Goal: Information Seeking & Learning: Check status

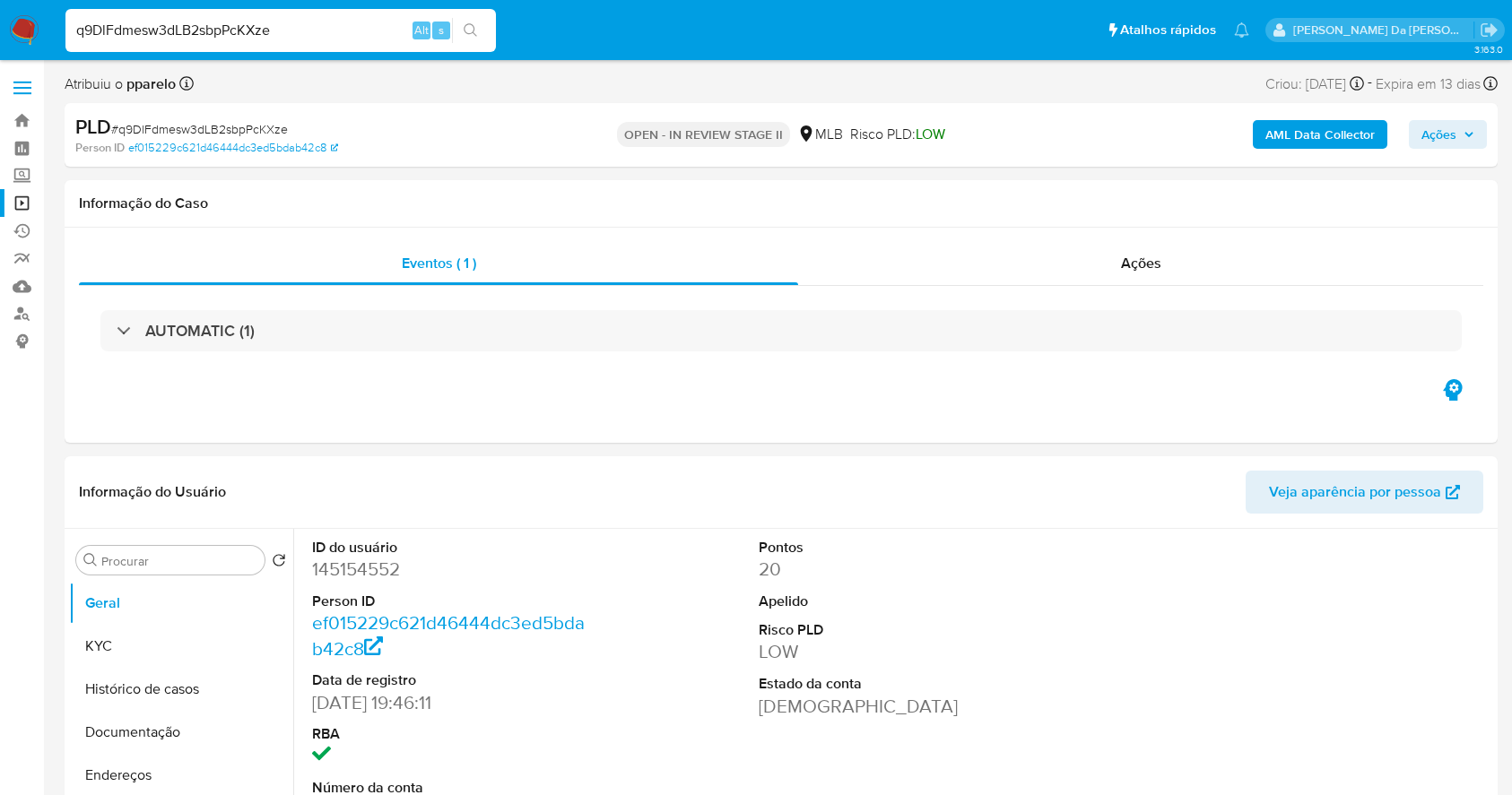
select select "10"
click at [224, 25] on input "q9DlFdmesw3dLB2sbpPcKXze" at bounding box center [281, 30] width 431 height 24
click at [213, 38] on input "q9DlFdmesw3dLB2sbpPcKXze" at bounding box center [281, 30] width 431 height 24
click at [213, 37] on input "q9DlFdmesw3dLB2sbpPcKXze" at bounding box center [281, 30] width 431 height 24
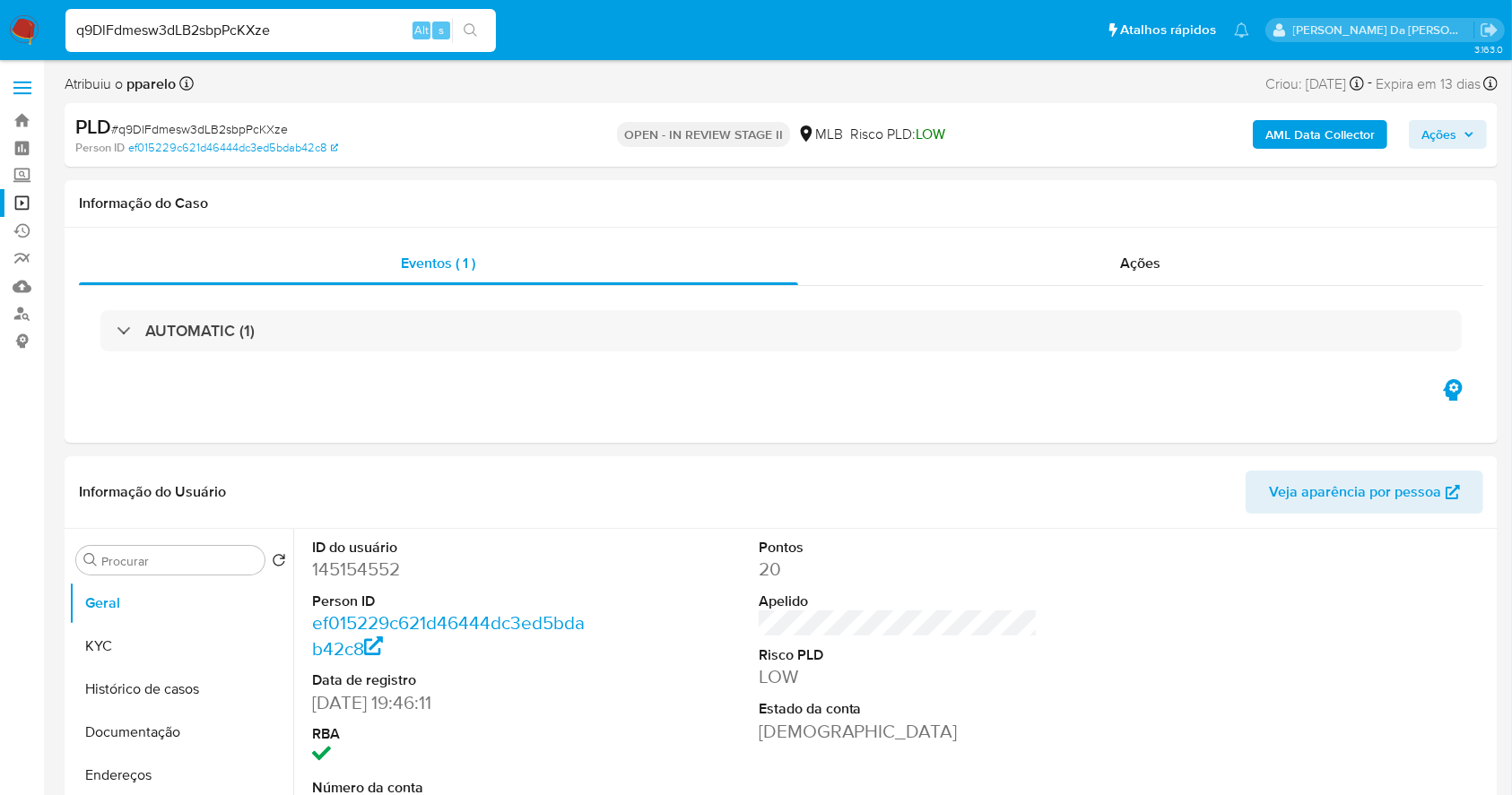
paste input "2451169969"
type input "2451169969"
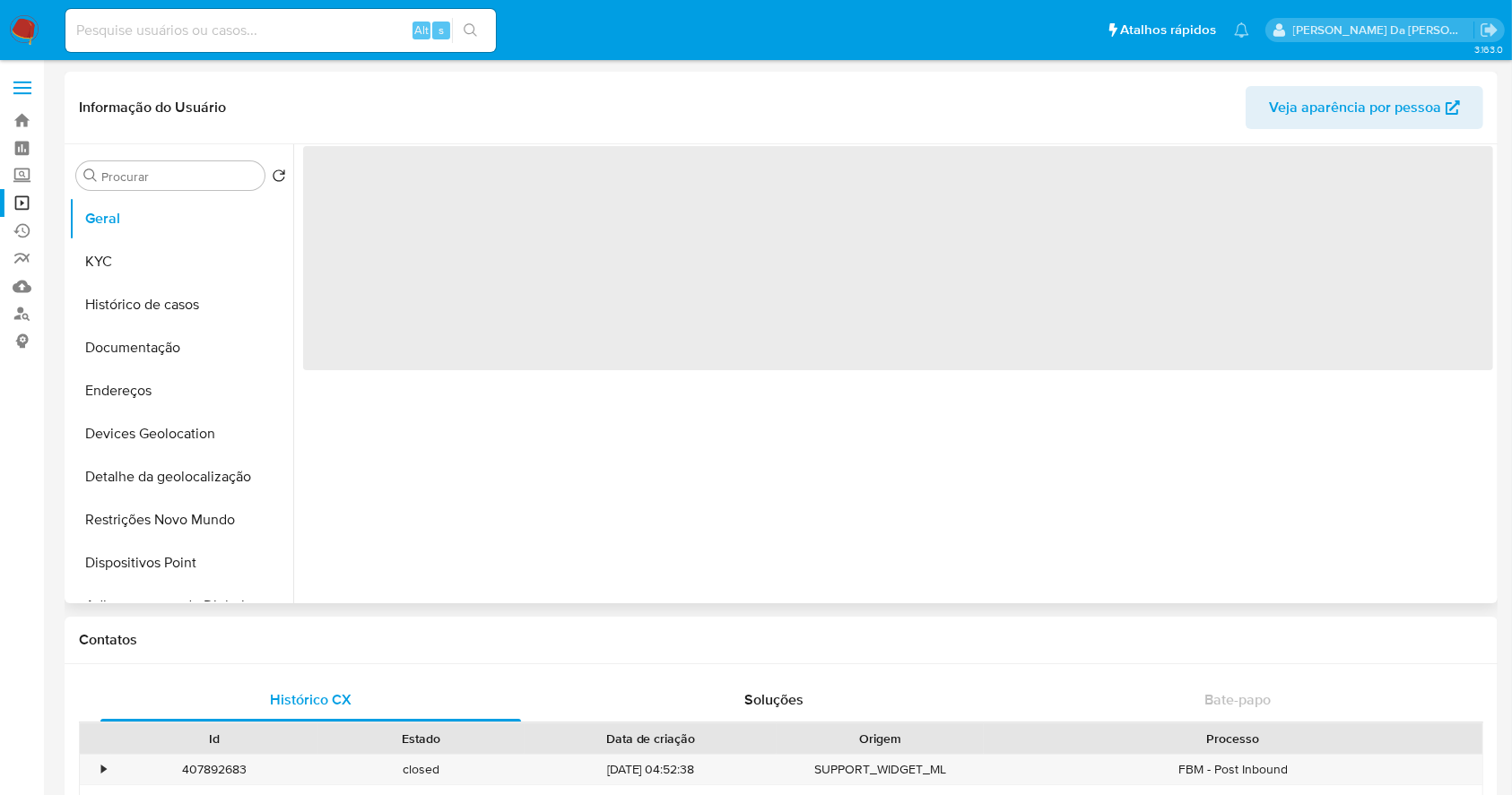
select select "10"
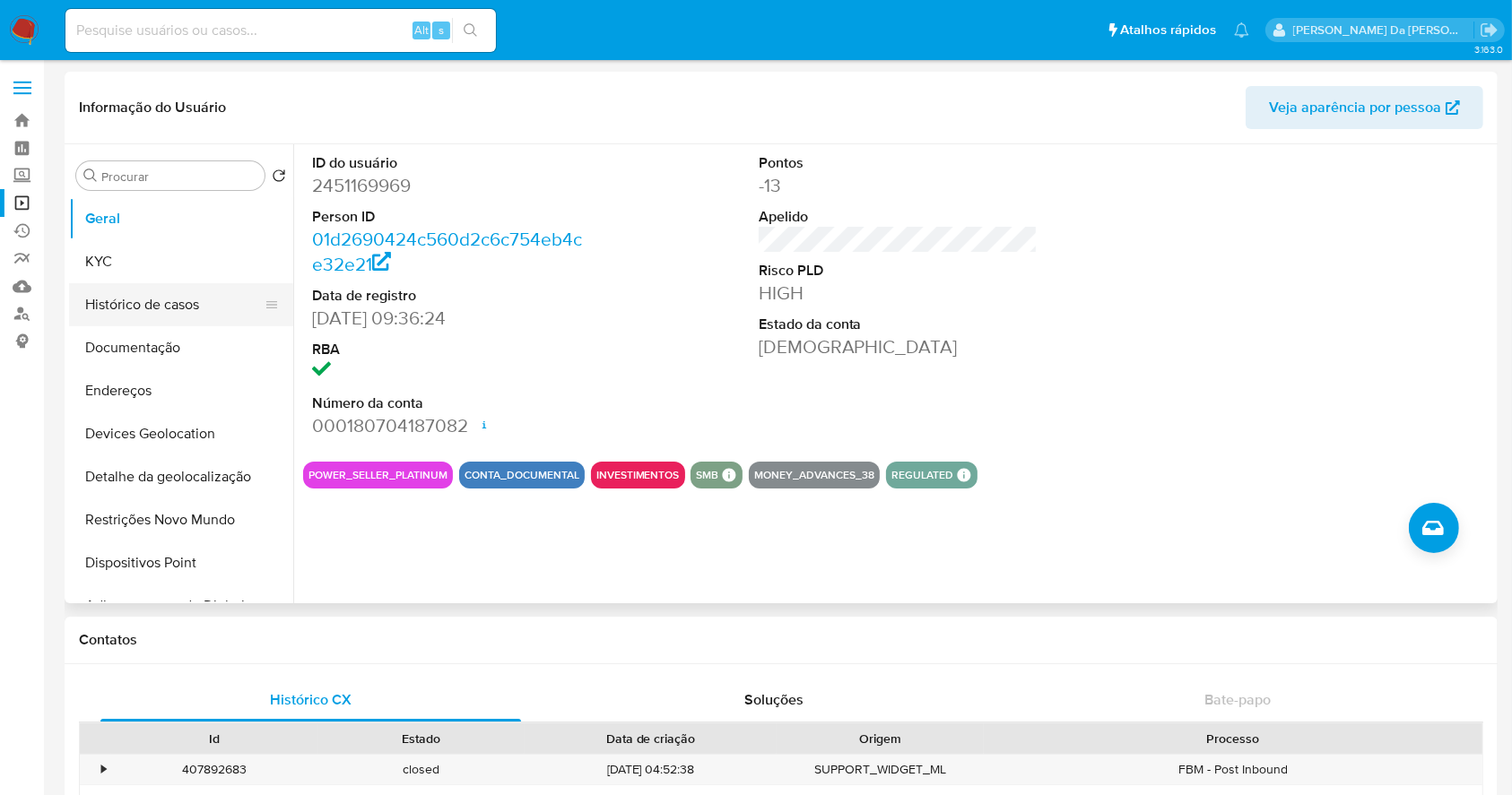
click at [164, 298] on button "Histórico de casos" at bounding box center [174, 304] width 210 height 43
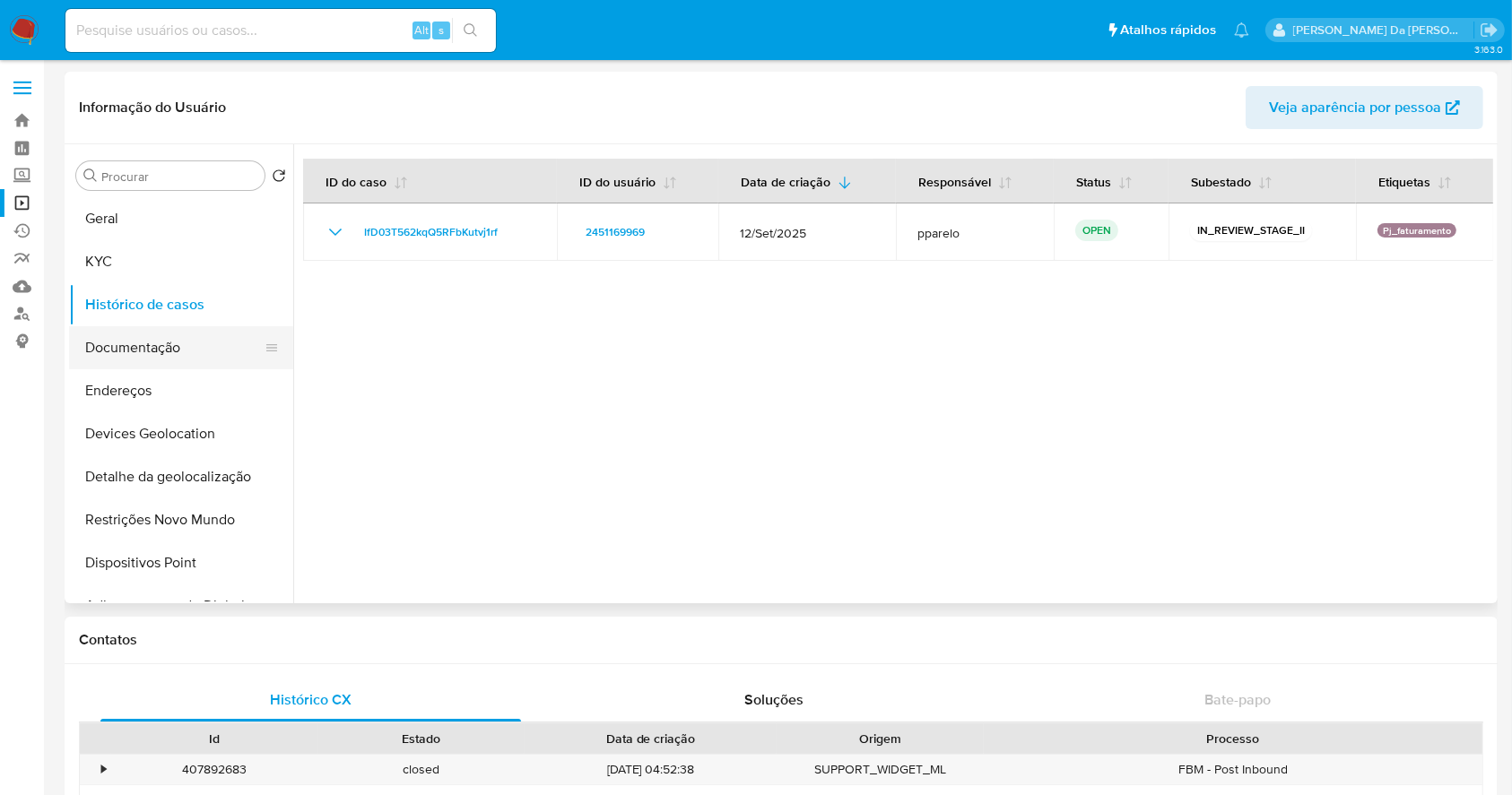
click at [172, 356] on button "Documentação" at bounding box center [174, 347] width 210 height 43
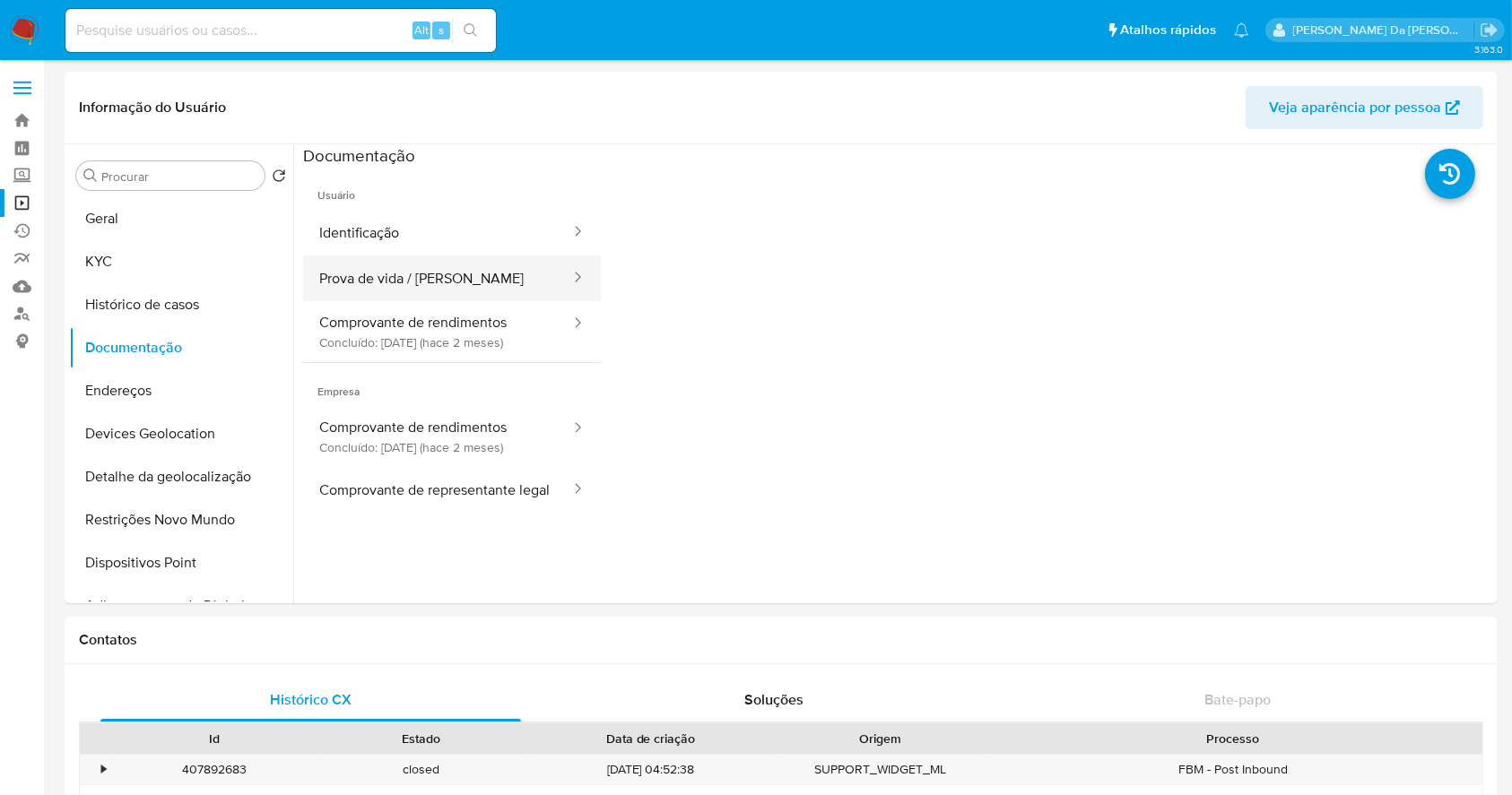
click at [456, 264] on button "Prova de vida / Selfie" at bounding box center [437, 279] width 269 height 46
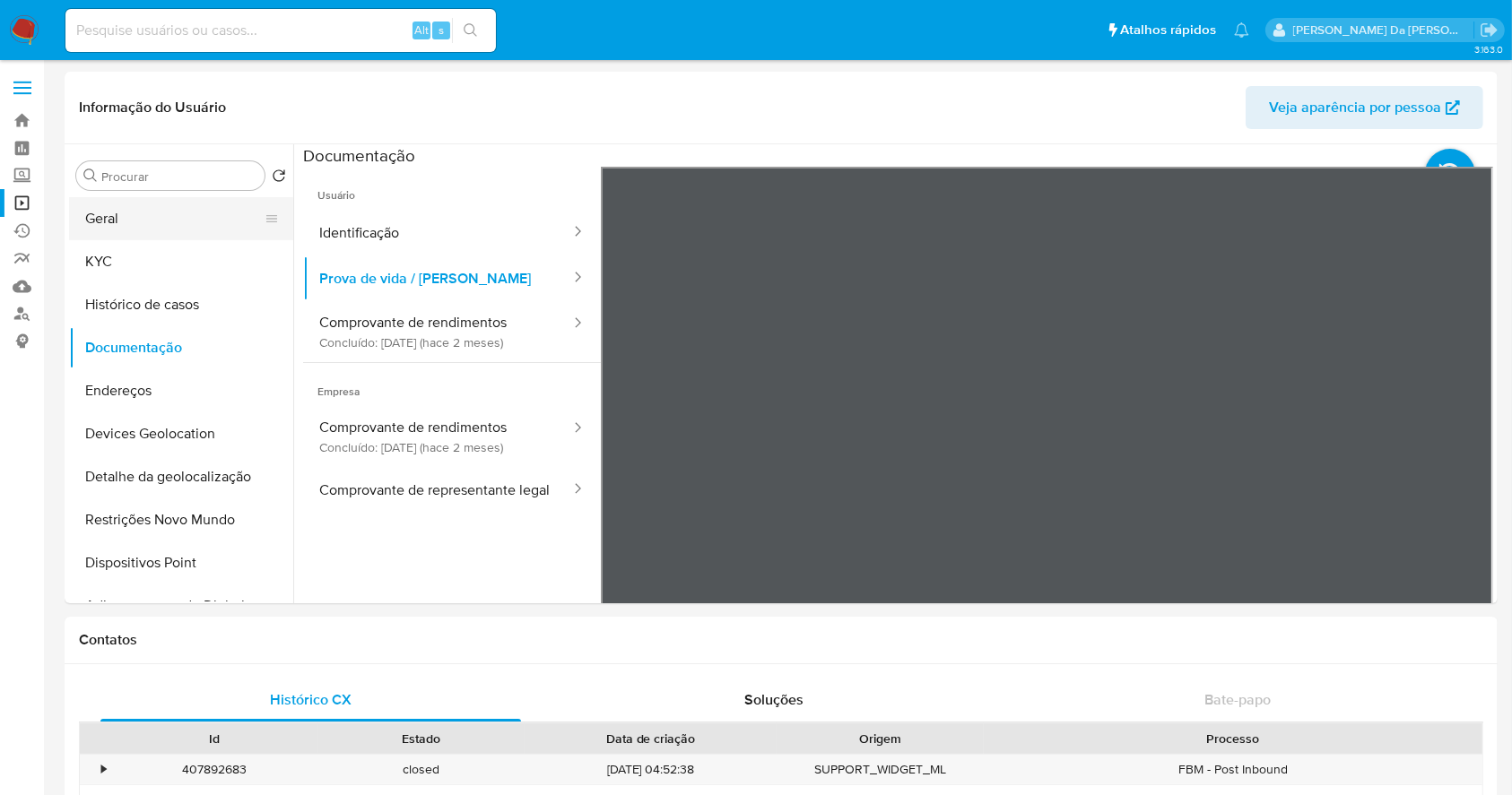
click at [160, 218] on button "Geral" at bounding box center [174, 218] width 210 height 43
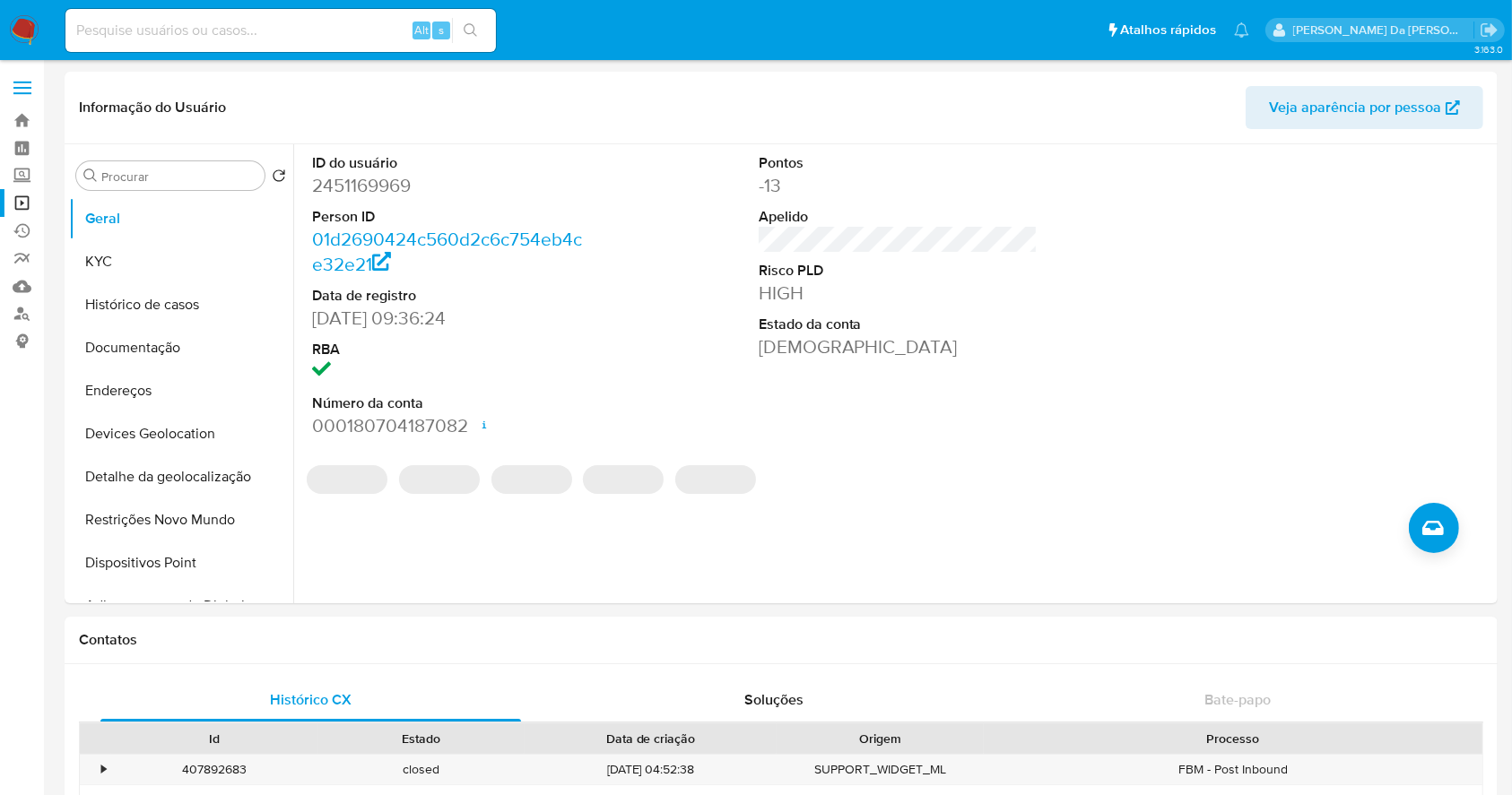
click at [309, 320] on div "ID do usuário 2451169969 Person ID 01d2690424c560d2c6c754eb4ce32e21 Data de reg…" at bounding box center [452, 296] width 298 height 303
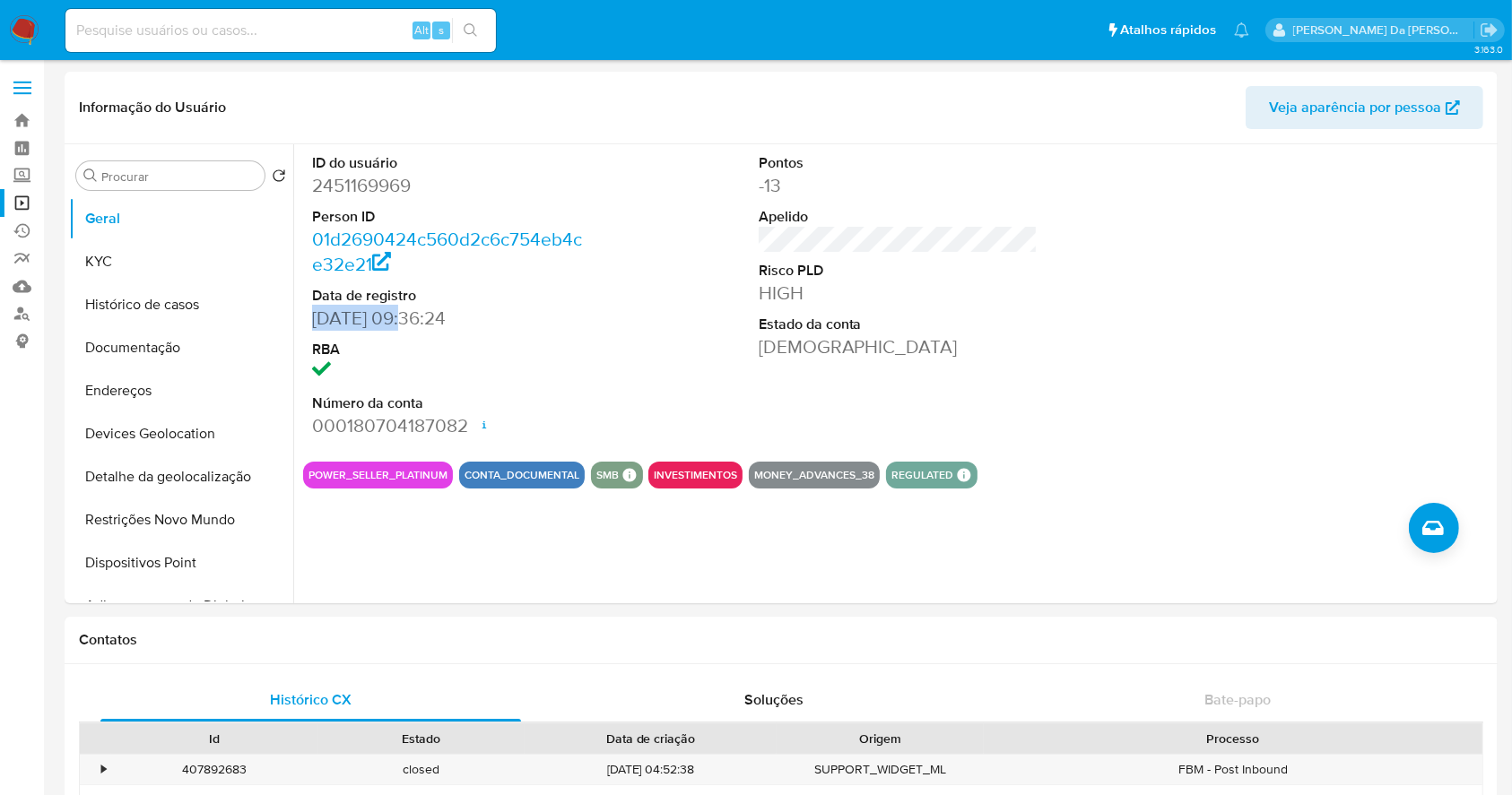
drag, startPoint x: 309, startPoint y: 320, endPoint x: 382, endPoint y: 320, distance: 73.0
click at [382, 320] on div "ID do usuário 2451169969 Person ID 01d2690424c560d2c6c754eb4ce32e21 Data de reg…" at bounding box center [452, 296] width 298 height 303
click at [172, 360] on button "Documentação" at bounding box center [174, 347] width 210 height 43
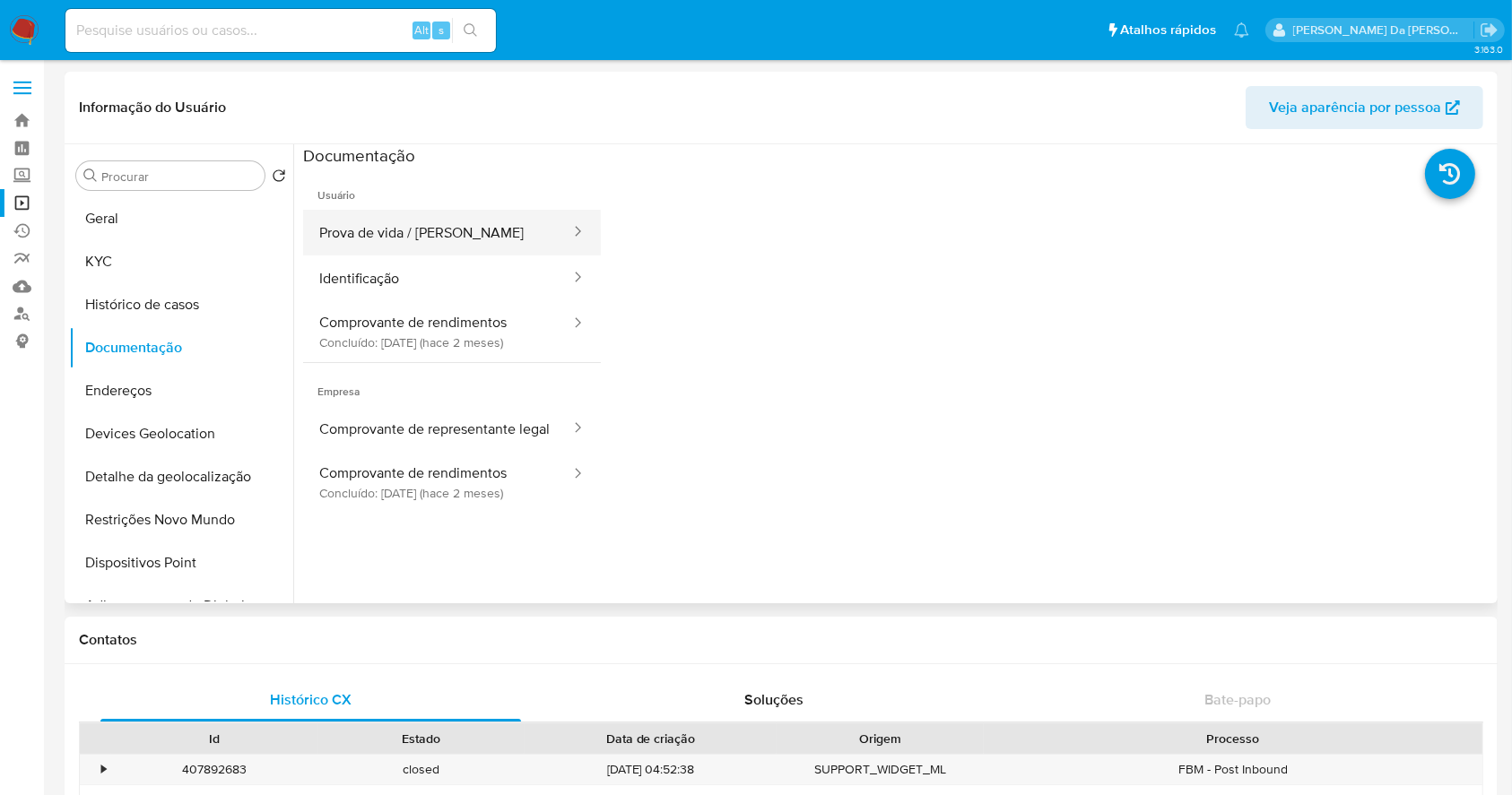
click at [471, 236] on button "Prova de vida / [PERSON_NAME]" at bounding box center [437, 233] width 269 height 46
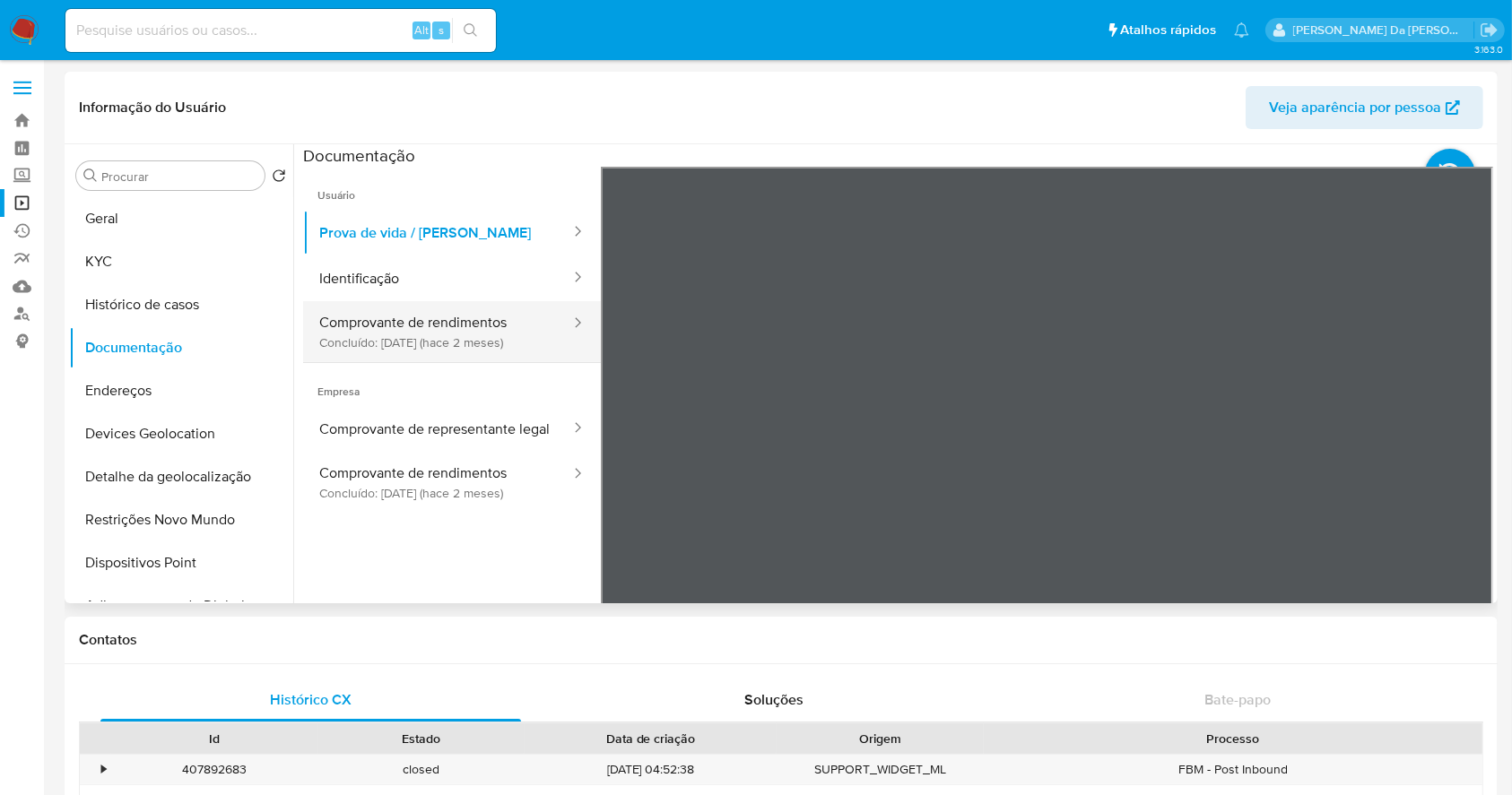
click at [433, 332] on button "Comprovante de rendimentos Concluído: 15/08/2025 (hace 2 meses)" at bounding box center [437, 332] width 269 height 61
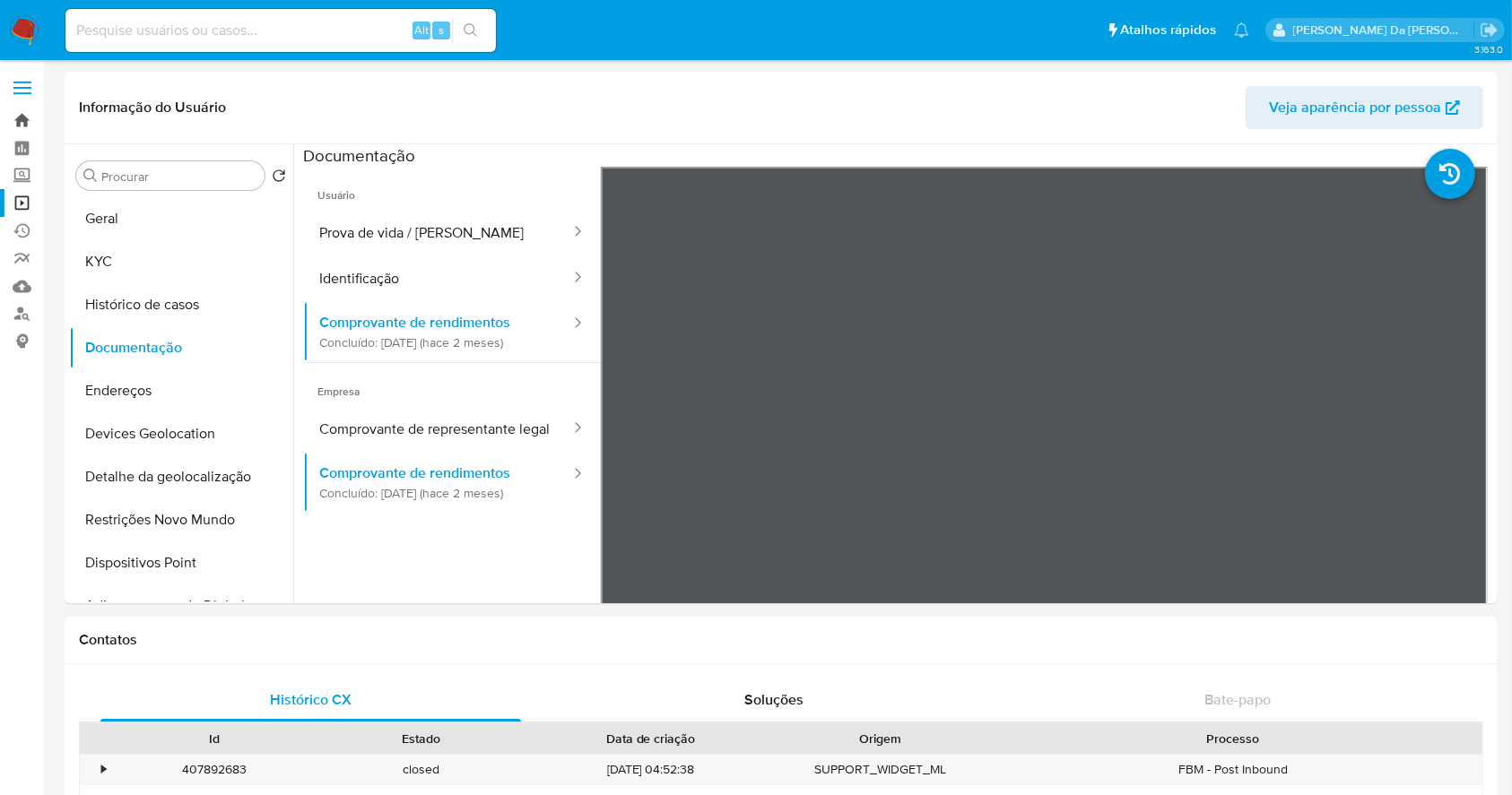
click at [14, 126] on link "Bandeja" at bounding box center [107, 120] width 213 height 28
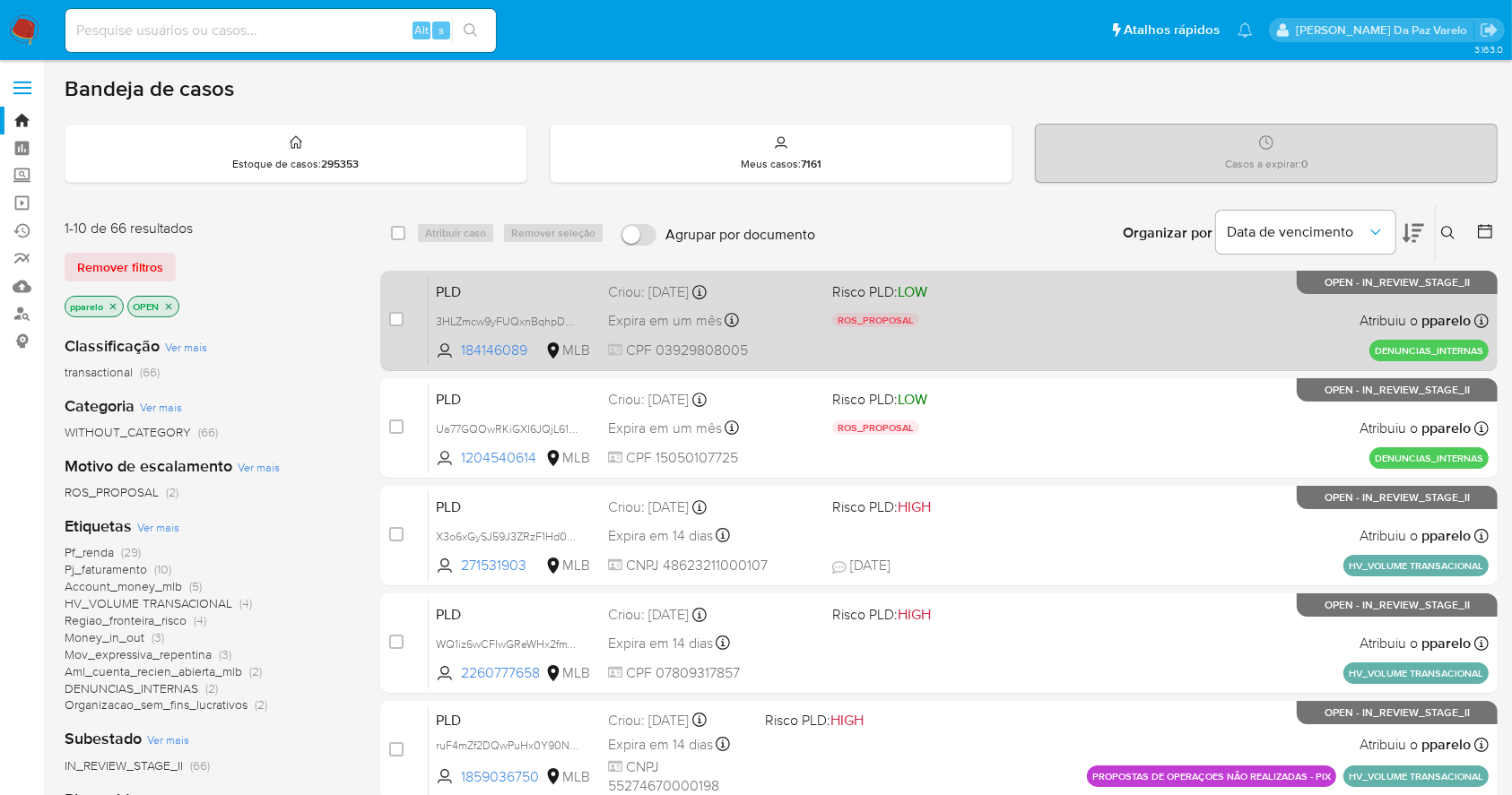
click at [998, 334] on div "PLD 3HLZmcw9yFUQxnBqhpDwi5dt 184146089 MLB Risco PLD: LOW ROS_PROPOSAL Motivo d…" at bounding box center [959, 320] width 1060 height 90
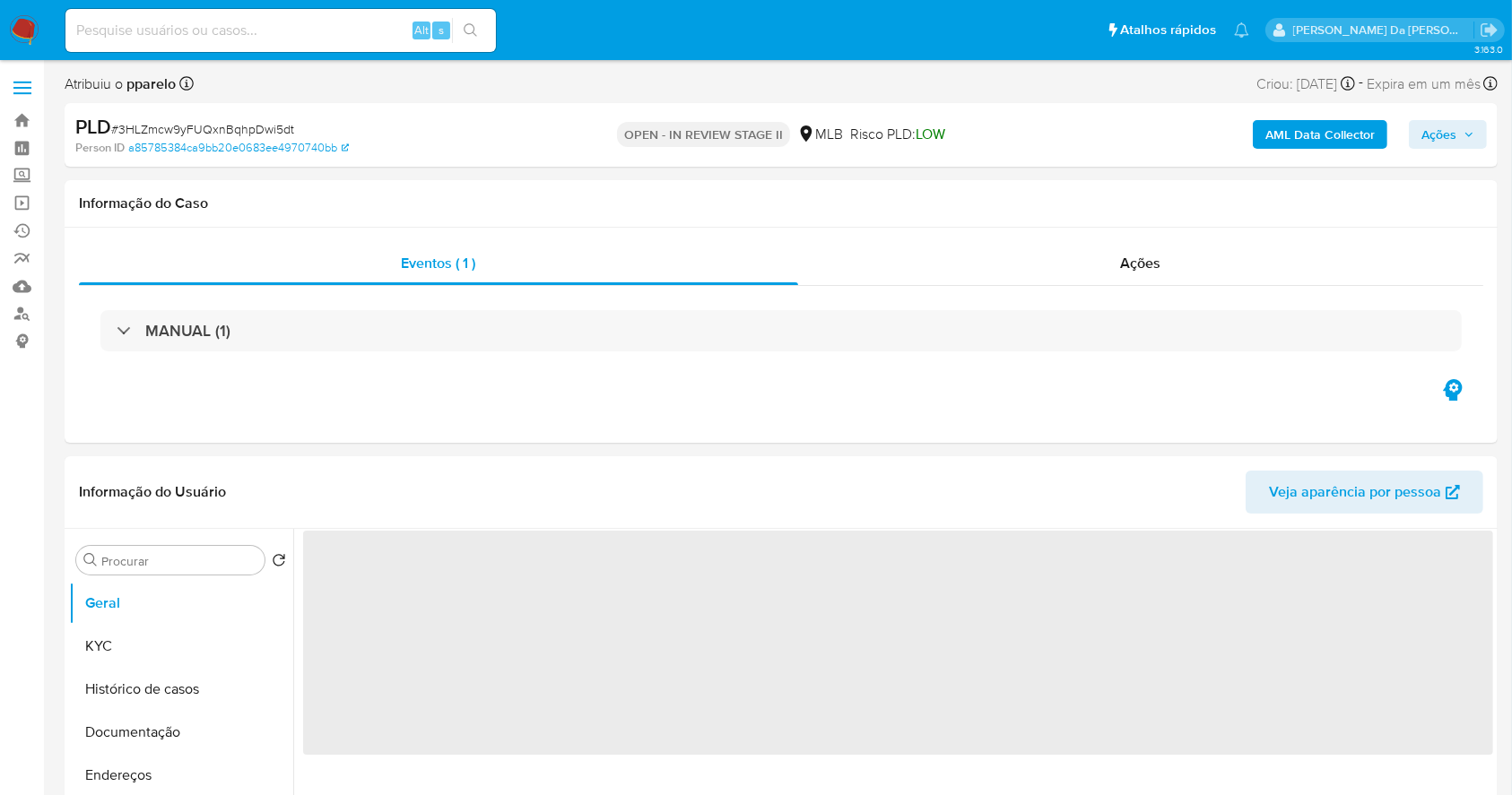
select select "10"
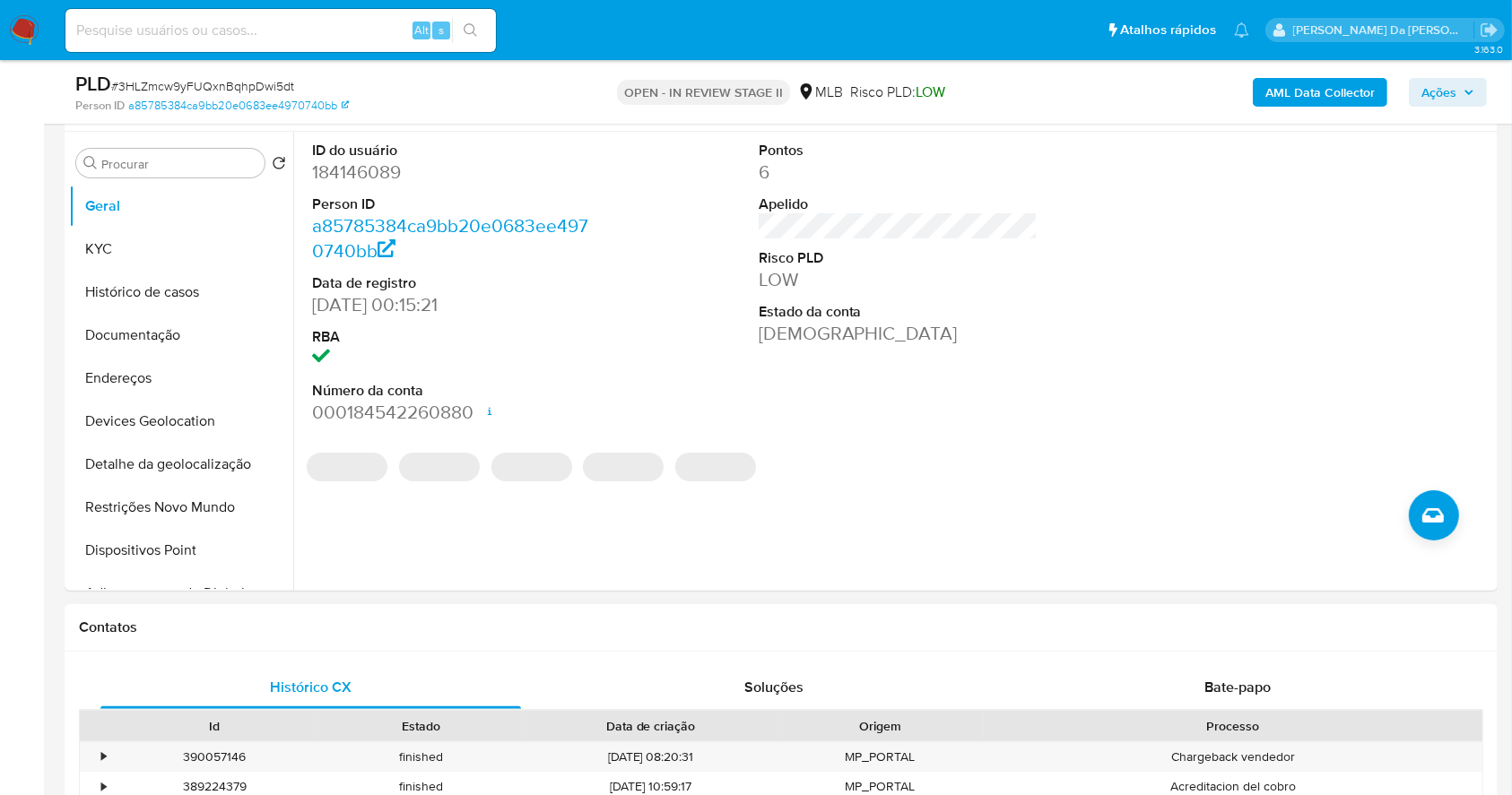
scroll to position [359, 0]
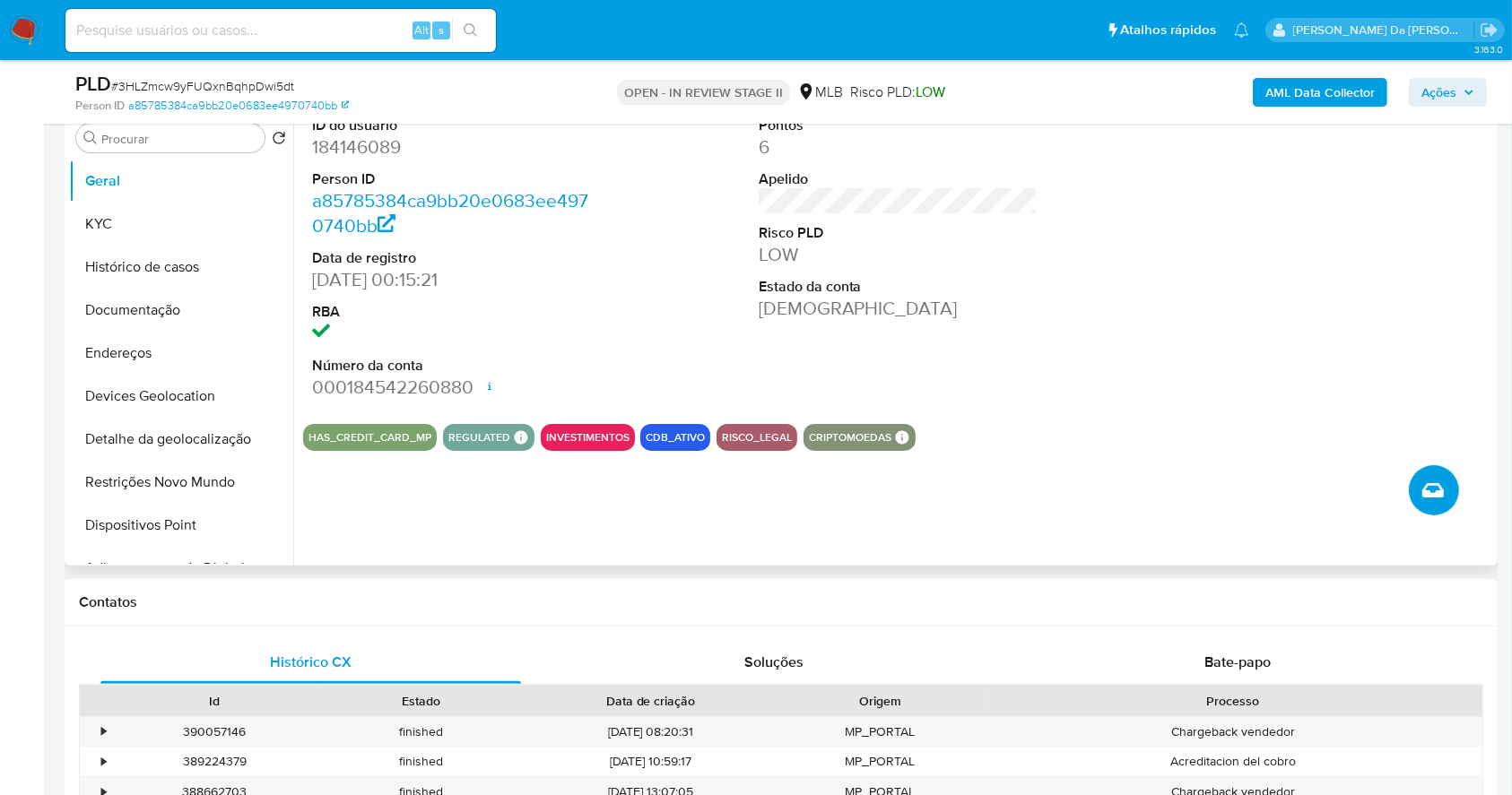
click at [1446, 499] on button "Criar caso manual" at bounding box center [1433, 490] width 50 height 50
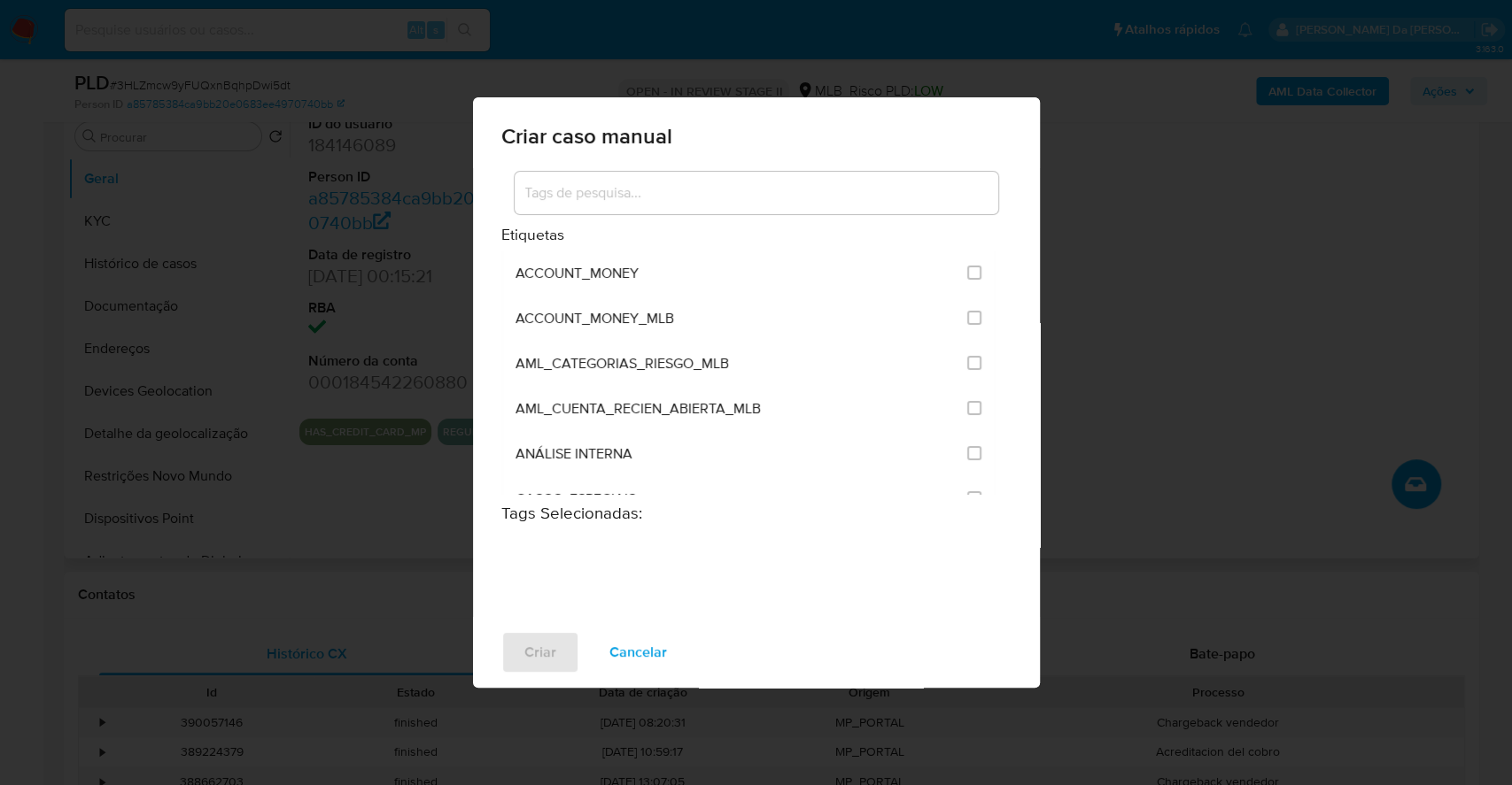
click at [609, 195] on input at bounding box center [756, 192] width 484 height 23
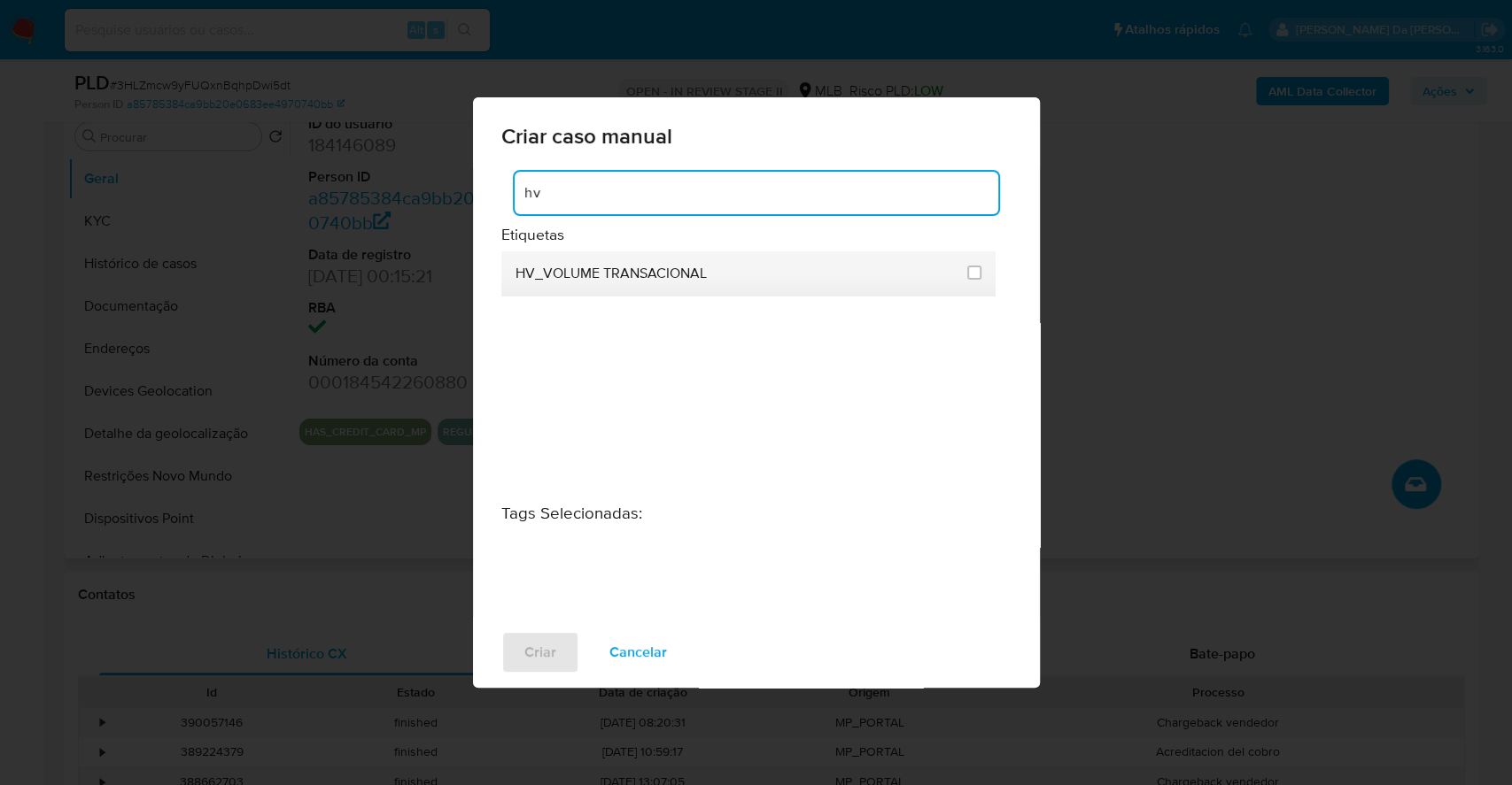
type input "hv"
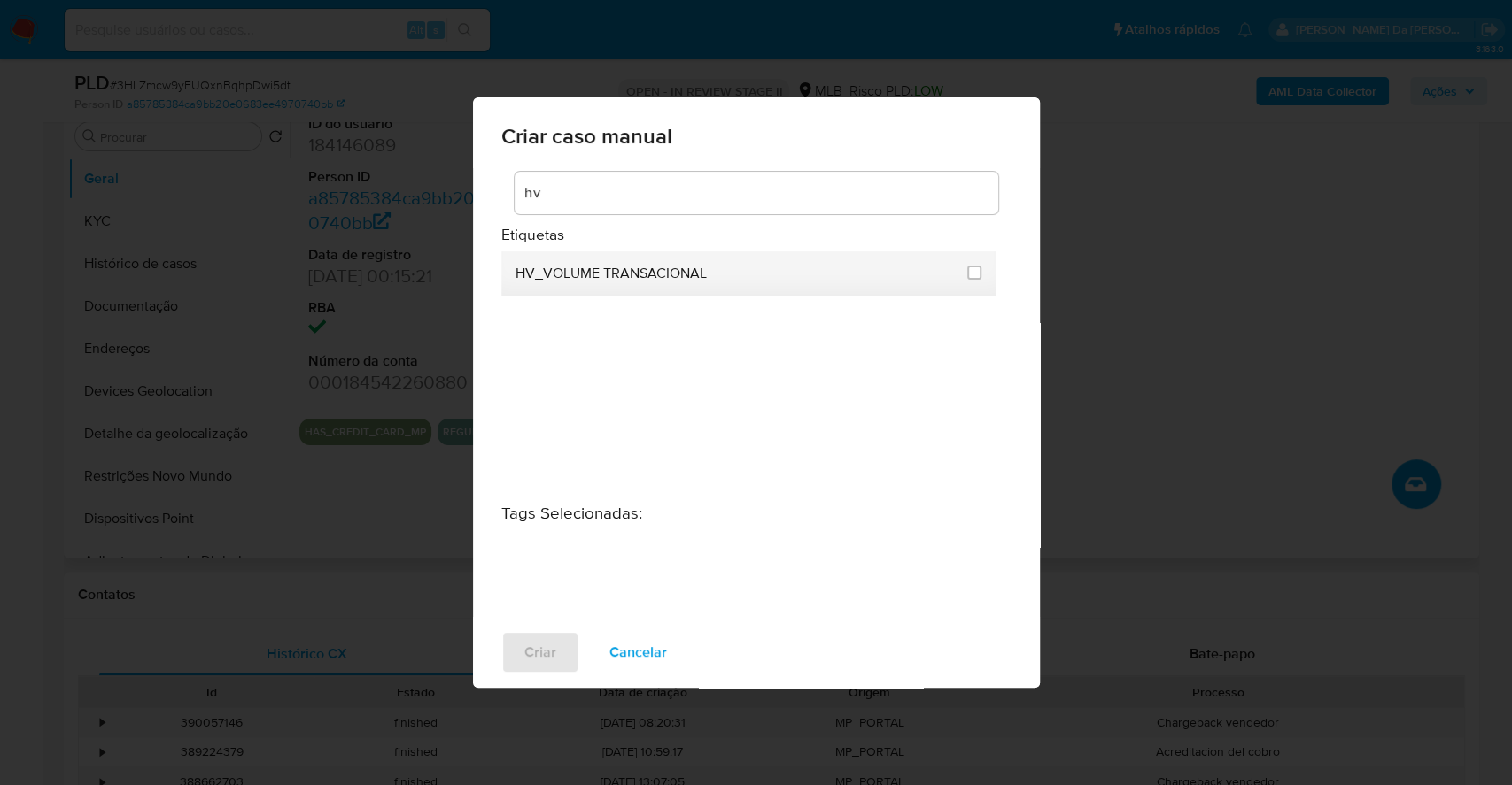
drag, startPoint x: 501, startPoint y: 278, endPoint x: 741, endPoint y: 278, distance: 240.0
click at [741, 278] on li "HV_VOLUME TRANSACIONAL" at bounding box center [748, 274] width 495 height 45
click at [611, 209] on div "hv" at bounding box center [756, 192] width 484 height 42
click at [272, 246] on div "Criar caso manual hv Etiquetas HV_VOLUME TRANSACIONAL Tags Selecionadas : Criar…" at bounding box center [756, 392] width 1512 height 785
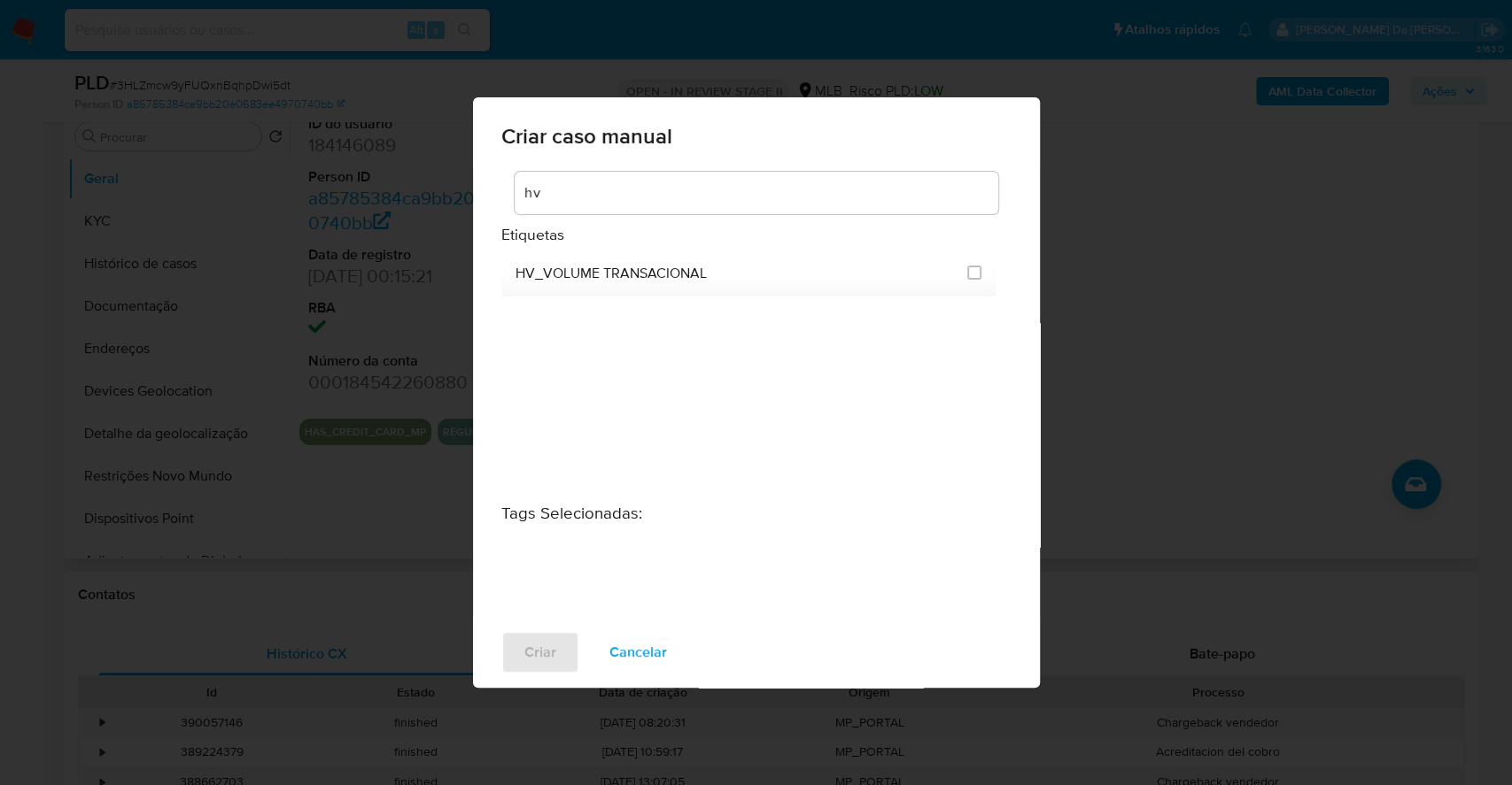
click at [284, 54] on div "Criar caso manual hv Etiquetas HV_VOLUME TRANSACIONAL Tags Selecionadas : Criar…" at bounding box center [756, 392] width 1512 height 785
click at [655, 660] on span "Cancelar" at bounding box center [638, 652] width 57 height 38
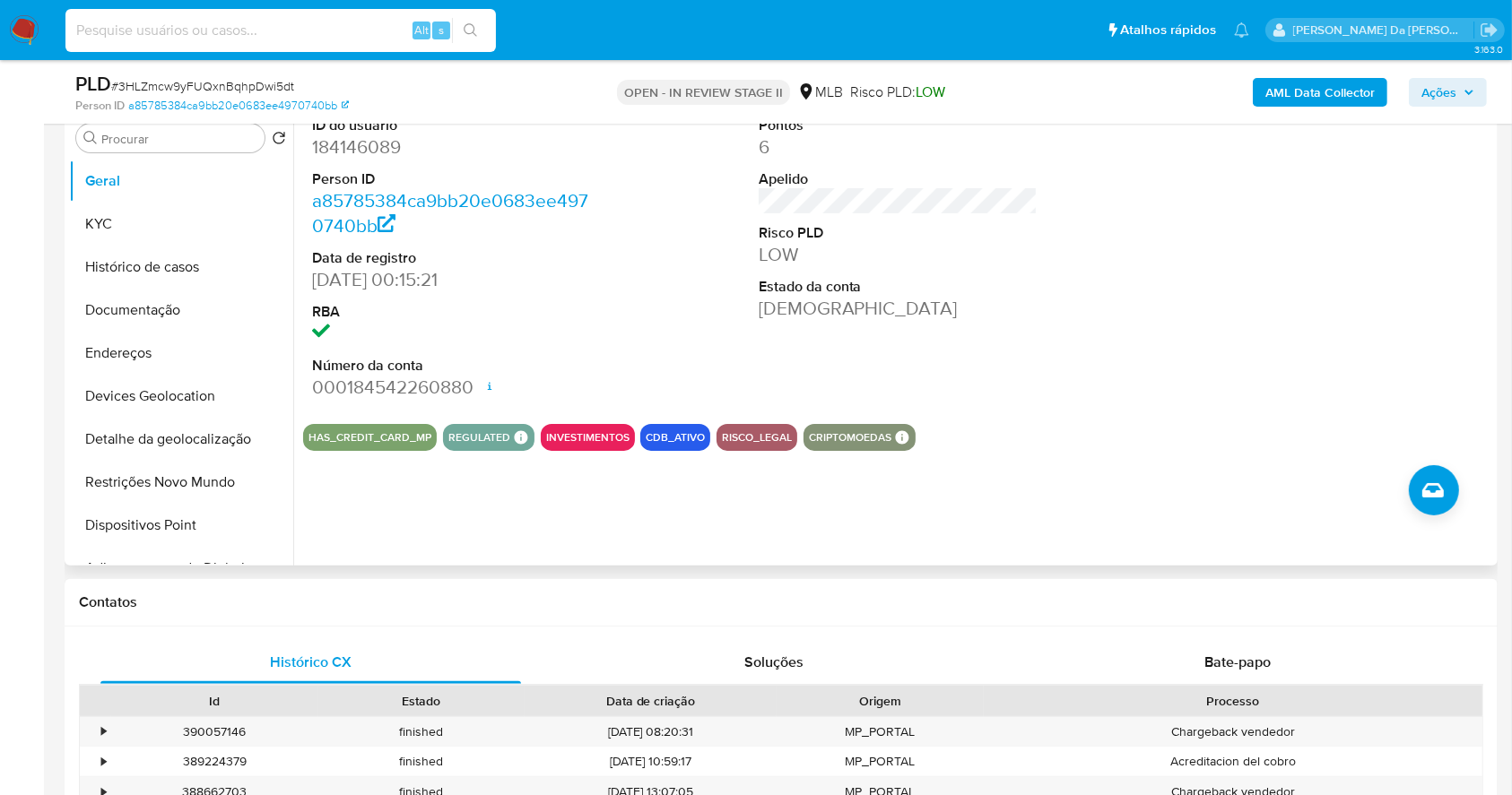
click at [250, 39] on input at bounding box center [281, 30] width 431 height 24
paste input "45574110881"
type input "45574110881"
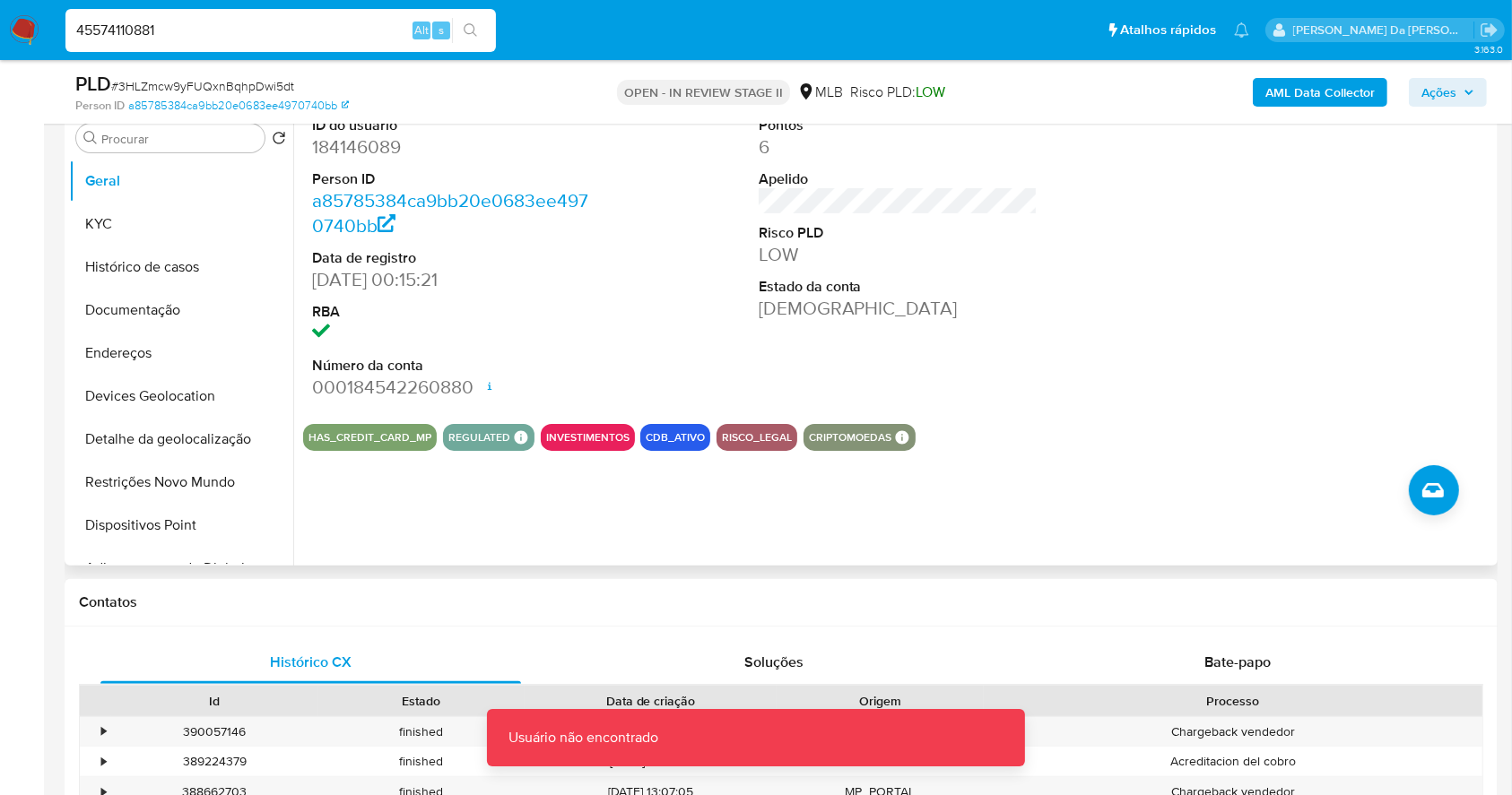
click at [29, 25] on img at bounding box center [24, 30] width 30 height 30
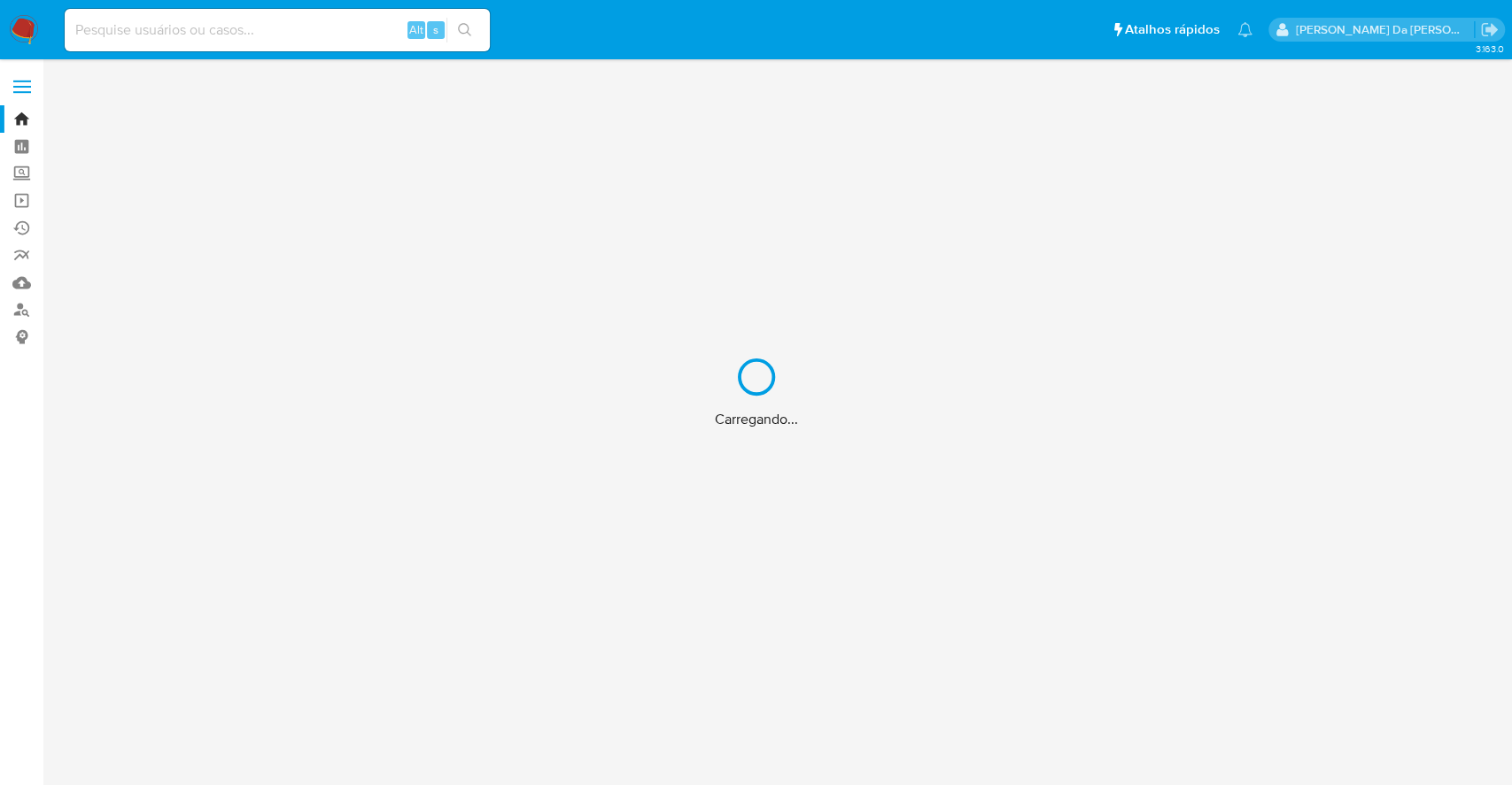
click at [136, 34] on div "Carregando..." at bounding box center [756, 392] width 1512 height 785
click at [177, 34] on div "Carregando..." at bounding box center [756, 392] width 1512 height 785
click at [201, 32] on div "Carregando..." at bounding box center [756, 392] width 1512 height 785
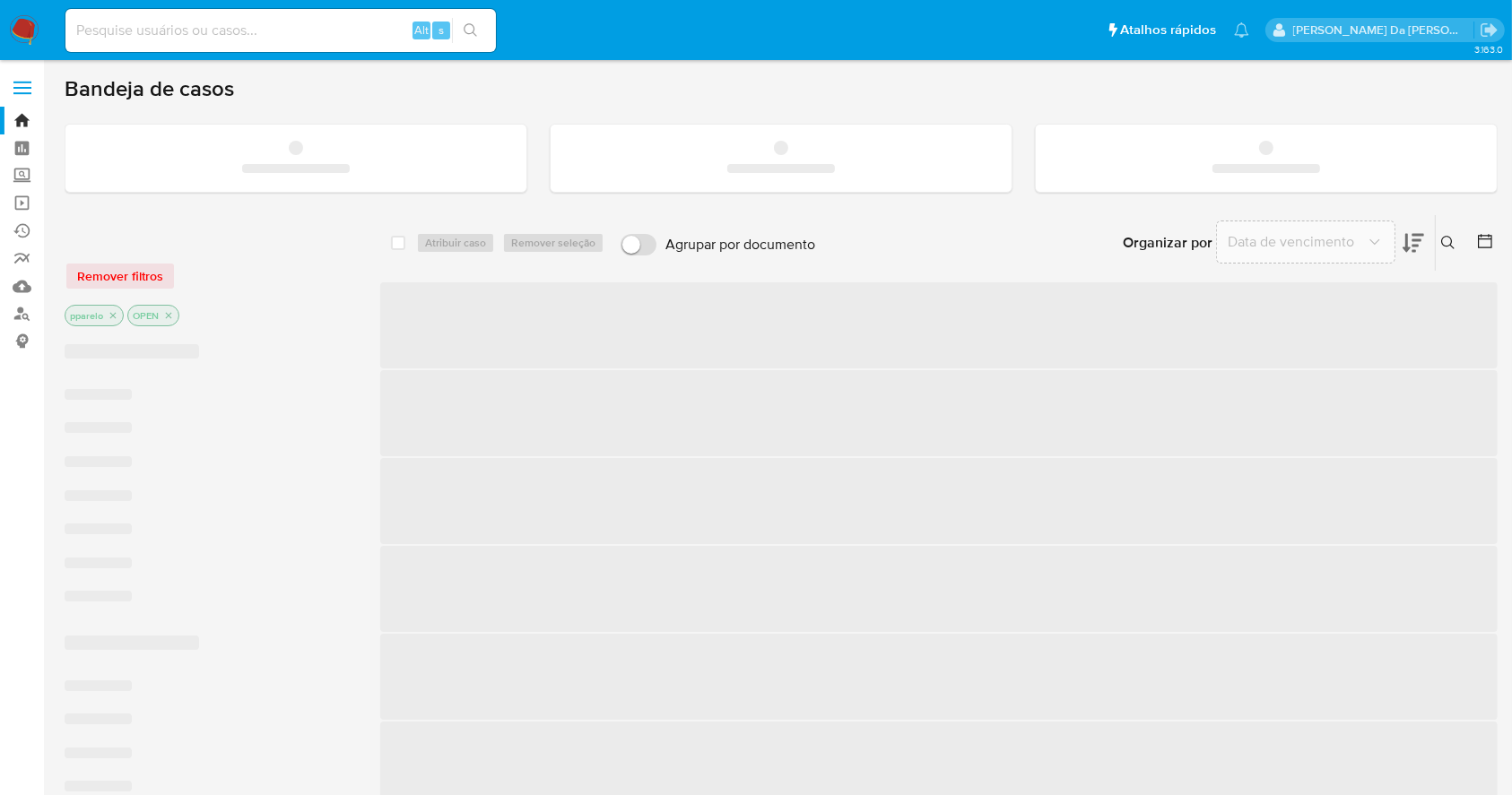
click at [212, 40] on input at bounding box center [281, 30] width 431 height 24
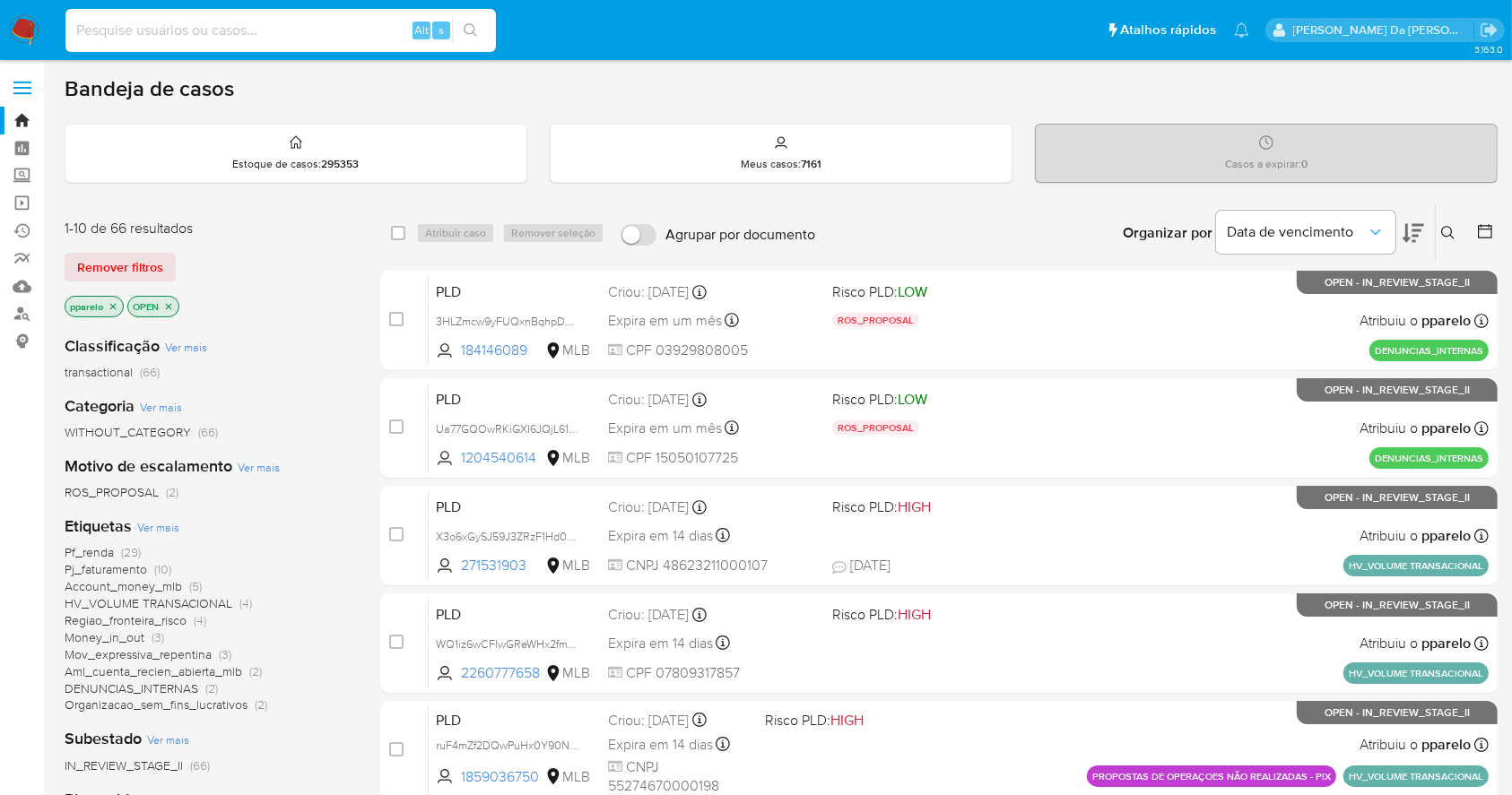
paste input "45574110881"
type input "45574110881"
click at [466, 33] on icon "search-icon" at bounding box center [471, 30] width 14 height 14
click at [189, 35] on input "45574110881" at bounding box center [281, 30] width 431 height 24
click at [456, 32] on button "search-icon" at bounding box center [470, 30] width 37 height 25
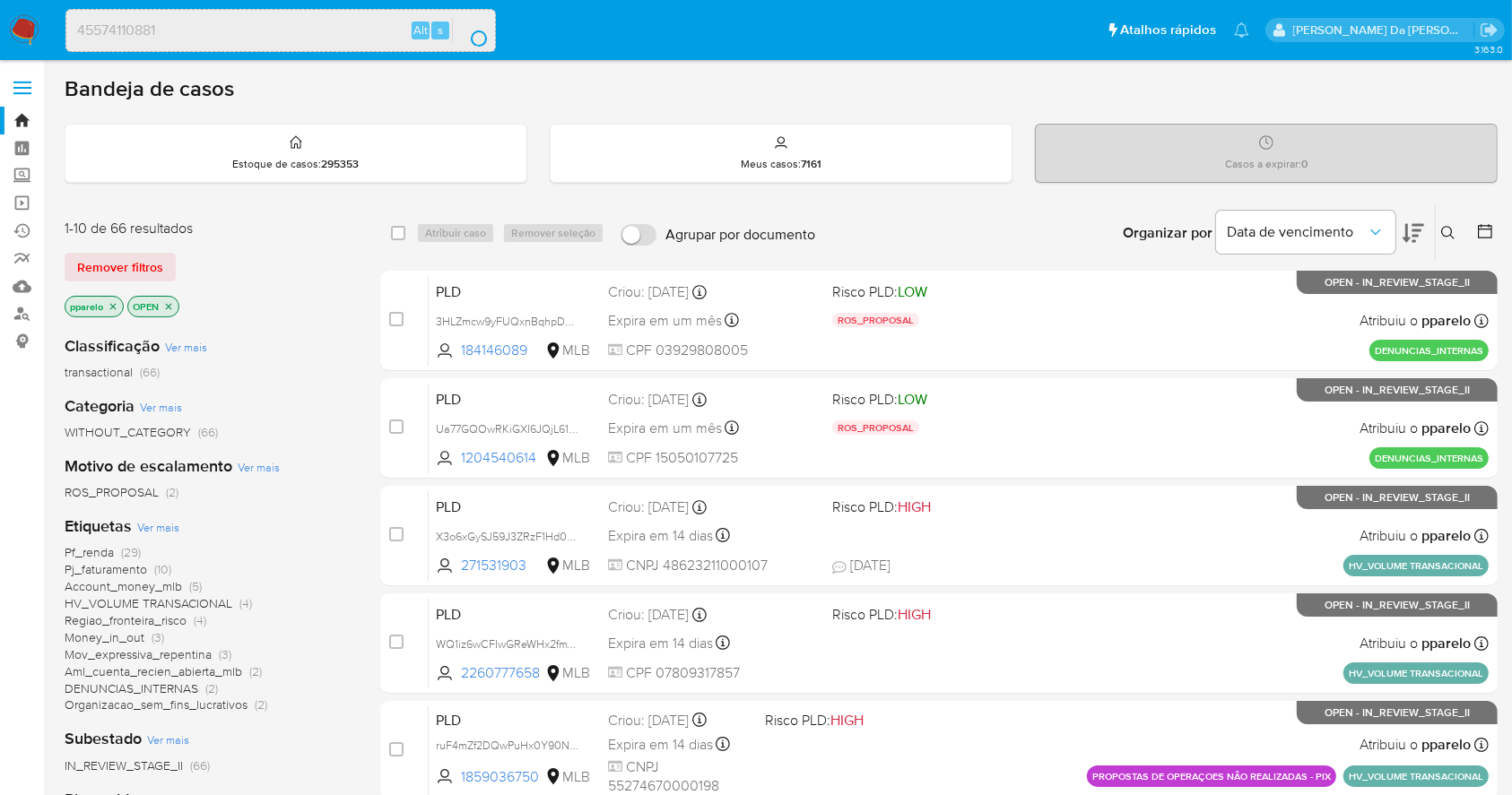
click at [459, 32] on button "search-icon" at bounding box center [470, 30] width 37 height 25
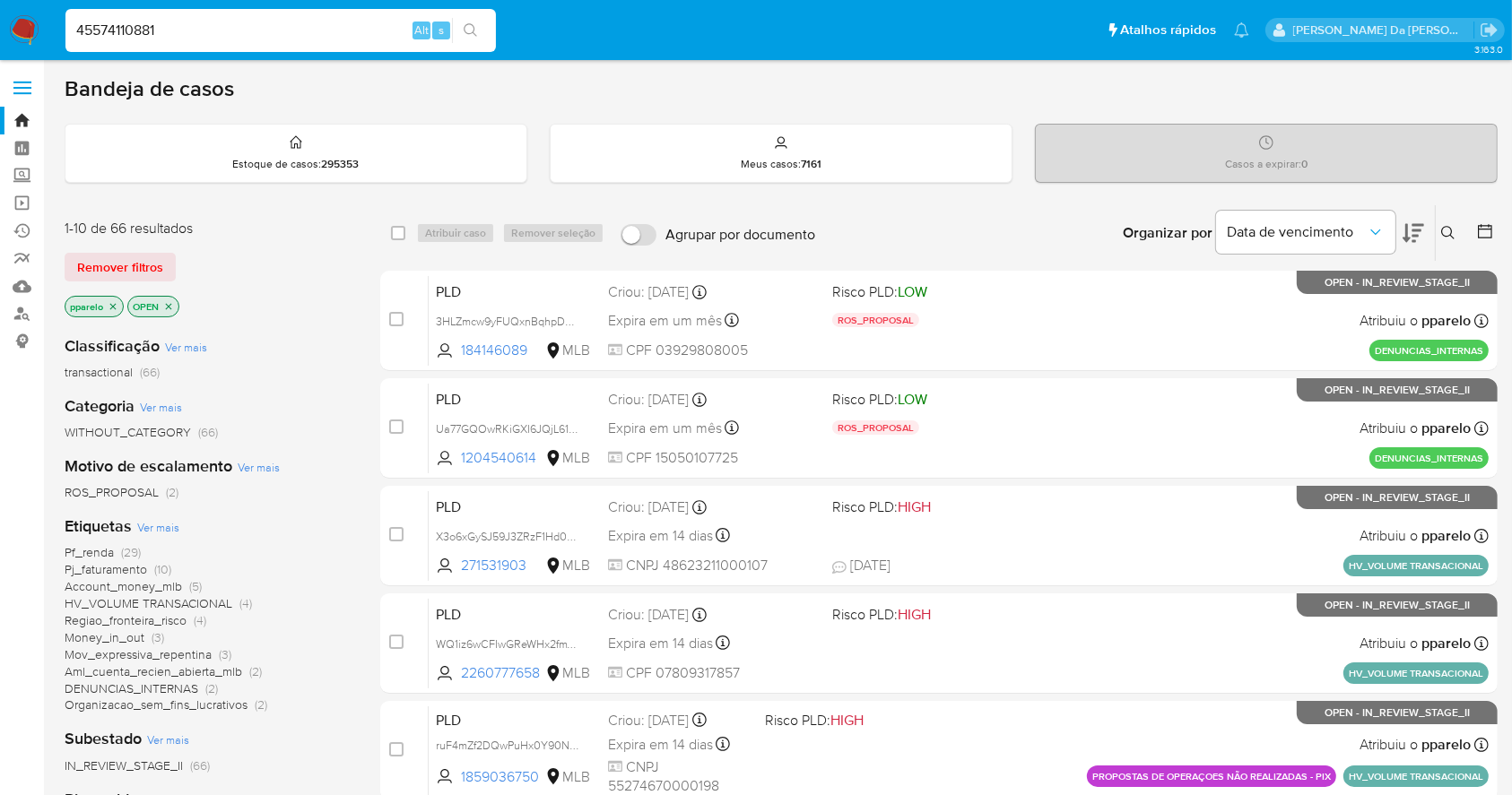
click at [286, 32] on input "45574110881" at bounding box center [281, 30] width 431 height 24
paste input "162971325"
type input "162971325"
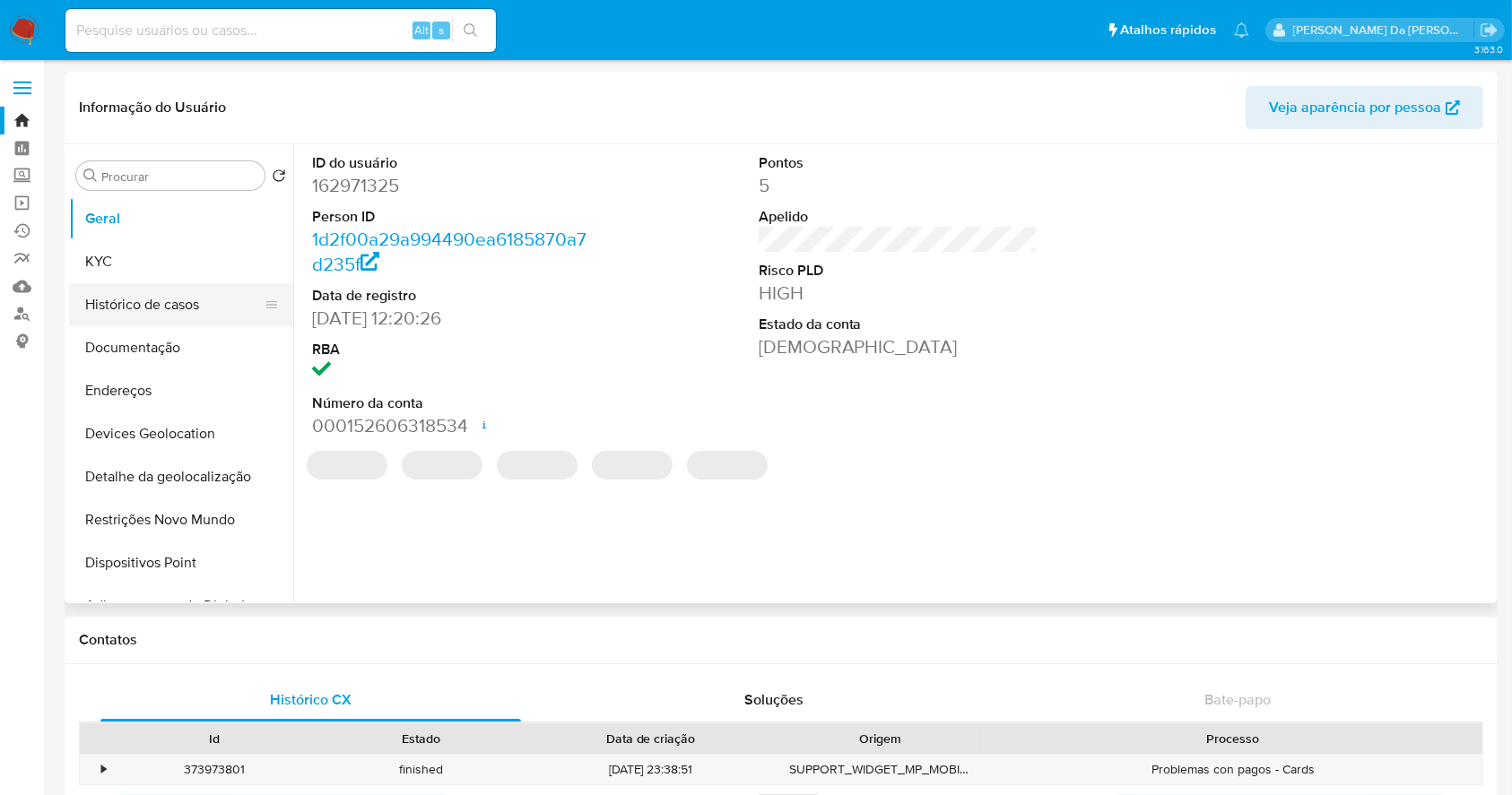
select select "10"
click at [179, 317] on button "Histórico de casos" at bounding box center [174, 304] width 210 height 43
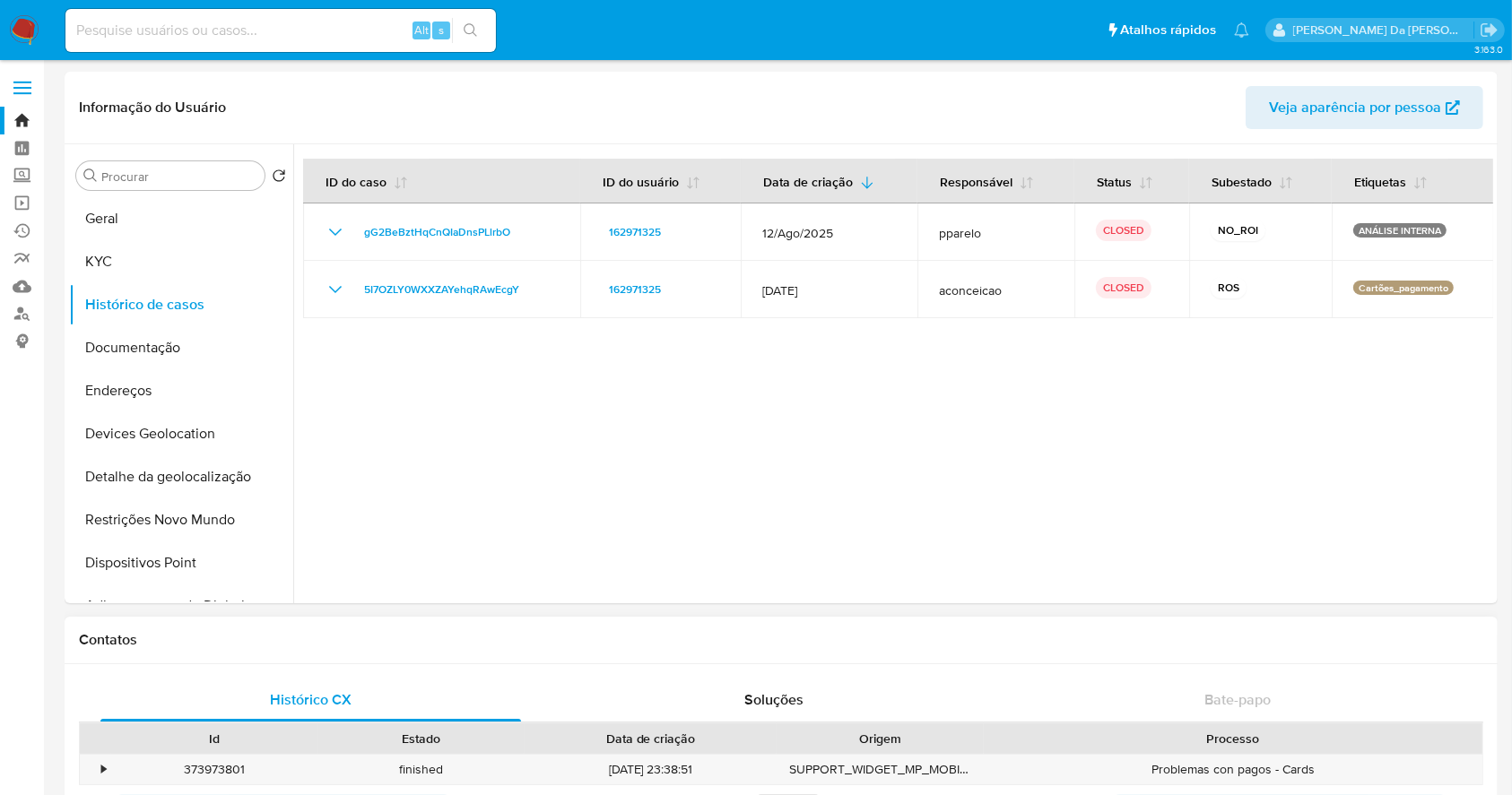
click at [1219, 730] on div "Processo" at bounding box center [1233, 739] width 474 height 18
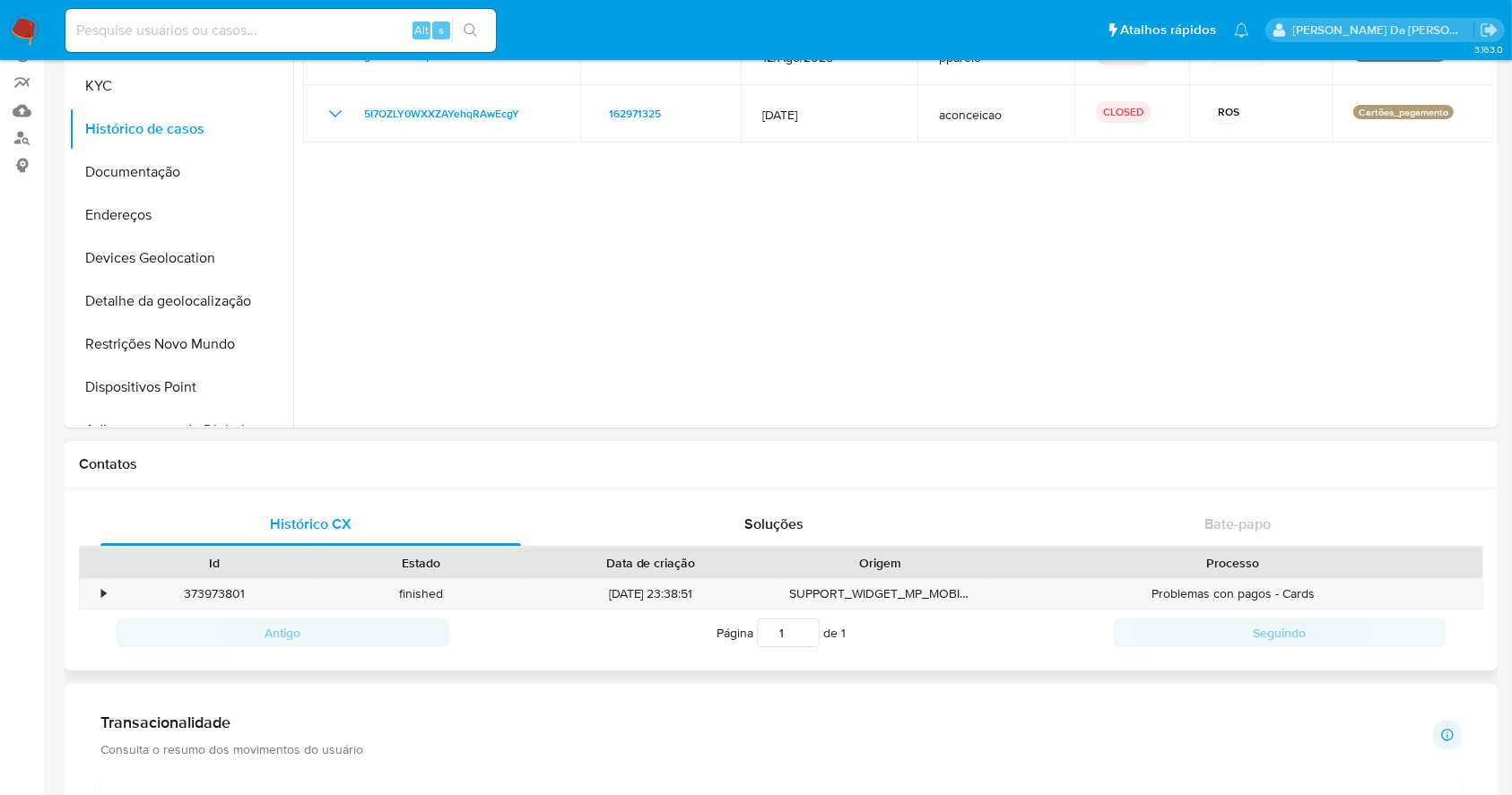
scroll to position [239, 0]
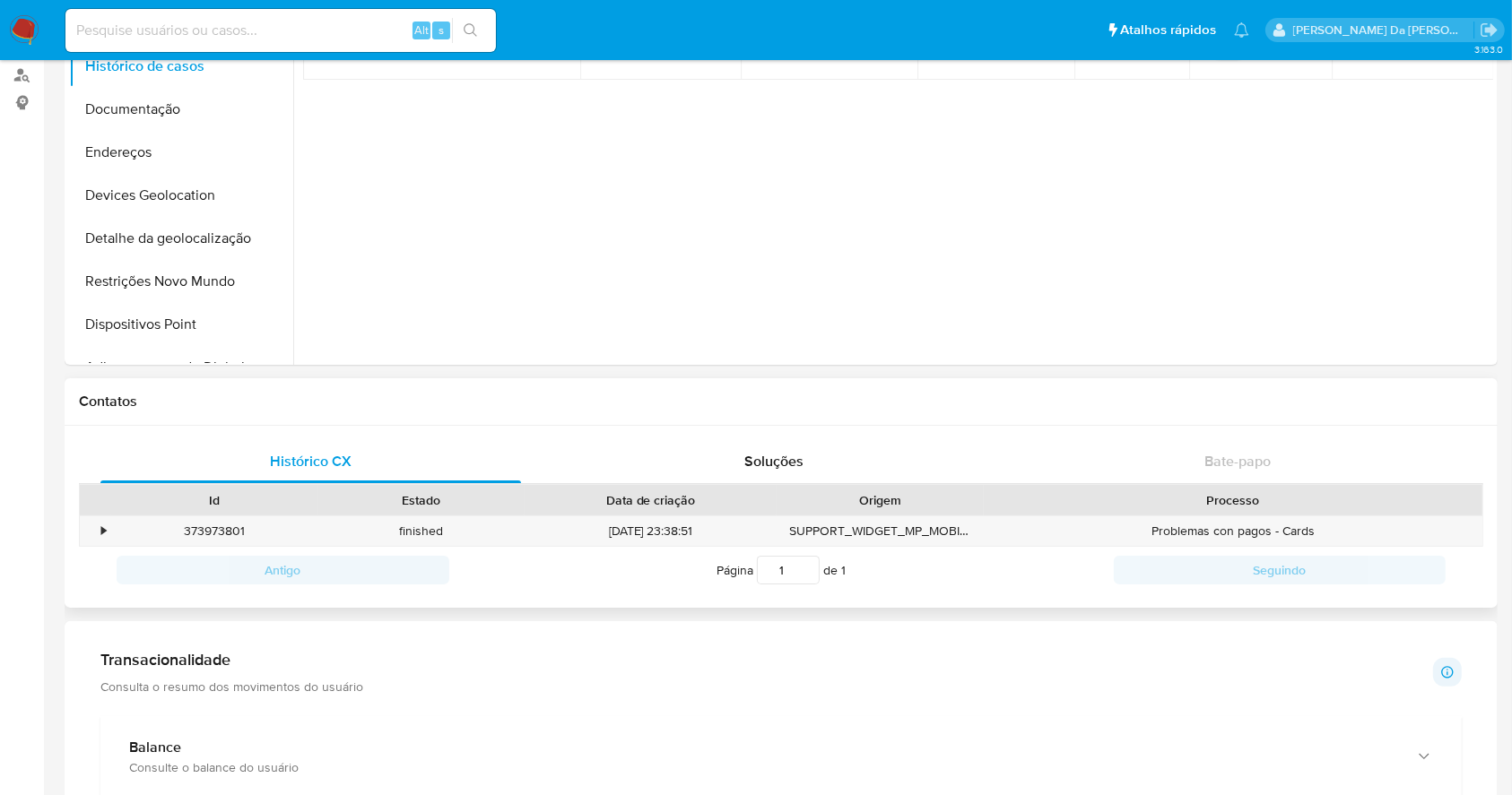
click at [1234, 497] on div "Processo" at bounding box center [1233, 500] width 474 height 18
click at [102, 533] on div "•" at bounding box center [104, 532] width 5 height 17
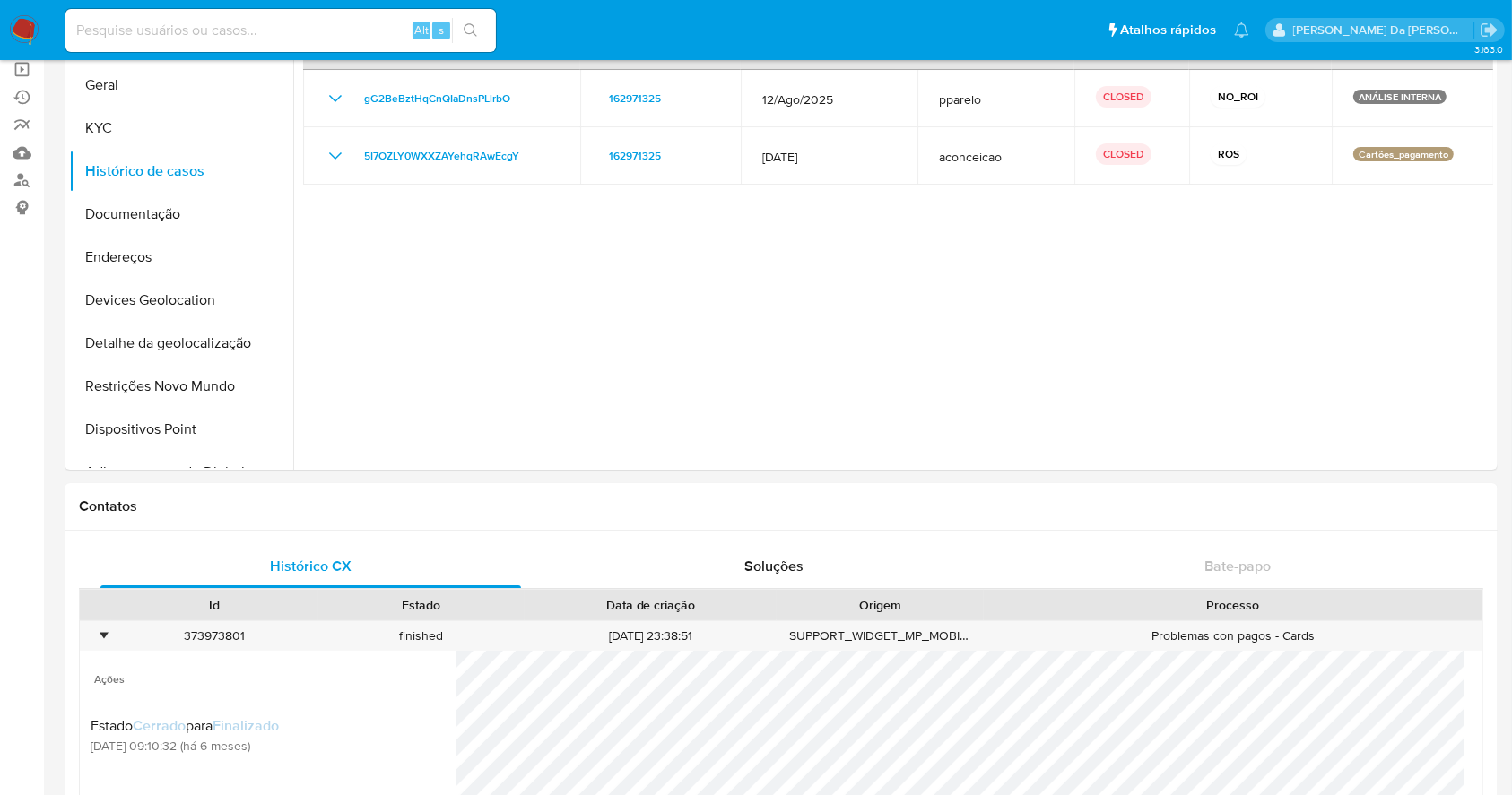
scroll to position [0, 0]
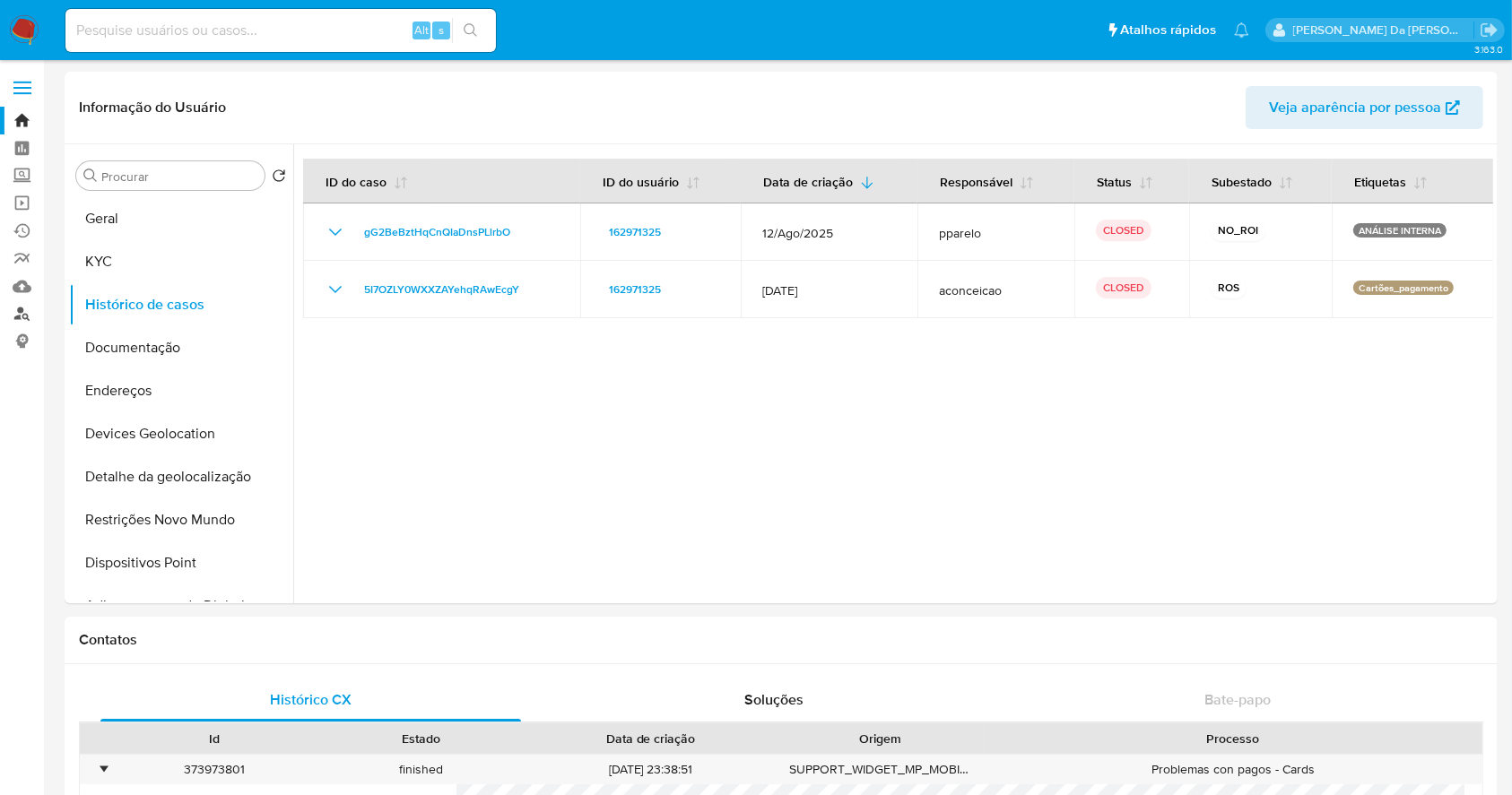
click at [25, 312] on link "Localizador de pessoas" at bounding box center [107, 314] width 213 height 28
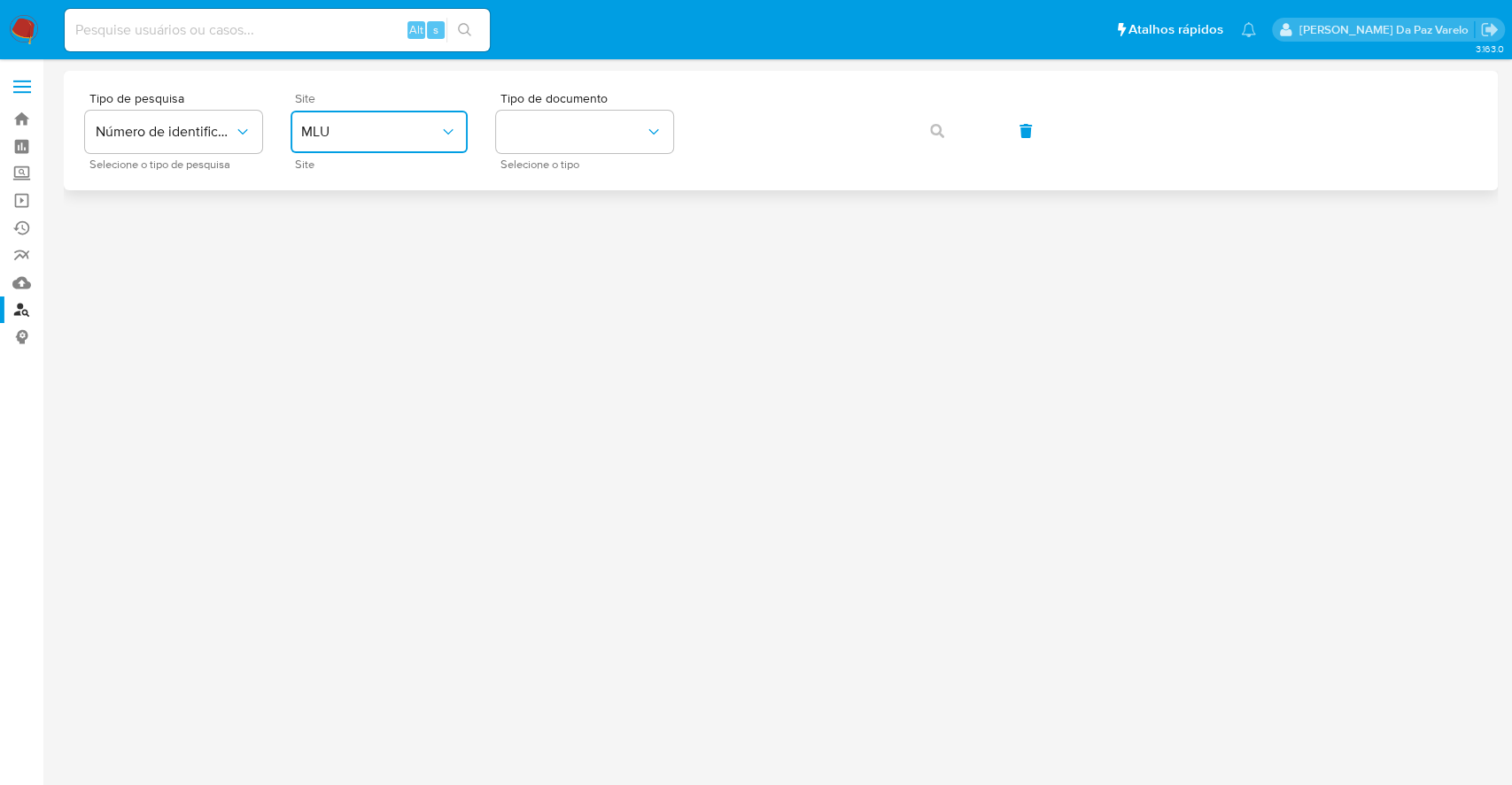
click at [374, 127] on span "MLU" at bounding box center [370, 131] width 138 height 18
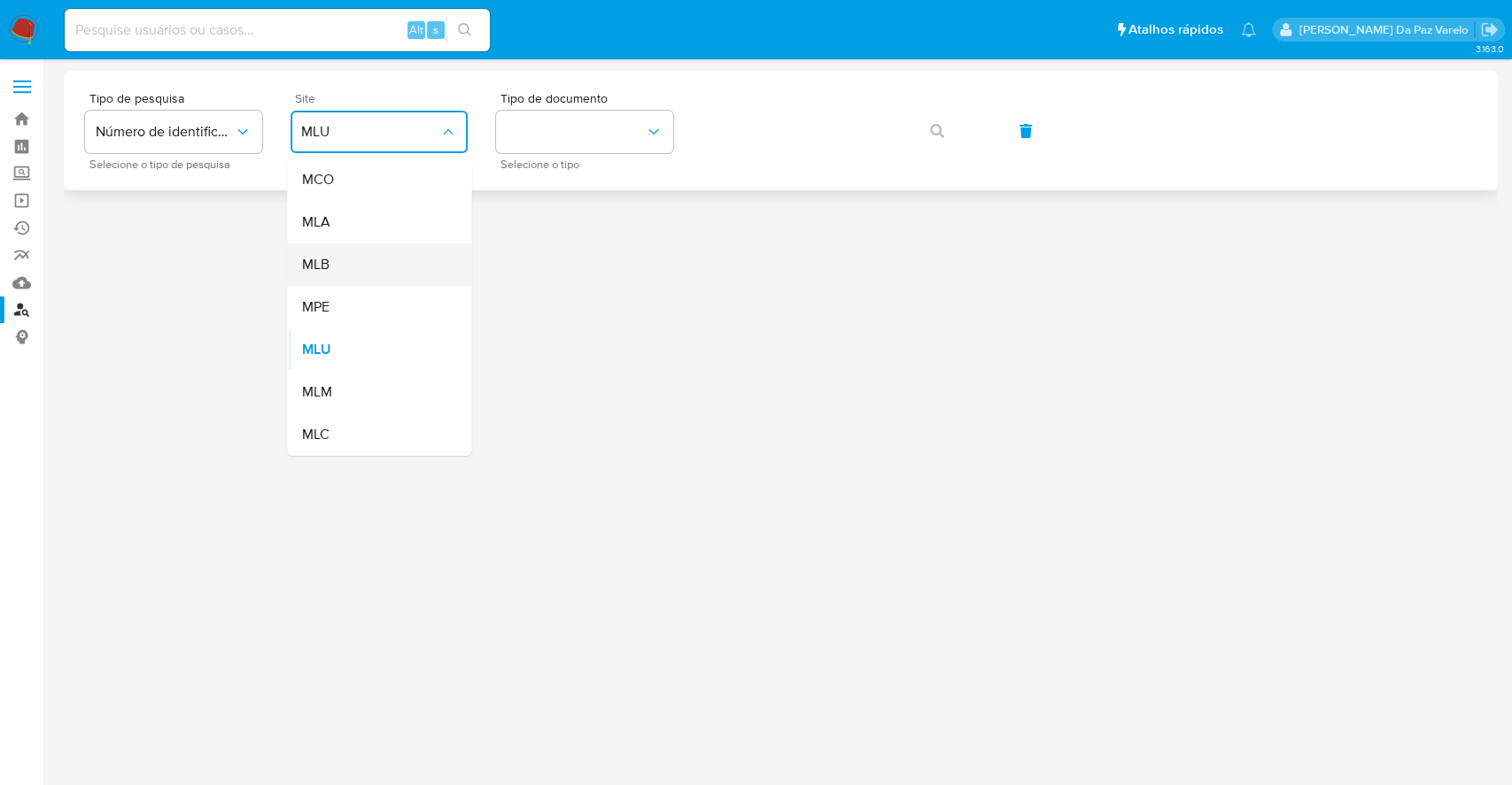
click at [347, 270] on div "MLB" at bounding box center [374, 264] width 146 height 42
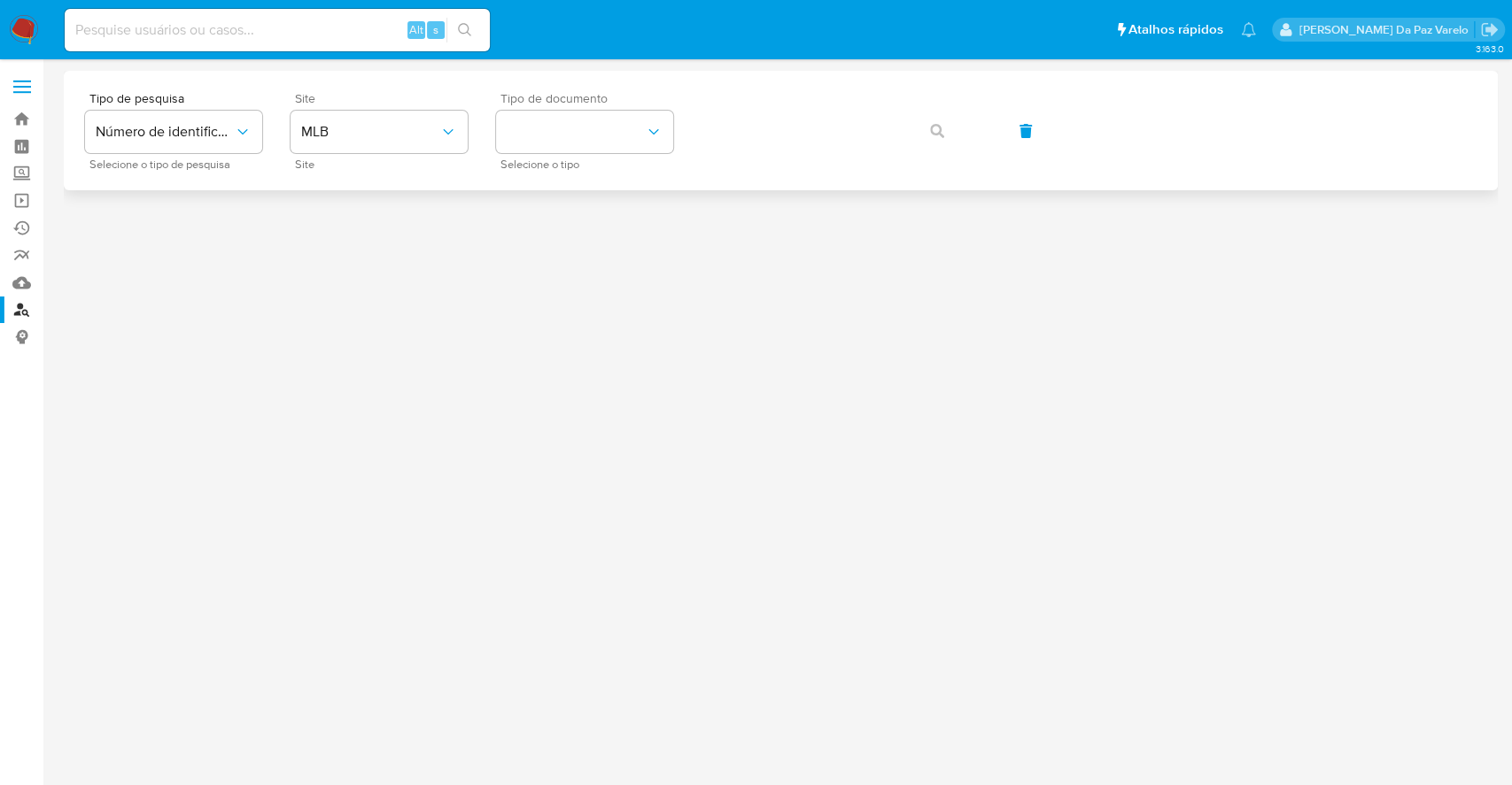
click at [582, 165] on span "Selecione o tipo" at bounding box center [589, 164] width 177 height 8
click at [604, 138] on button "identificationType" at bounding box center [584, 131] width 177 height 42
click at [559, 256] on div "CPF CPF" at bounding box center [579, 249] width 146 height 60
drag, startPoint x: 968, startPoint y: 138, endPoint x: 956, endPoint y: 149, distance: 16.3
click at [967, 138] on div "Tipo de pesquisa Número de identificação Selecione o tipo de pesquisa Site MLB …" at bounding box center [780, 131] width 1391 height 77
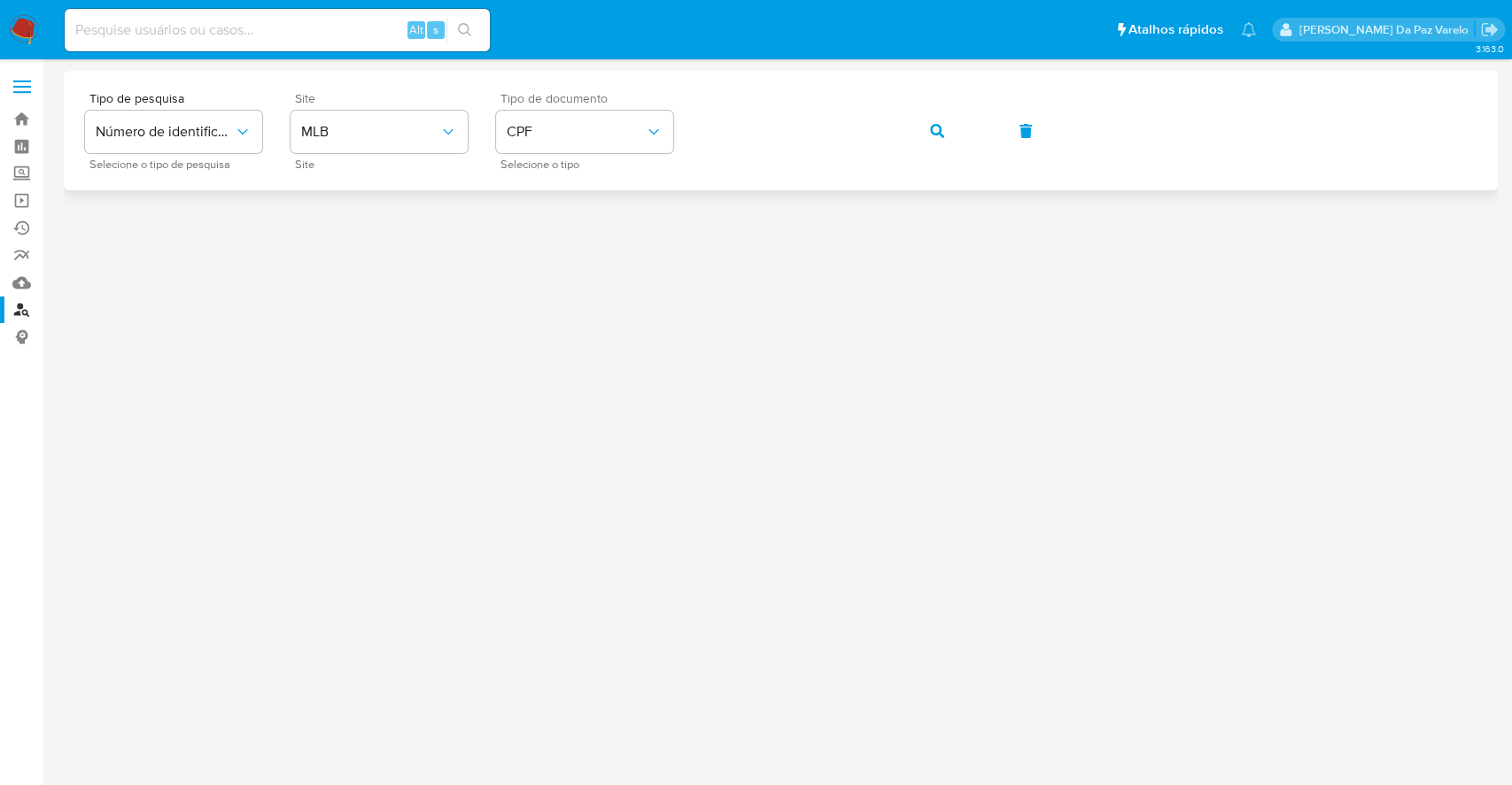
click at [941, 131] on icon "button" at bounding box center [936, 131] width 14 height 14
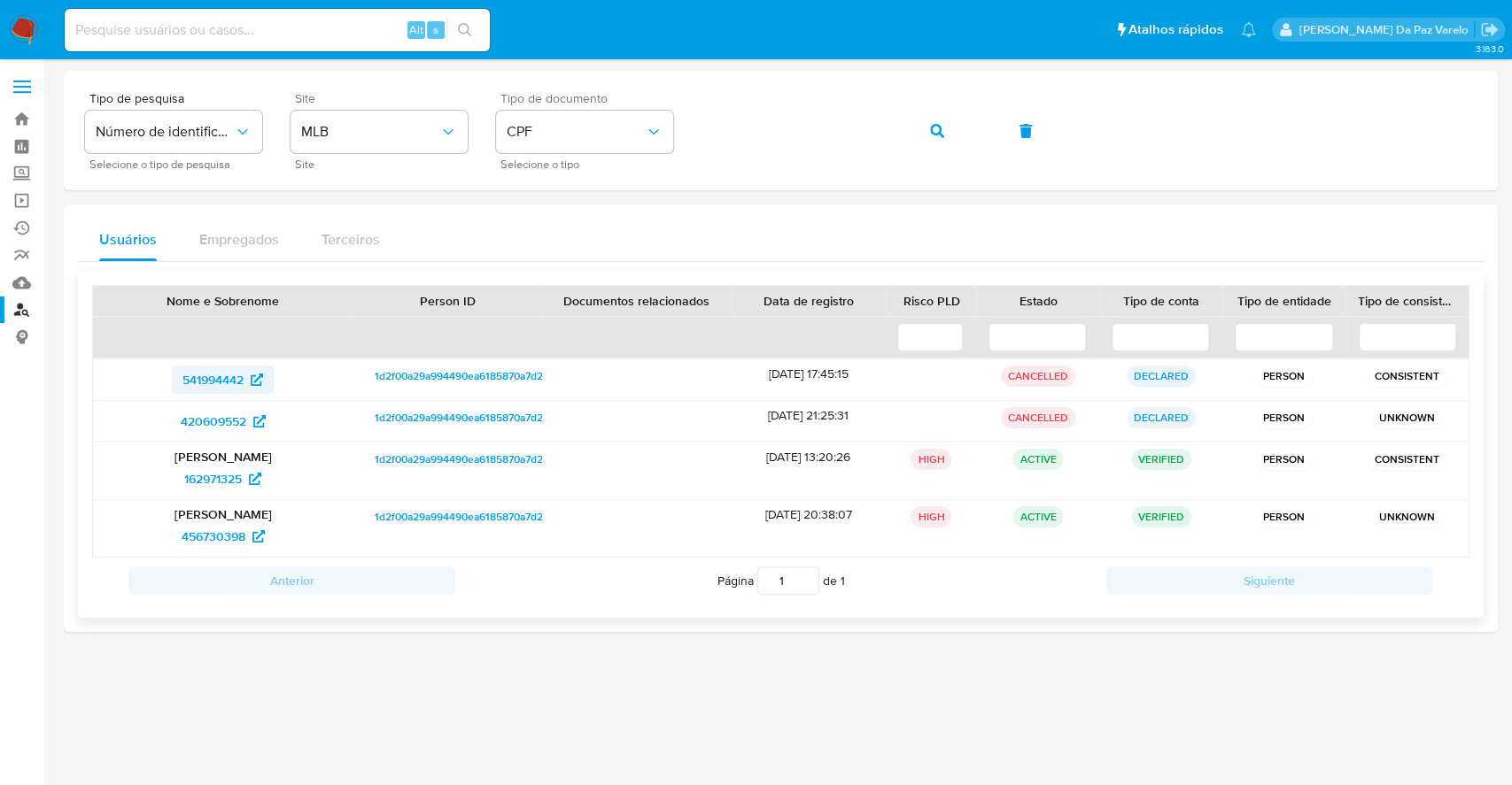
click at [232, 381] on span "541994442" at bounding box center [212, 379] width 61 height 28
click at [220, 426] on span "420609552" at bounding box center [213, 422] width 66 height 28
click at [262, 461] on p "[PERSON_NAME]" at bounding box center [223, 456] width 236 height 16
click at [249, 478] on span "162971325" at bounding box center [223, 479] width 77 height 28
click at [240, 529] on span "456730398" at bounding box center [213, 536] width 64 height 28
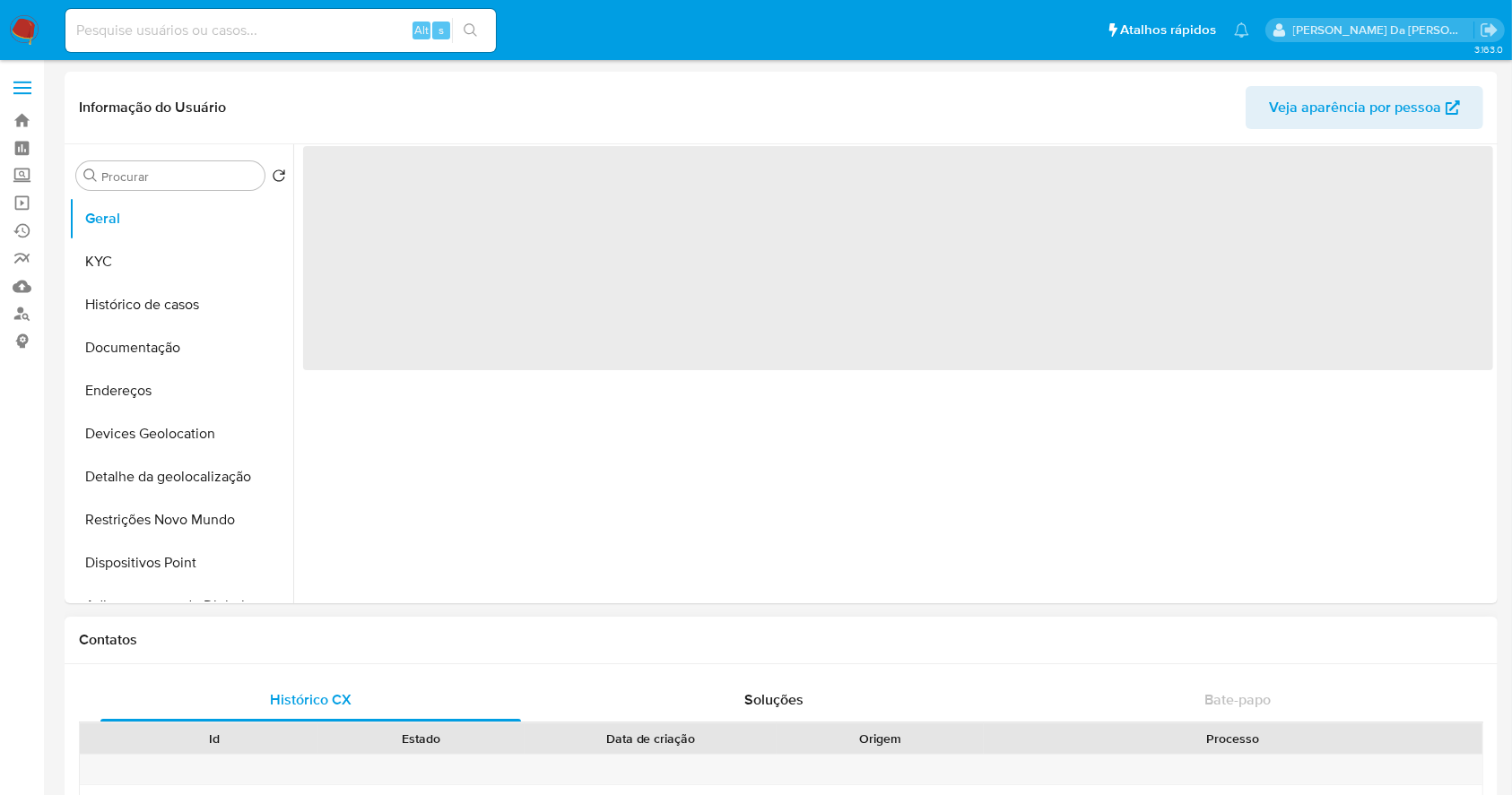
select select "10"
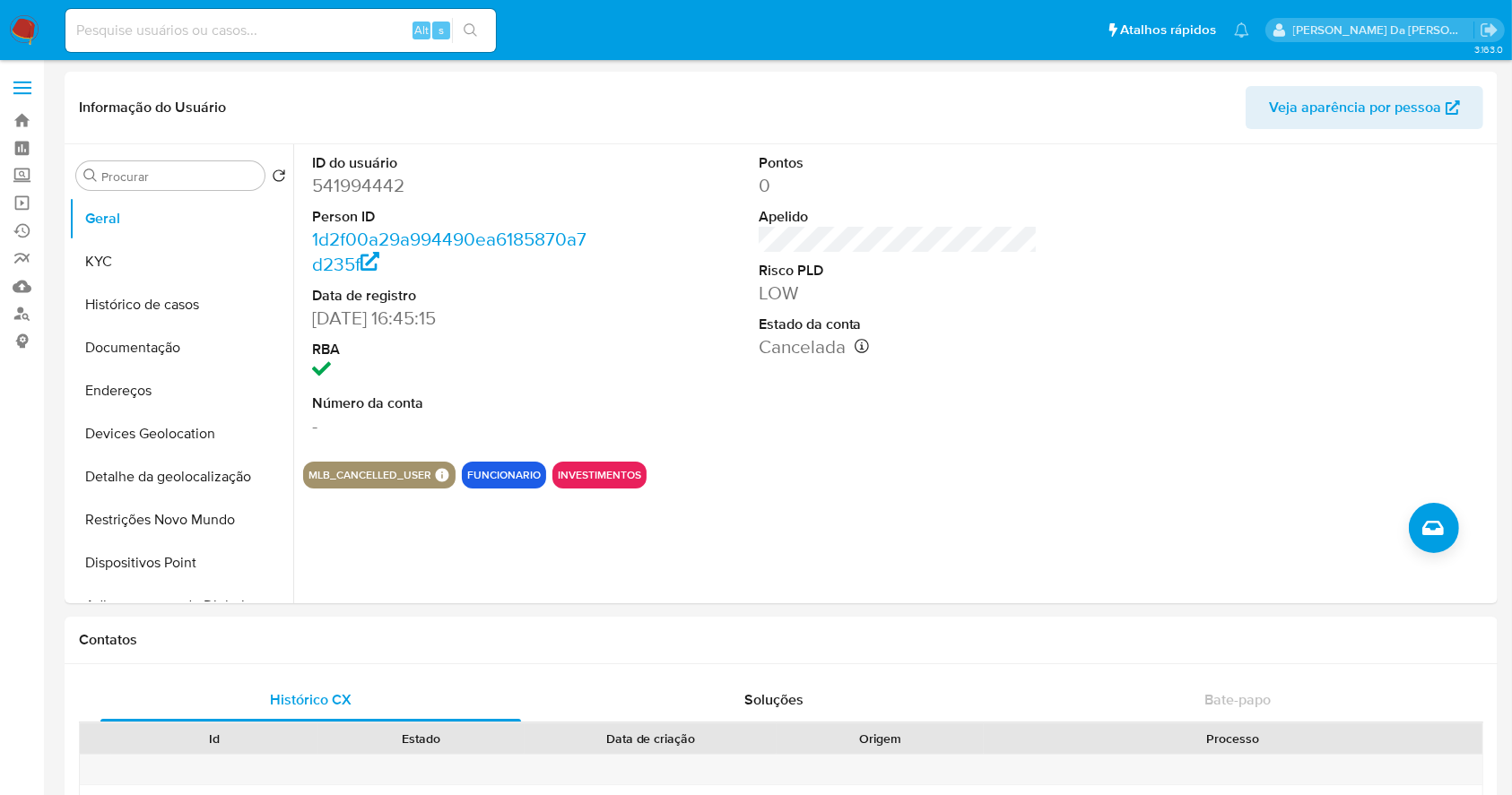
click at [385, 51] on div "Alt s" at bounding box center [281, 29] width 431 height 43
click at [393, 38] on input at bounding box center [281, 30] width 431 height 24
paste input "162971325"
type input "162971325"
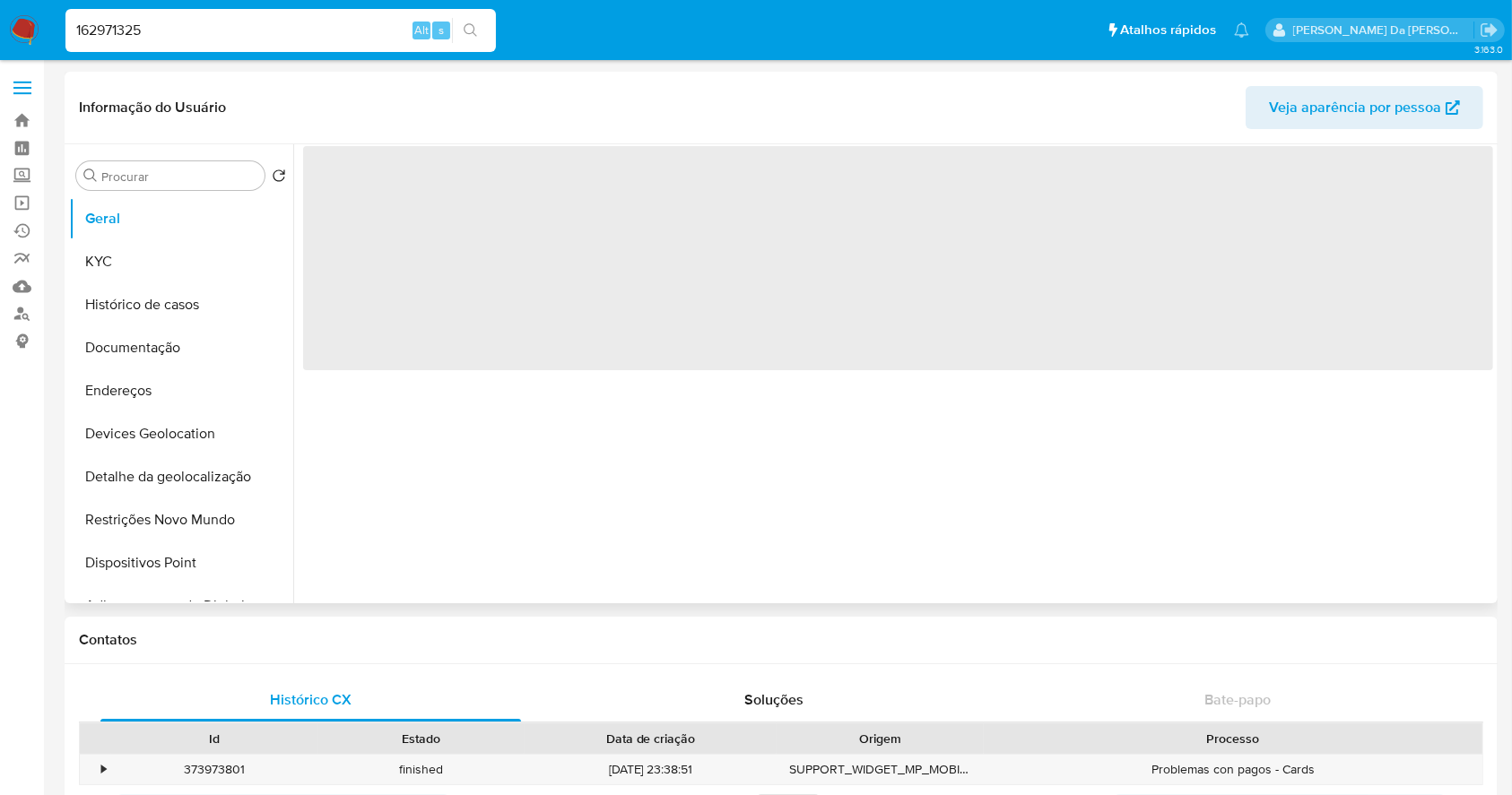
select select "10"
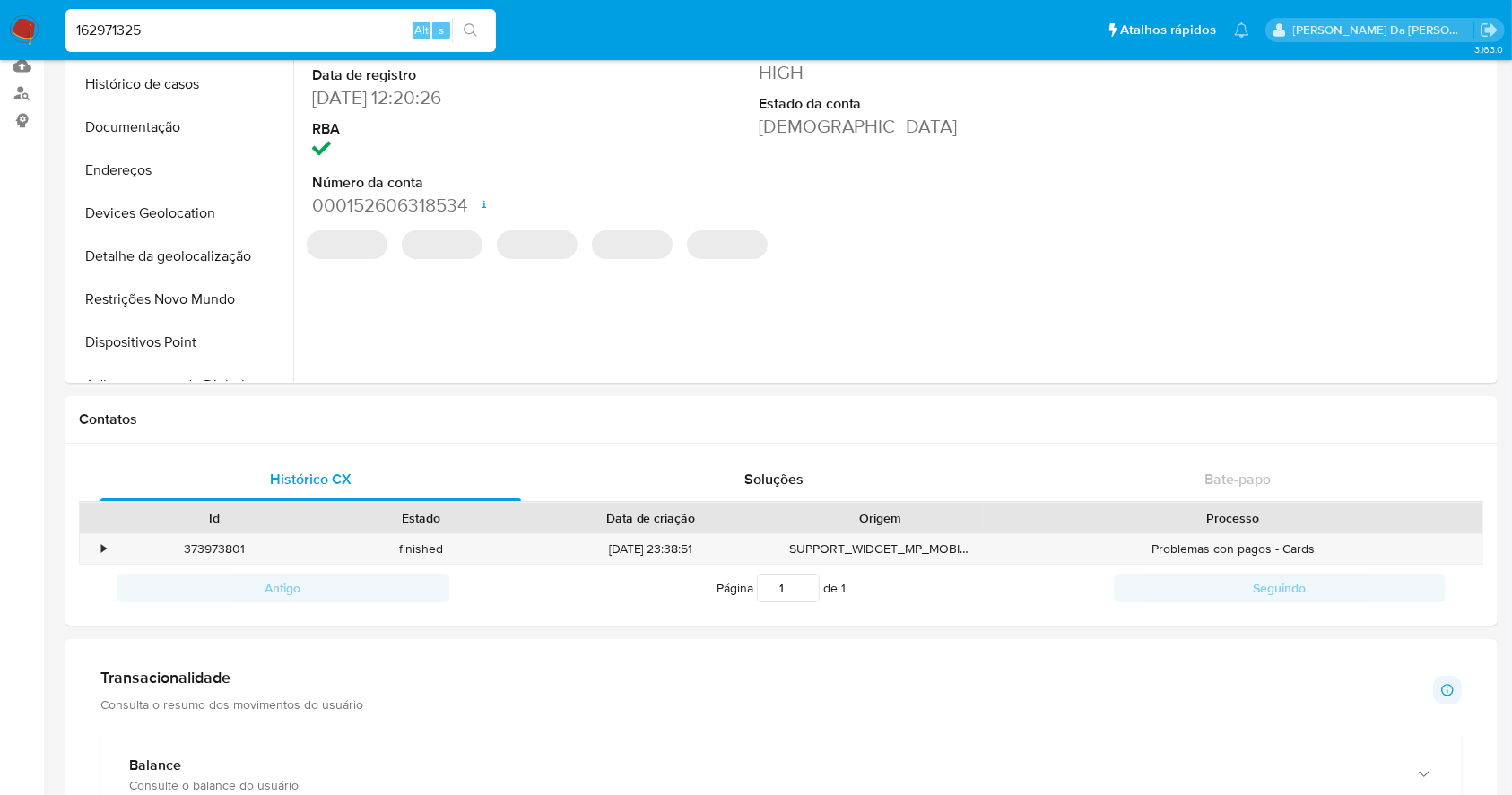
scroll to position [119, 0]
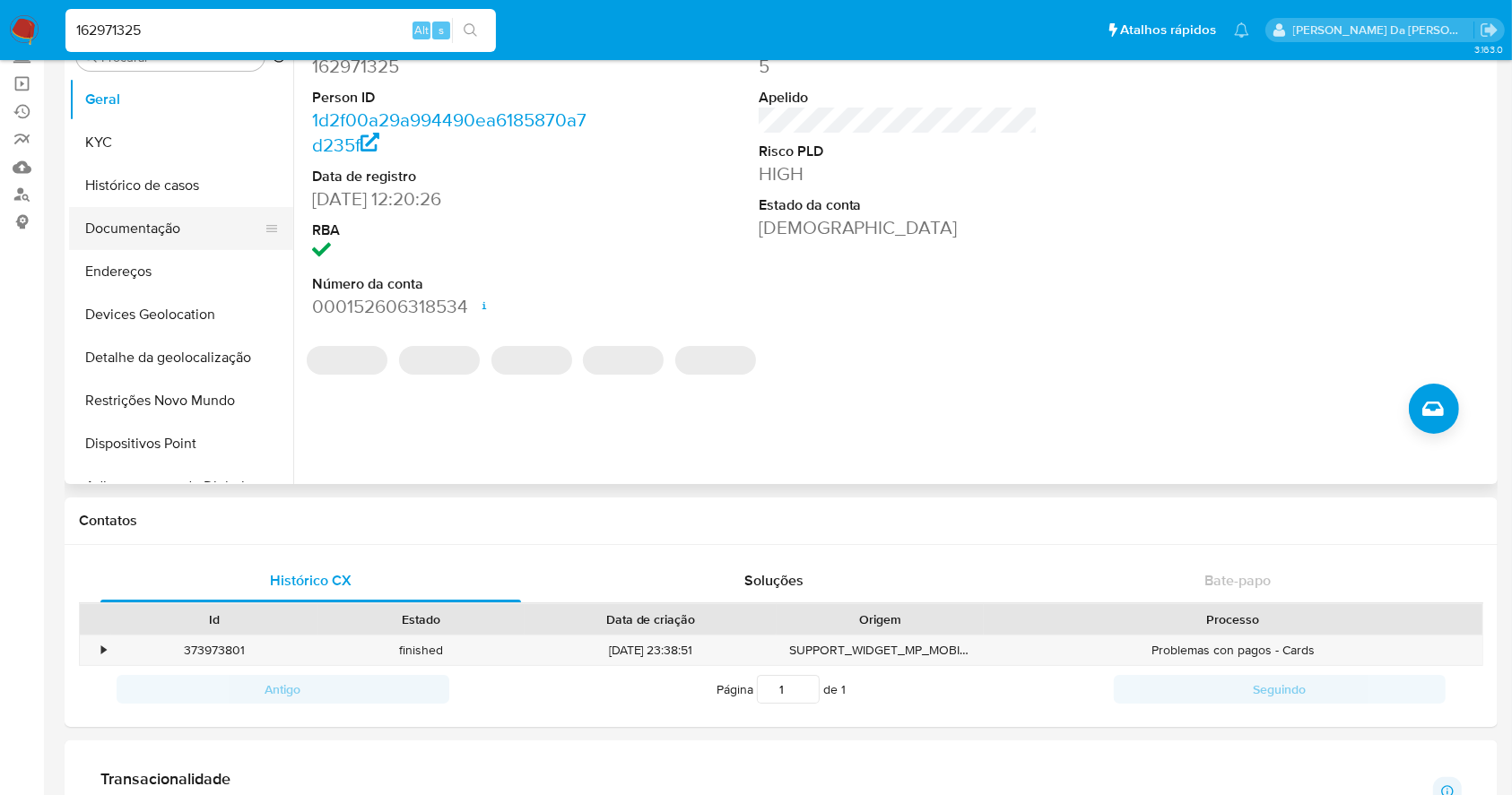
click at [186, 238] on button "Documentação" at bounding box center [174, 228] width 210 height 43
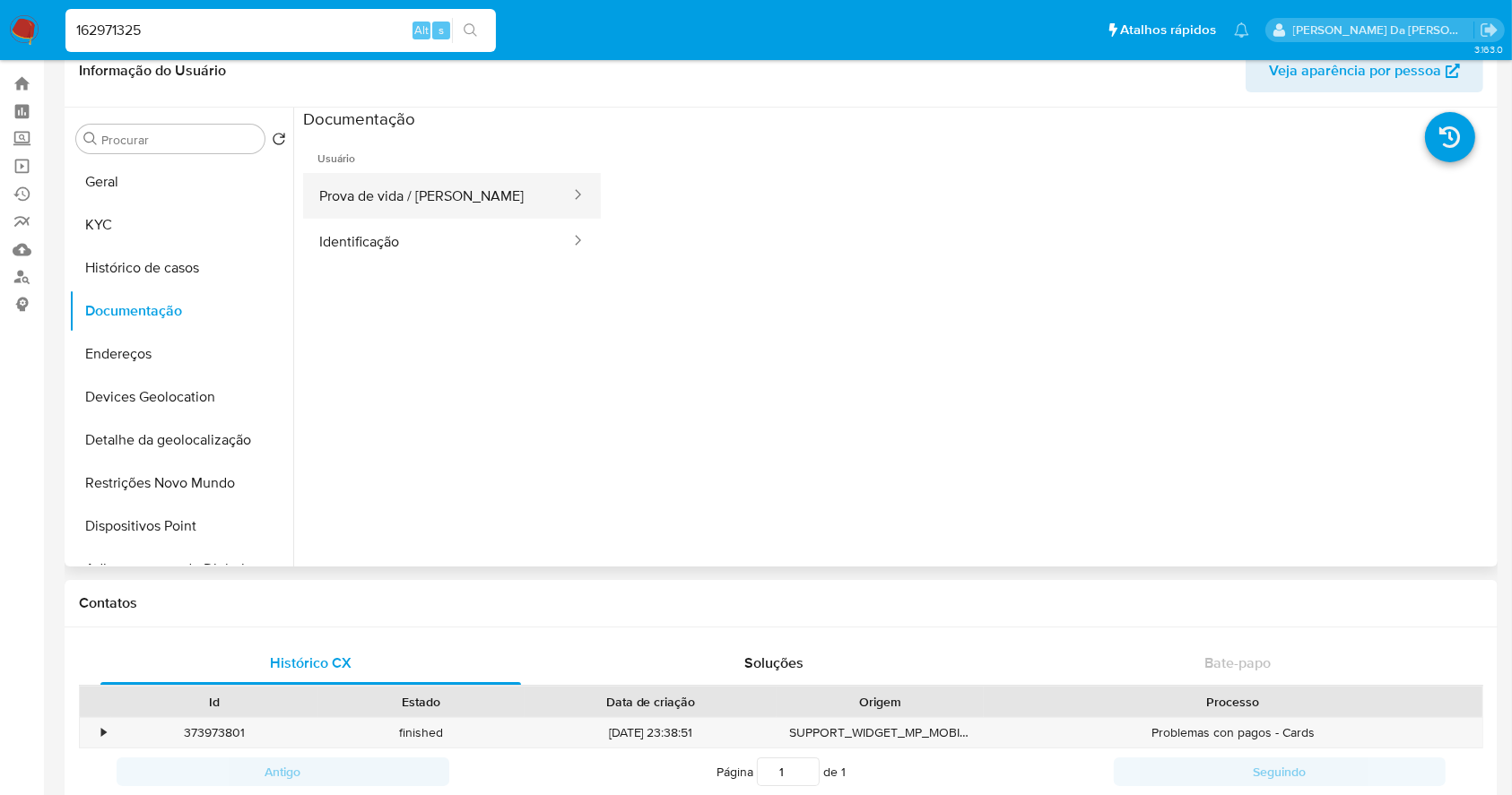
scroll to position [0, 0]
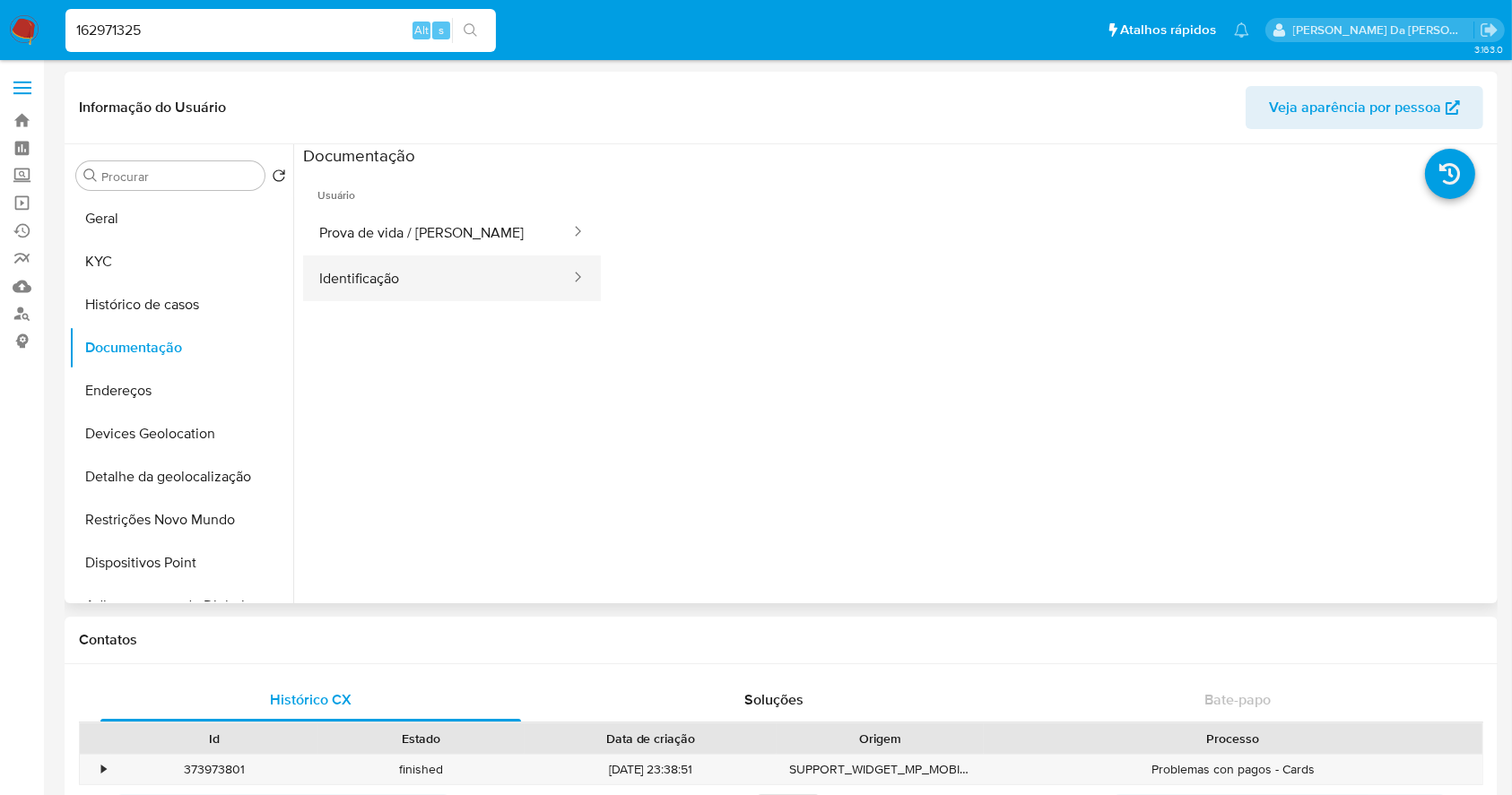
click at [367, 282] on button "Identificação" at bounding box center [437, 279] width 269 height 46
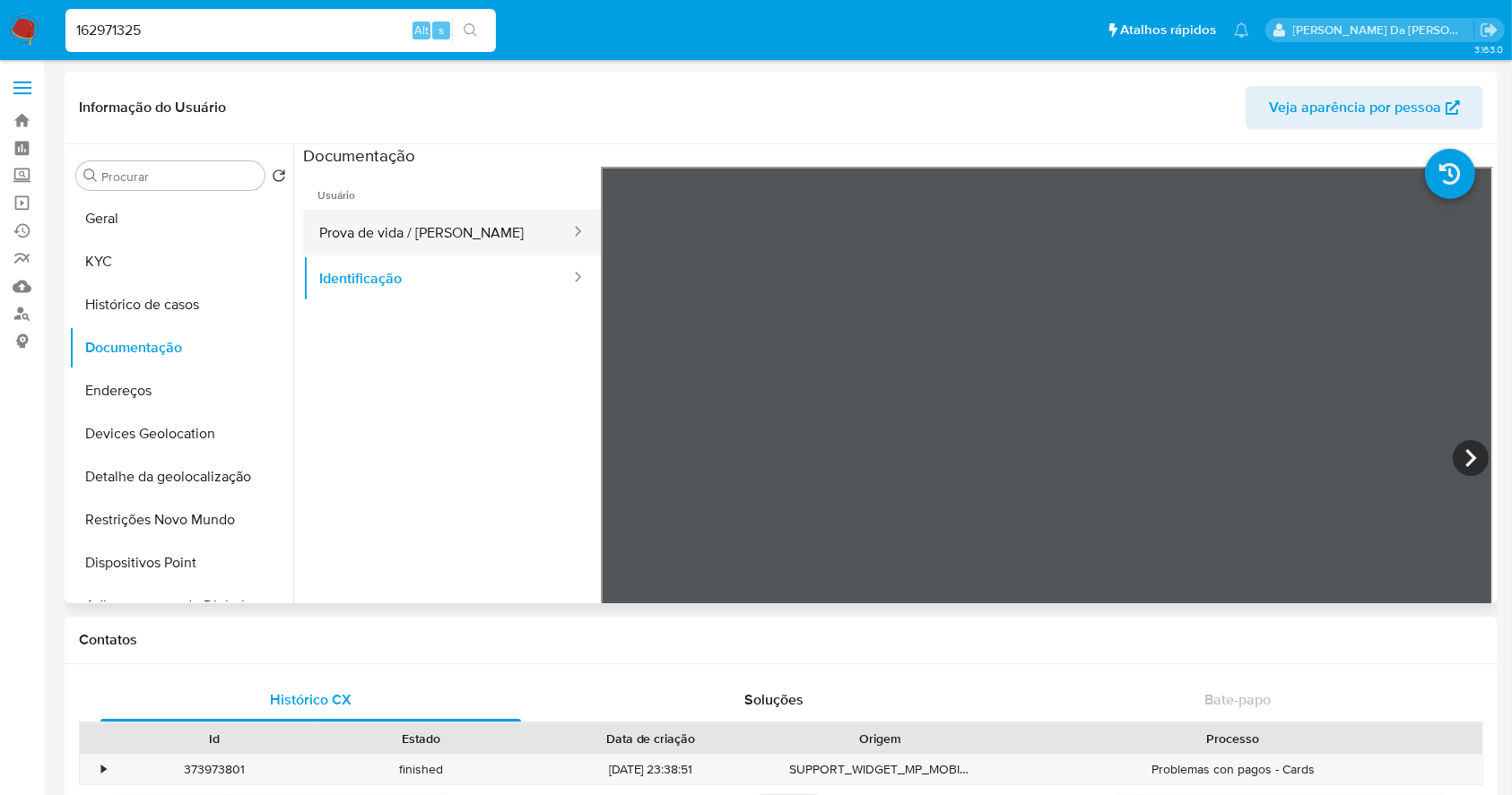
click at [466, 231] on button "Prova de vida / Selfie" at bounding box center [437, 233] width 269 height 46
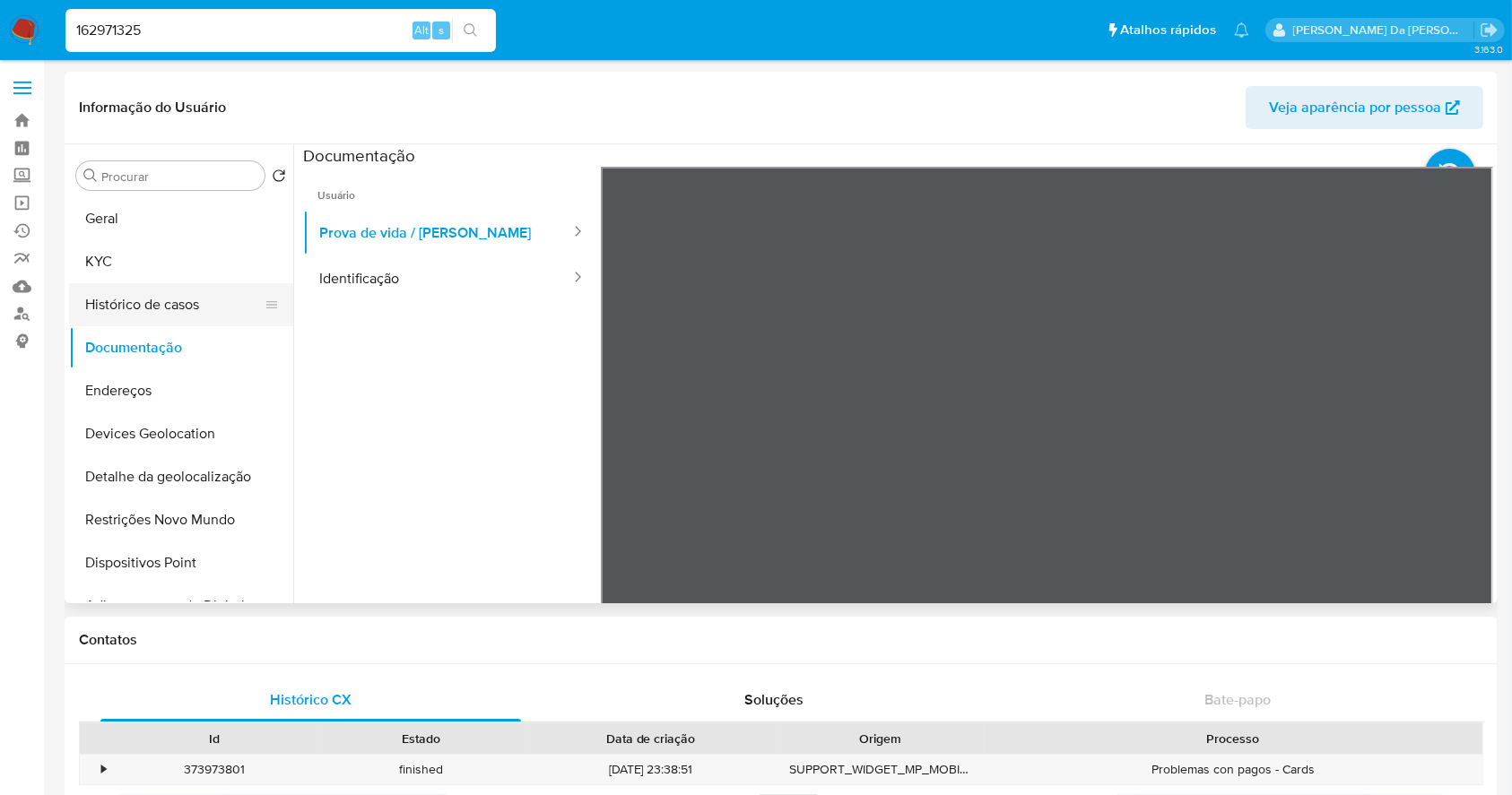
click at [173, 317] on button "Histórico de casos" at bounding box center [174, 304] width 210 height 43
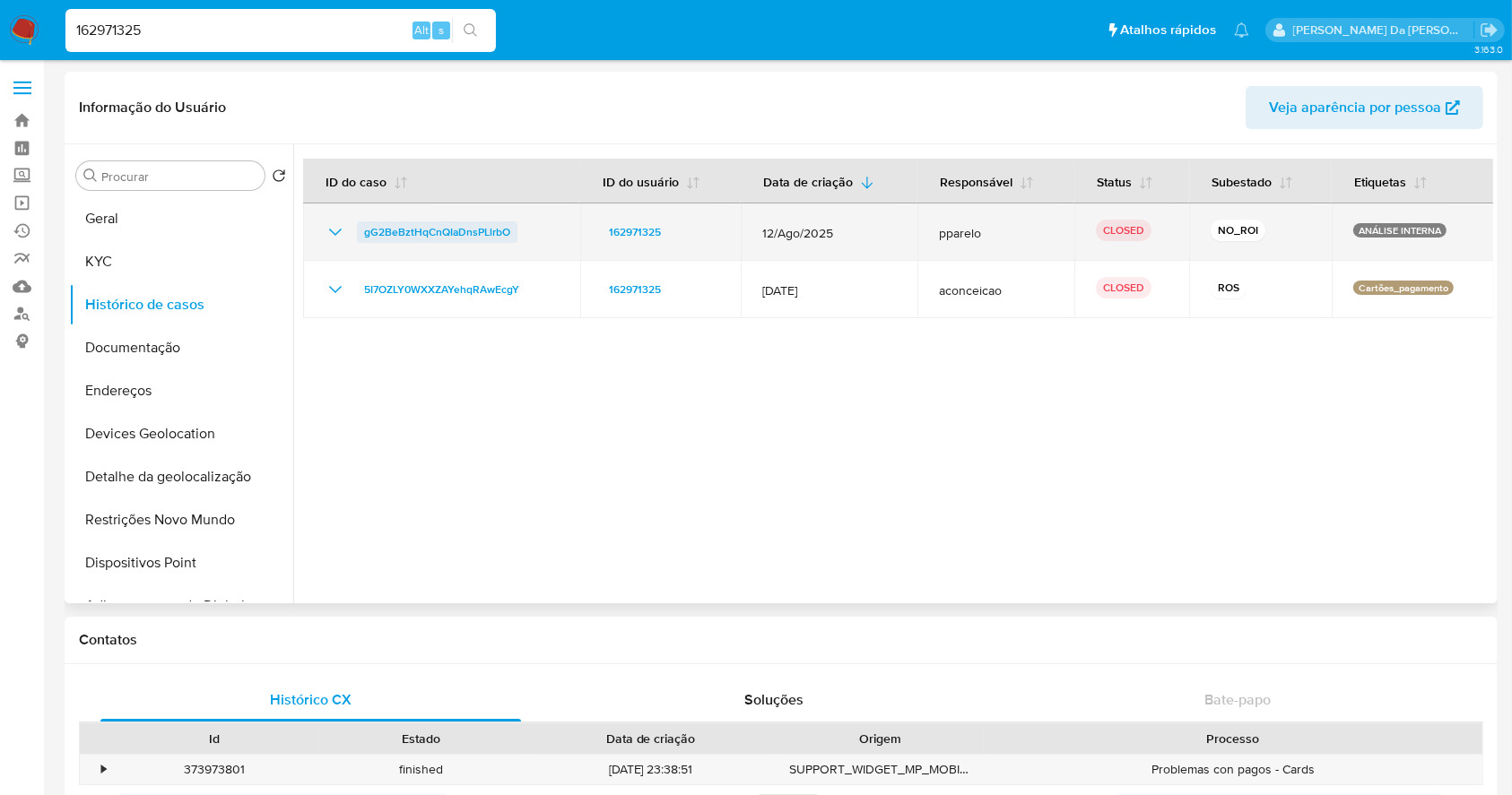
click at [472, 231] on span "gG2BeBztHqCnQIaDnsPLlrbO" at bounding box center [437, 232] width 146 height 22
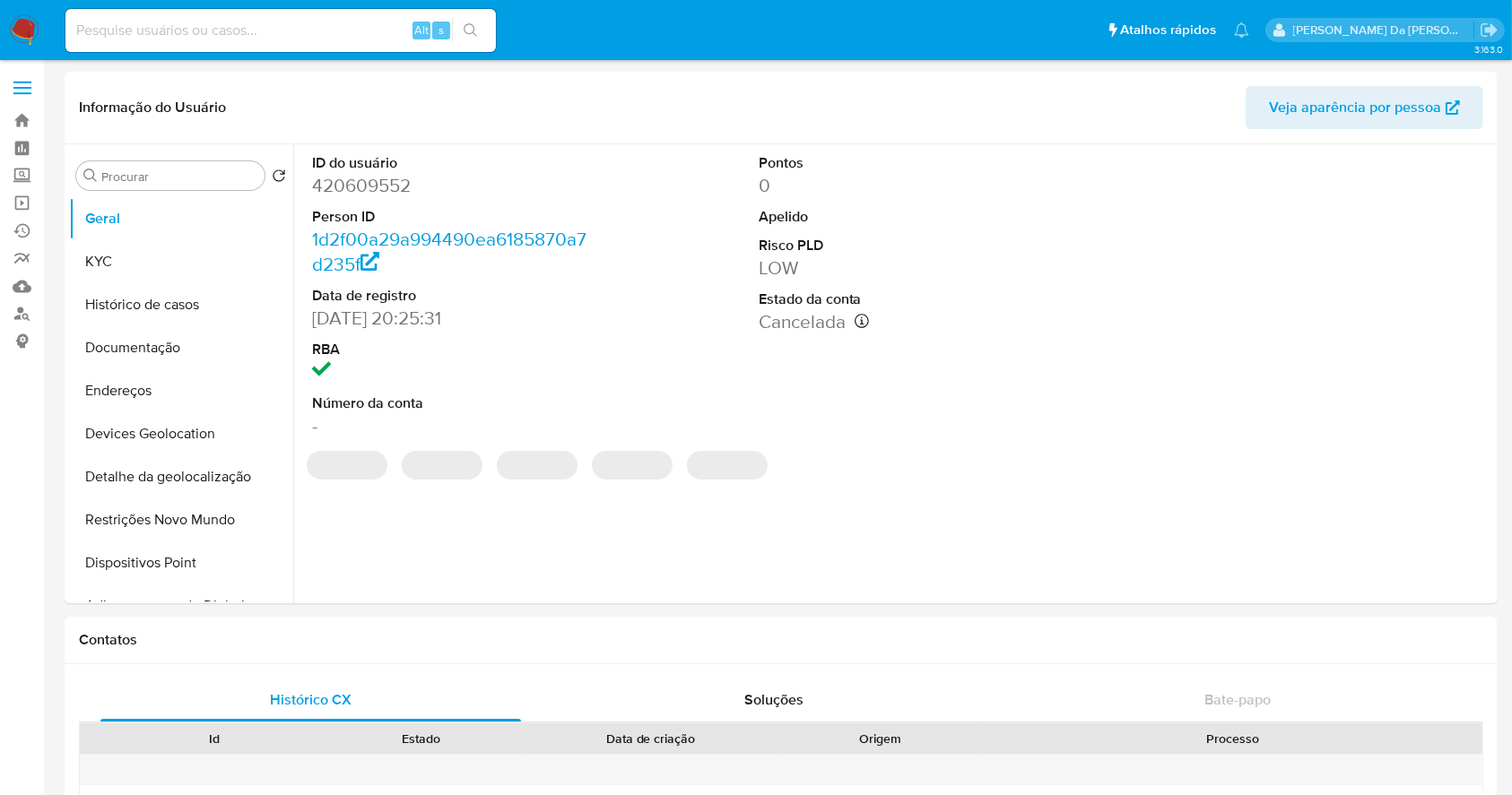
select select "10"
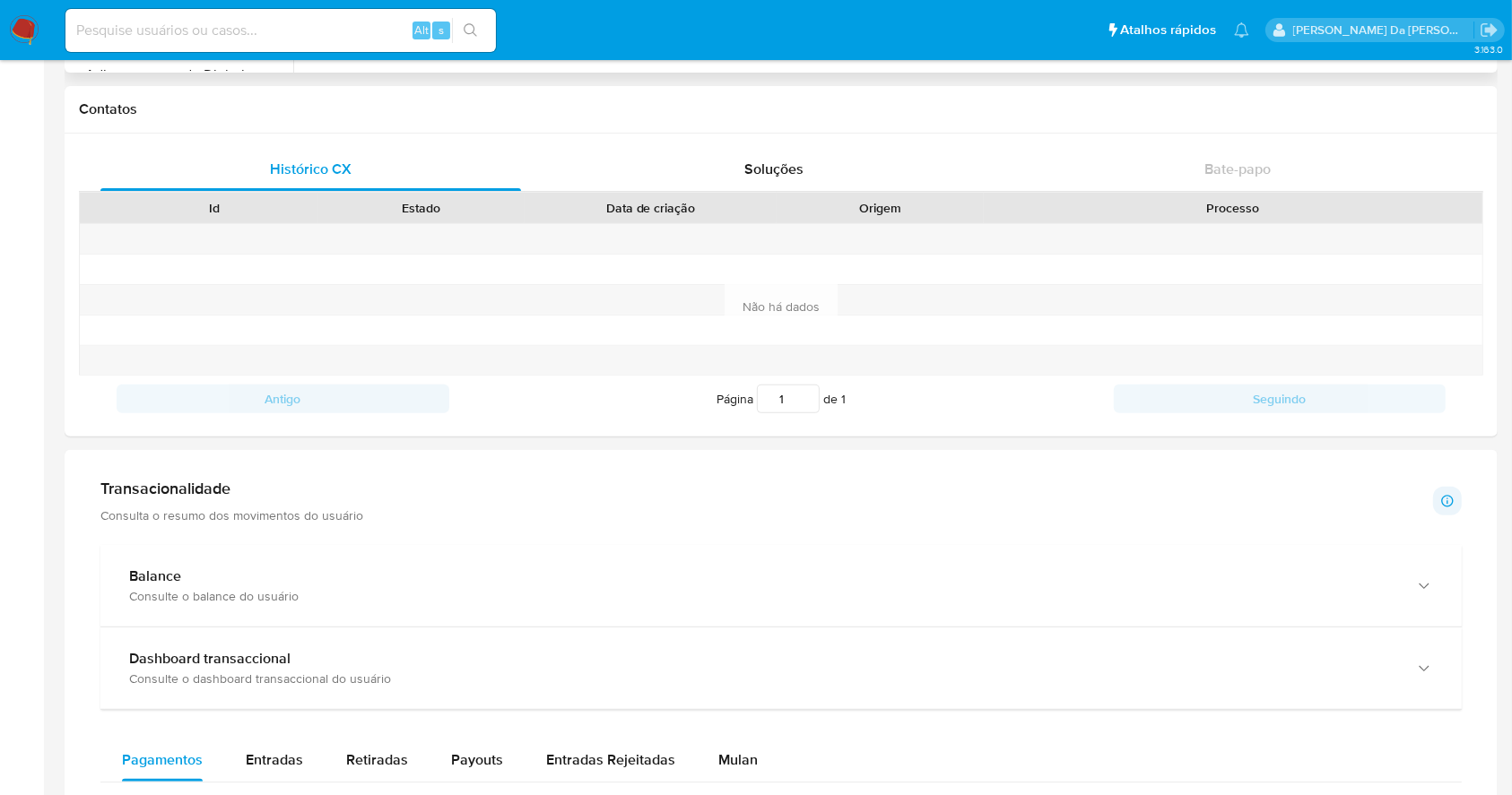
scroll to position [597, 0]
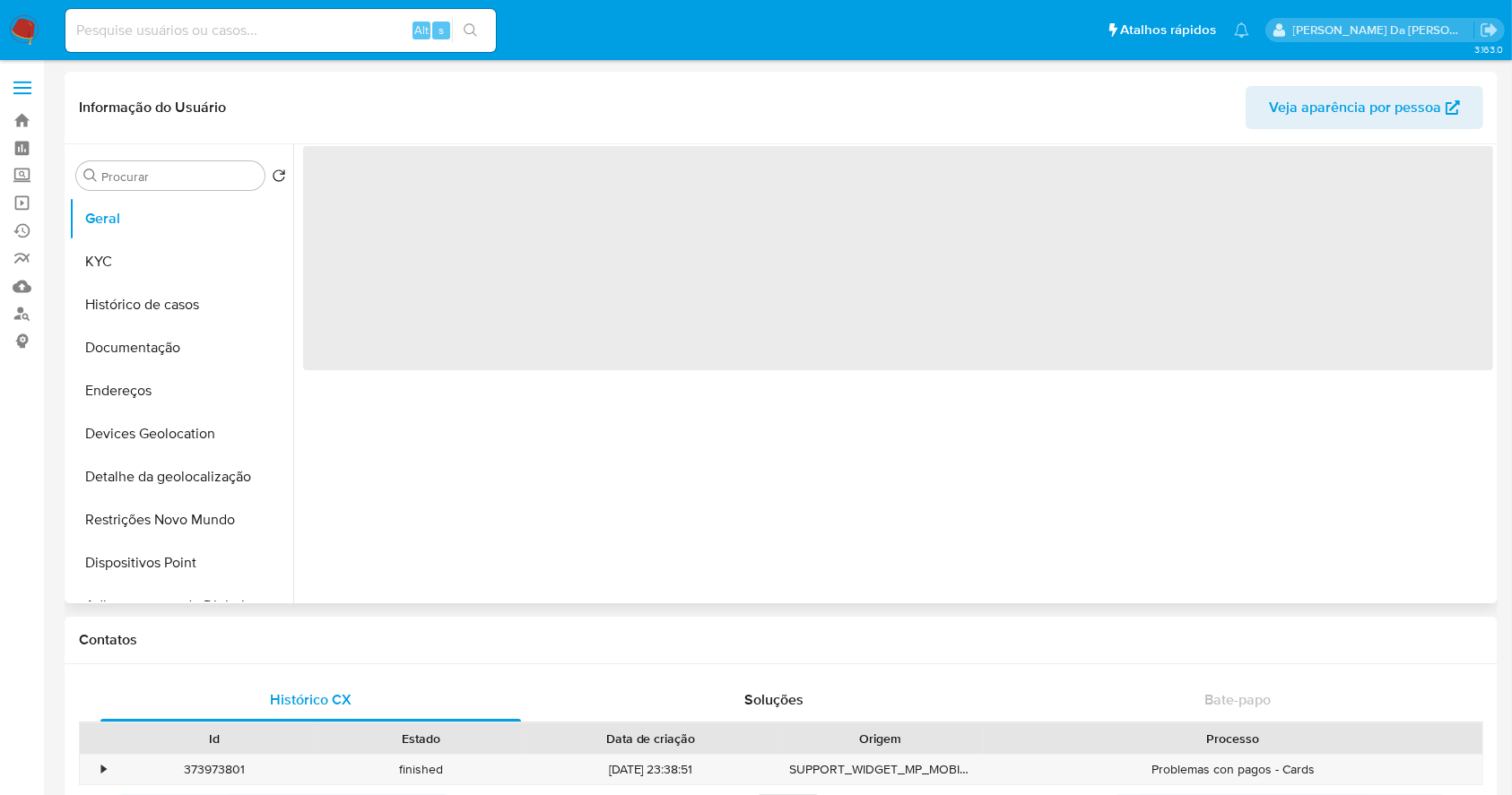
select select "10"
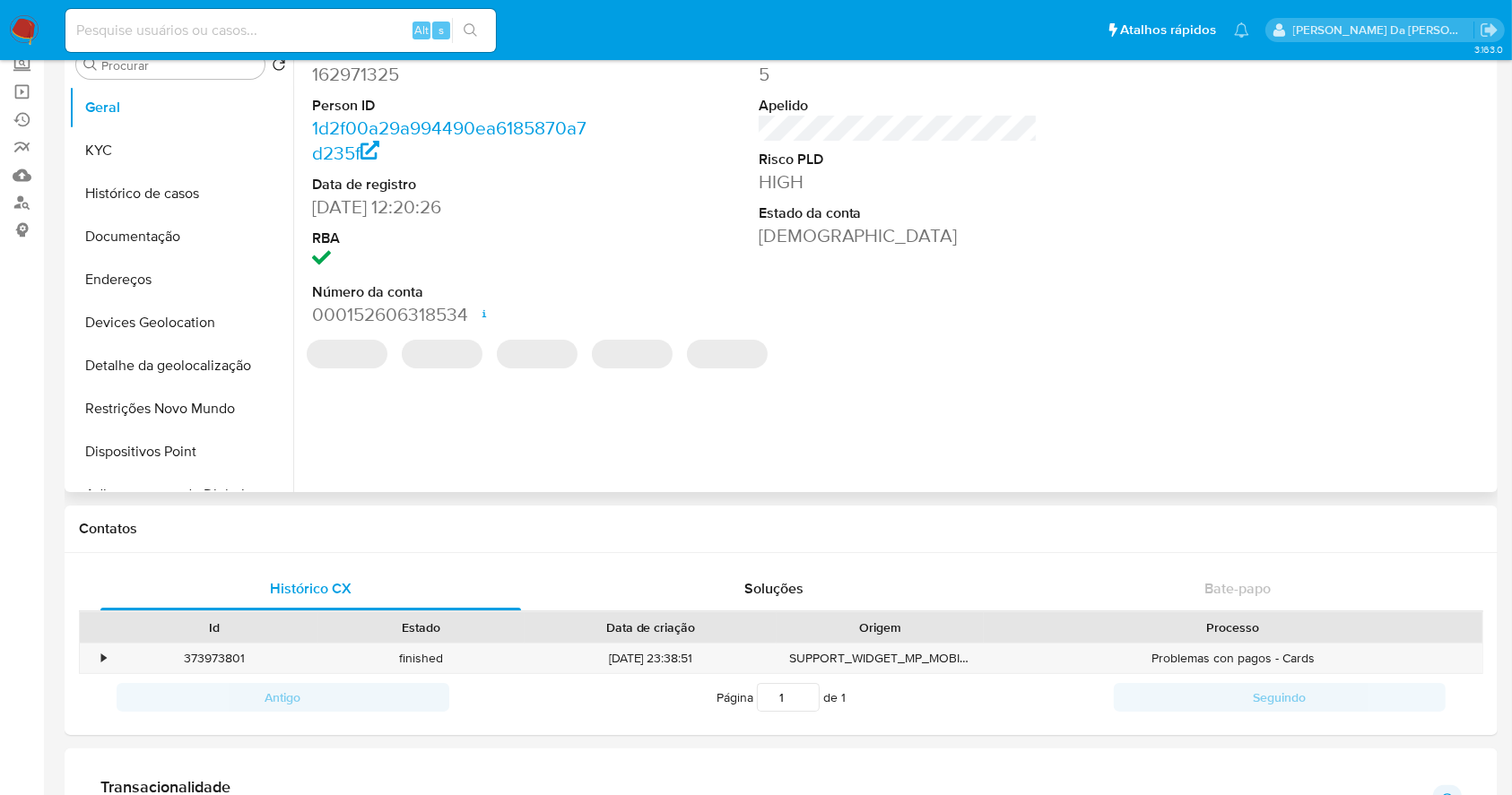
scroll to position [119, 0]
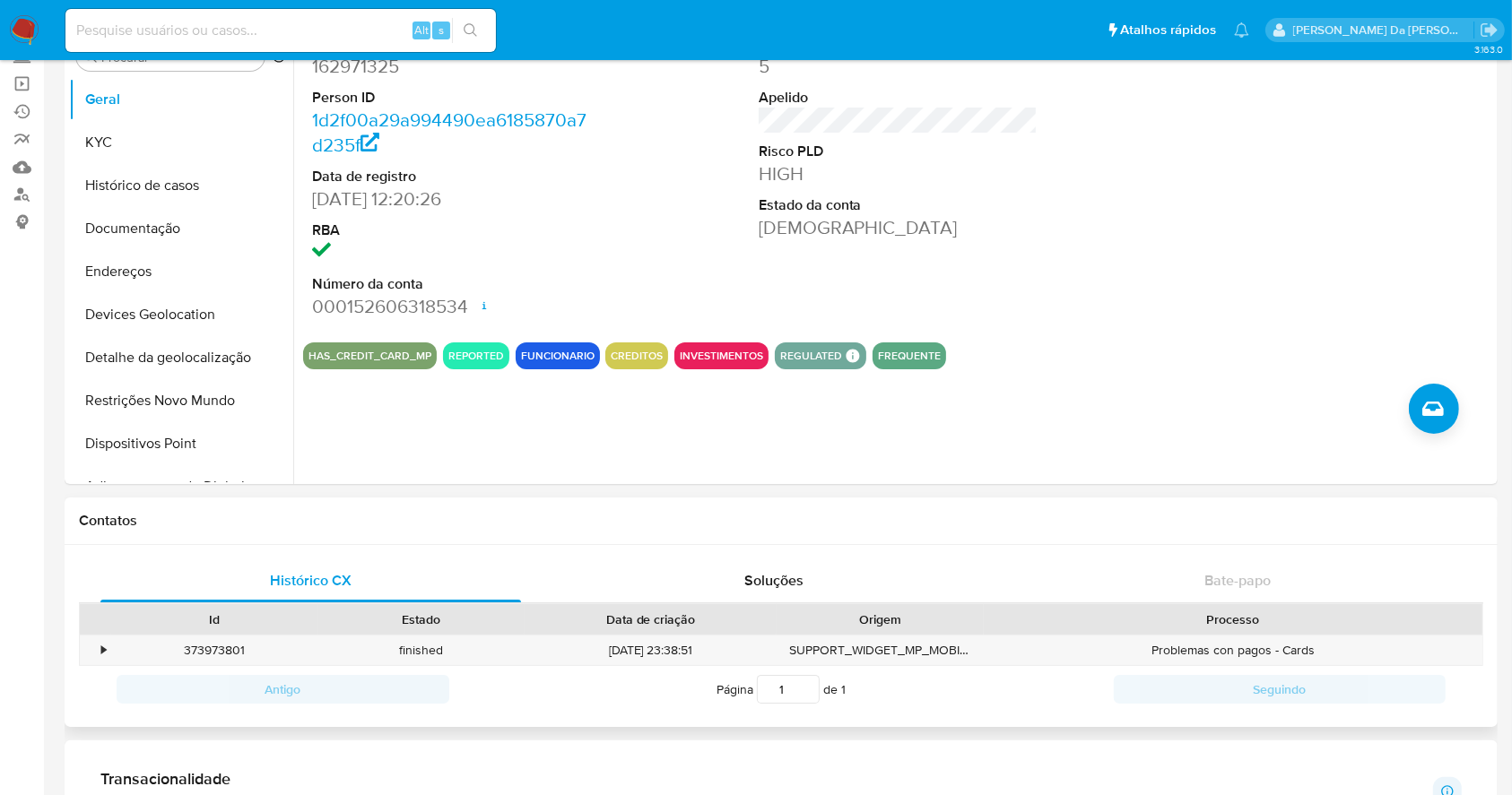
click at [1228, 613] on div "Processo" at bounding box center [1233, 619] width 474 height 18
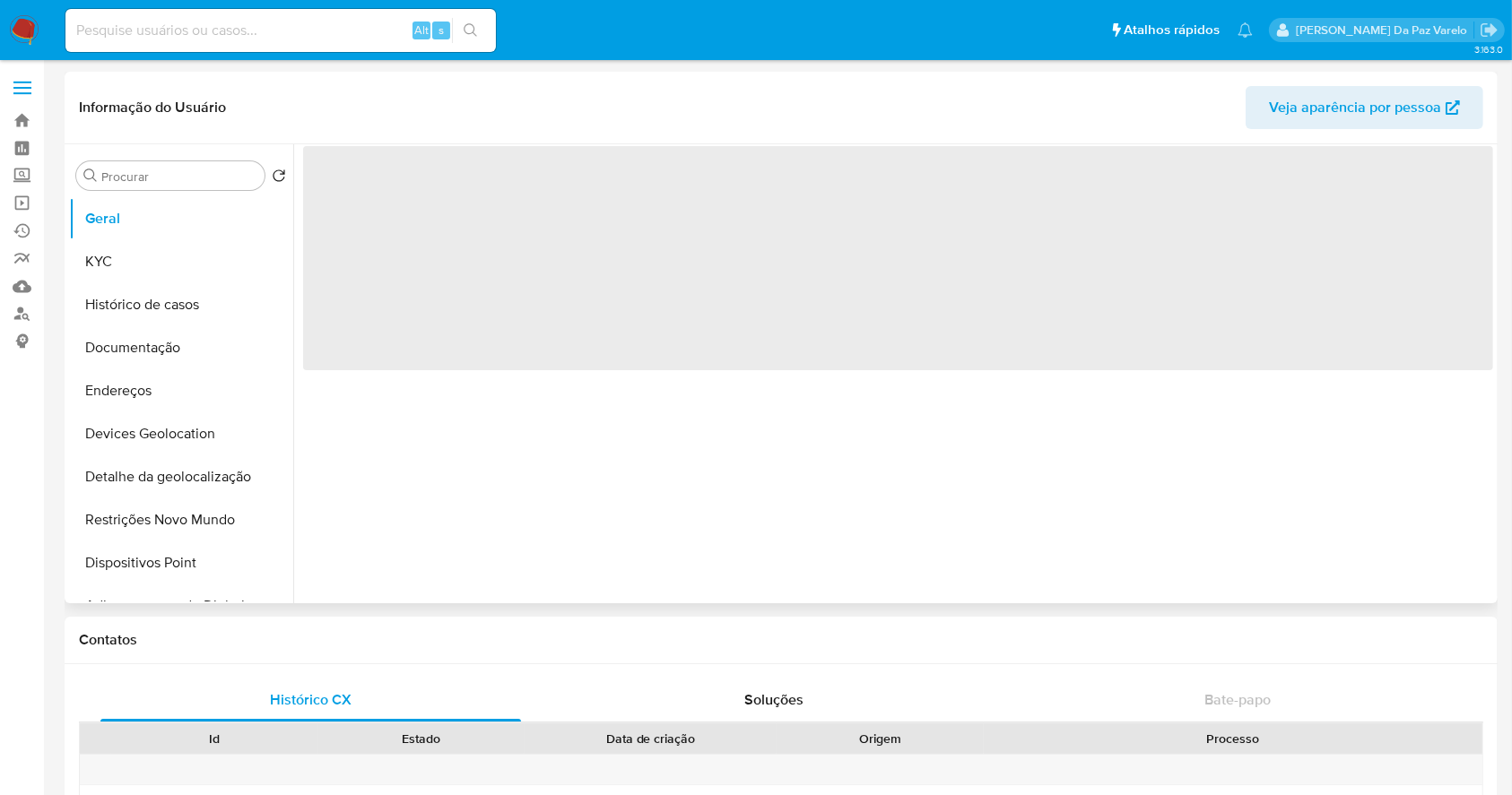
select select "10"
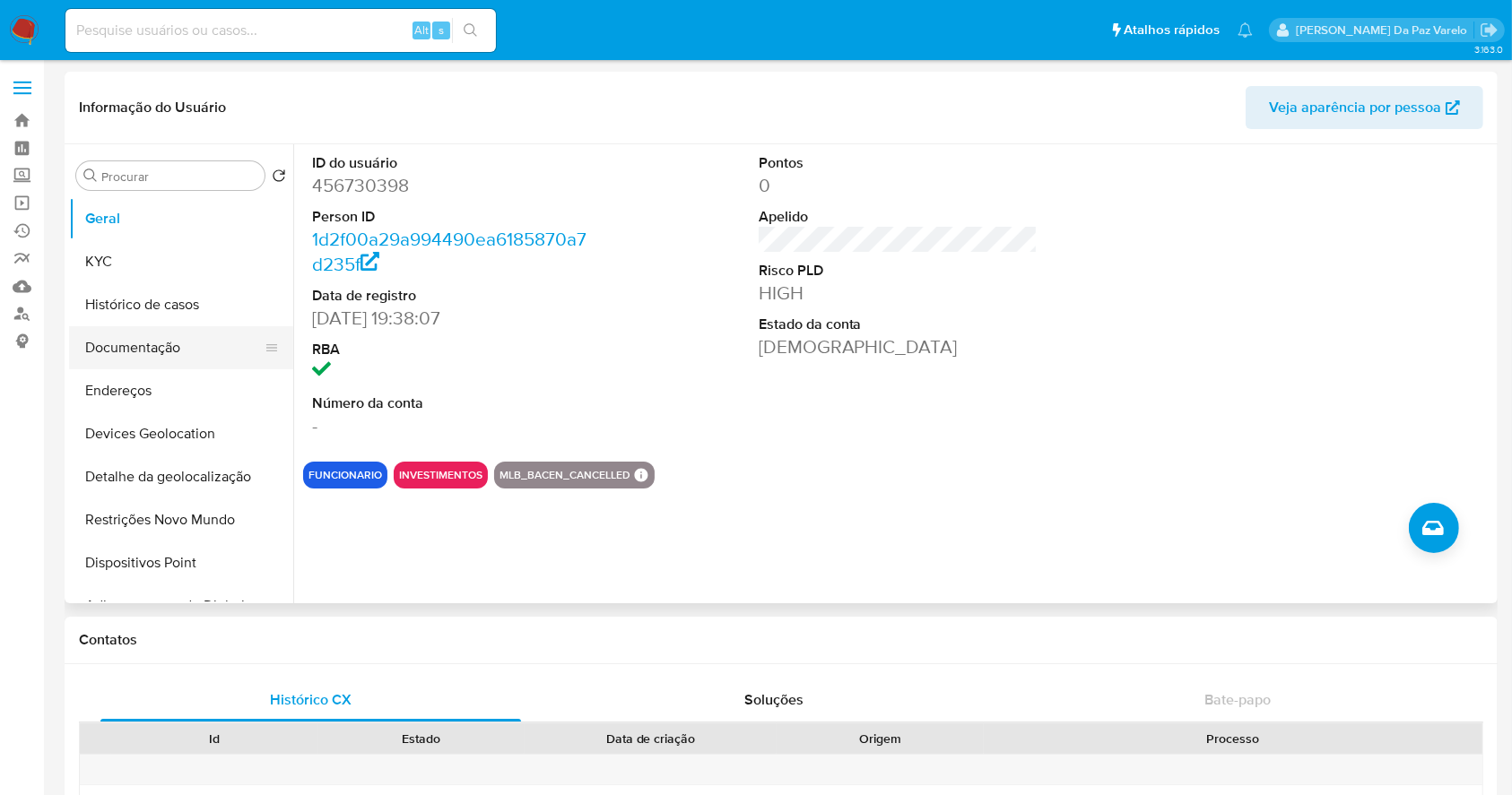
click at [169, 359] on button "Documentação" at bounding box center [174, 347] width 210 height 43
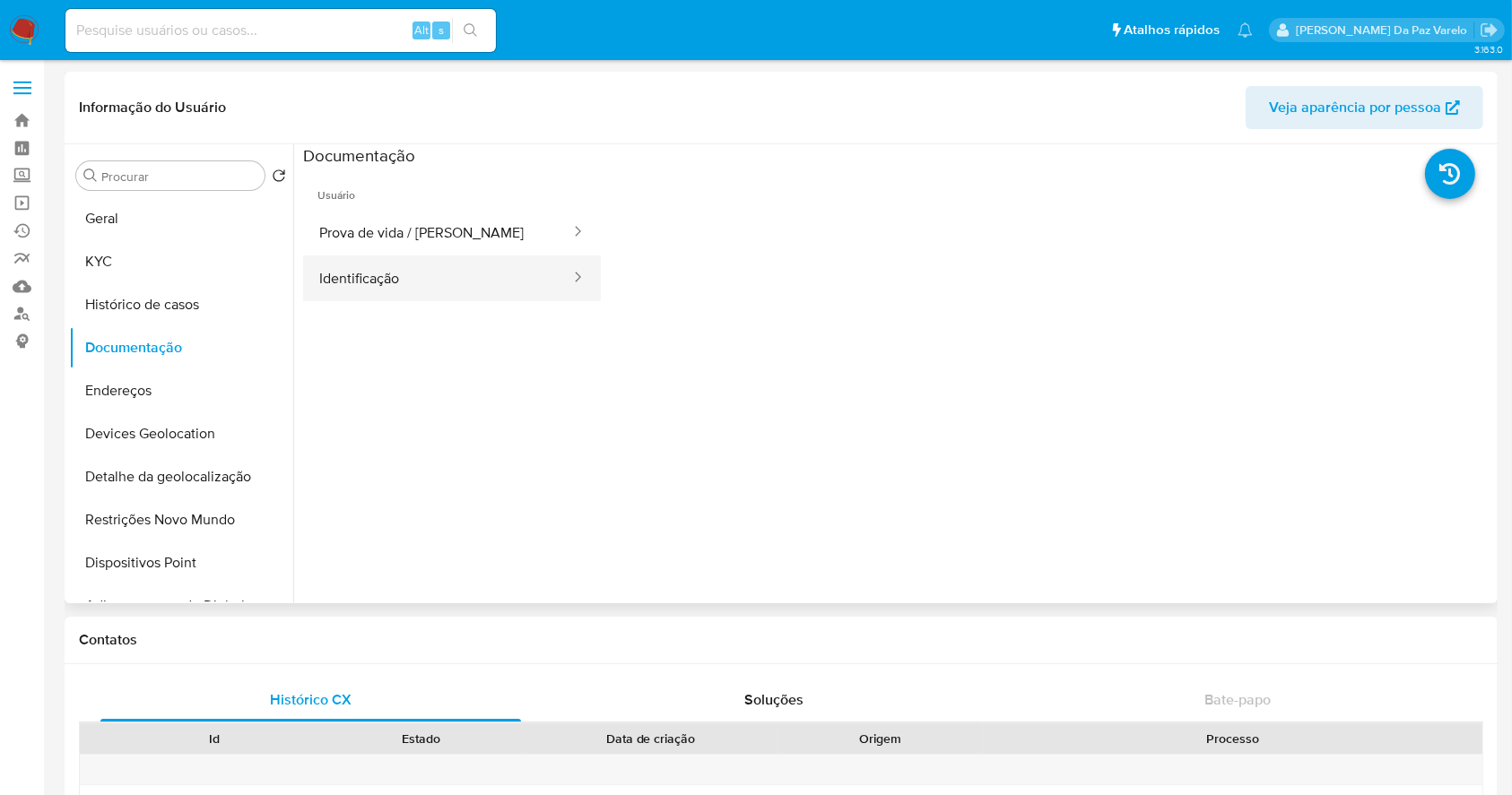
click at [366, 256] on button "Identificação" at bounding box center [437, 279] width 269 height 46
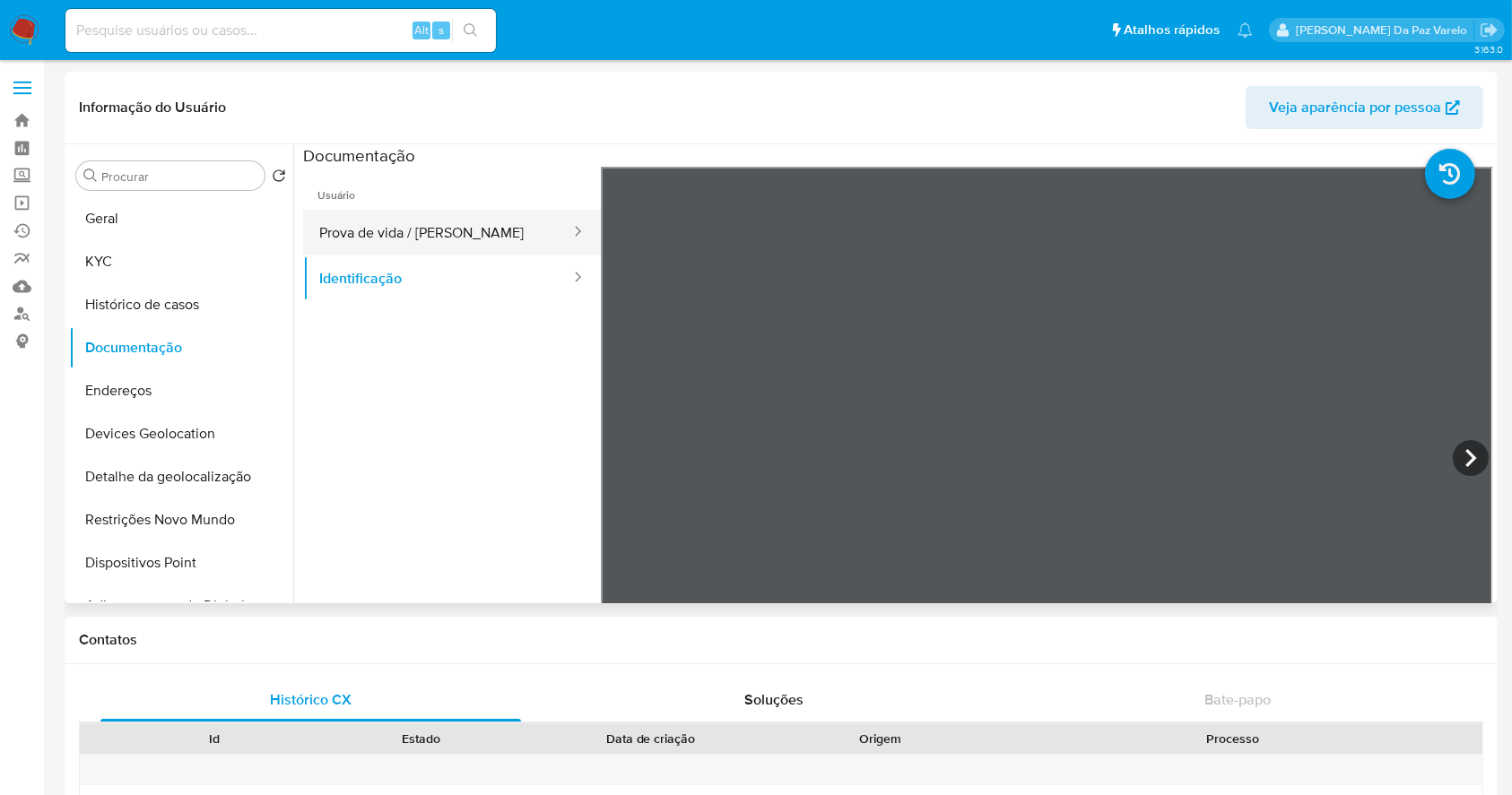
click at [380, 232] on button "Prova de vida / Selfie" at bounding box center [437, 233] width 269 height 46
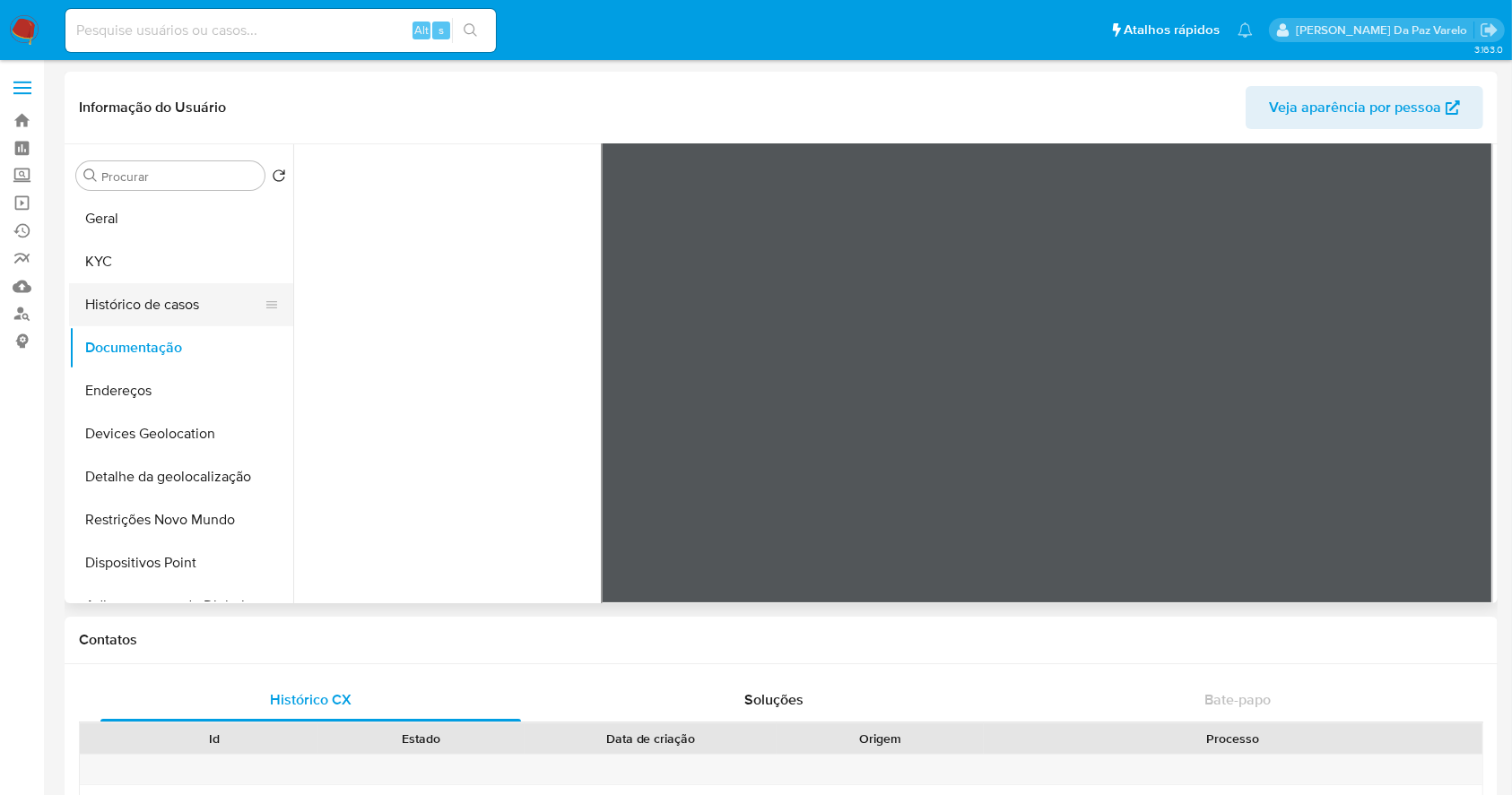
click at [208, 300] on button "Histórico de casos" at bounding box center [174, 304] width 210 height 43
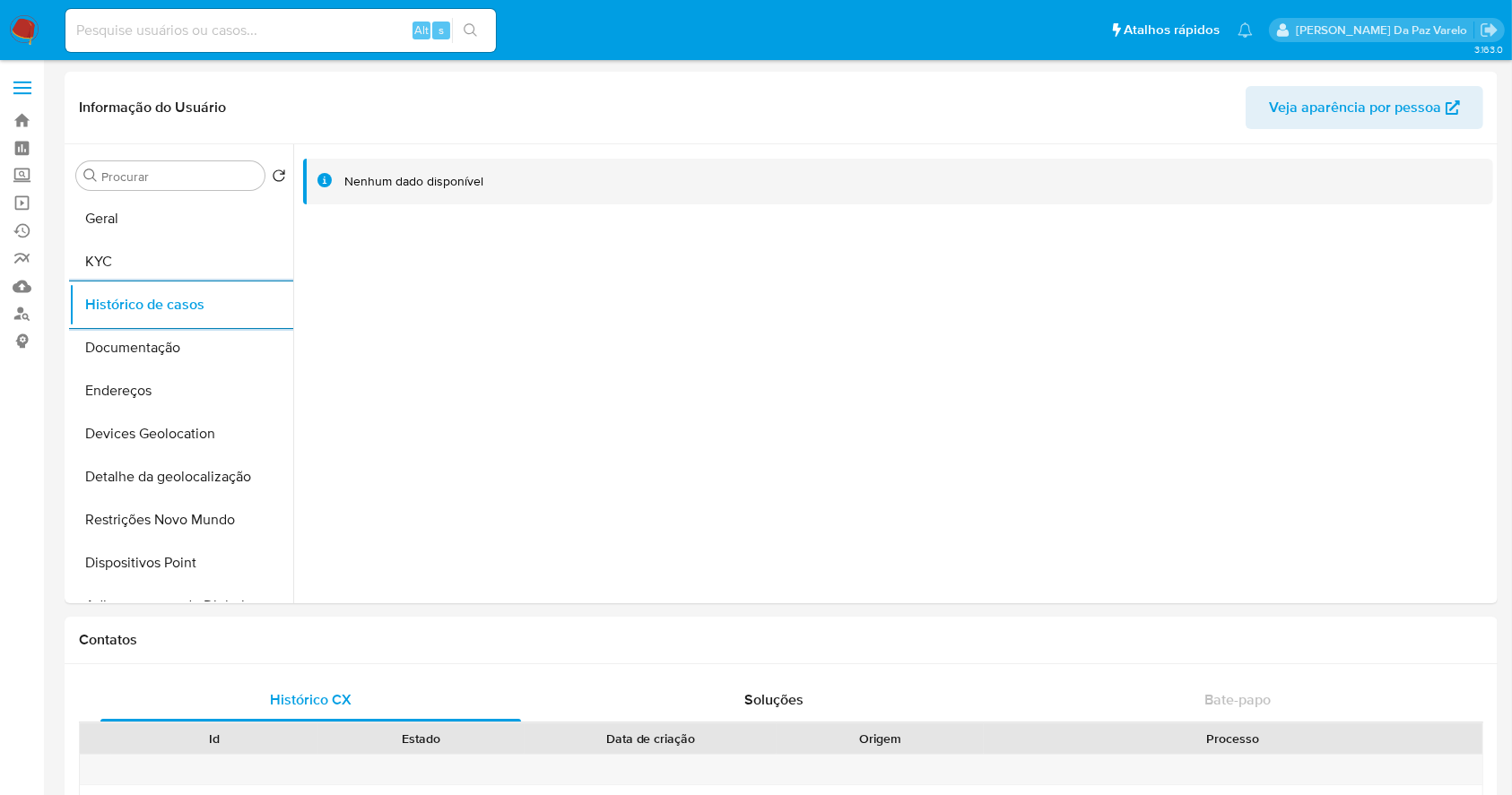
click at [237, 41] on div "Alt s" at bounding box center [281, 29] width 431 height 43
click at [244, 34] on input at bounding box center [281, 30] width 431 height 24
paste input "162971325"
type input "162971325"
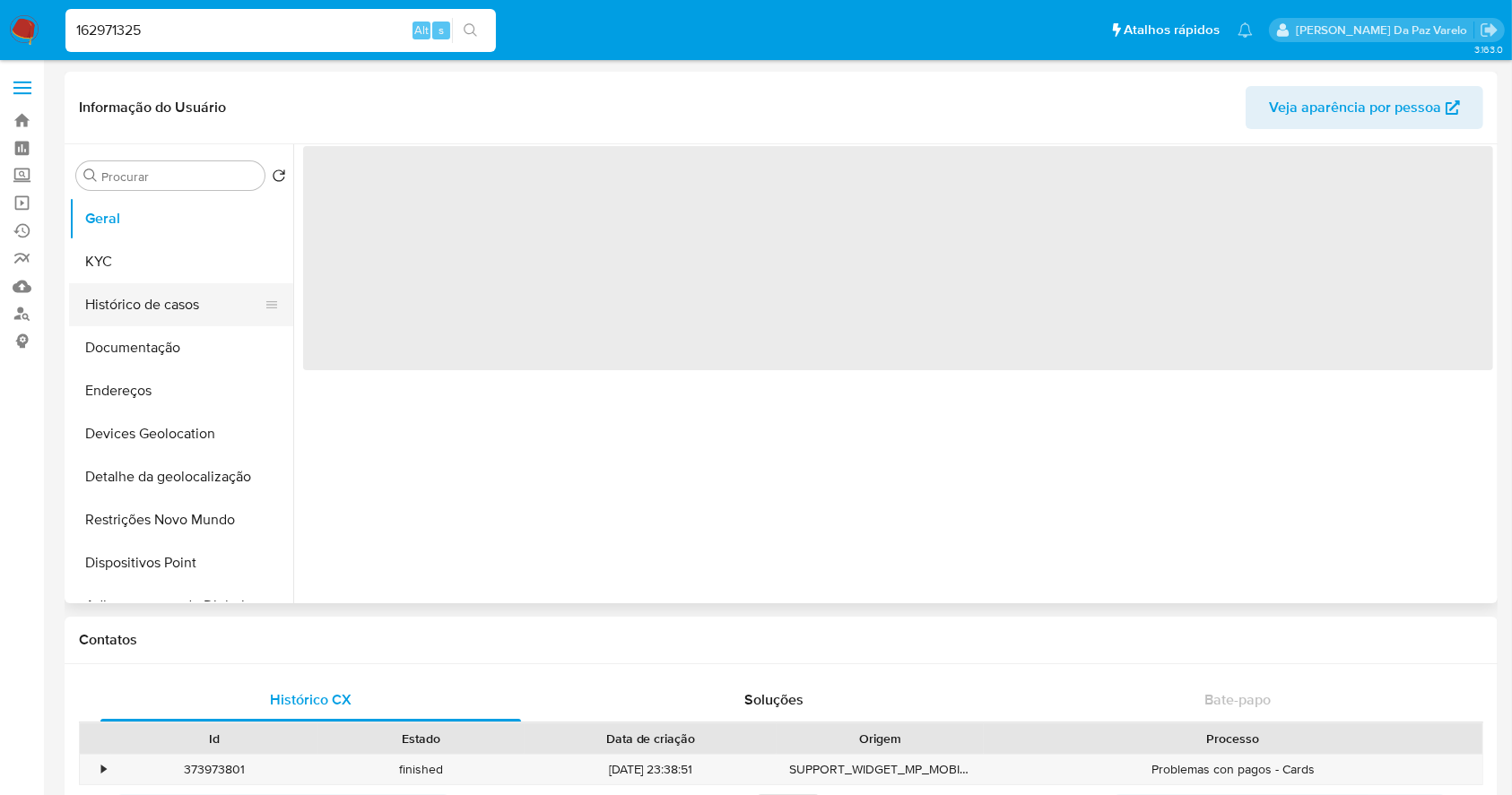
select select "10"
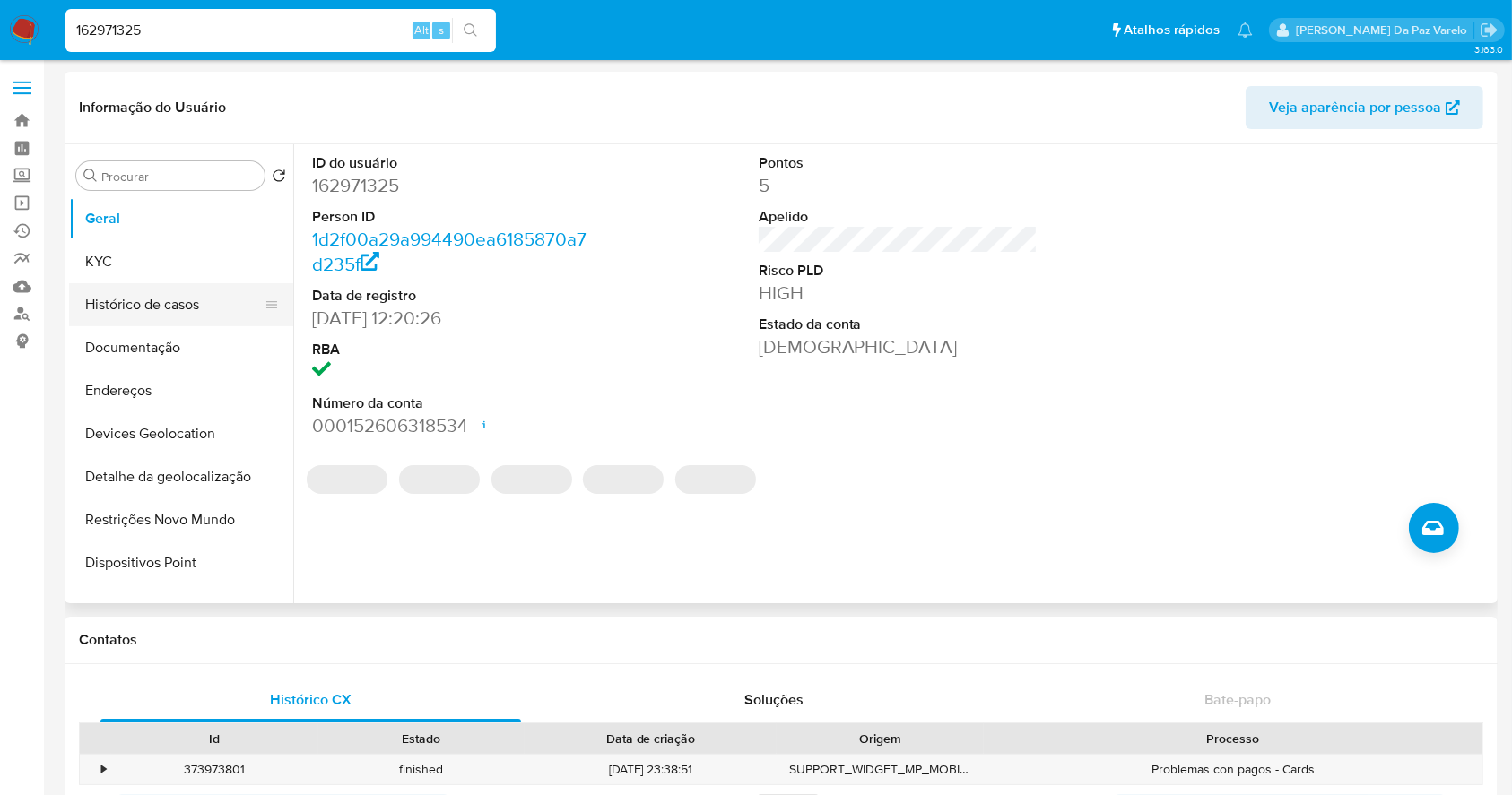
click at [179, 306] on button "Histórico de casos" at bounding box center [174, 304] width 210 height 43
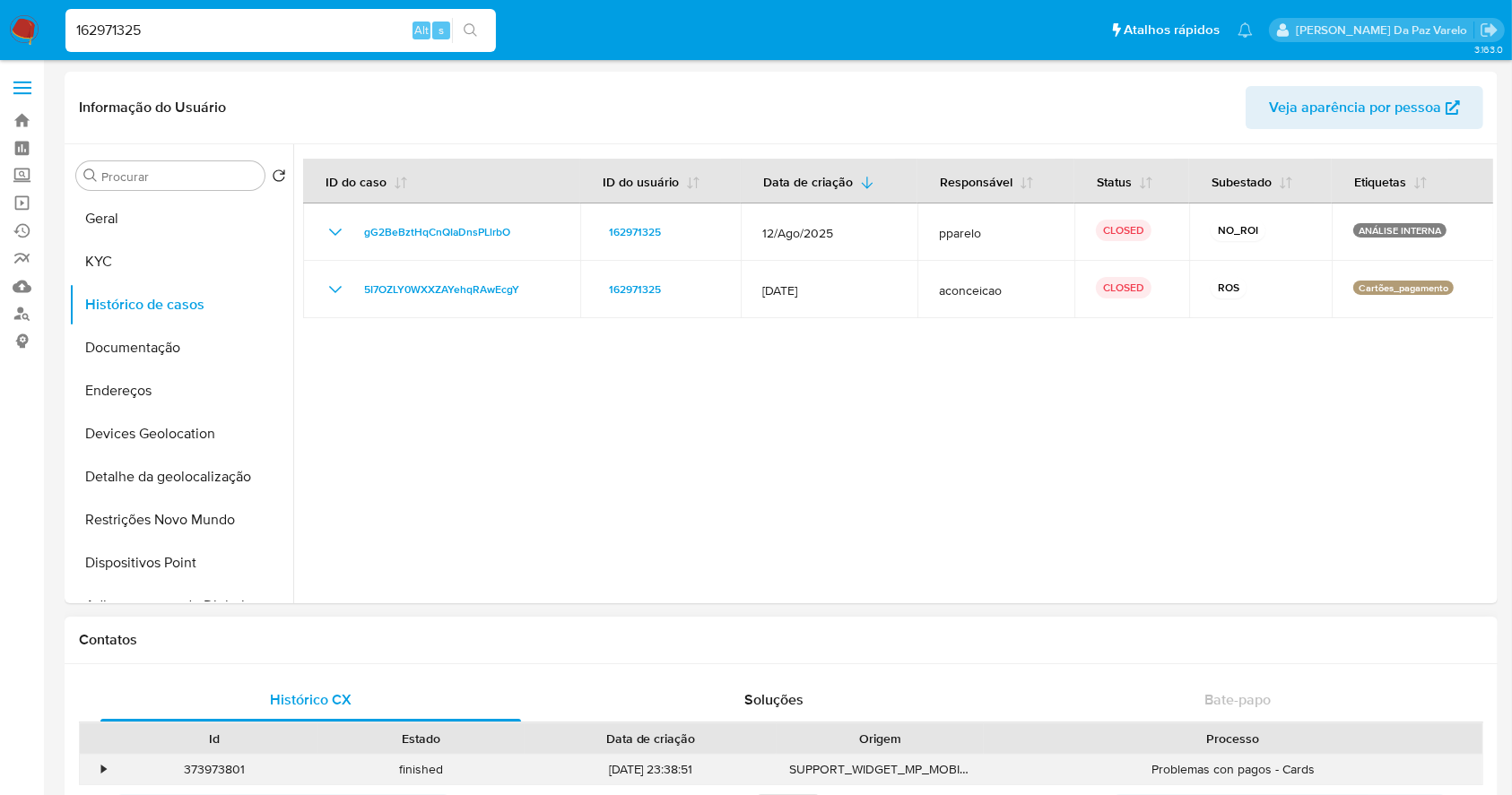
scroll to position [119, 0]
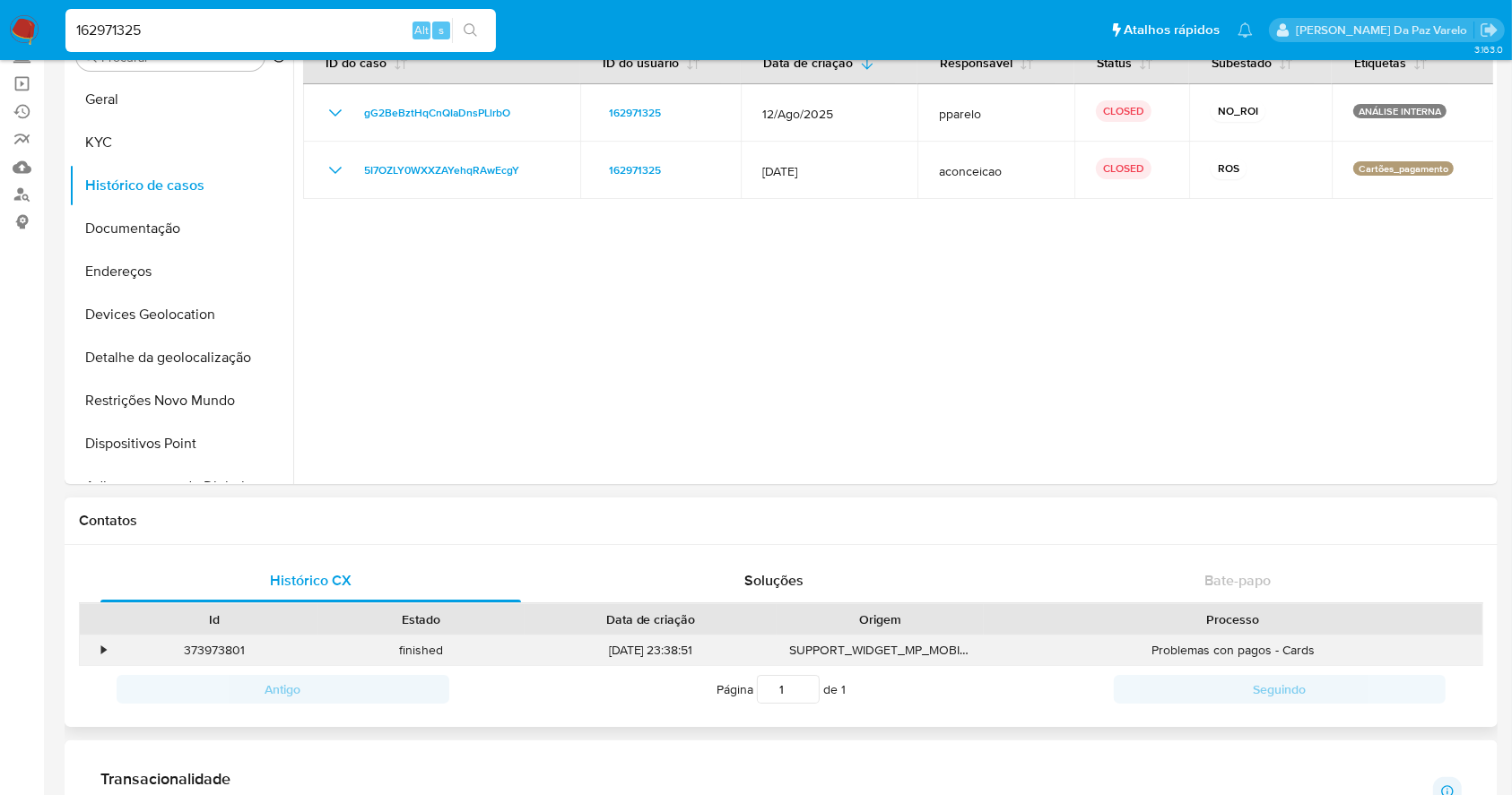
click at [118, 652] on div "373973801" at bounding box center [215, 650] width 207 height 29
click at [111, 652] on div "373973801" at bounding box center [215, 650] width 207 height 29
click at [106, 652] on div "•" at bounding box center [95, 650] width 31 height 29
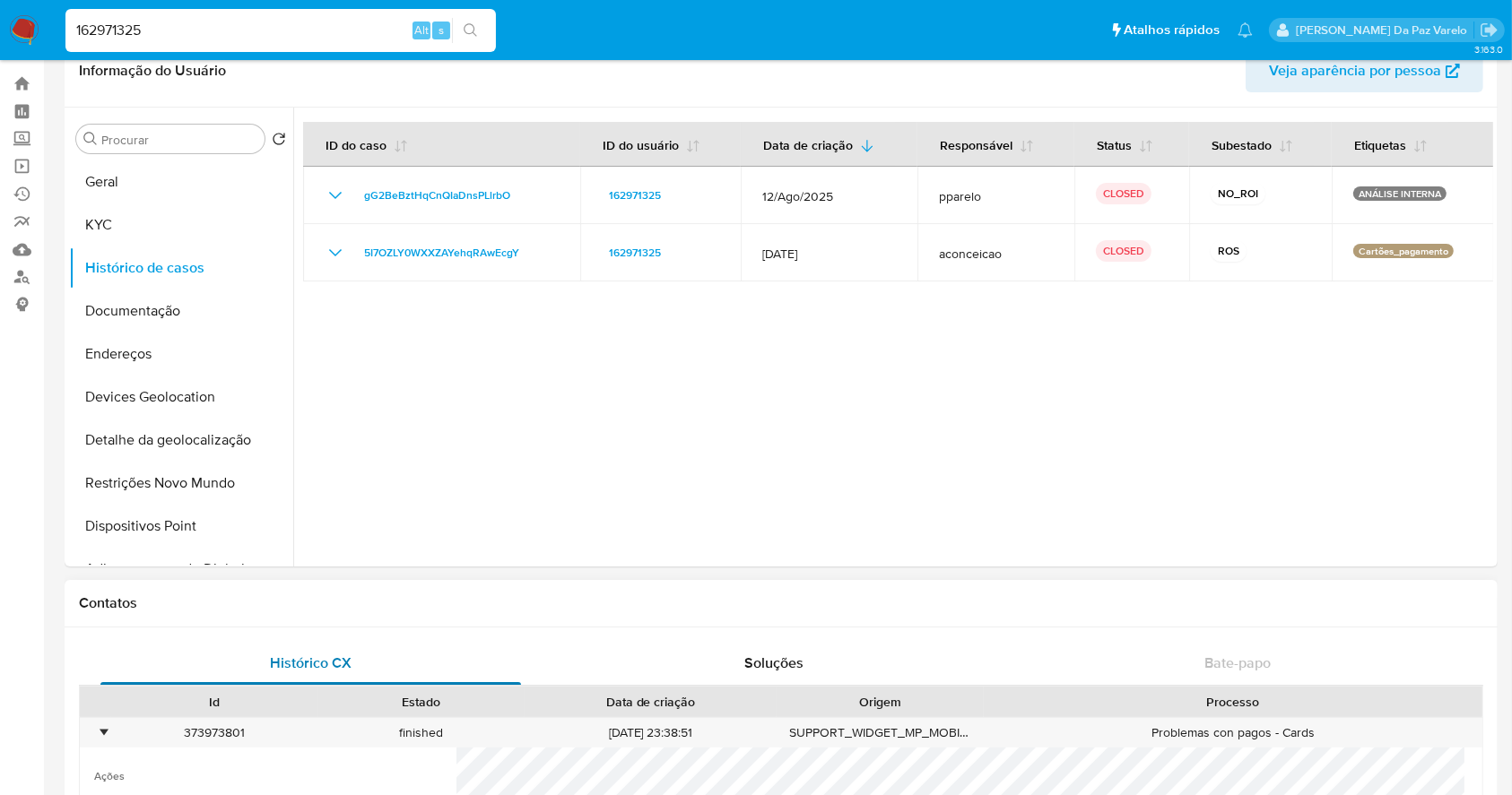
scroll to position [0, 0]
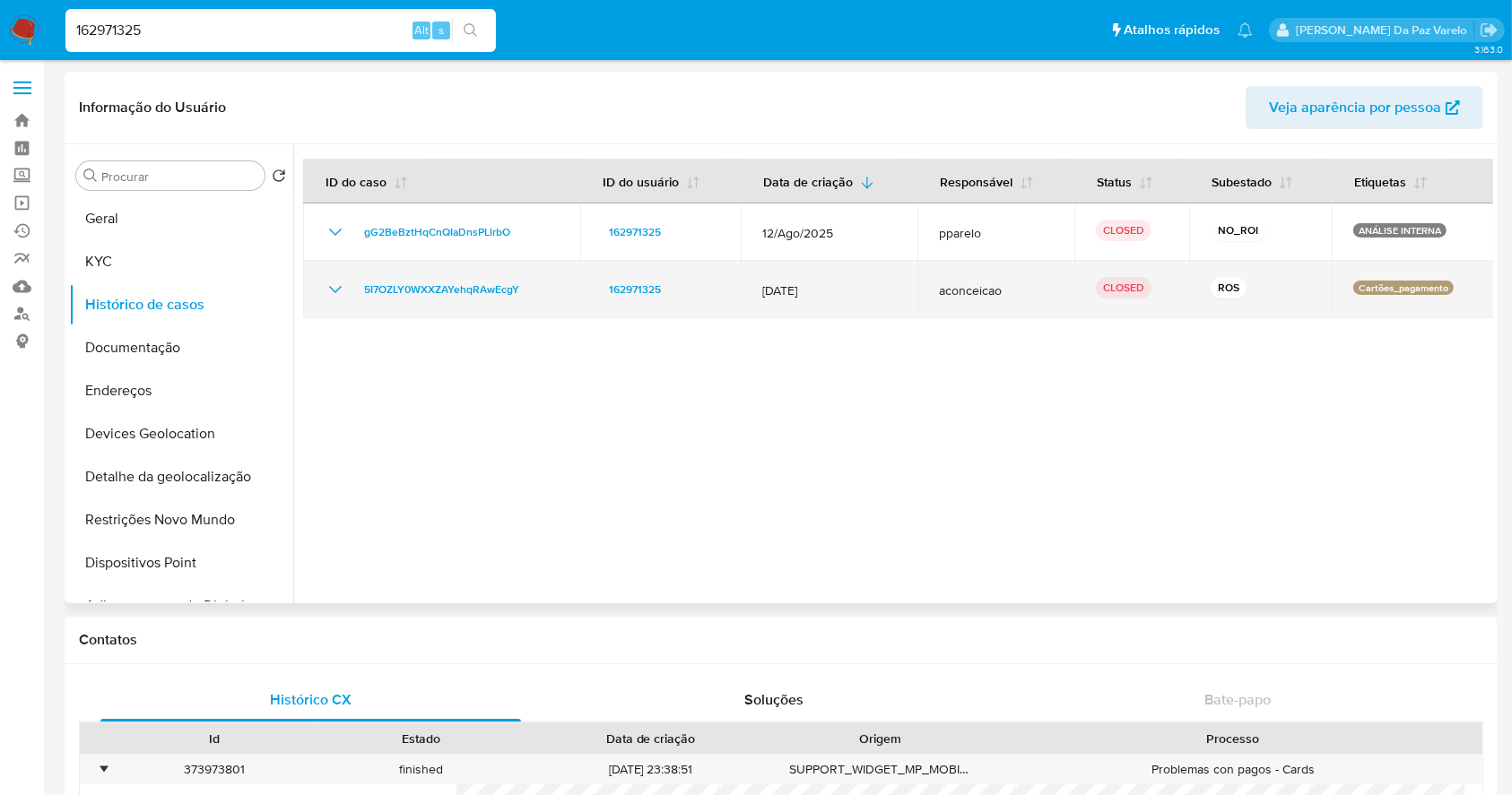
click at [330, 291] on icon "Mostrar/Ocultar" at bounding box center [335, 289] width 22 height 22
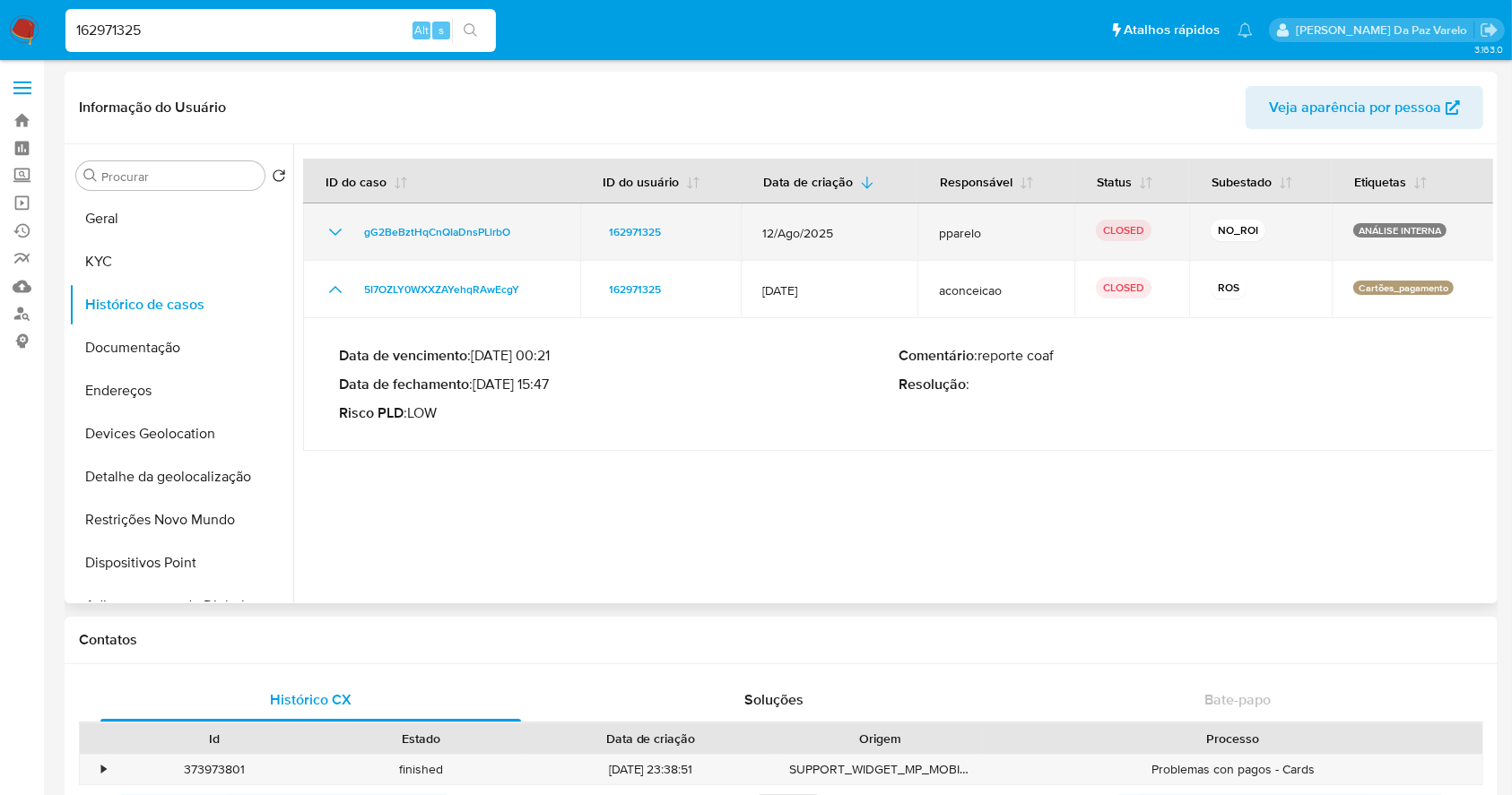
click at [331, 227] on icon "Mostrar/Ocultar" at bounding box center [335, 232] width 22 height 22
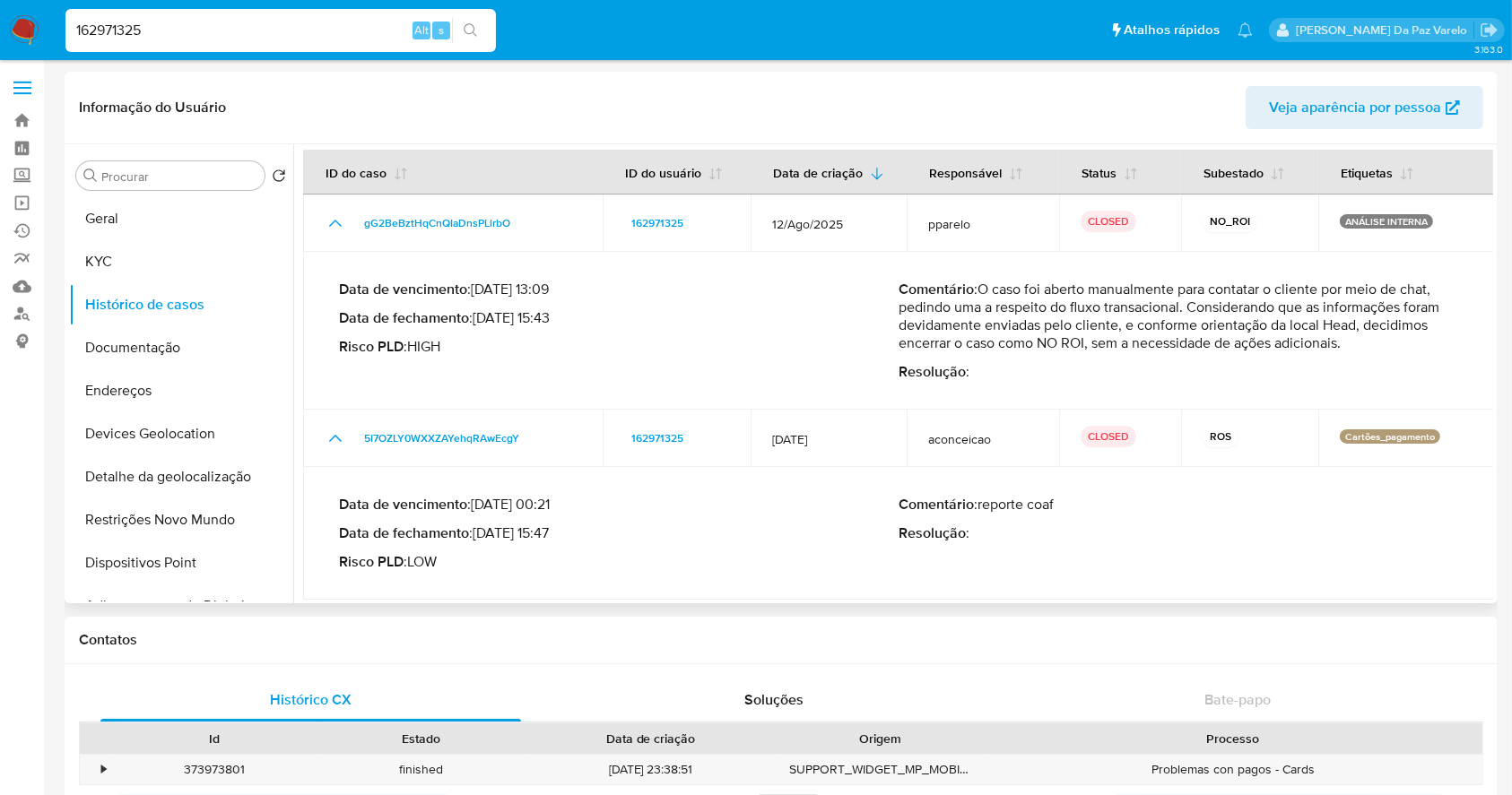
scroll to position [14, 0]
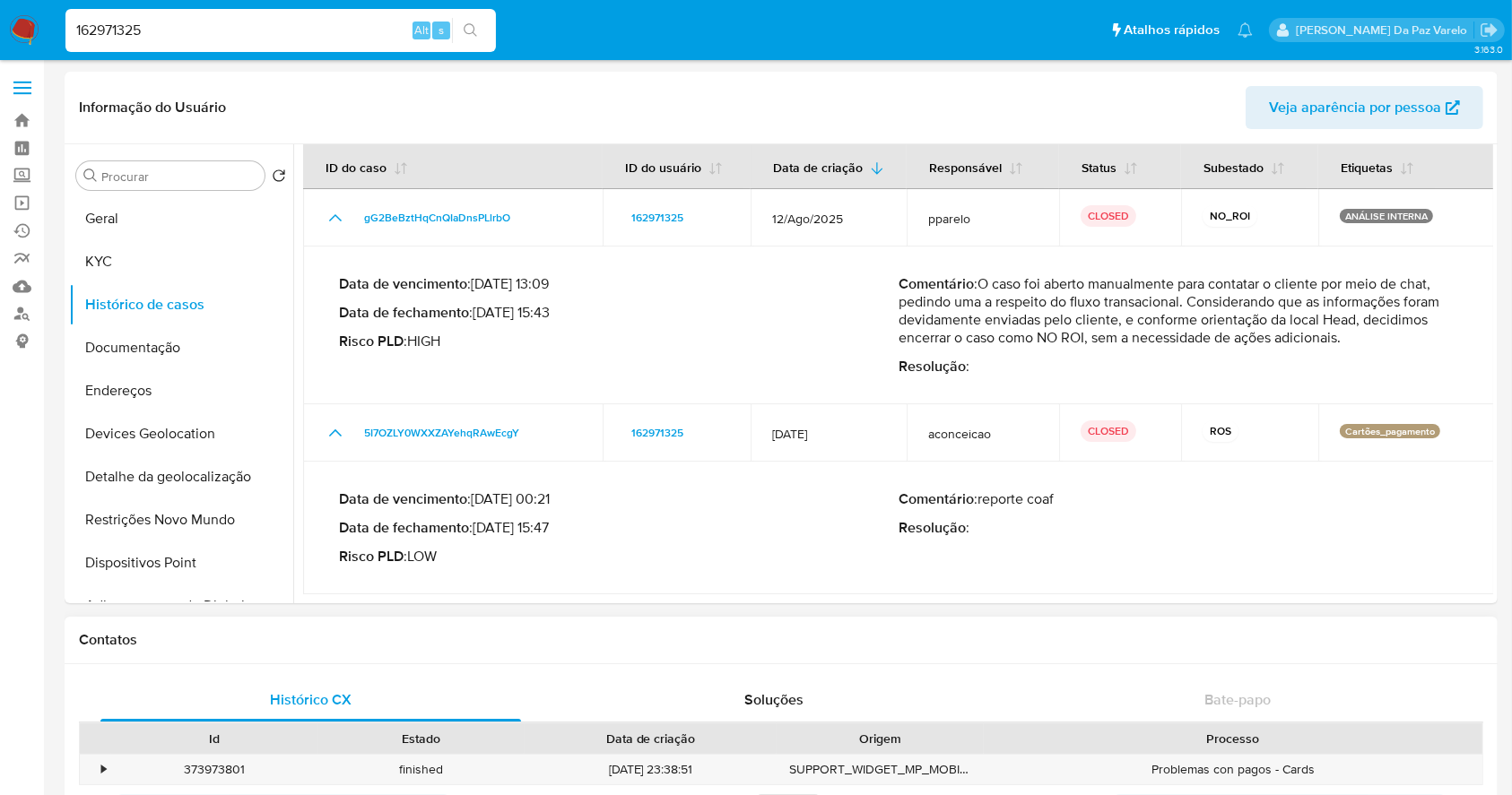
click at [1225, 743] on div "Processo" at bounding box center [1233, 739] width 474 height 18
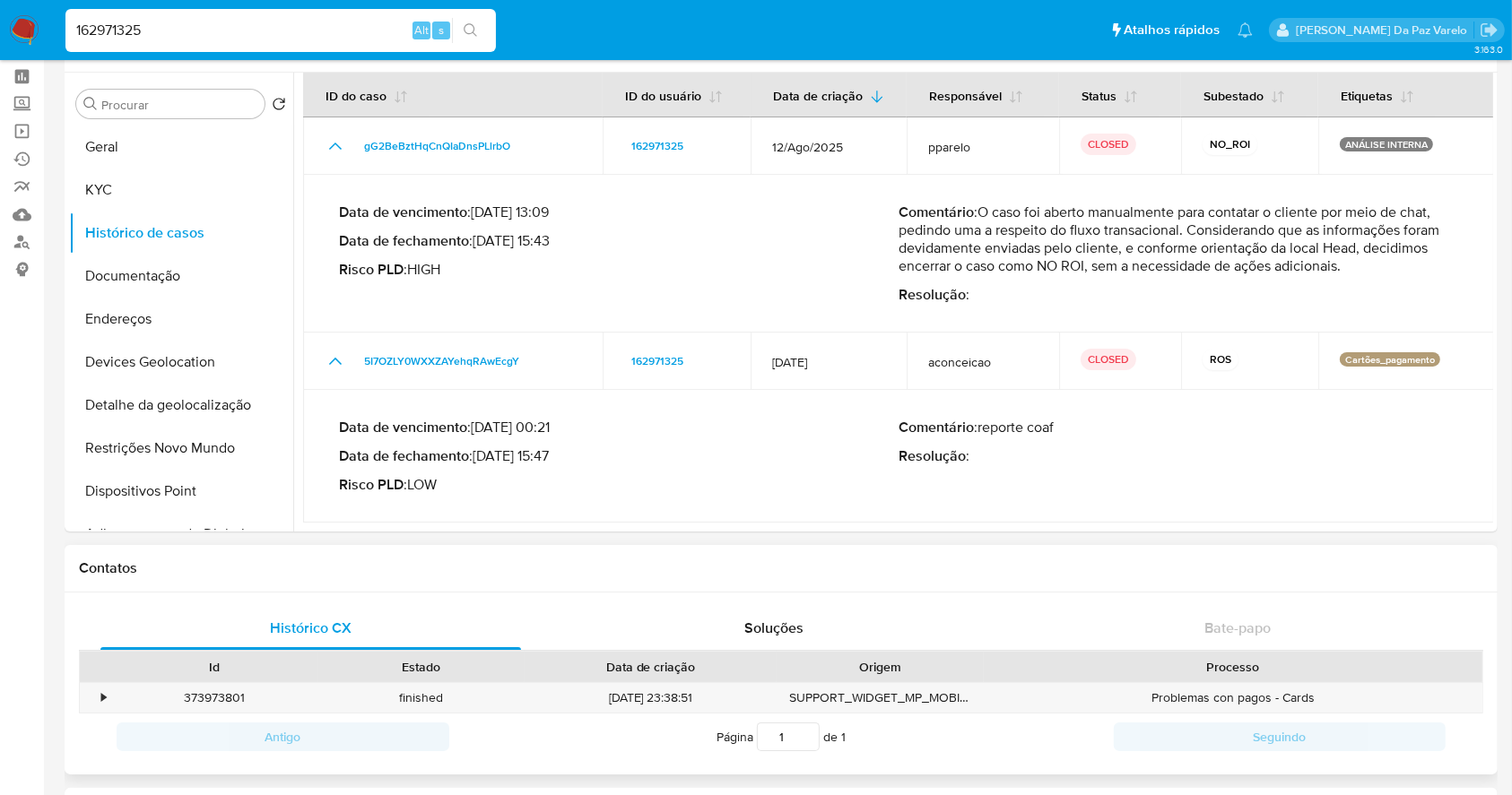
scroll to position [0, 0]
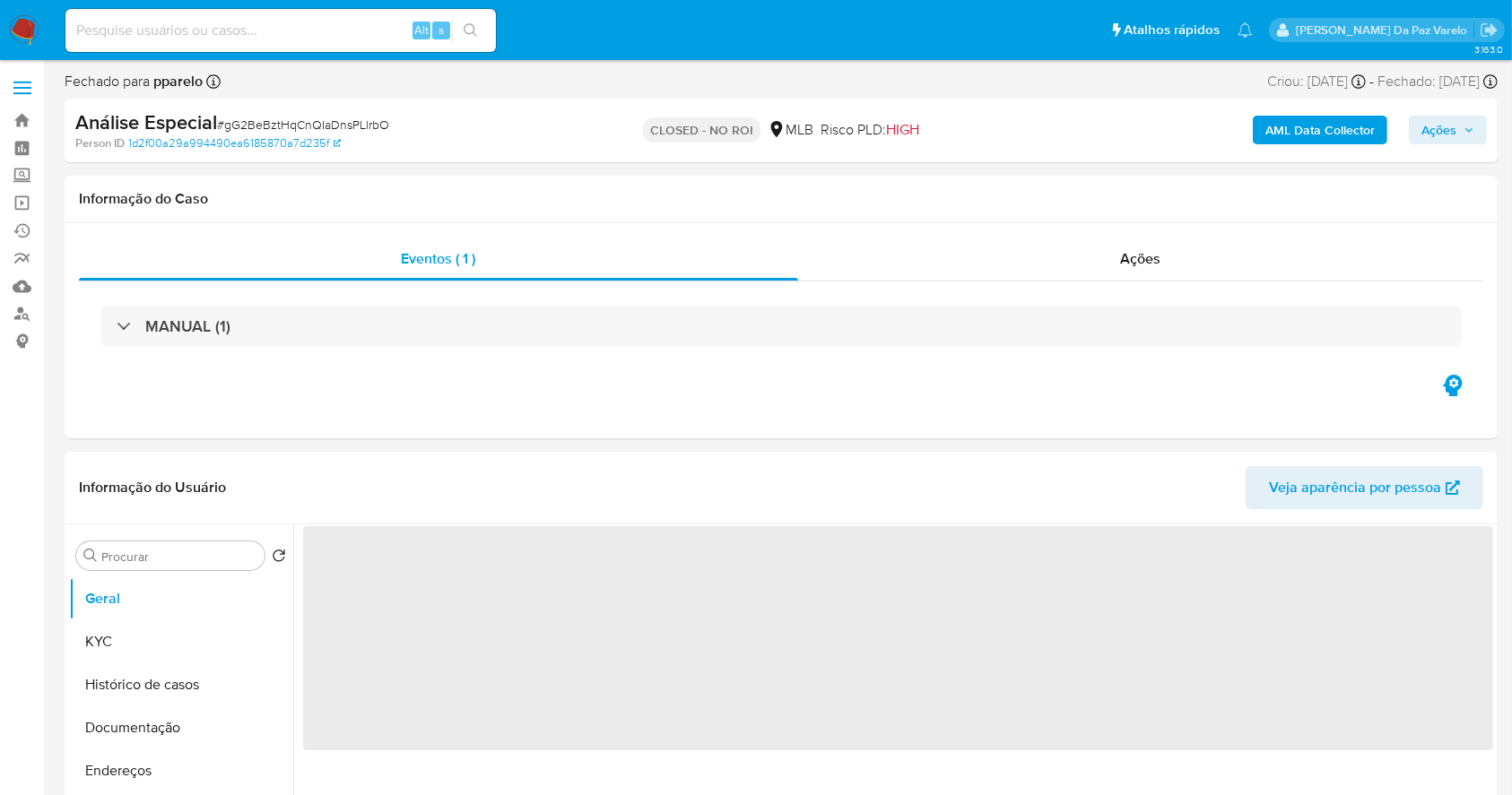
select select "10"
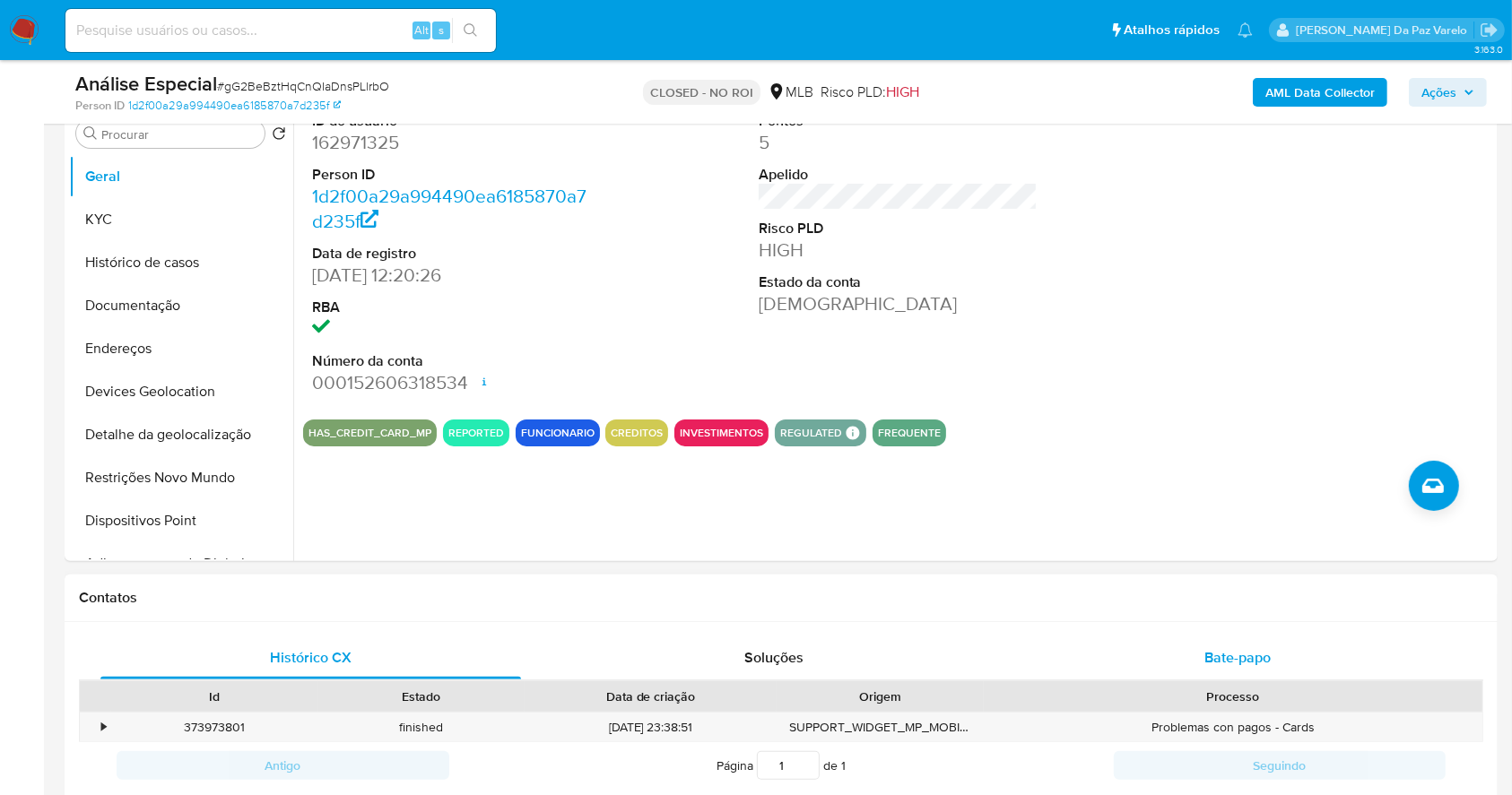
click at [1251, 660] on span "Bate-papo" at bounding box center [1237, 658] width 67 height 21
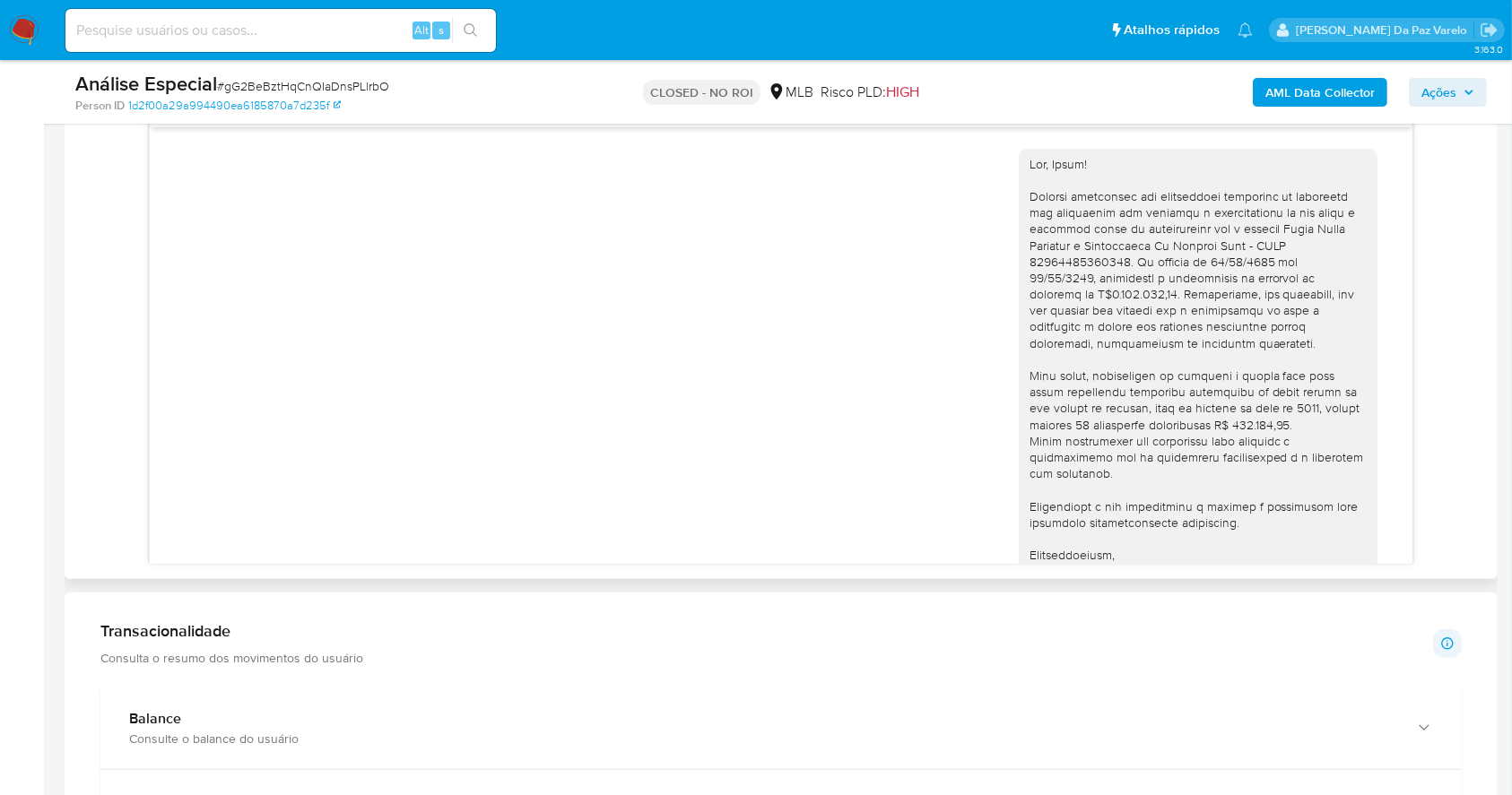
click at [1030, 165] on div at bounding box center [1198, 376] width 338 height 440
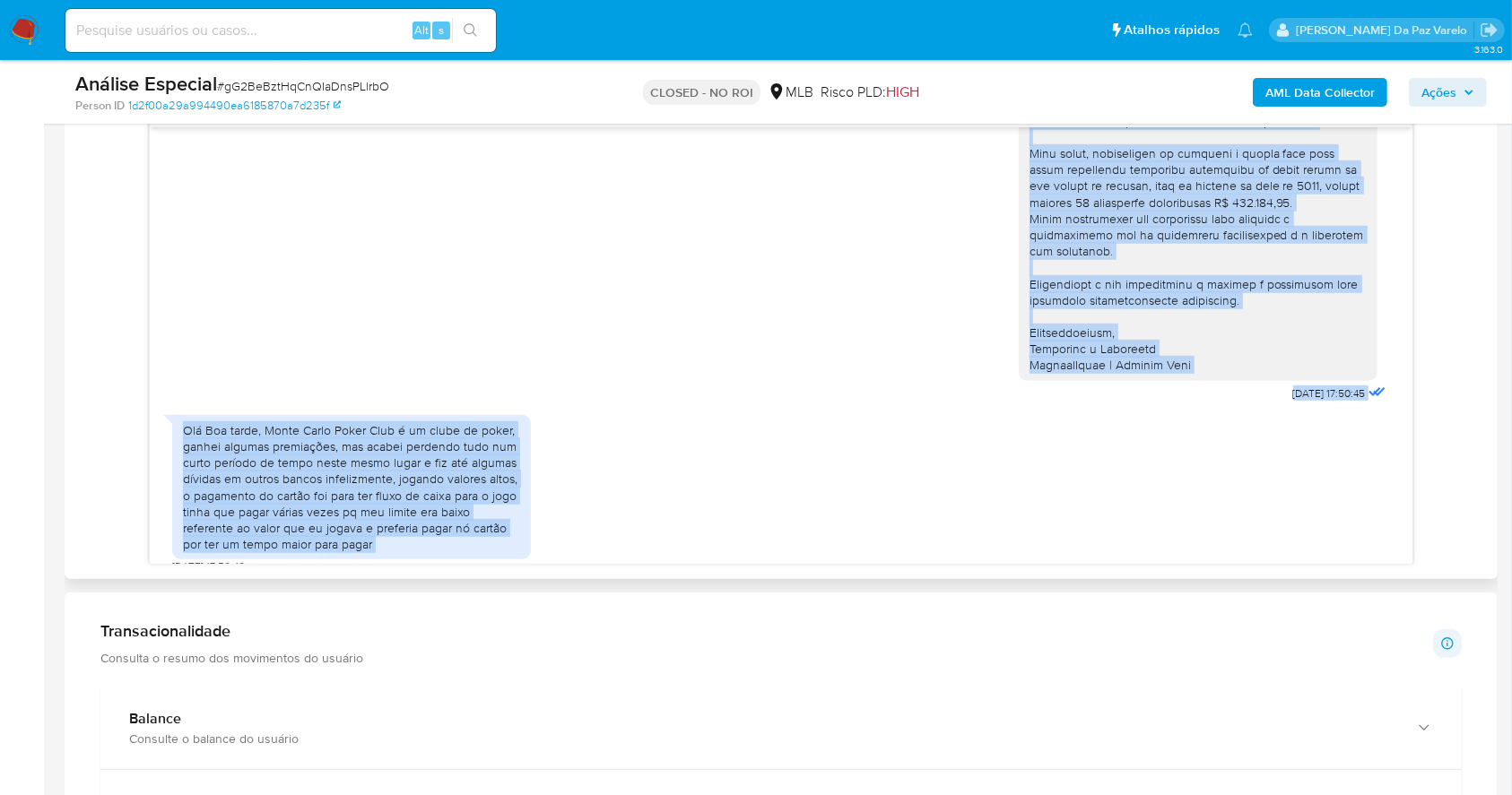
scroll to position [305, 0]
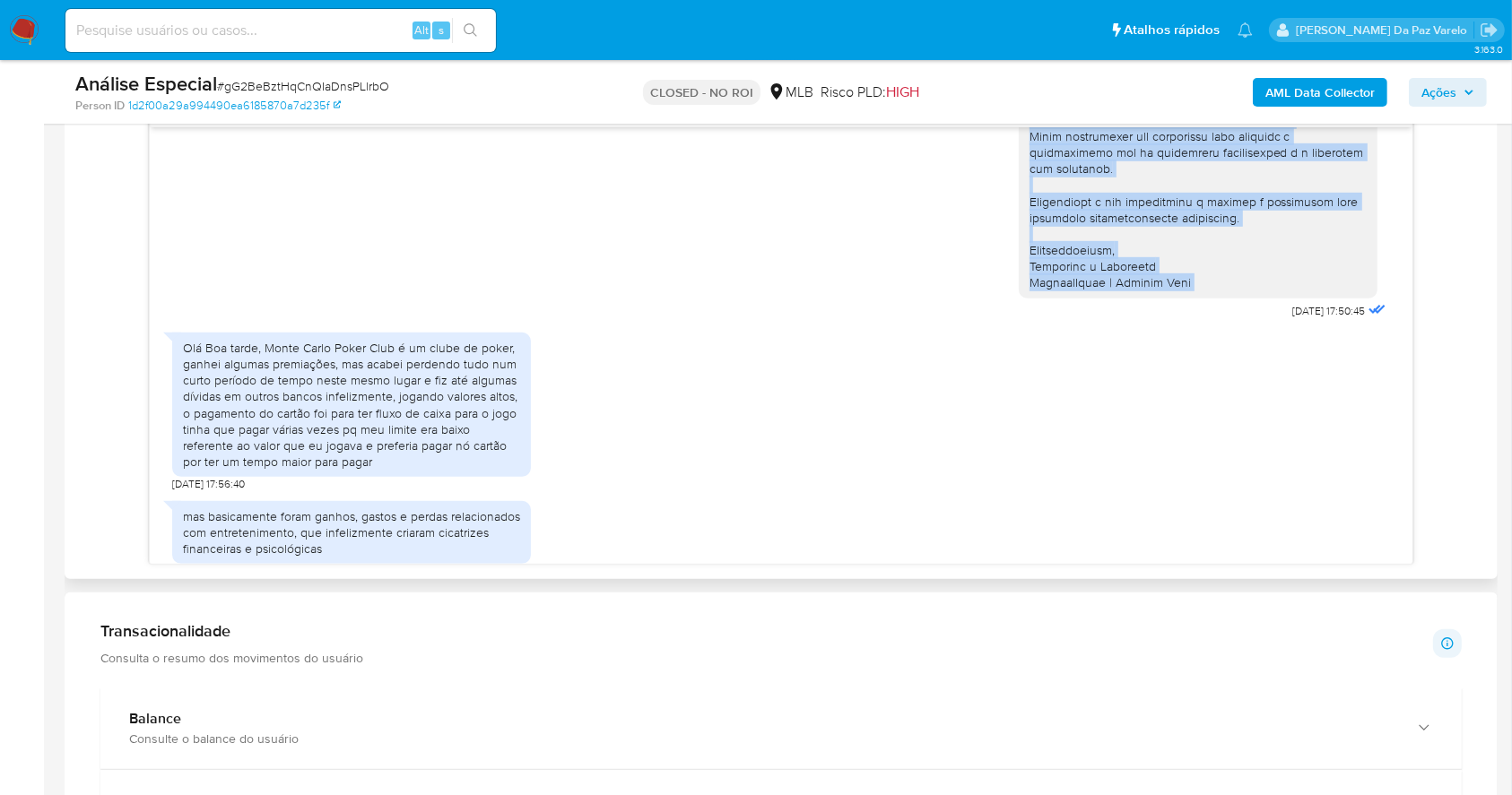
drag, startPoint x: 1021, startPoint y: 165, endPoint x: 1194, endPoint y: 275, distance: 205.0
click at [1194, 275] on div at bounding box center [1198, 70] width 338 height 440
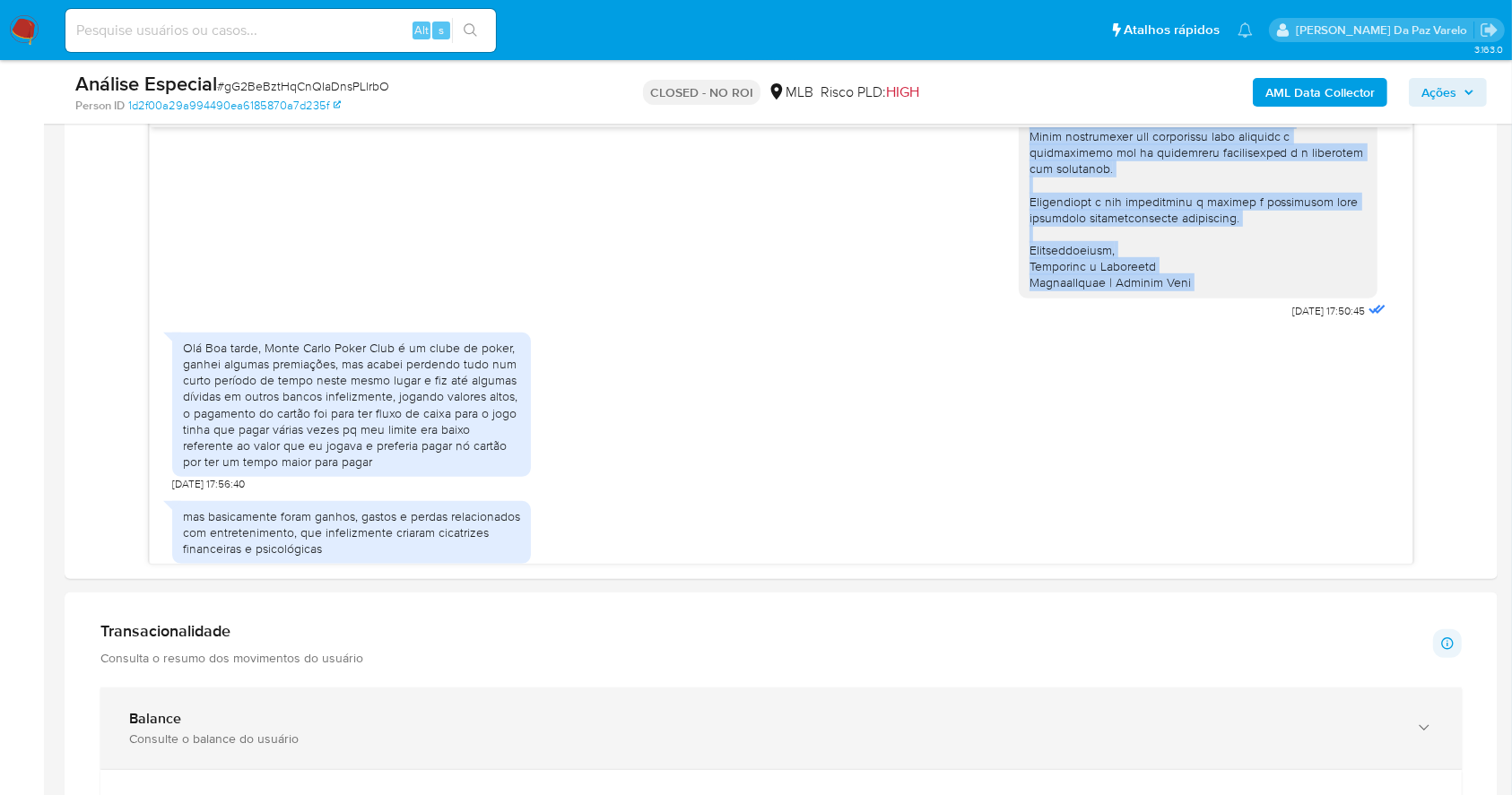
copy div "Olá, André! Estamos conduzindo uma verificação adicional de segurança nas trans…"
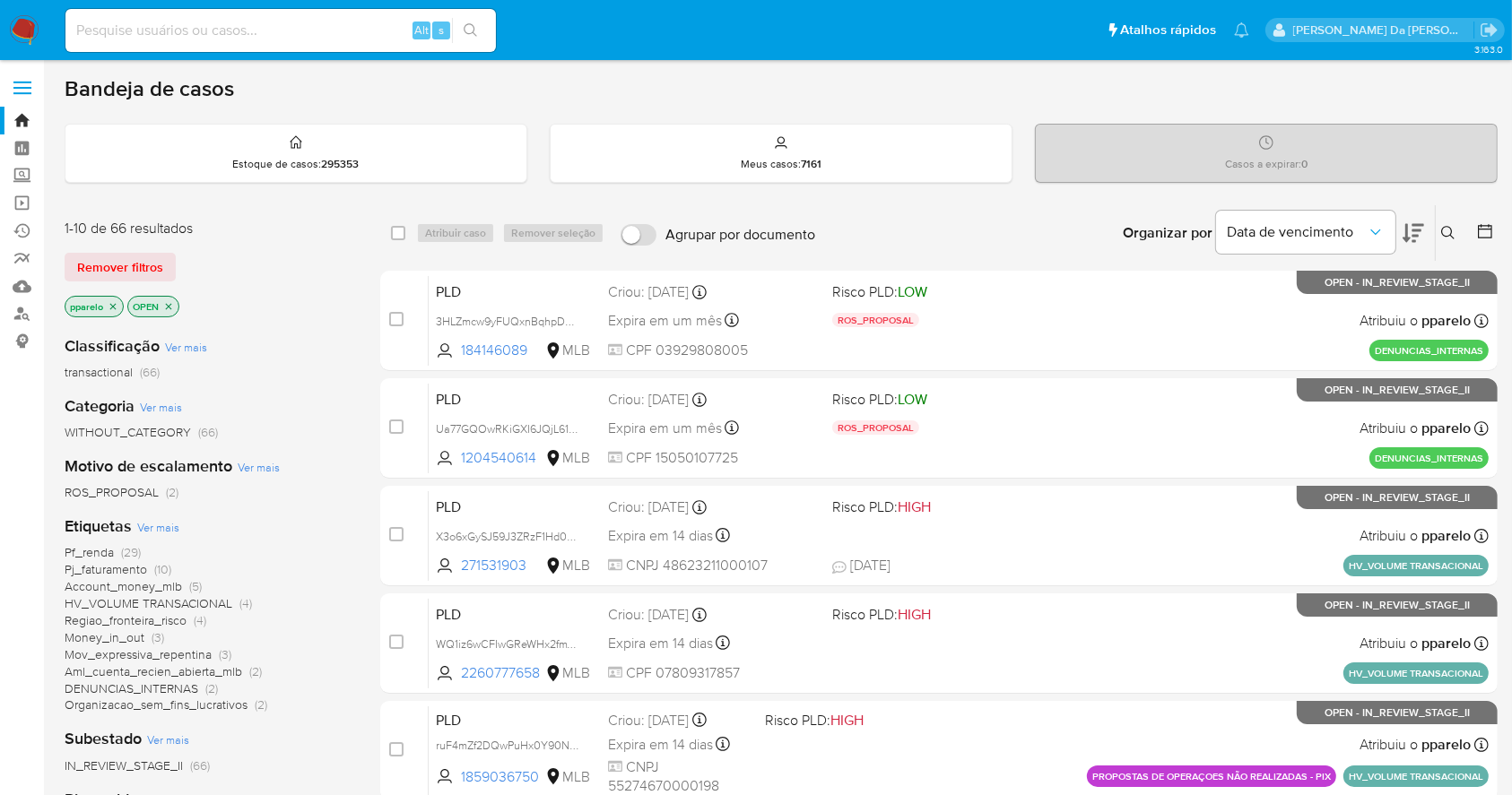
click at [296, 42] on div "Alt s" at bounding box center [281, 29] width 431 height 43
click at [305, 29] on input at bounding box center [281, 30] width 431 height 24
paste input "287895072"
type input "287895072"
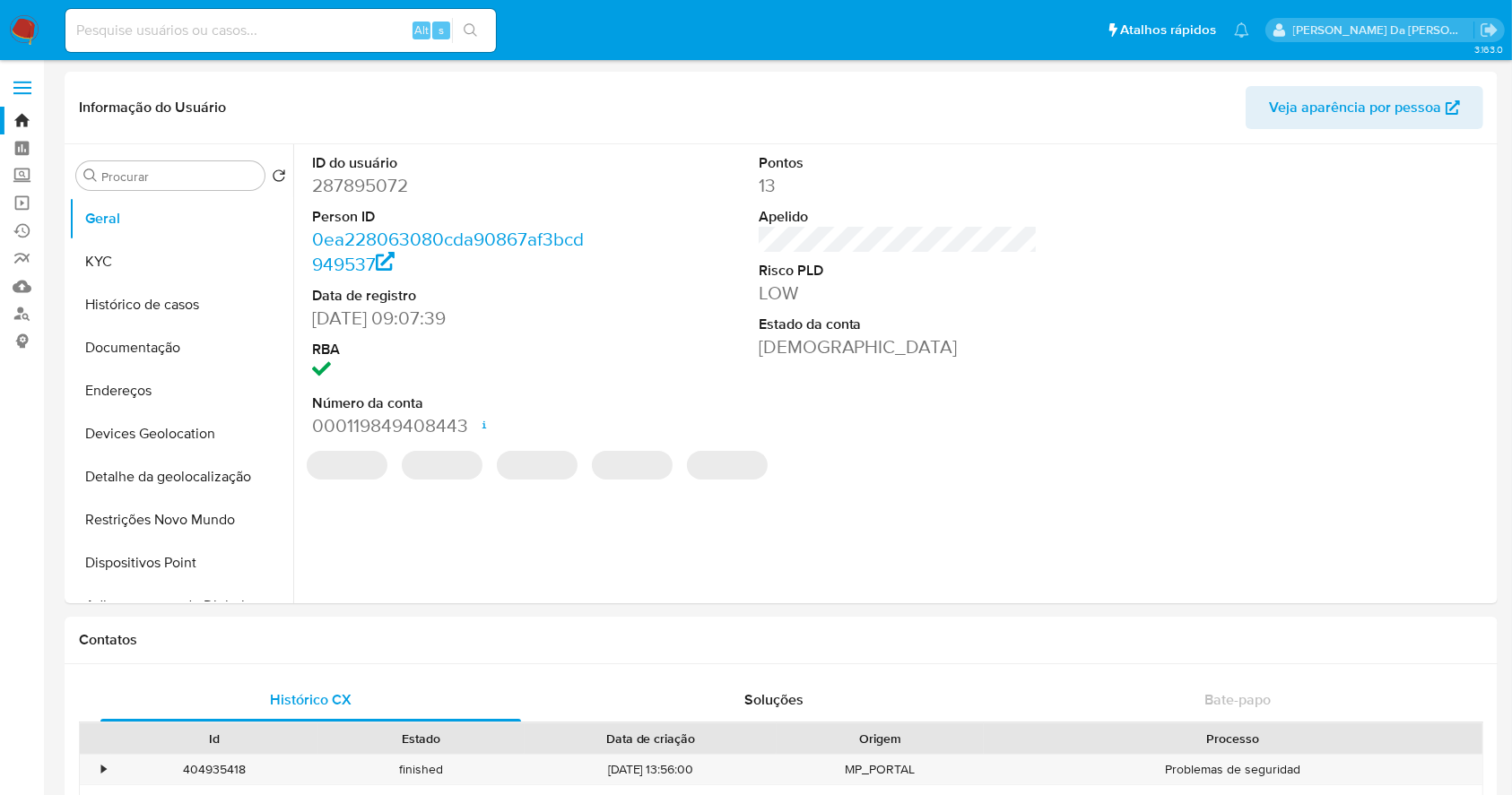
select select "10"
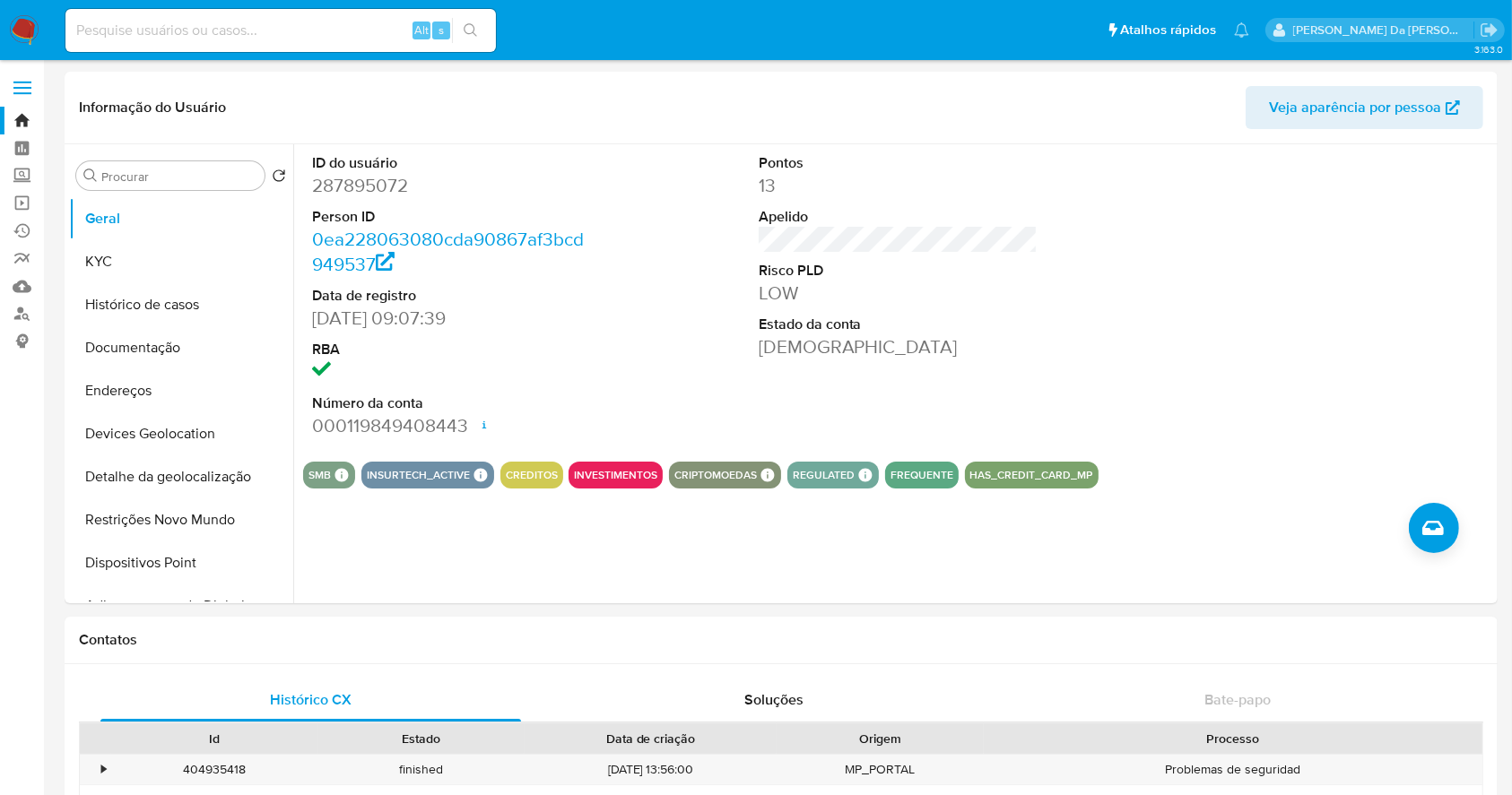
click at [237, 39] on input at bounding box center [281, 30] width 431 height 24
paste input "j4IVx7la4UyZEurUsZV69uij"
type input "j4IVx7la4UyZEurUsZV69uij"
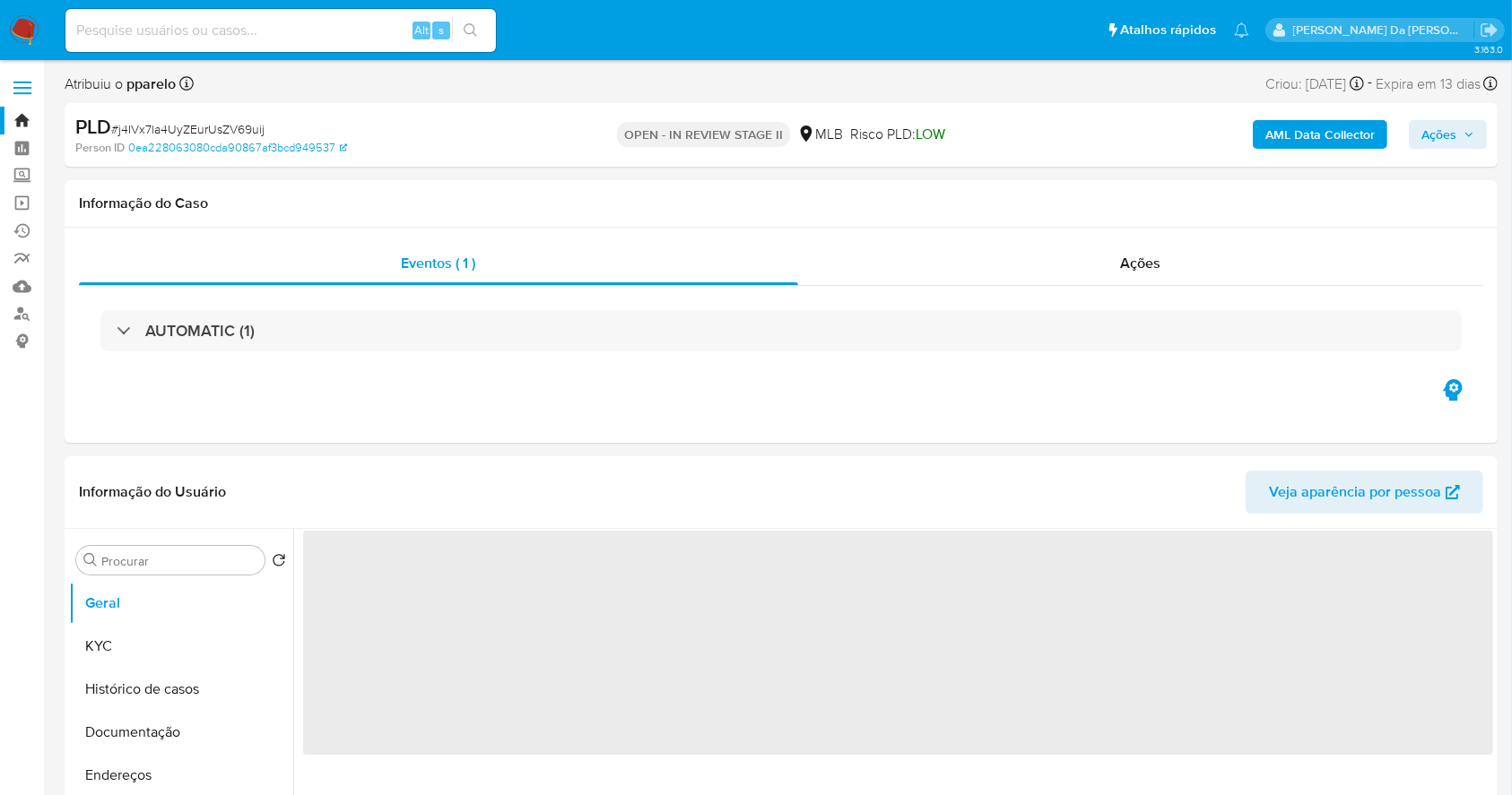
select select "10"
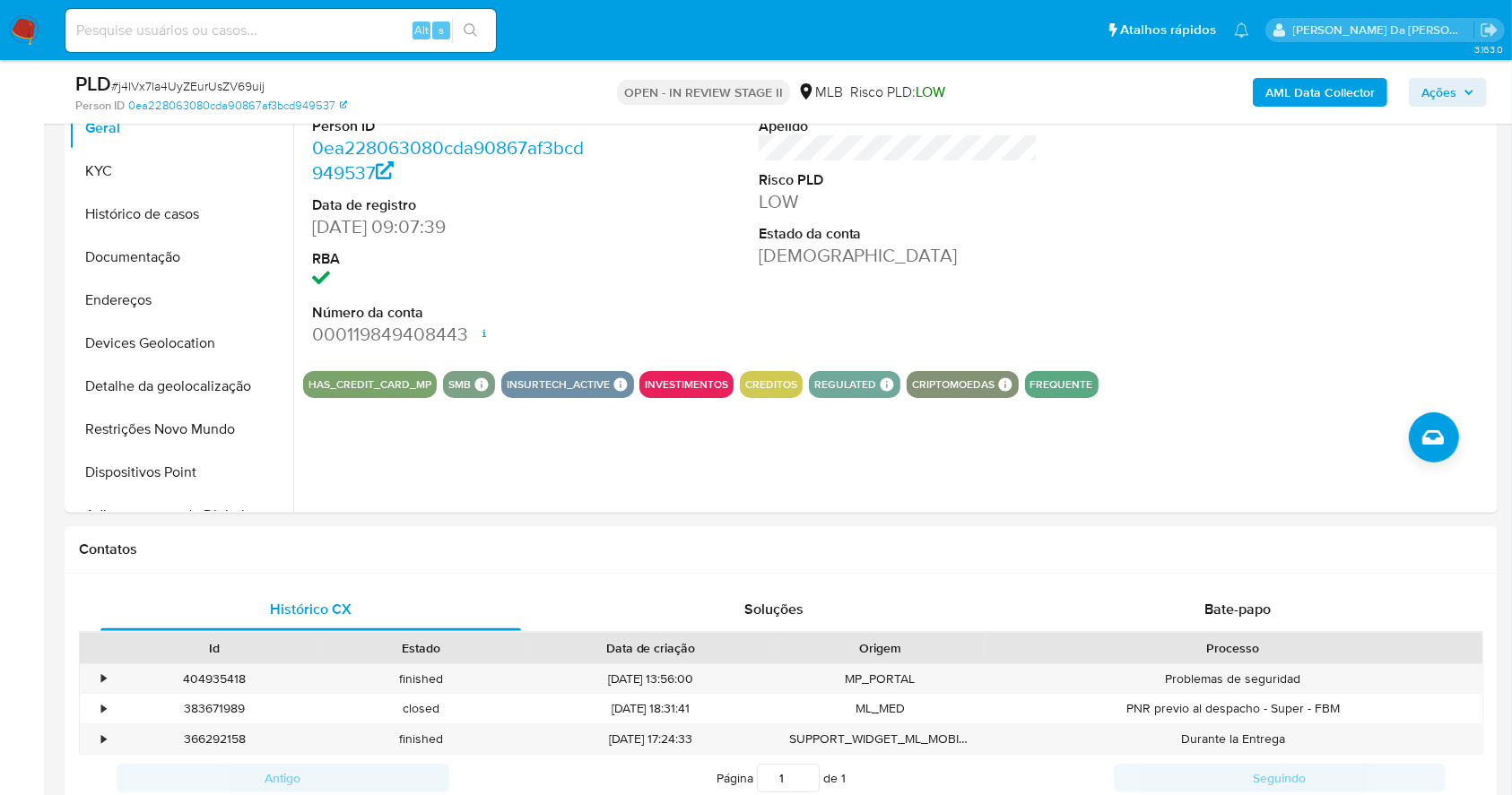
scroll to position [2095, 0]
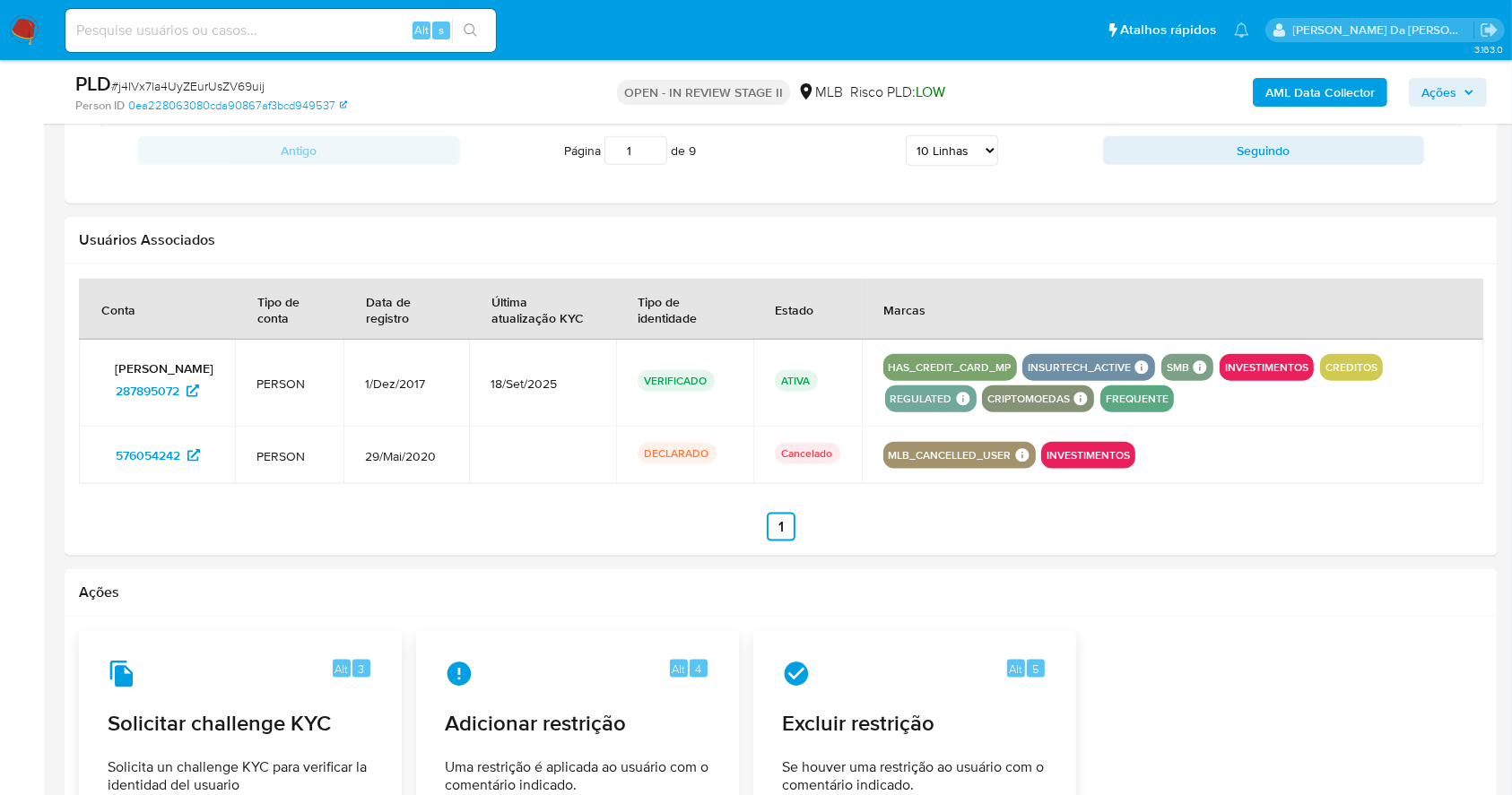
click at [226, 28] on input at bounding box center [281, 30] width 431 height 24
paste input "1221066411"
type input "1221066411"
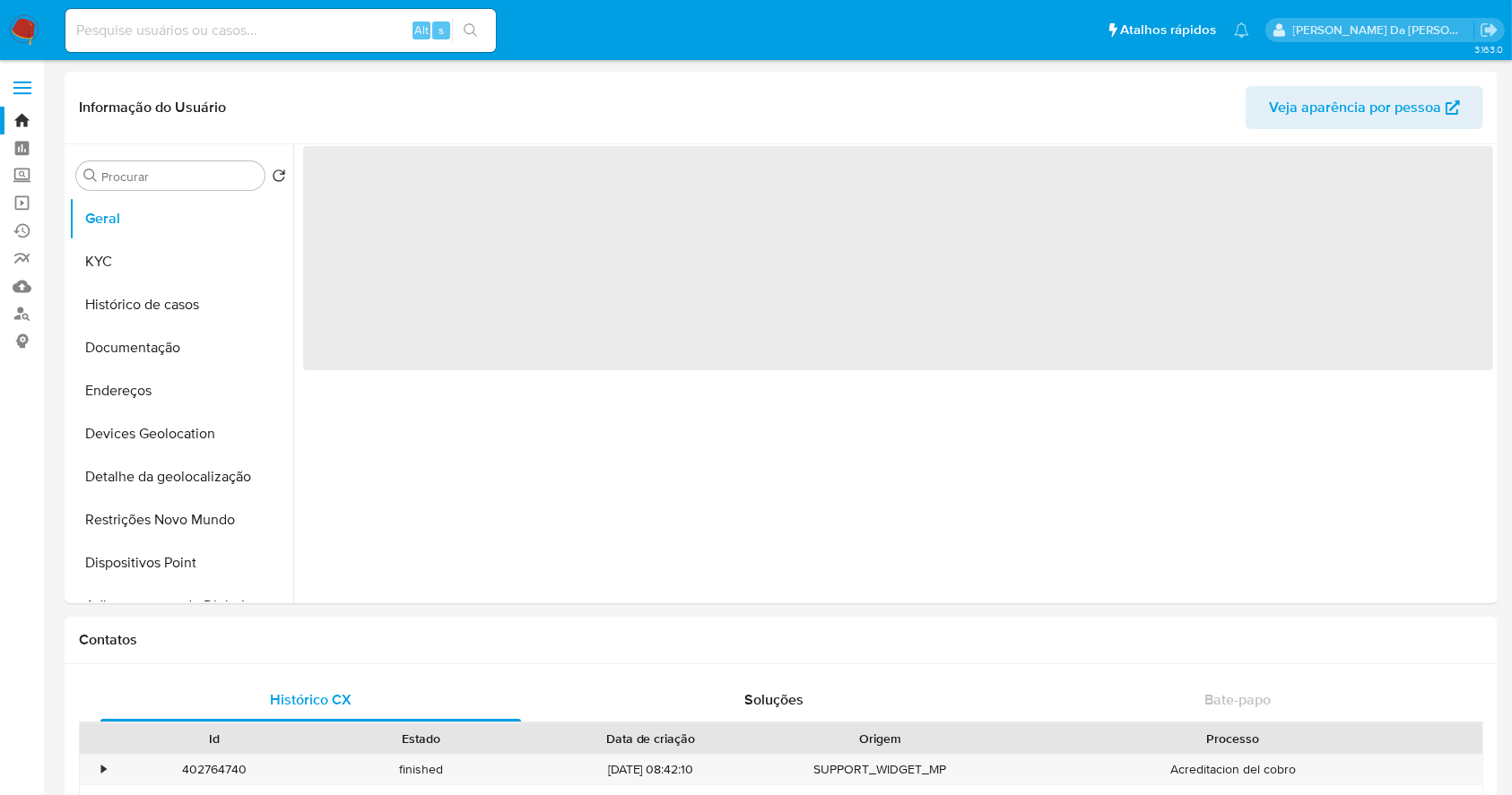
select select "10"
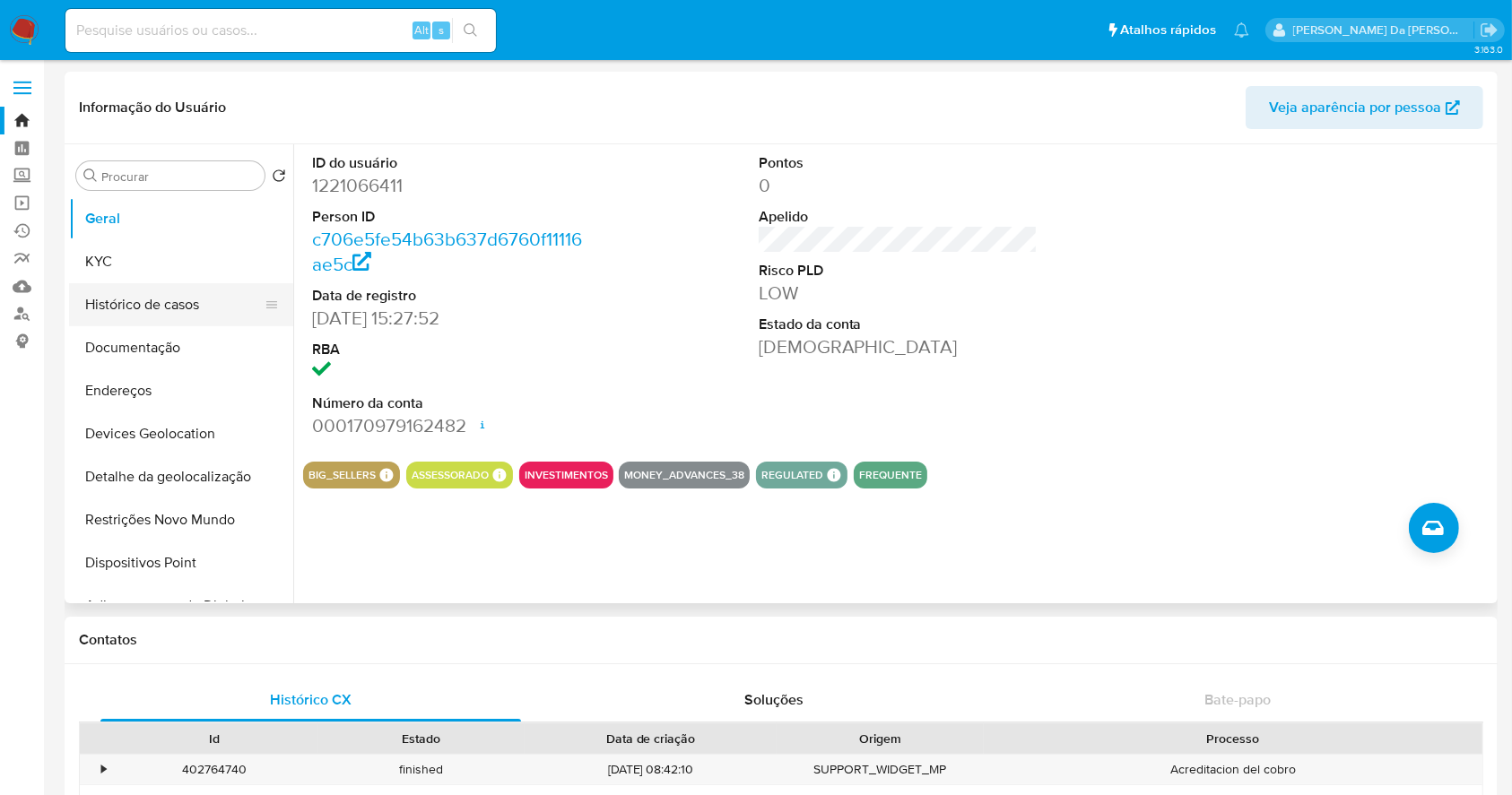
click at [173, 319] on button "Histórico de casos" at bounding box center [174, 304] width 210 height 43
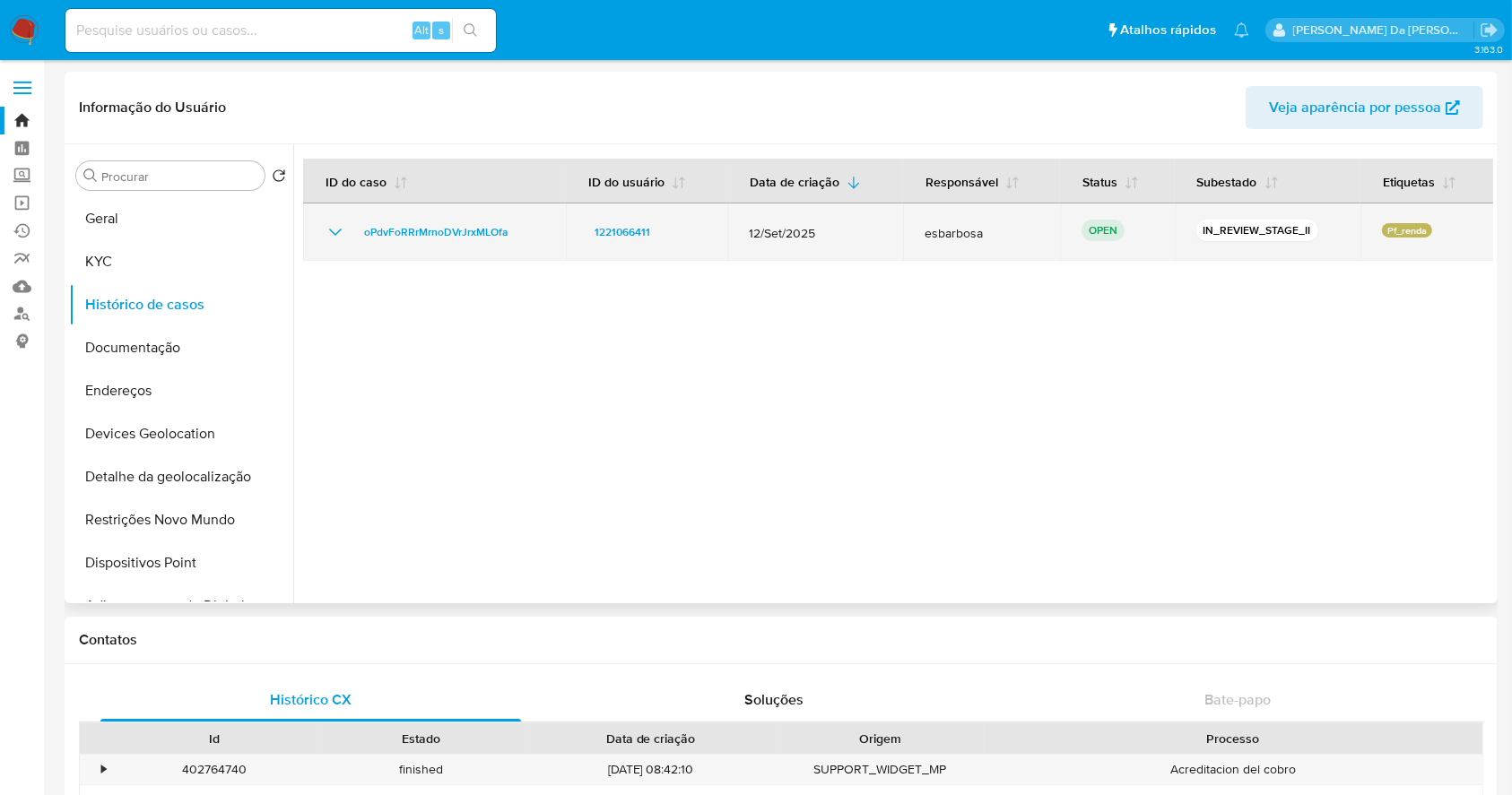
click at [526, 236] on div "oPdvFoRRrMrnoDVrJrxMLOfa" at bounding box center [434, 232] width 220 height 22
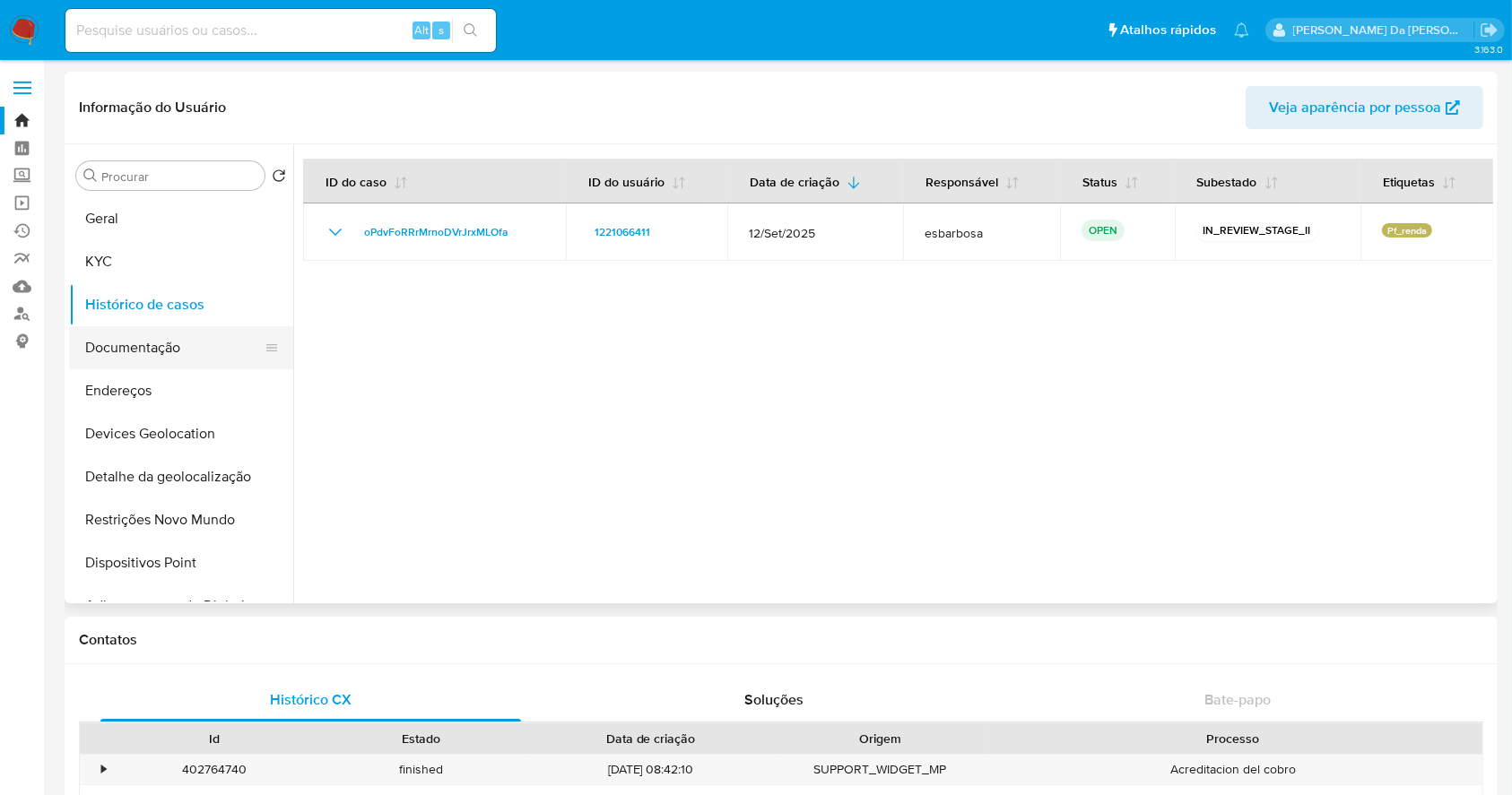
click at [153, 347] on button "Documentação" at bounding box center [174, 347] width 210 height 43
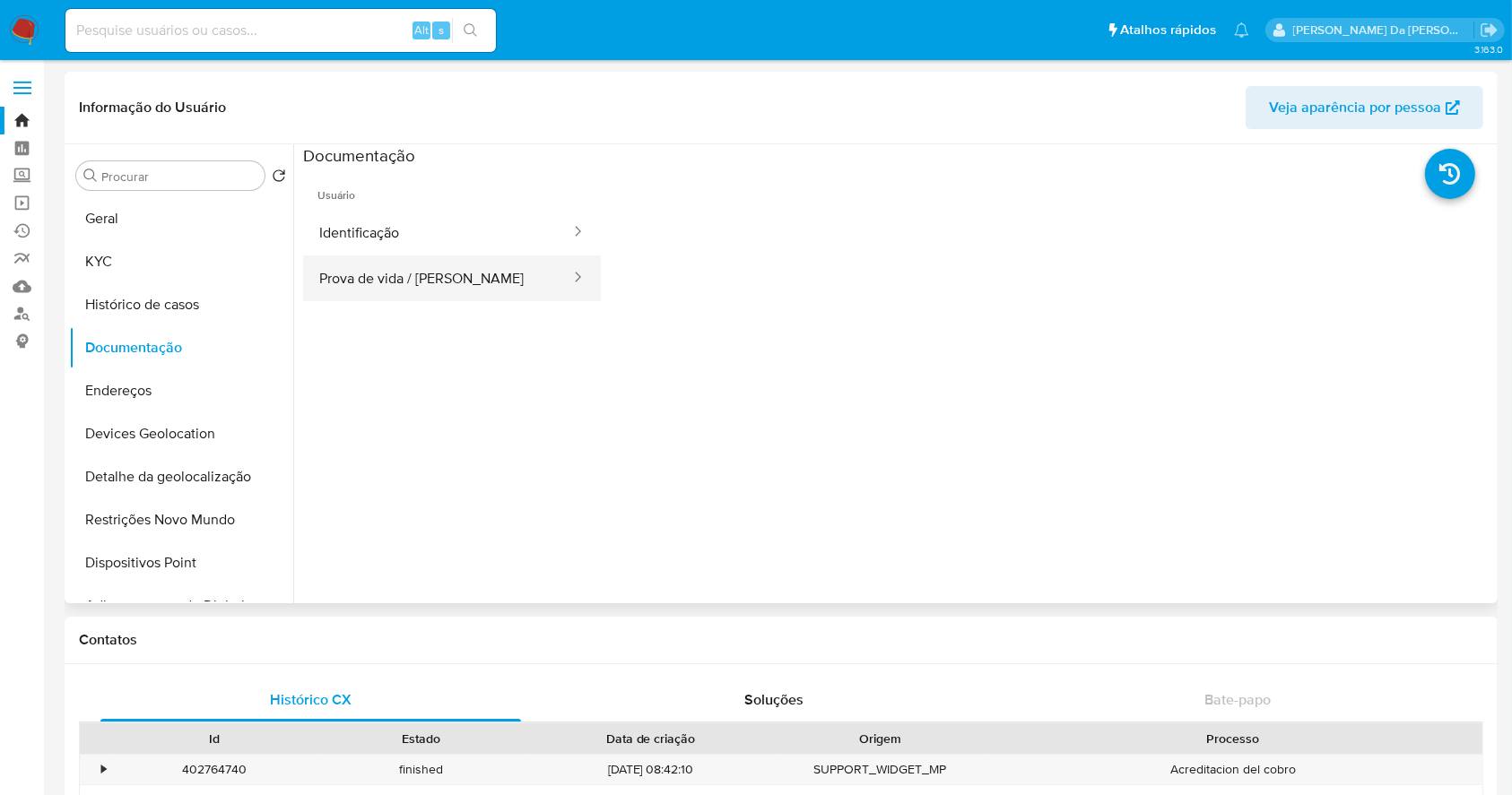
click at [437, 292] on button "Prova de vida / [PERSON_NAME]" at bounding box center [437, 279] width 269 height 46
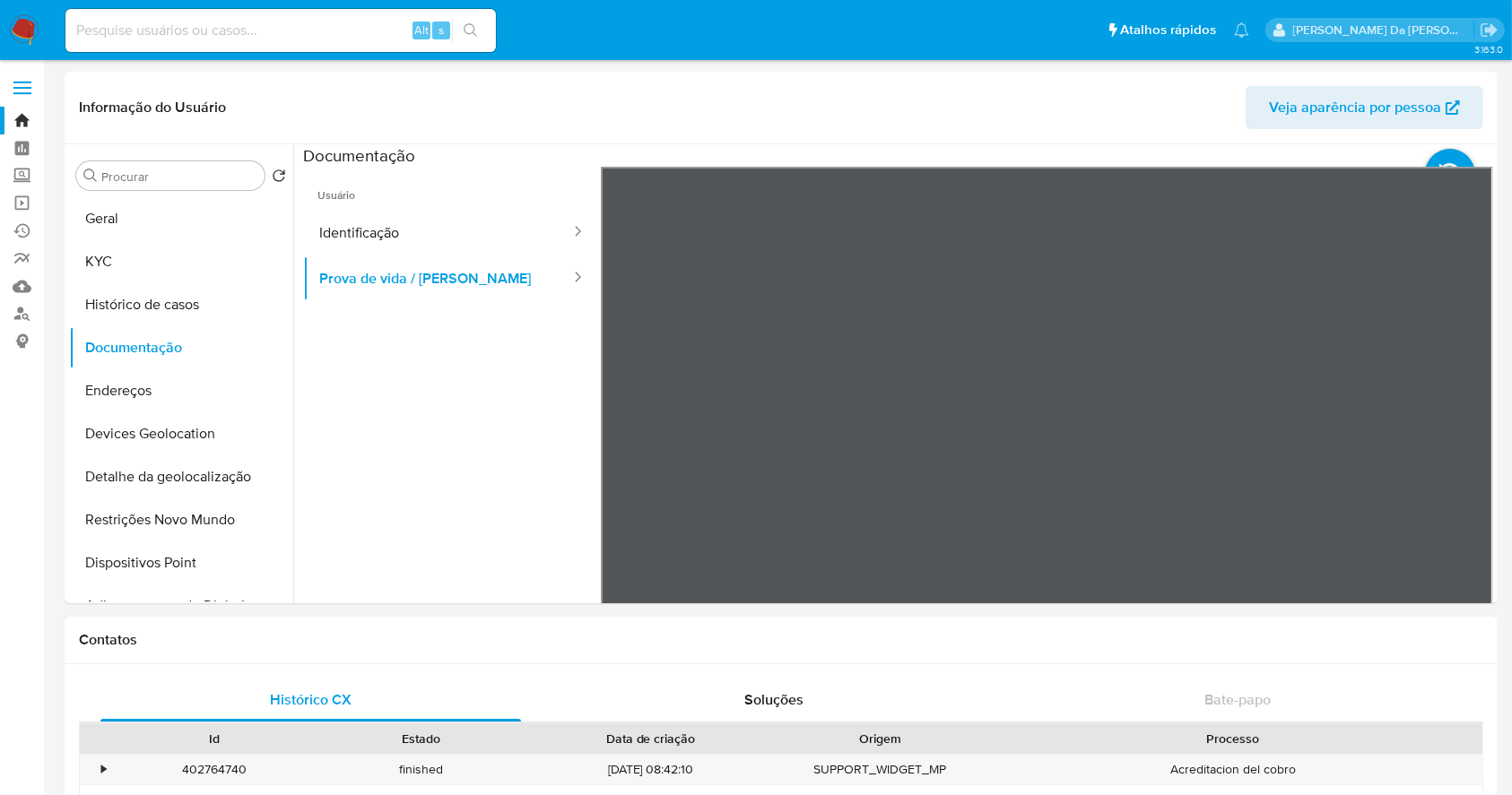
click at [210, 13] on div "Alt s" at bounding box center [281, 29] width 431 height 43
click at [205, 28] on input at bounding box center [281, 30] width 431 height 24
paste input "VFD3cWqIpZR32yWl0TAVWqVO"
type input "VFD3cWqIpZR32yWl0TAVWqVO"
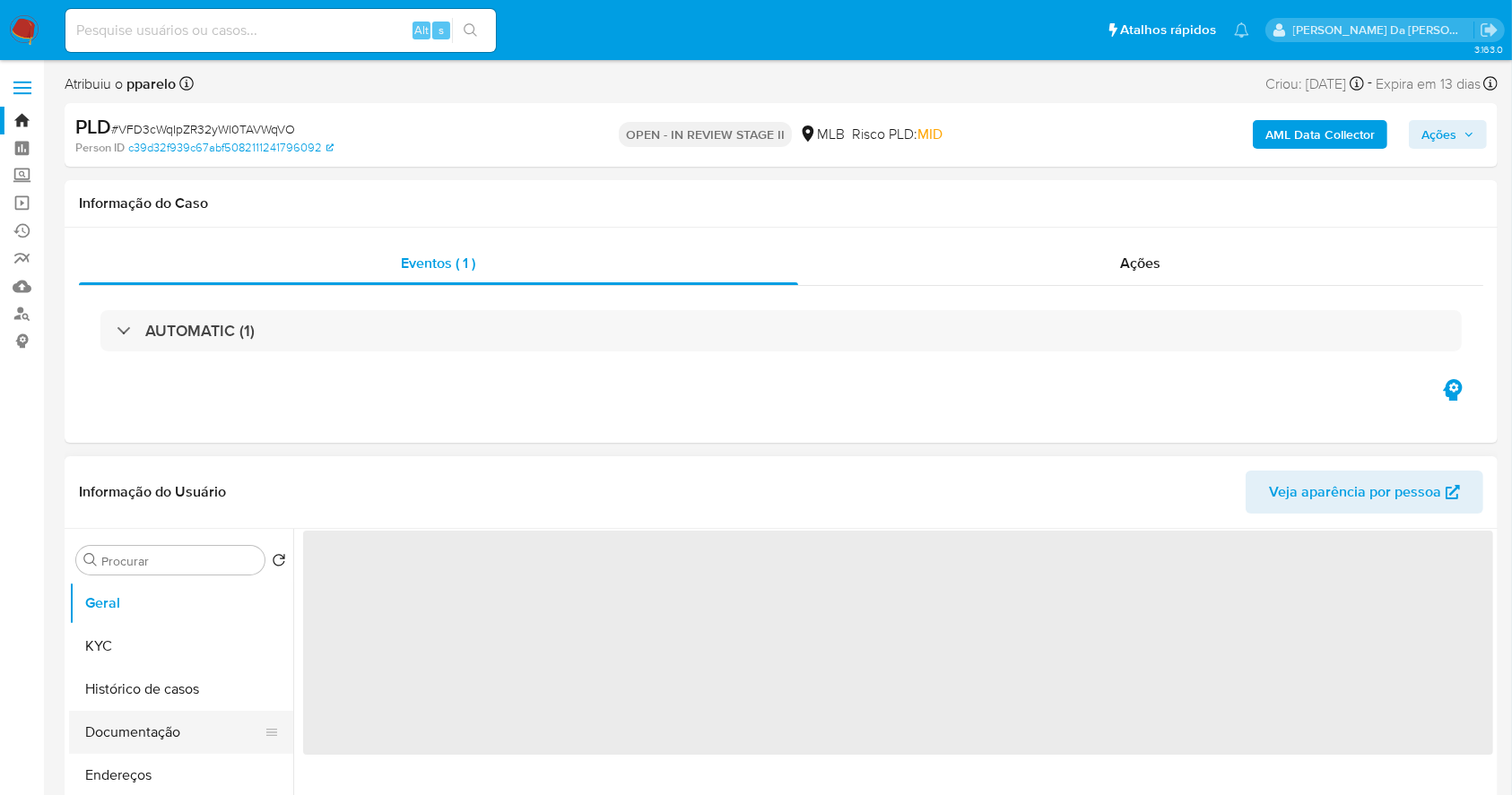
click at [186, 721] on button "Documentação" at bounding box center [174, 732] width 210 height 43
select select "10"
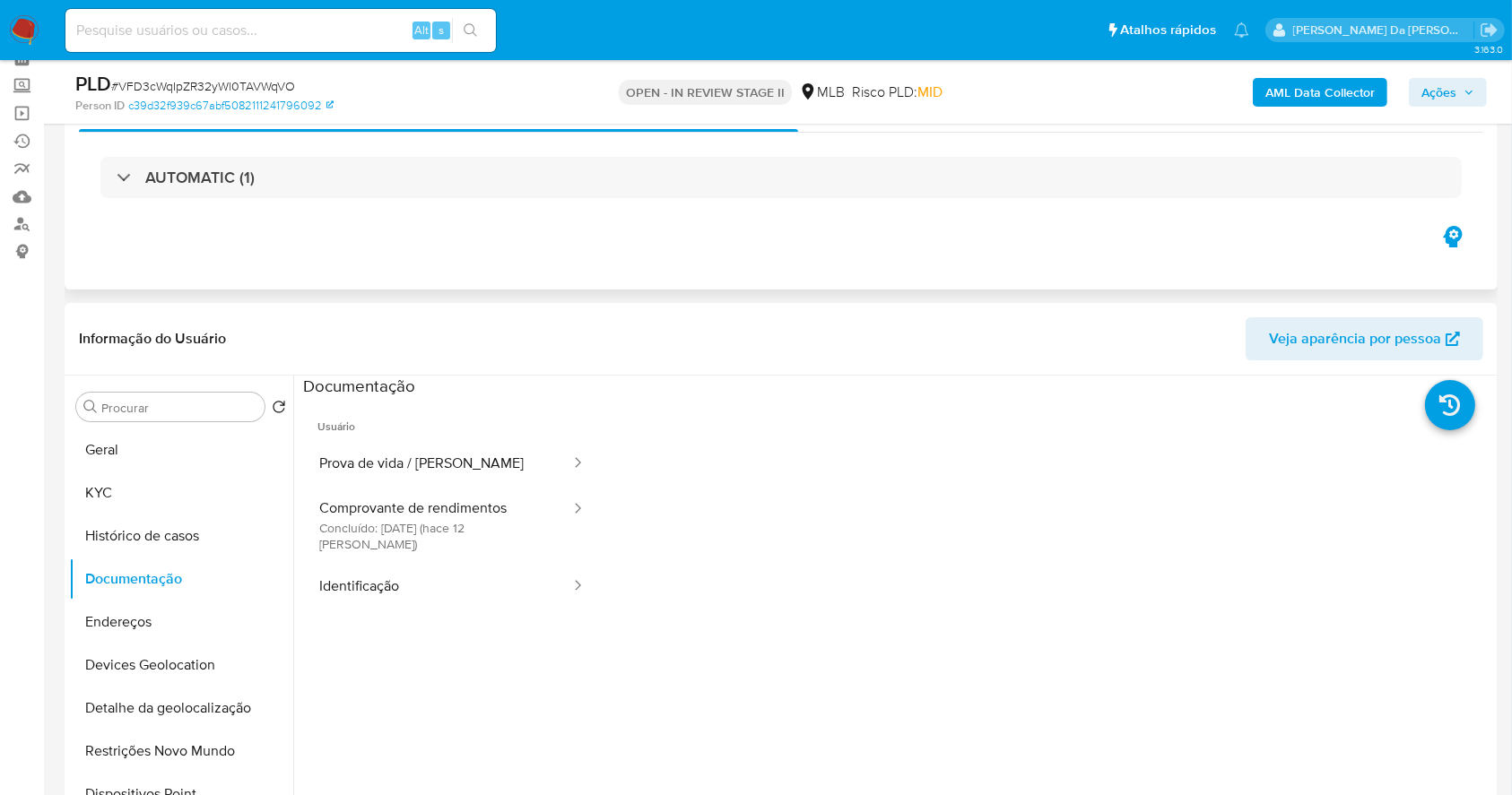
scroll to position [239, 0]
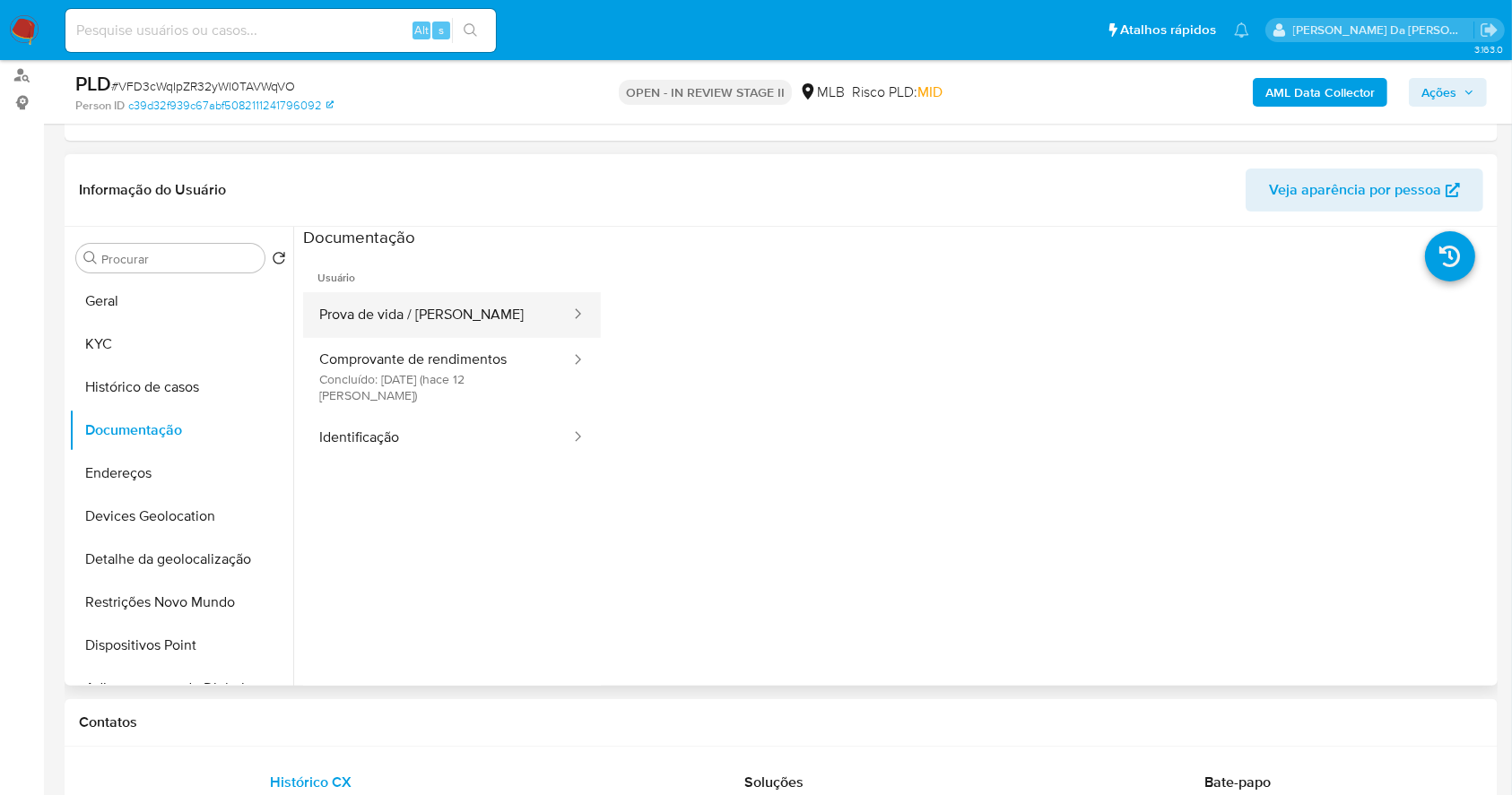
click at [440, 318] on button "Prova de vida / [PERSON_NAME]" at bounding box center [437, 315] width 269 height 46
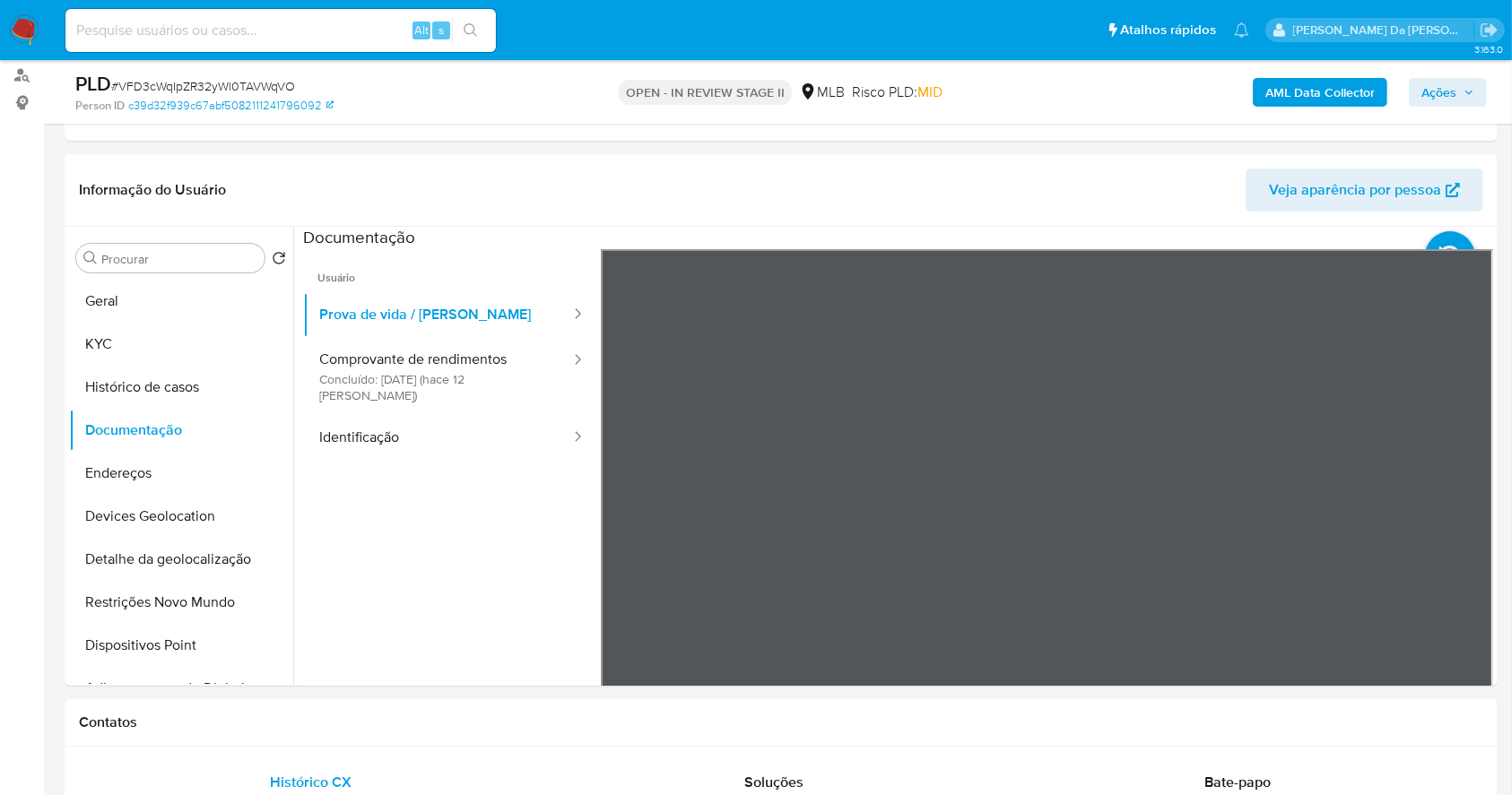
click at [271, 25] on input at bounding box center [281, 30] width 431 height 24
paste input "XuXK8qmZcGPIhCk2KN3JY51o"
type input "XuXK8qmZcGPIhCk2KN3JY51o"
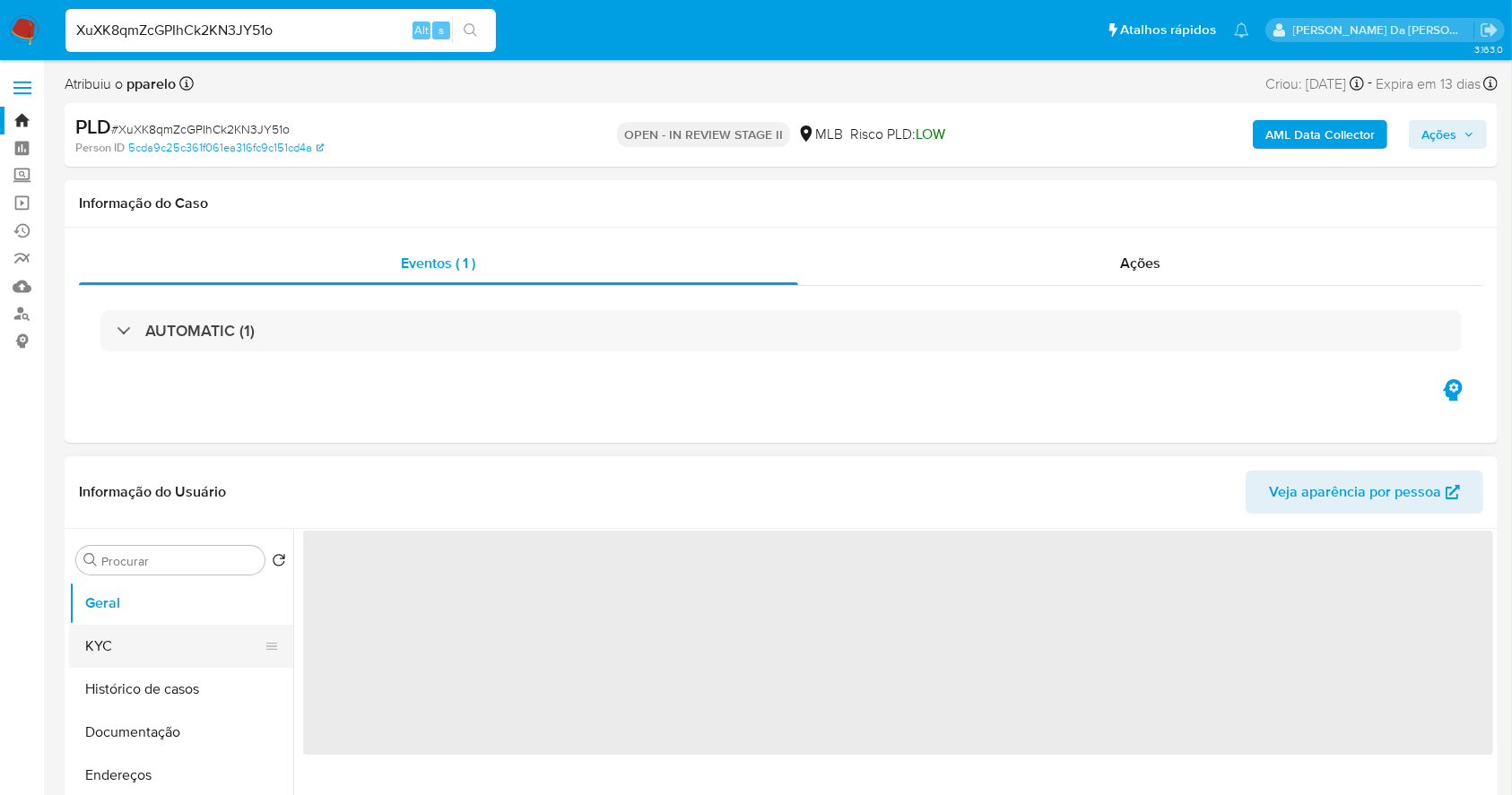
select select "10"
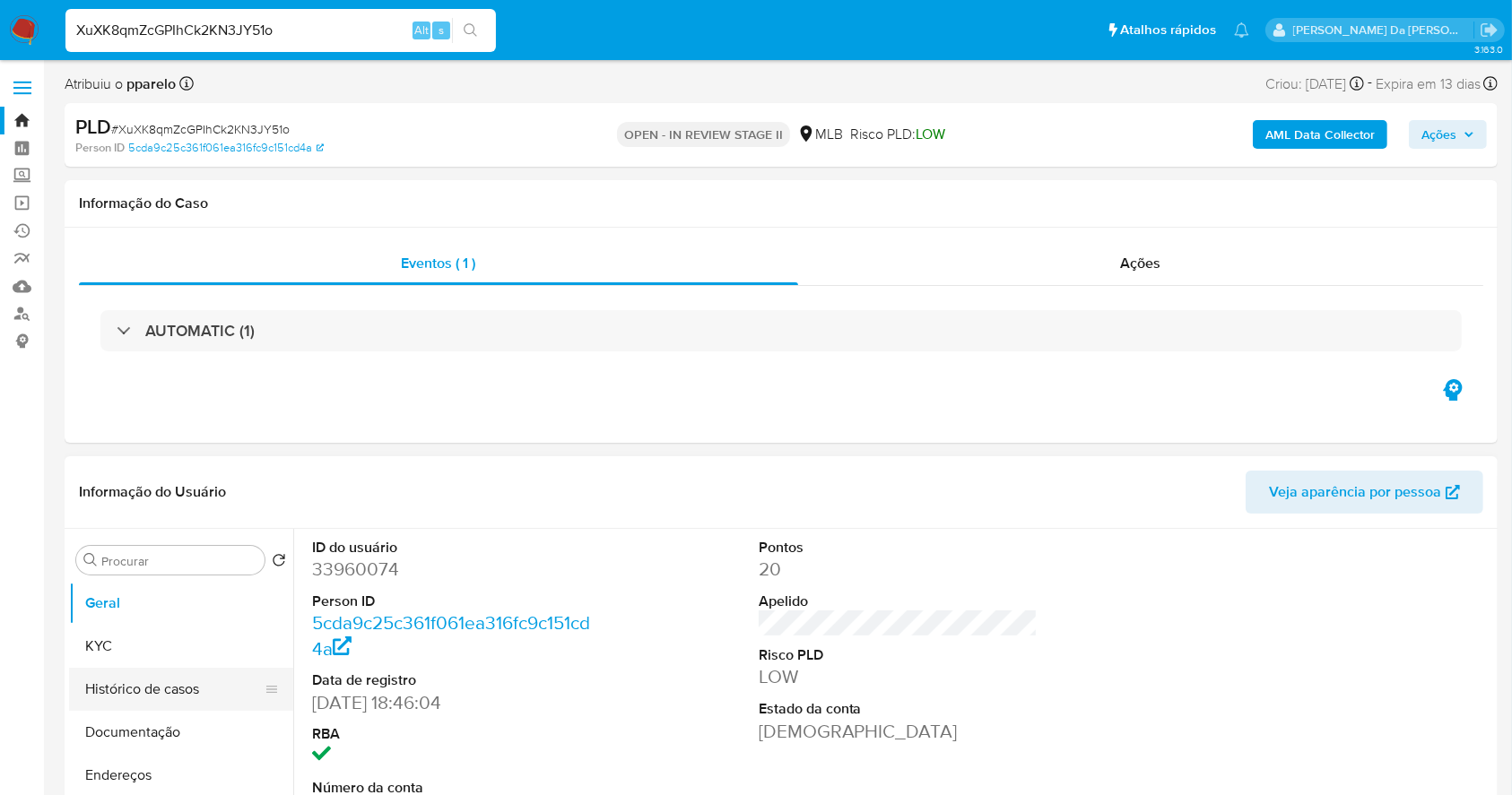
drag, startPoint x: 179, startPoint y: 684, endPoint x: 242, endPoint y: 668, distance: 65.0
click at [179, 684] on button "Histórico de casos" at bounding box center [174, 689] width 210 height 43
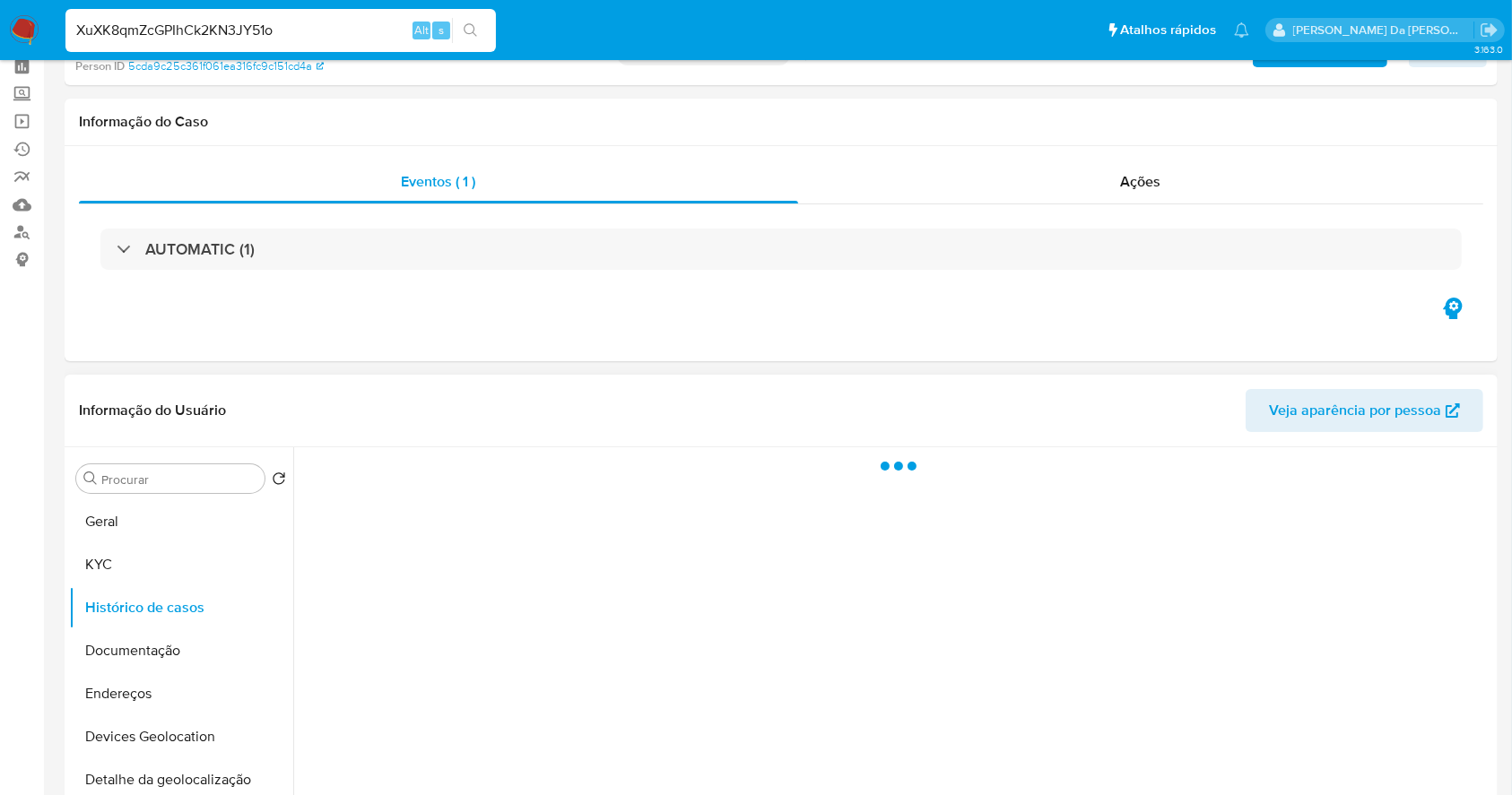
scroll to position [119, 0]
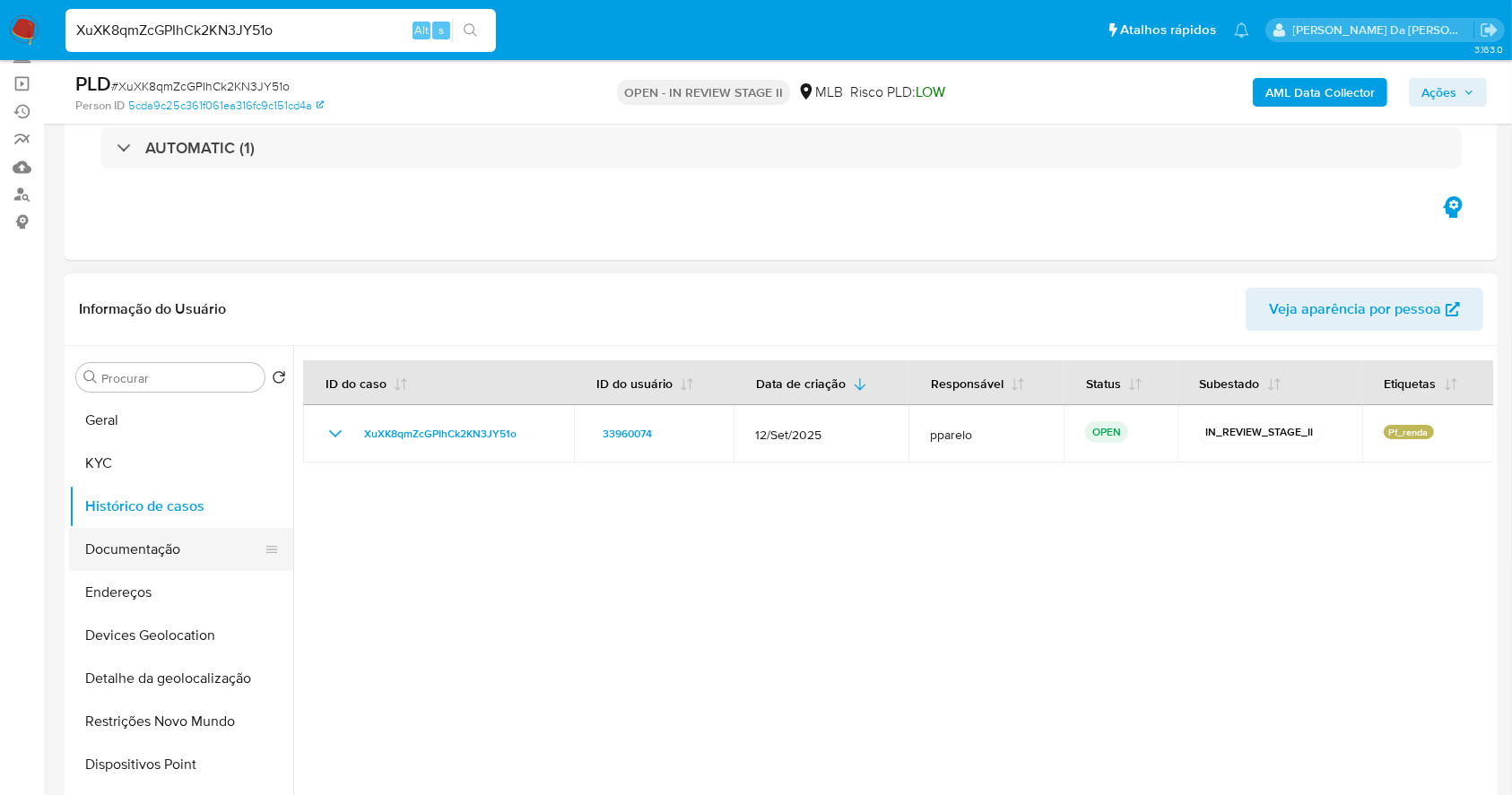
click at [165, 553] on button "Documentação" at bounding box center [174, 549] width 210 height 43
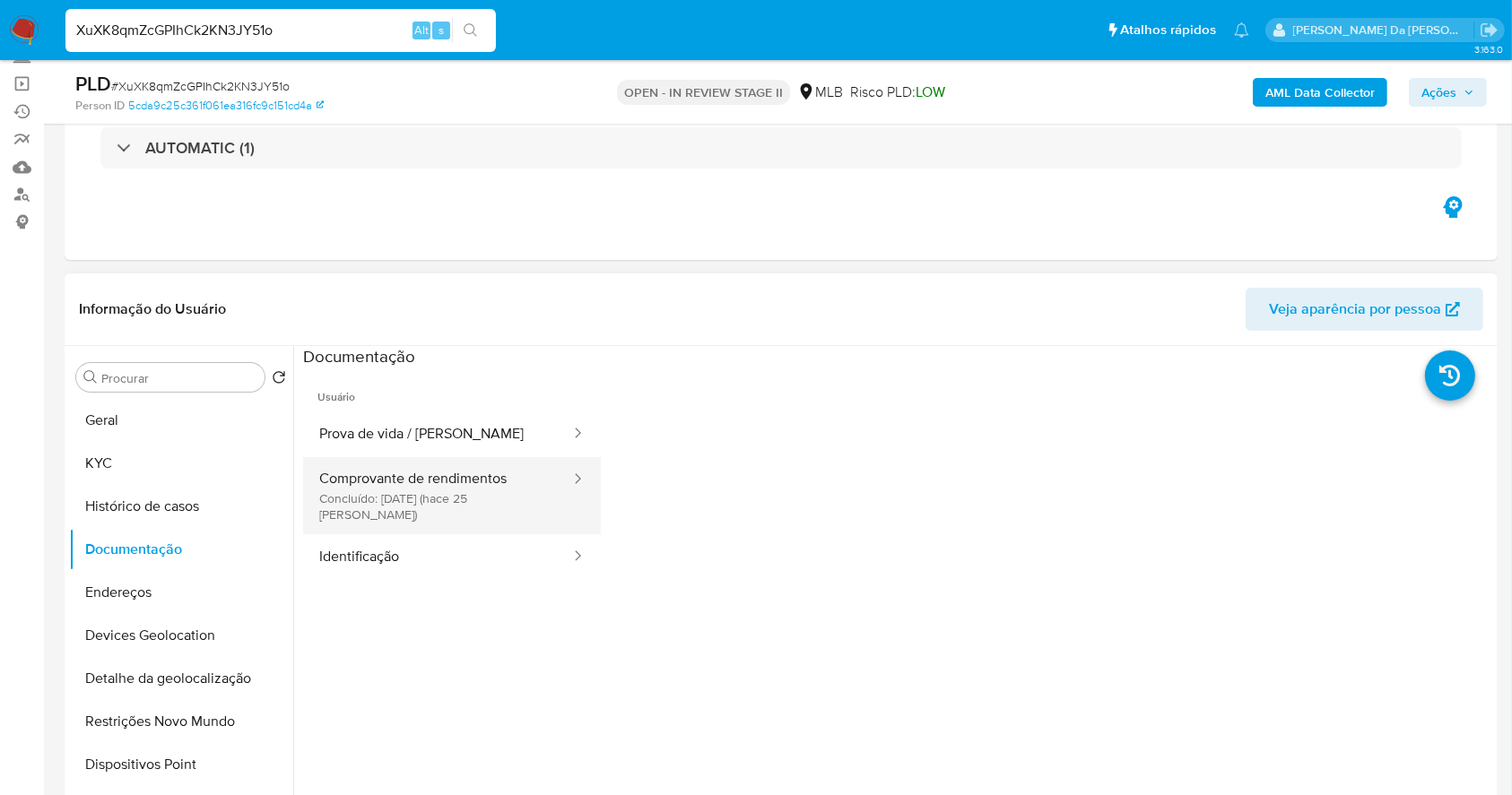
click at [429, 472] on button "Comprovante de rendimentos Concluído: 18/09/2025 (hace 25 días)" at bounding box center [437, 495] width 269 height 77
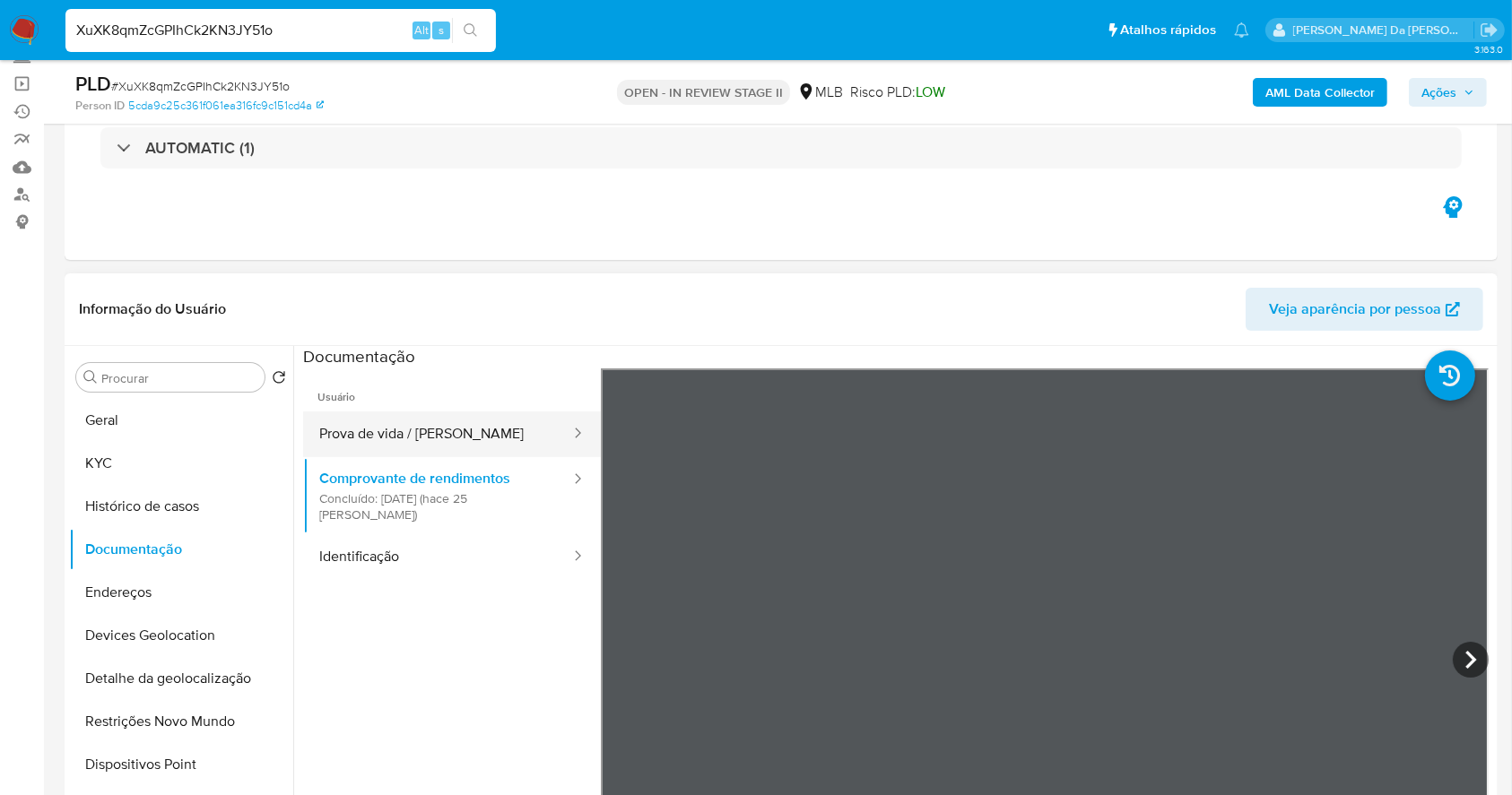
click at [424, 425] on button "Prova de vida / [PERSON_NAME]" at bounding box center [437, 435] width 269 height 46
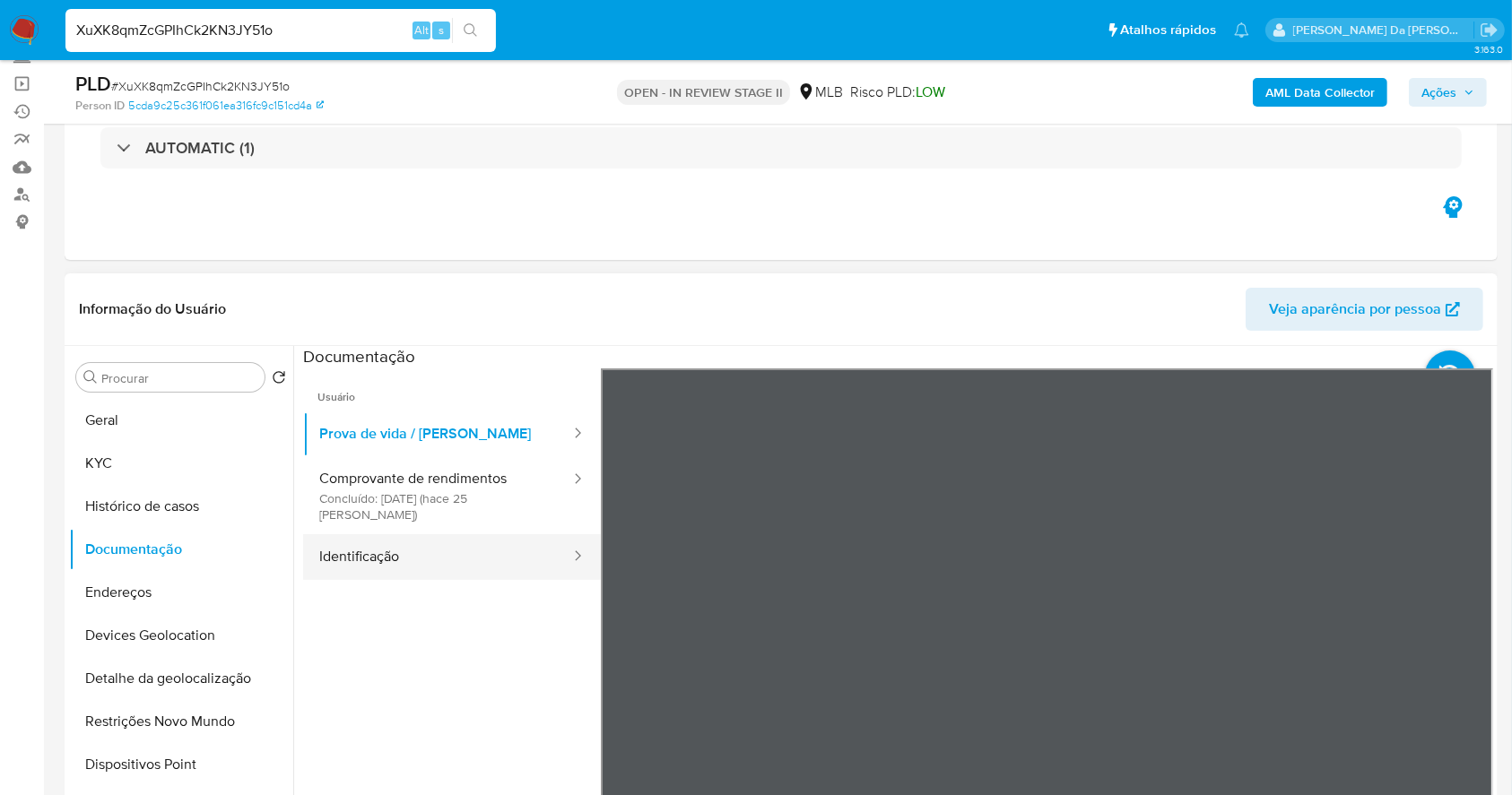
click at [405, 534] on button "Identificação" at bounding box center [437, 557] width 269 height 46
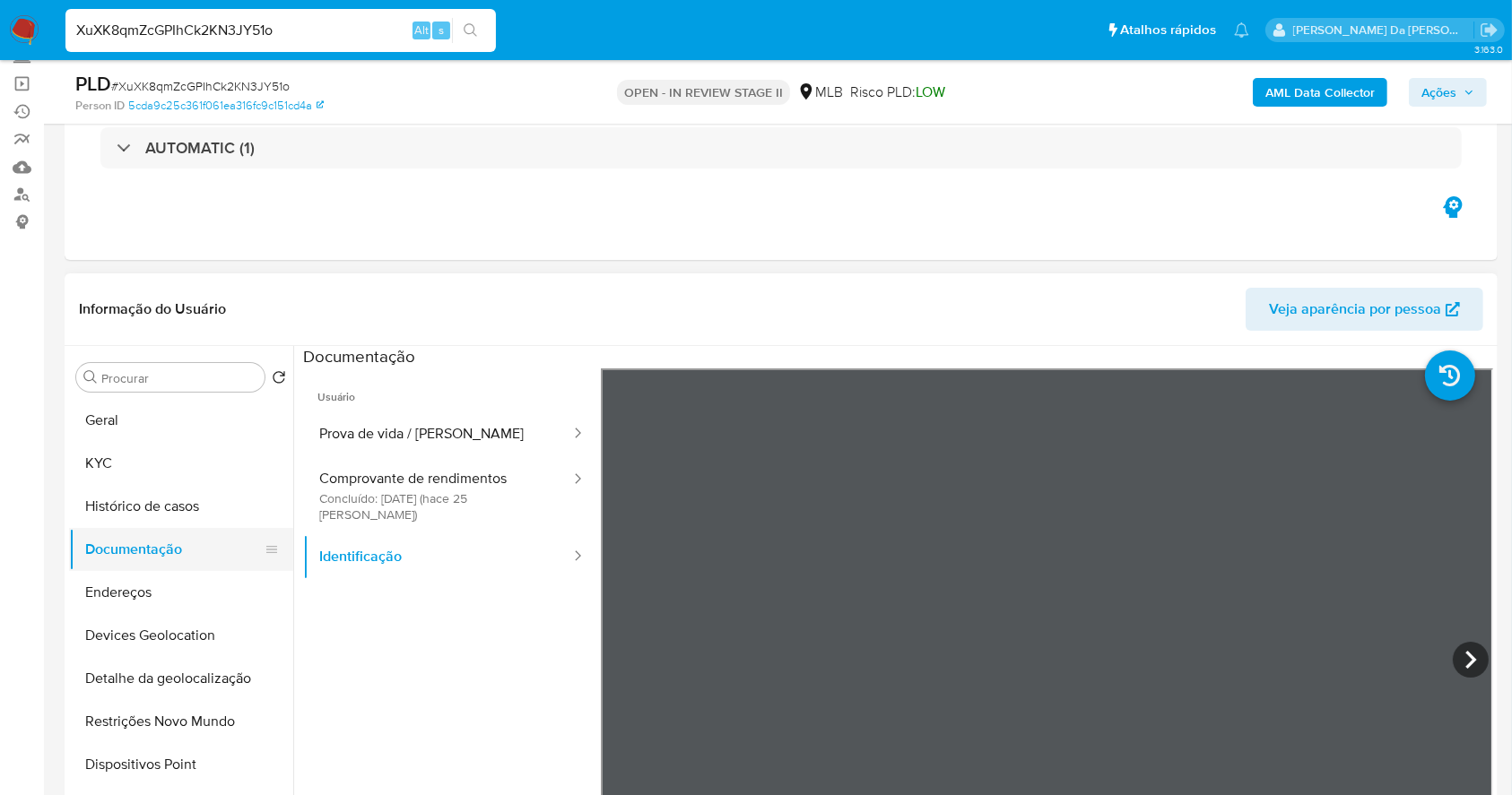
click at [145, 549] on button "Documentação" at bounding box center [174, 549] width 210 height 43
click at [246, 15] on div "XuXK8qmZcGPIhCk2KN3JY51o Alt s" at bounding box center [281, 29] width 431 height 43
click at [246, 17] on div "XuXK8qmZcGPIhCk2KN3JY51o Alt s" at bounding box center [281, 29] width 431 height 43
click at [244, 26] on input "XuXK8qmZcGPIhCk2KN3JY51o" at bounding box center [281, 30] width 431 height 24
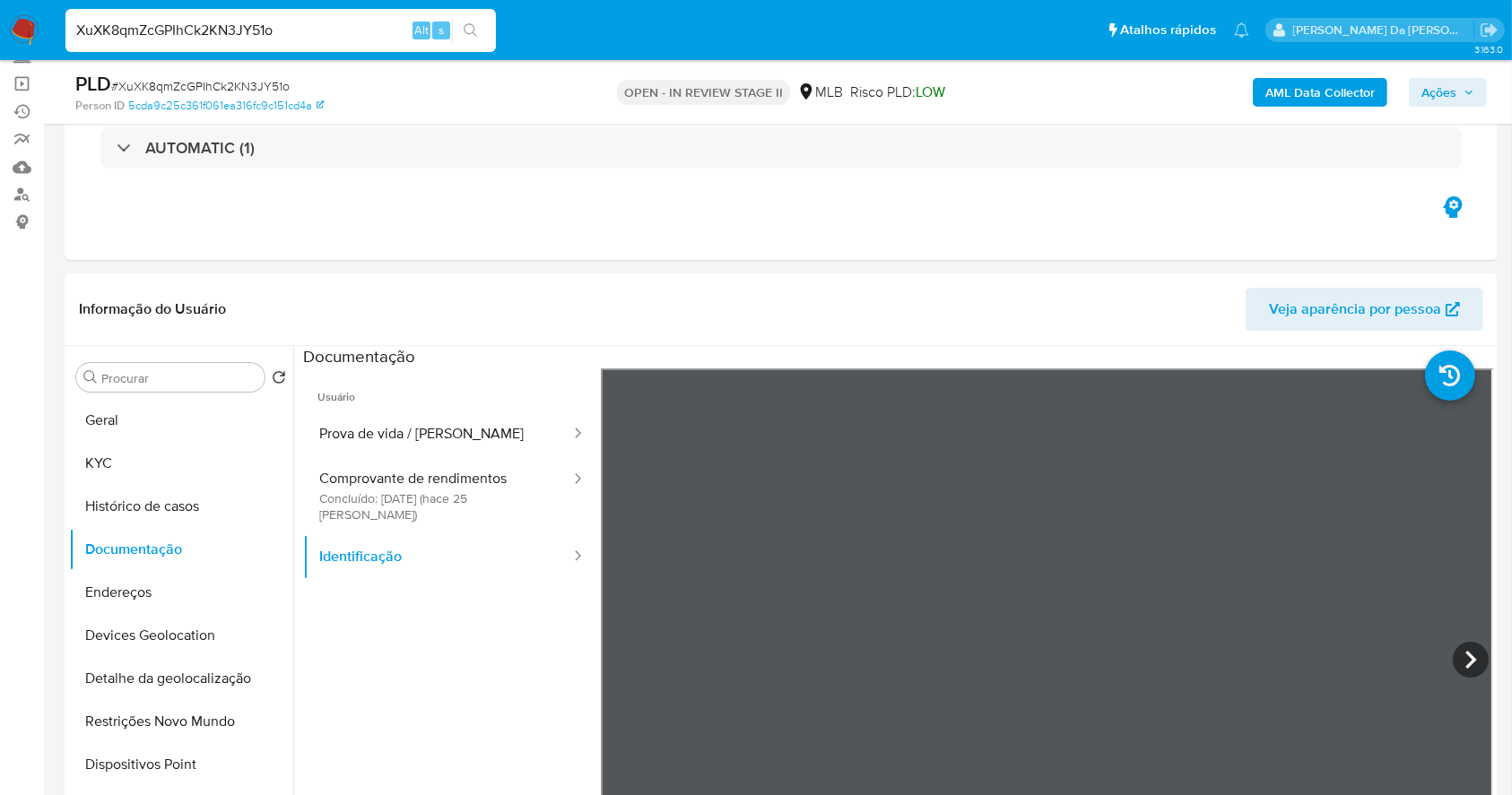
paste input "PV5c97HtkiVhBRv2gjlpYRHL"
type input "PV5c97HtkiVhBRv2gjlpYRHL"
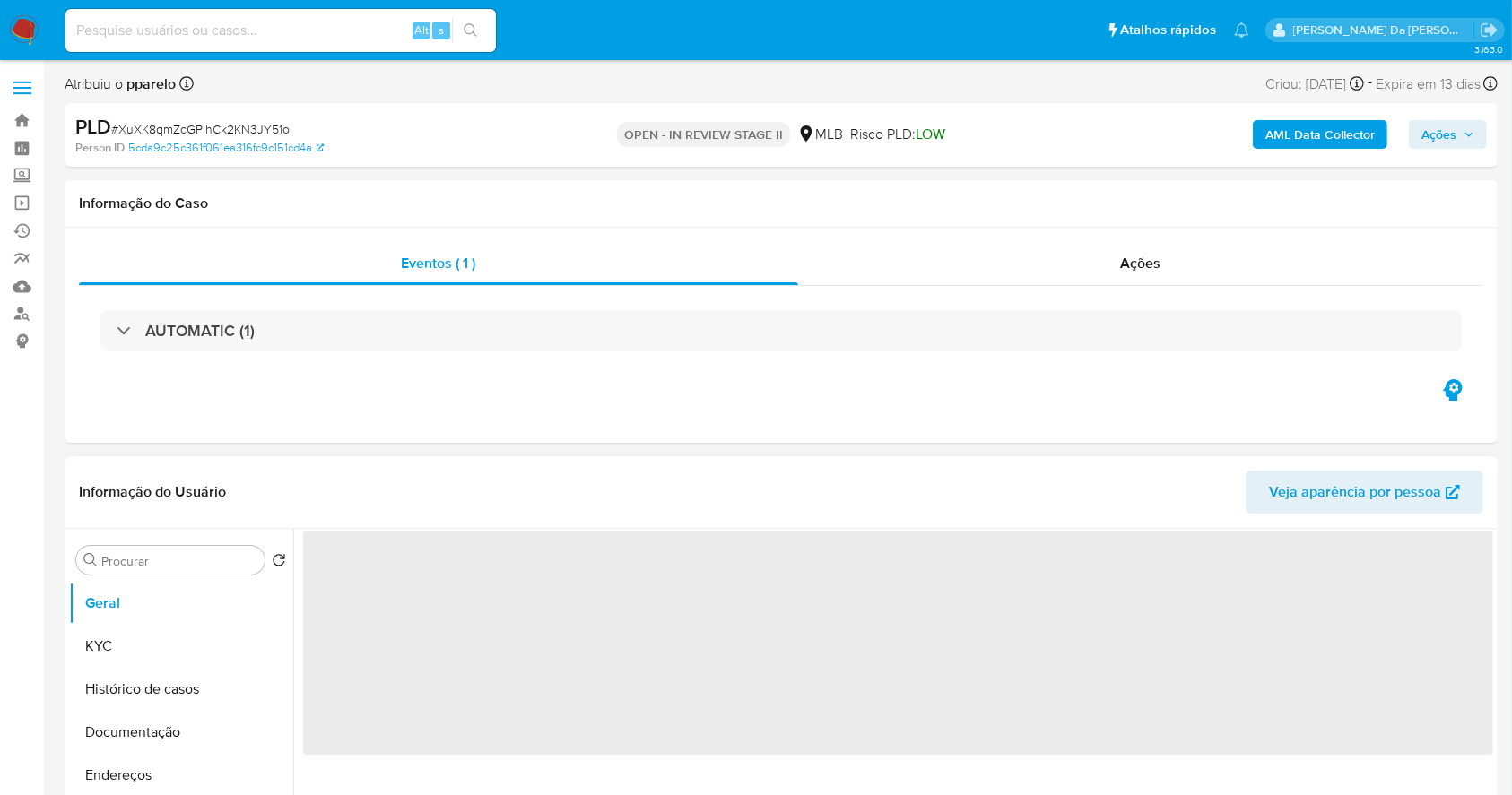
select select "10"
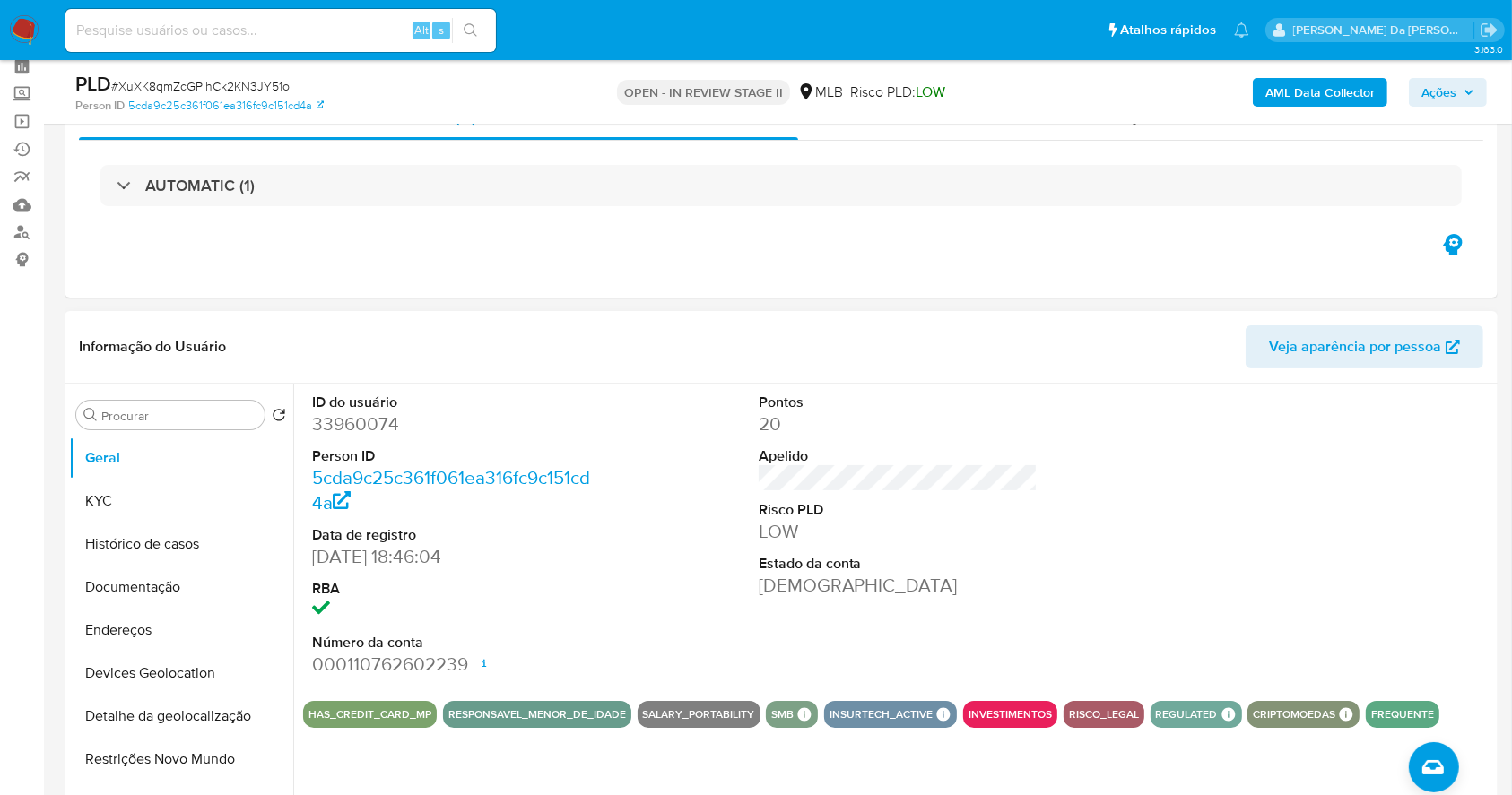
scroll to position [119, 0]
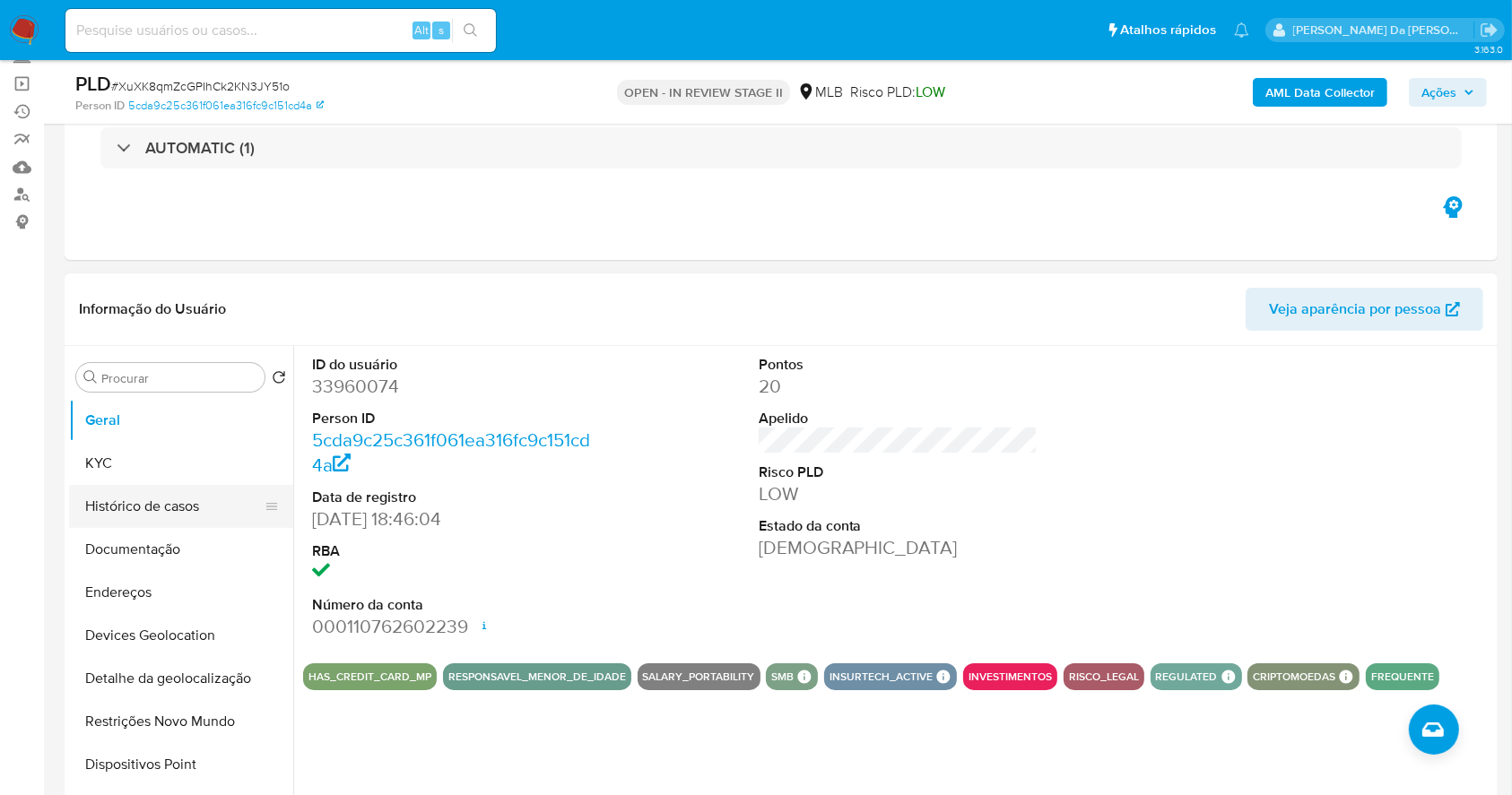
click at [187, 500] on button "Histórico de casos" at bounding box center [174, 506] width 210 height 43
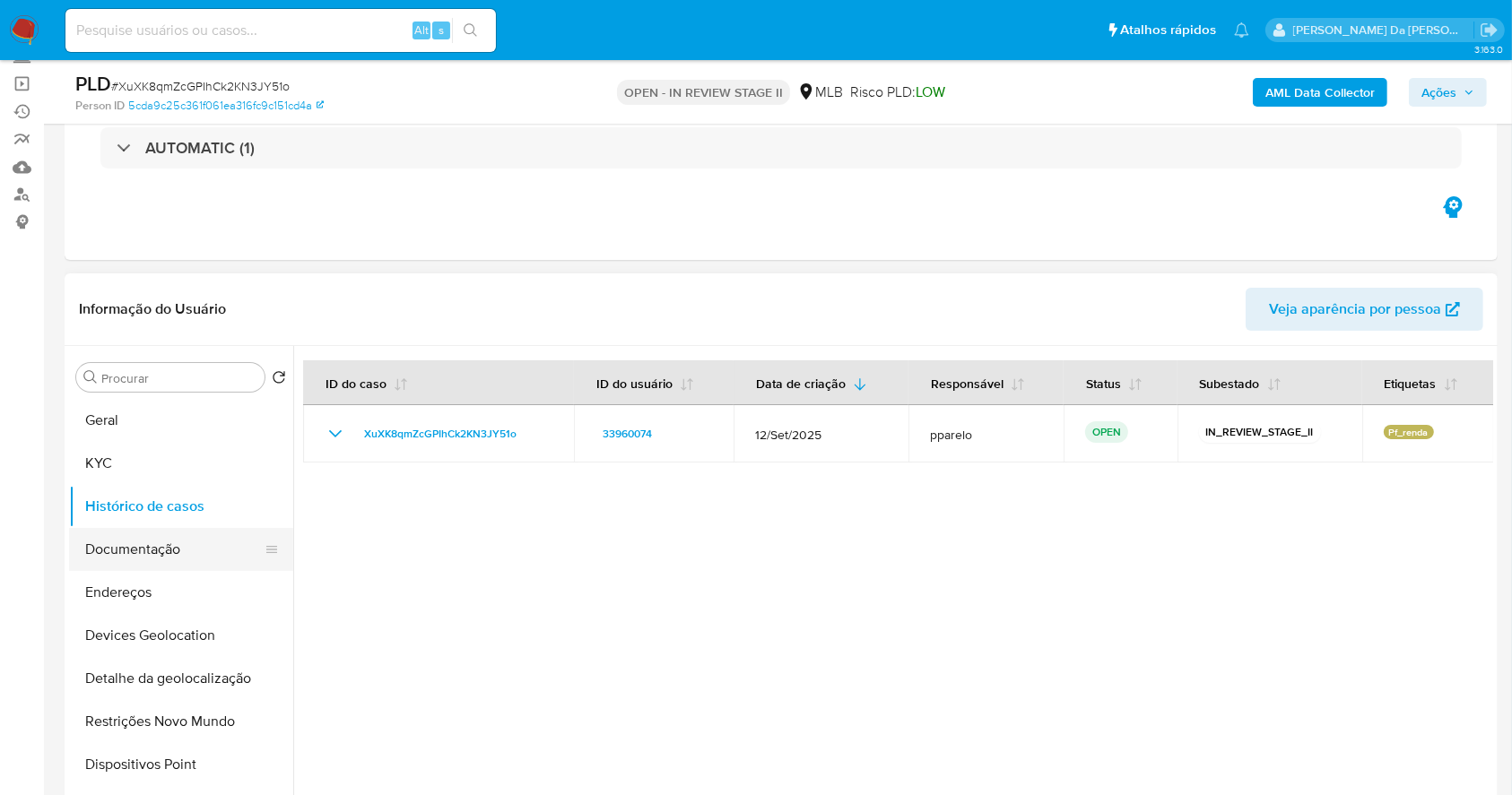
click at [165, 550] on button "Documentação" at bounding box center [174, 549] width 210 height 43
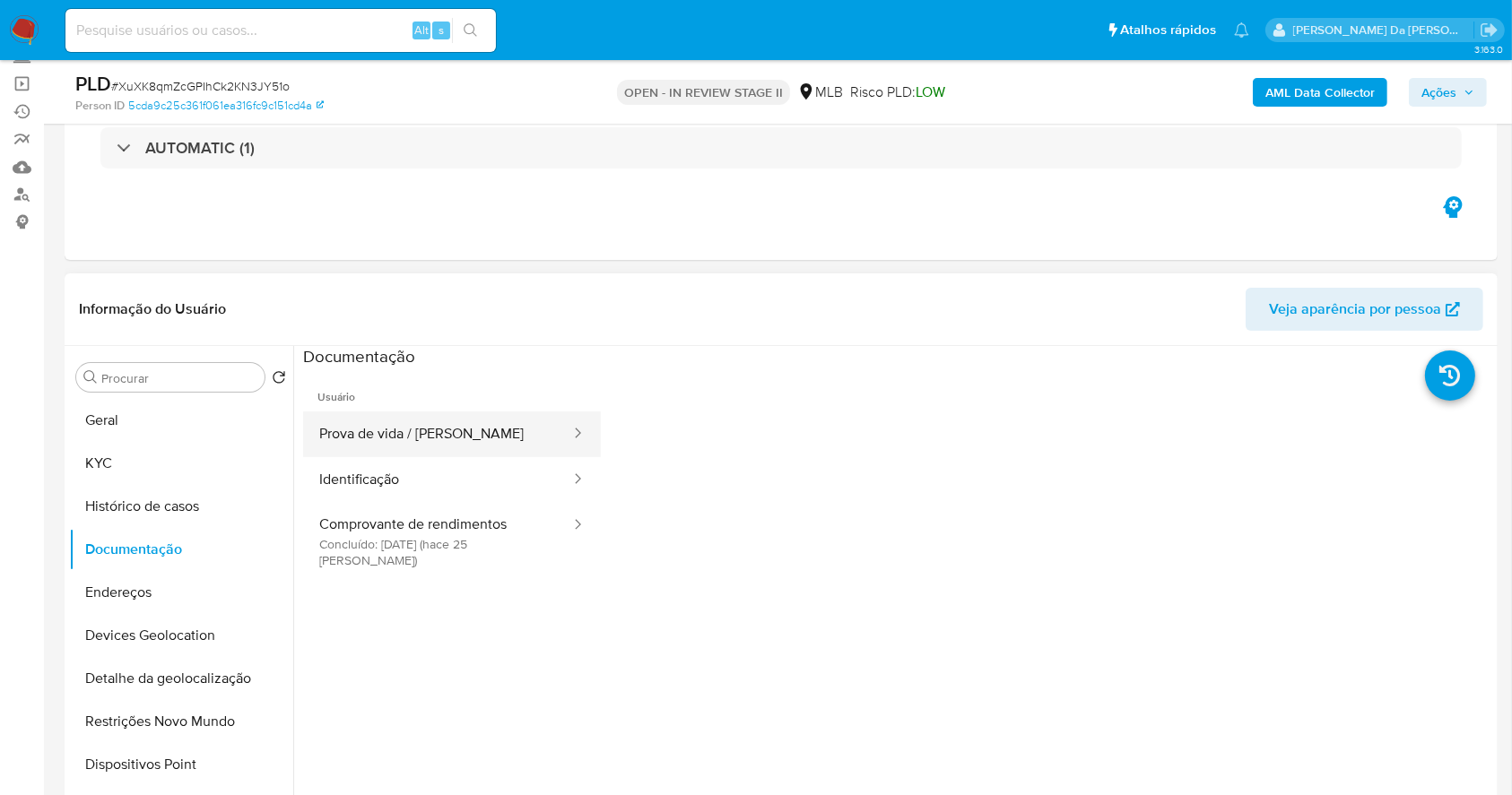
click at [423, 418] on button "Prova de vida / [PERSON_NAME]" at bounding box center [437, 435] width 269 height 46
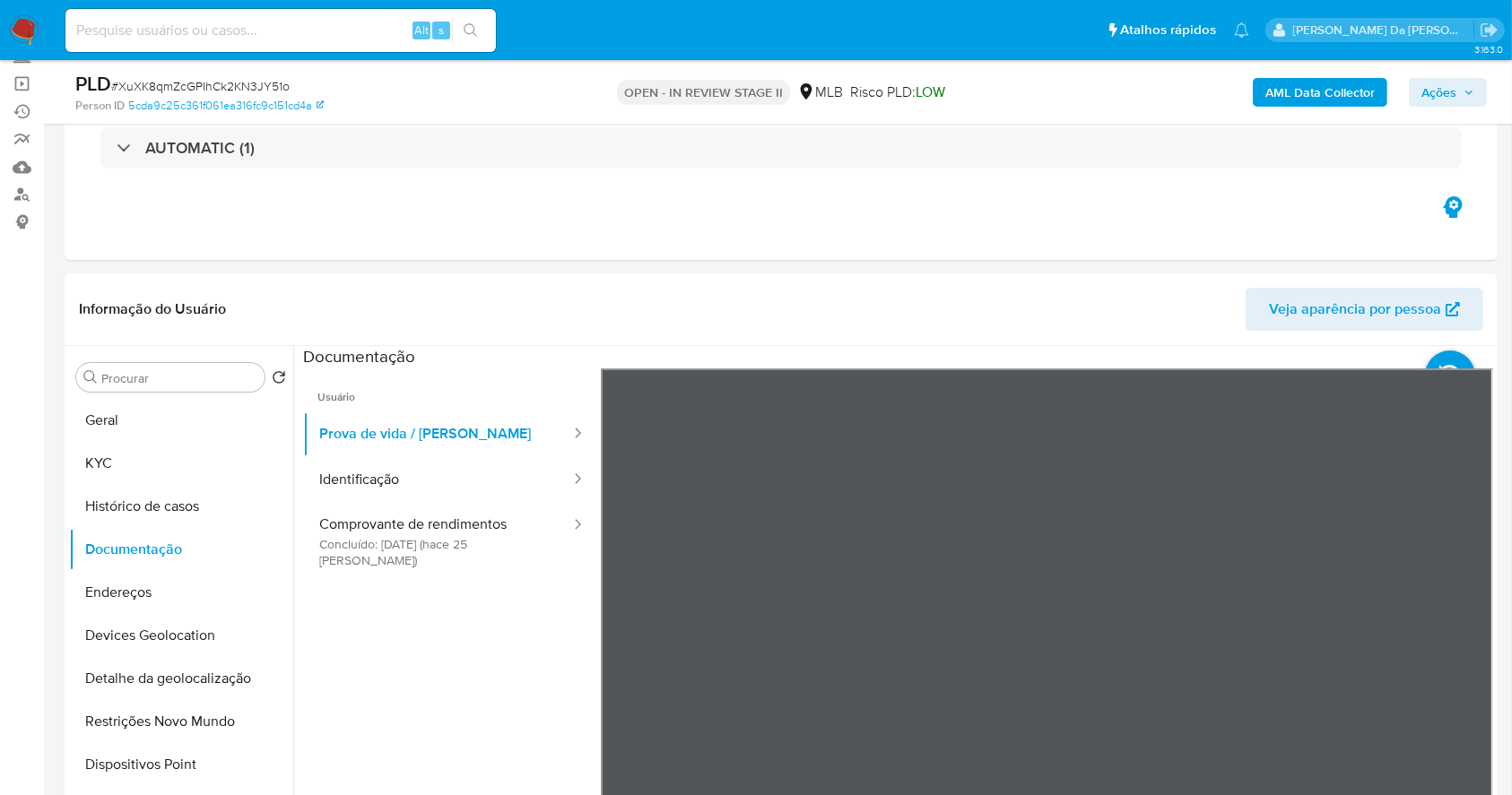
click at [238, 39] on input at bounding box center [281, 30] width 431 height 24
paste input "PV5c97HtkiVhBRv2gjlpYRHL"
type input "PV5c97HtkiVhBRv2gjlpYRHL"
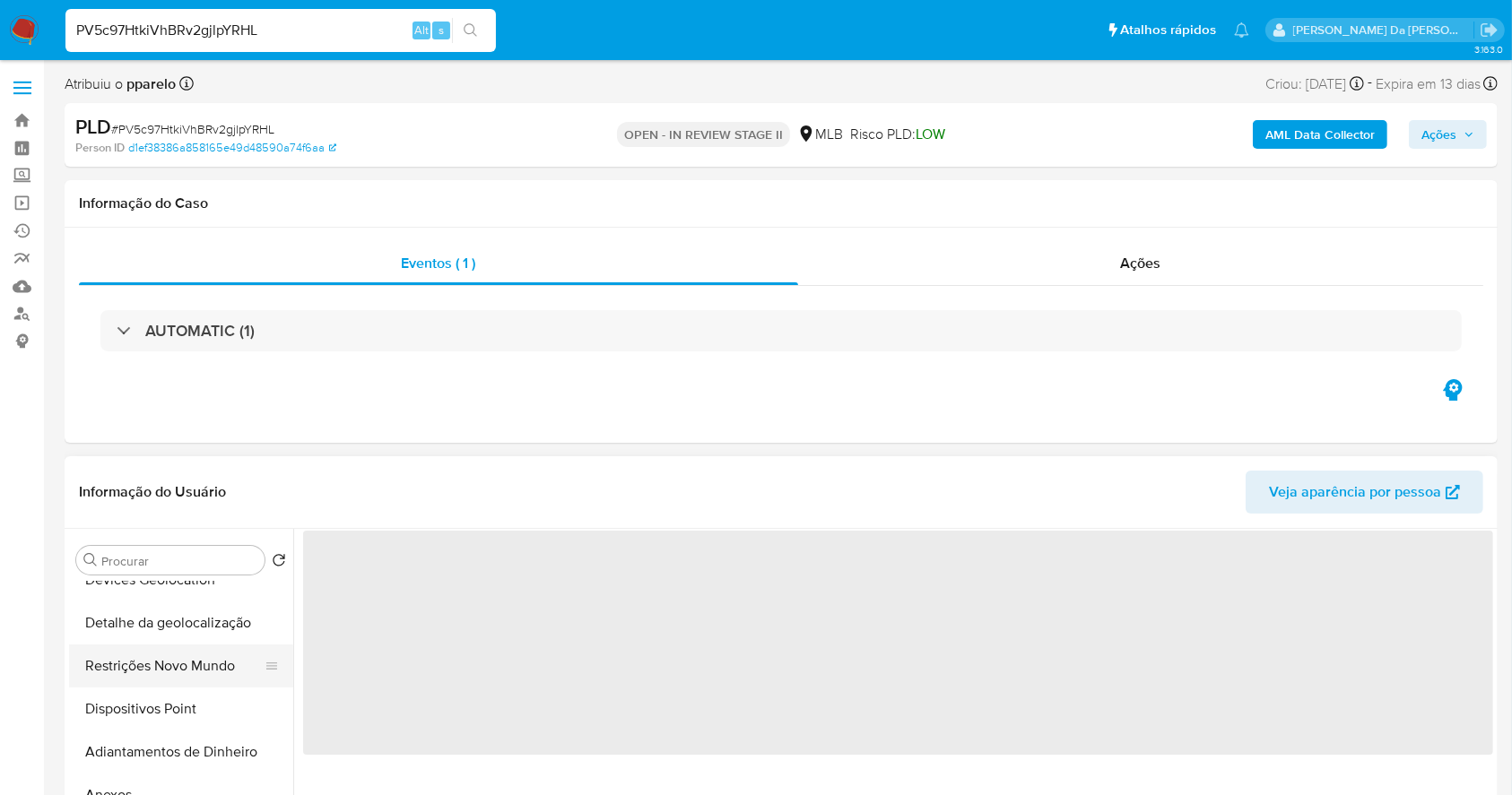
select select "10"
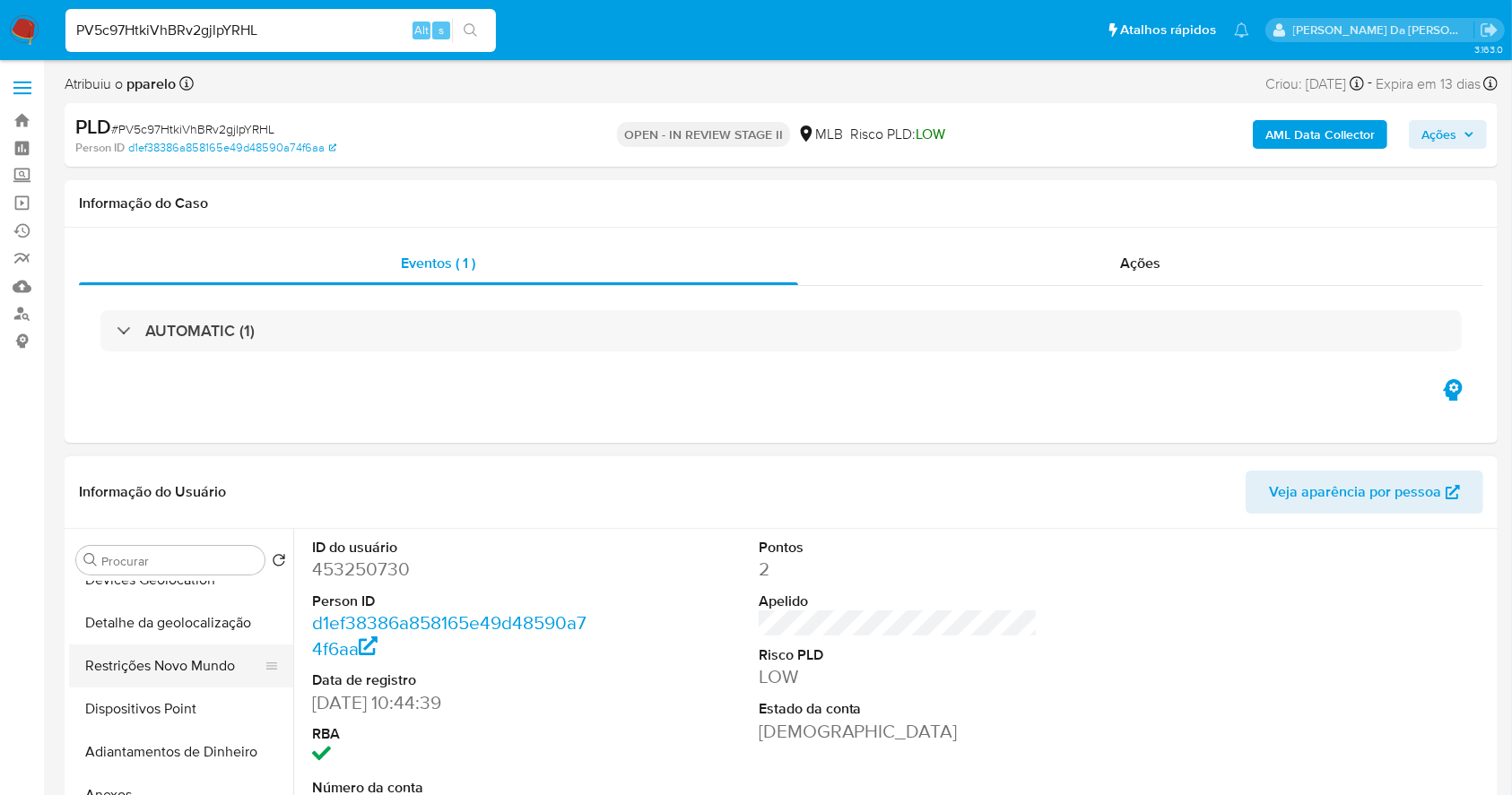
scroll to position [119, 0]
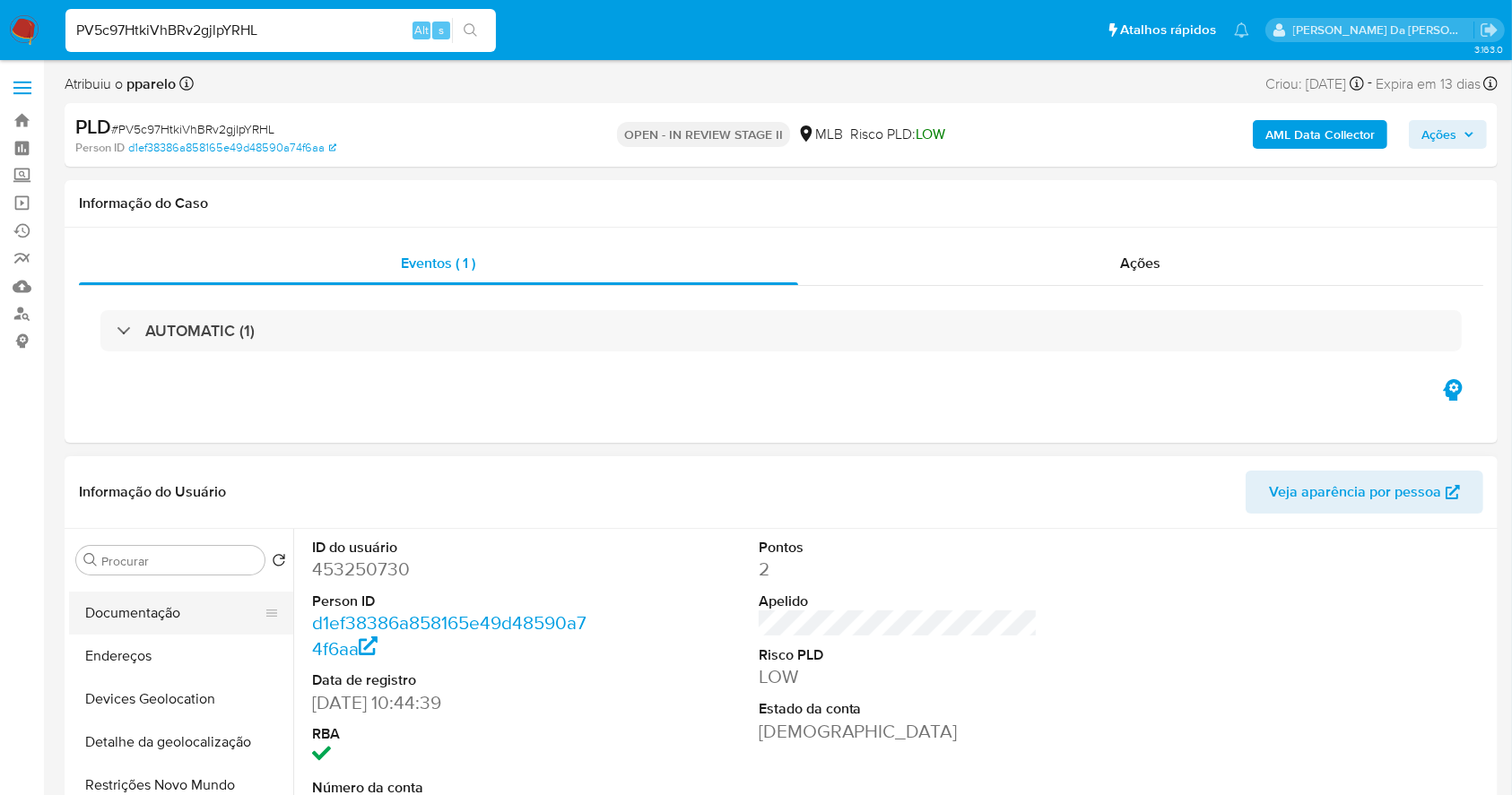
click at [173, 606] on ul "Geral KYC Histórico de casos Documentação Endereços Devices Geolocation Detalhe…" at bounding box center [182, 784] width 224 height 404
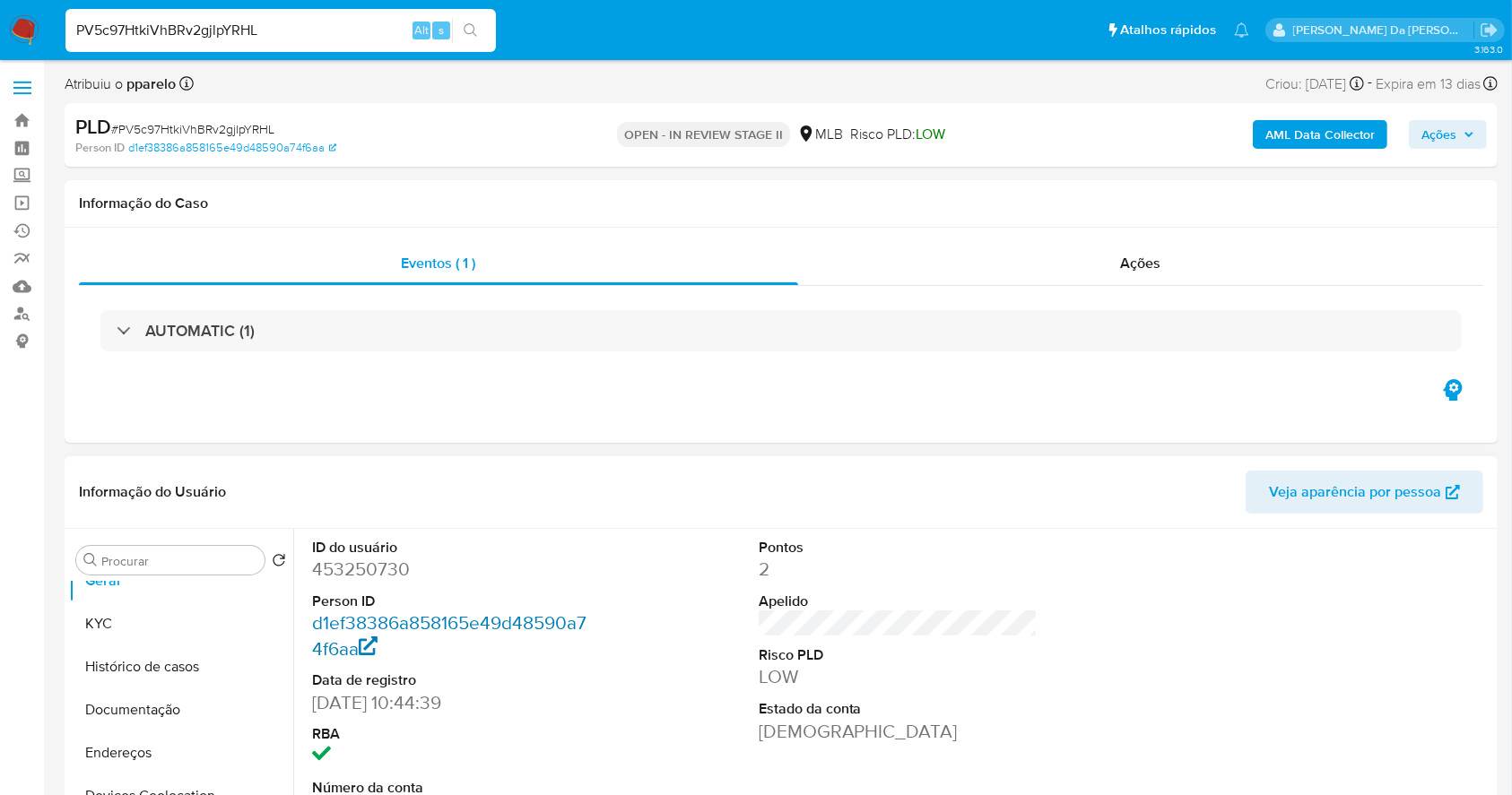
scroll to position [0, 0]
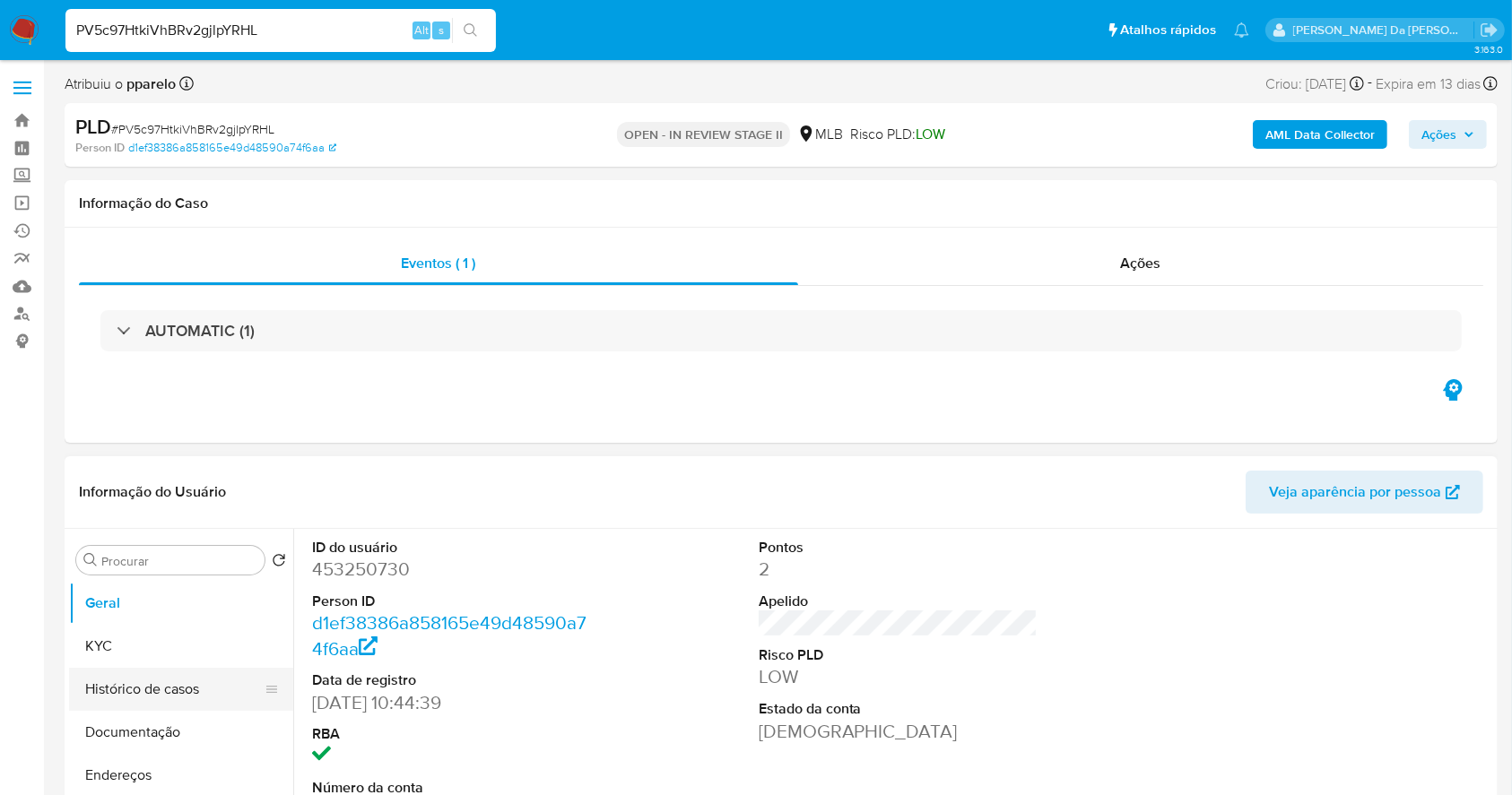
click at [189, 705] on button "Histórico de casos" at bounding box center [174, 689] width 210 height 43
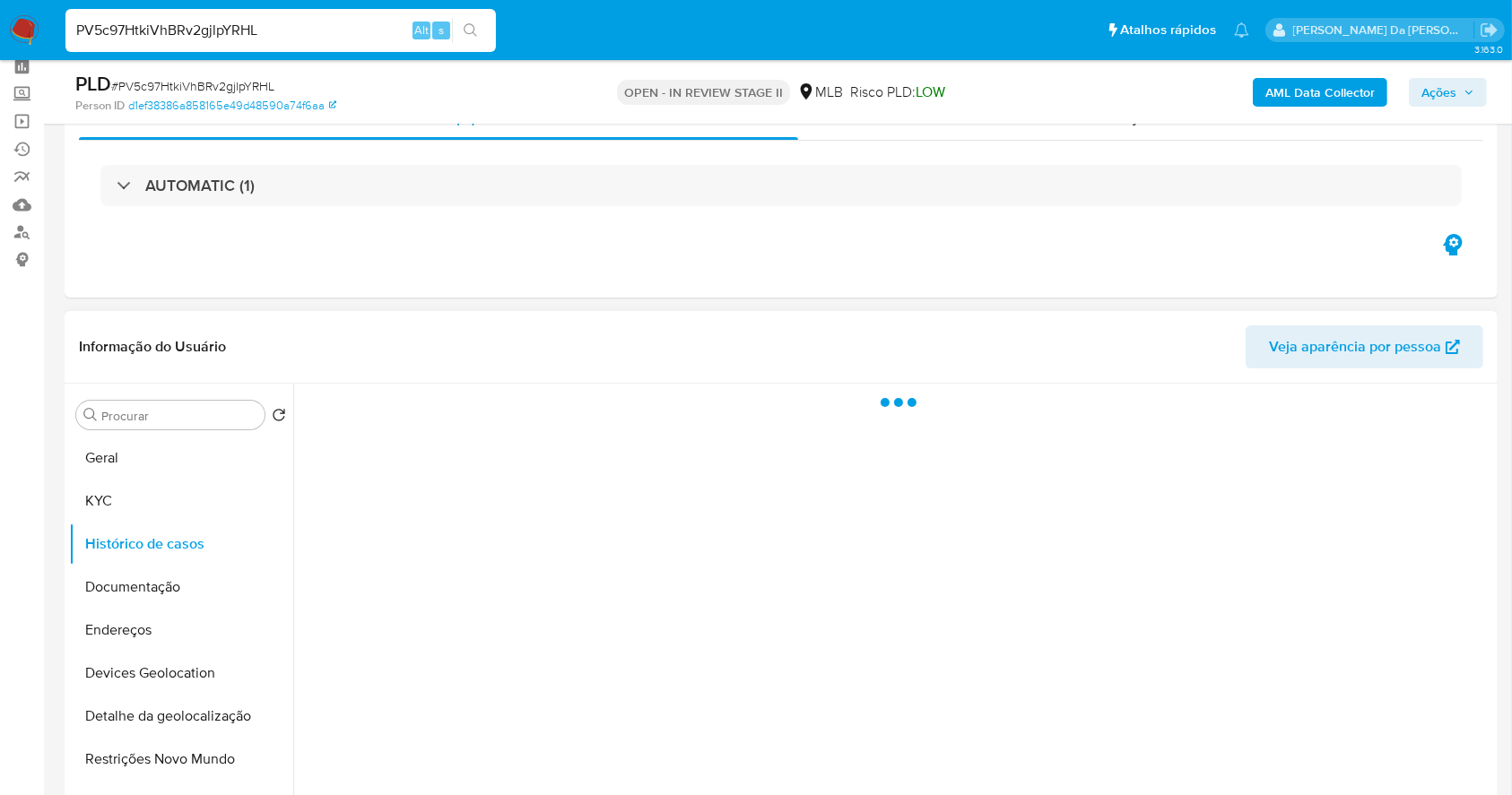
scroll to position [119, 0]
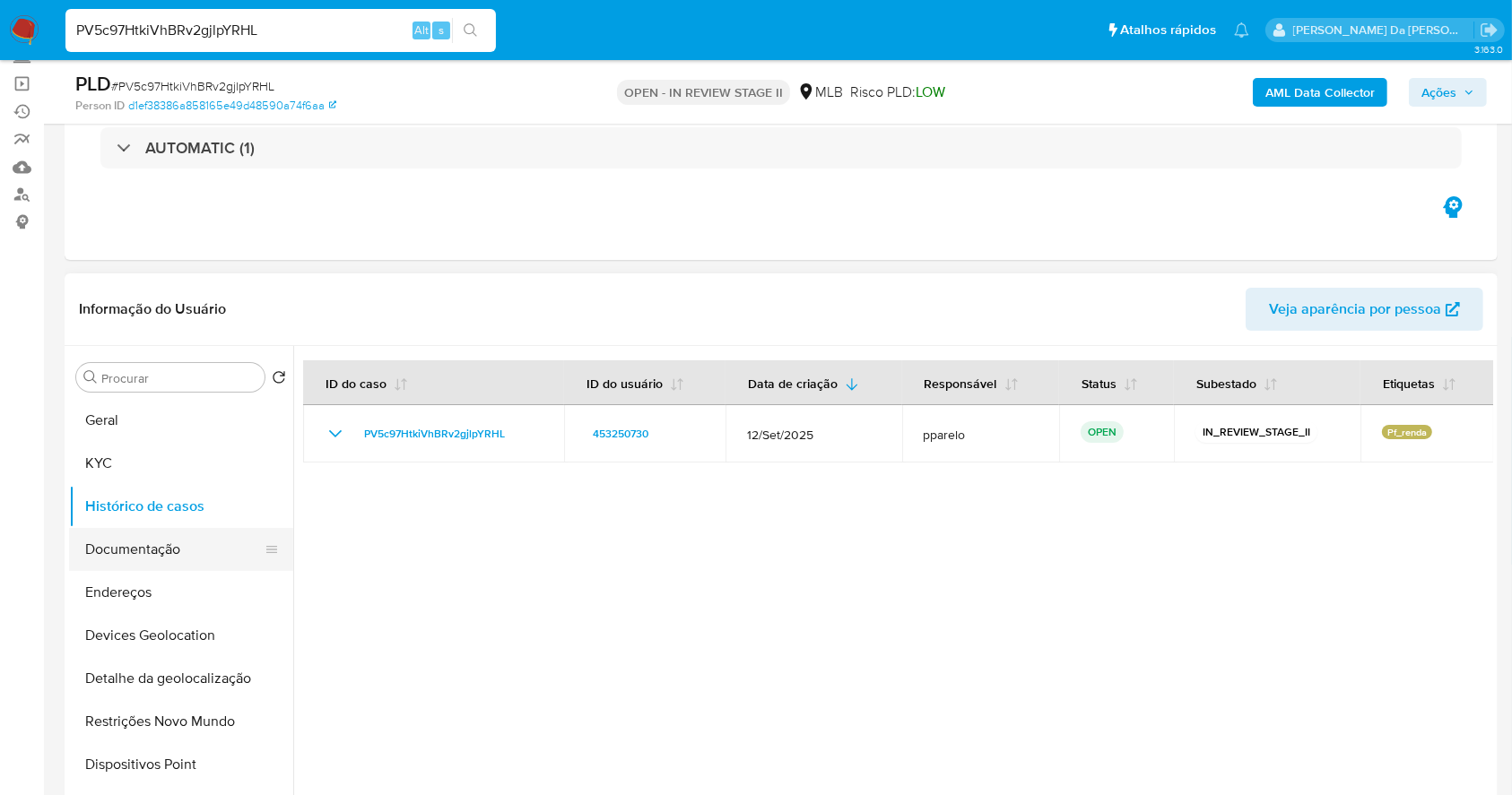
click at [171, 560] on button "Documentação" at bounding box center [174, 549] width 210 height 43
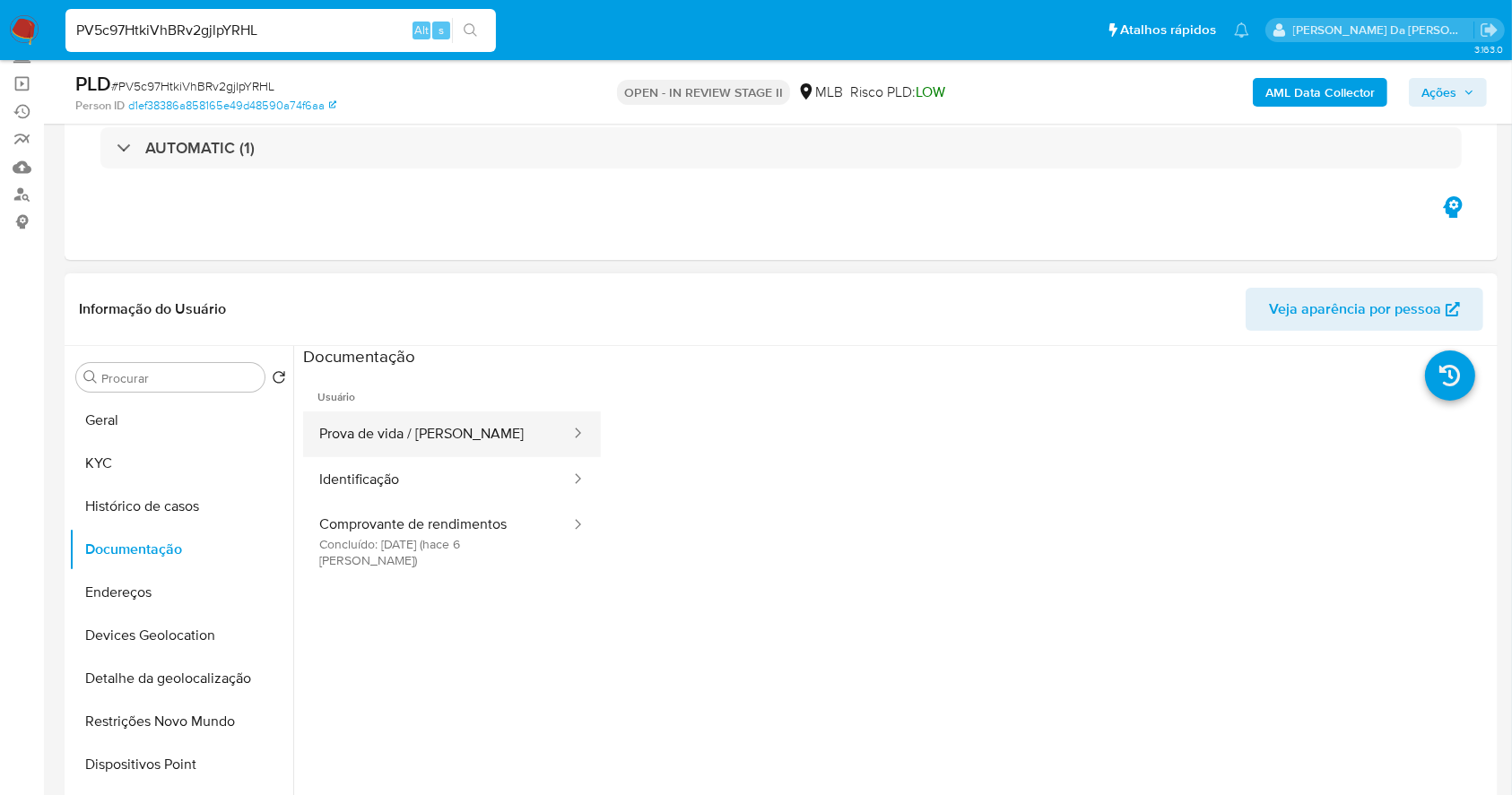
click at [441, 434] on button "Prova de vida / [PERSON_NAME]" at bounding box center [437, 435] width 269 height 46
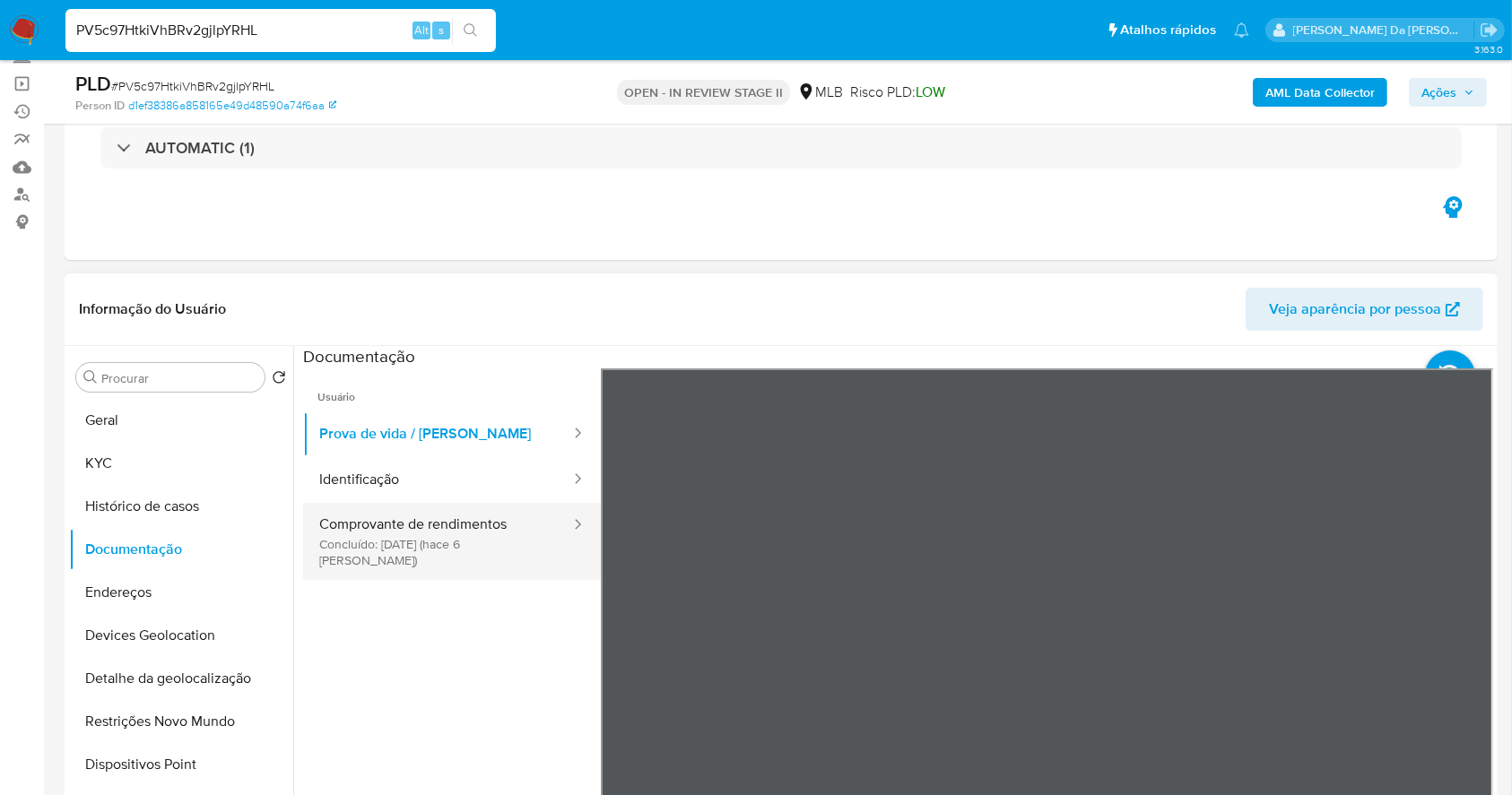
click at [445, 531] on button "Comprovante de rendimentos Concluído: 07/10/2025 (hace 6 días)" at bounding box center [437, 541] width 269 height 77
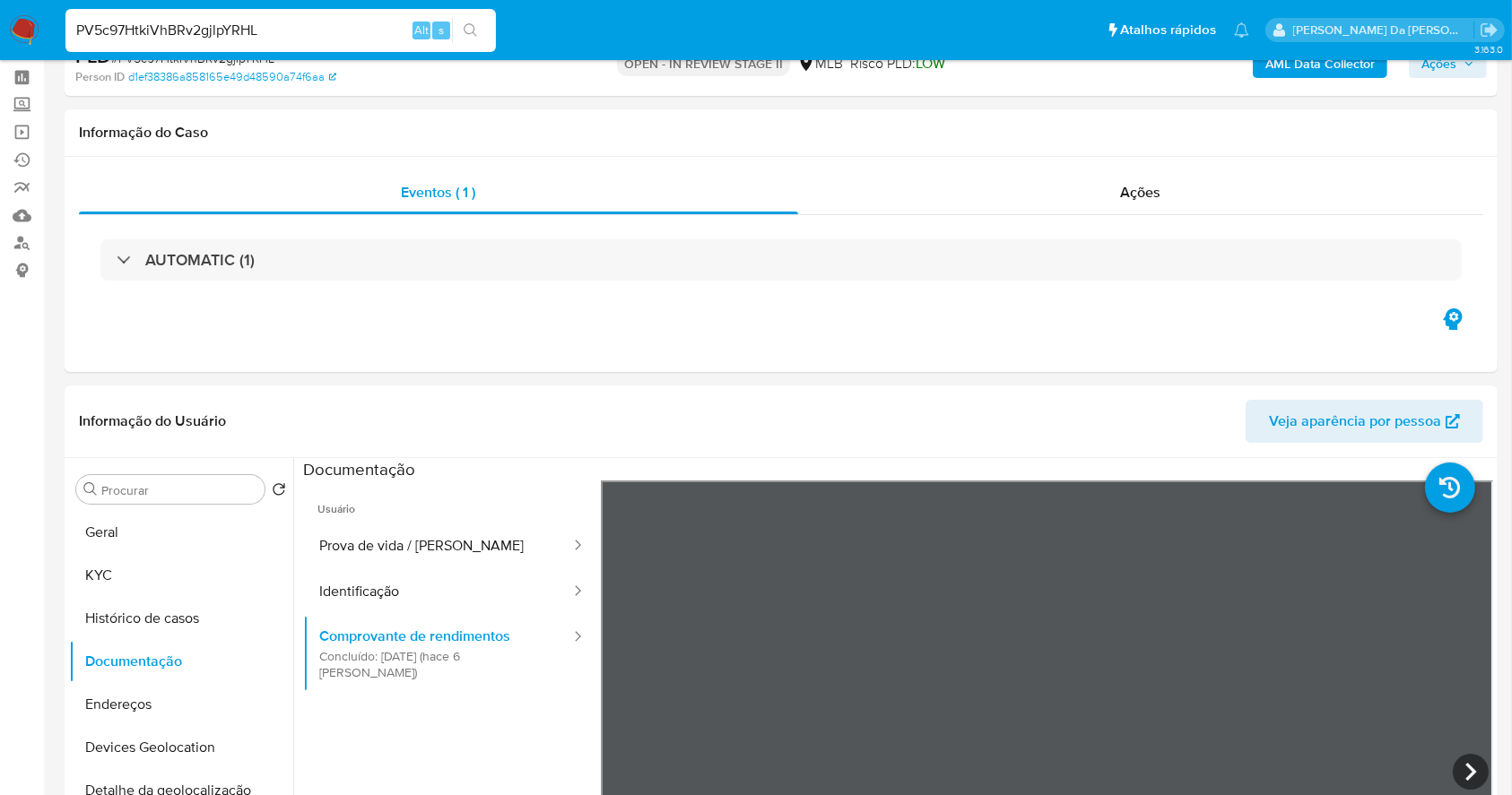
scroll to position [0, 0]
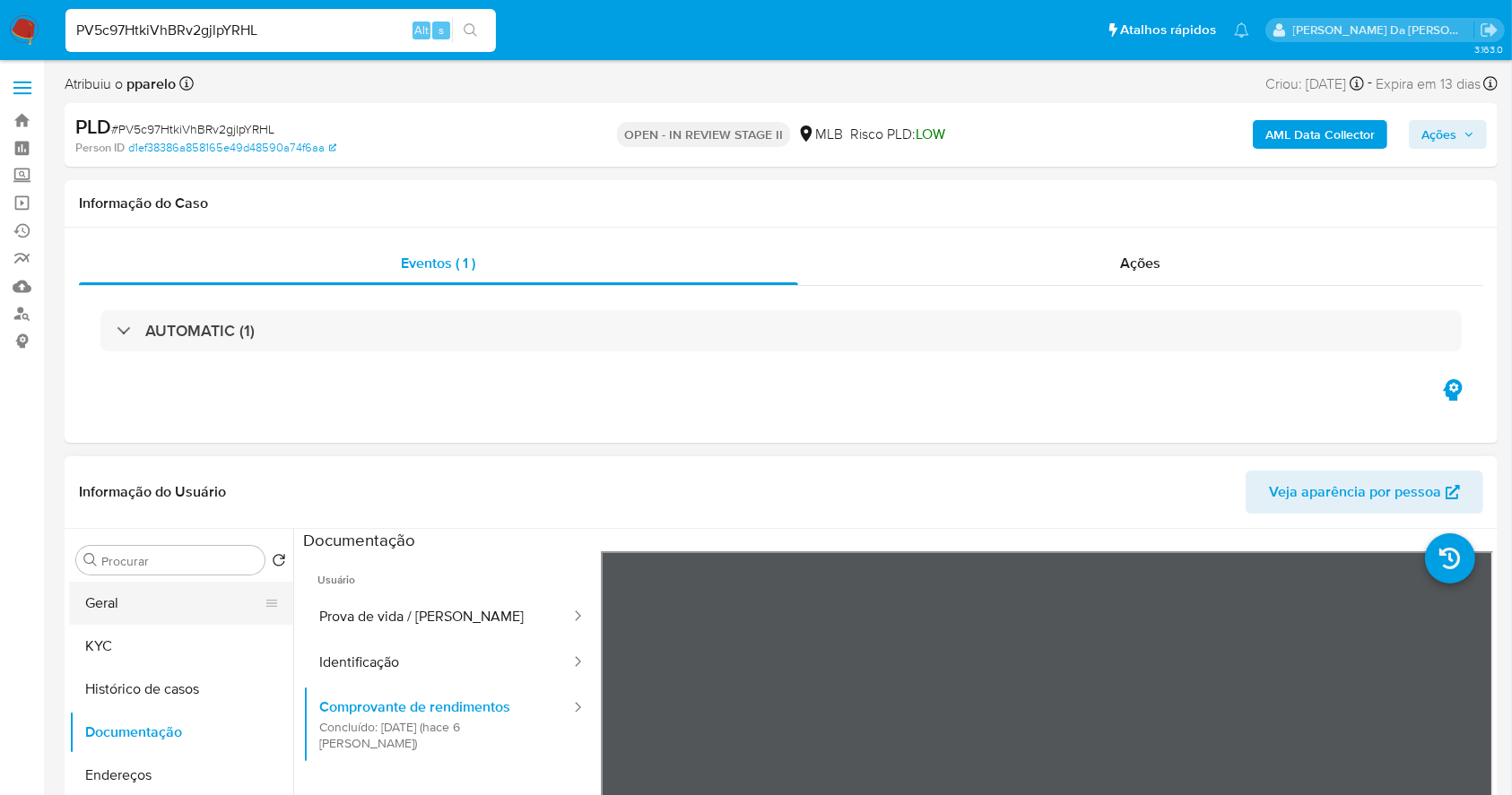
click at [148, 605] on button "Geral" at bounding box center [174, 603] width 210 height 43
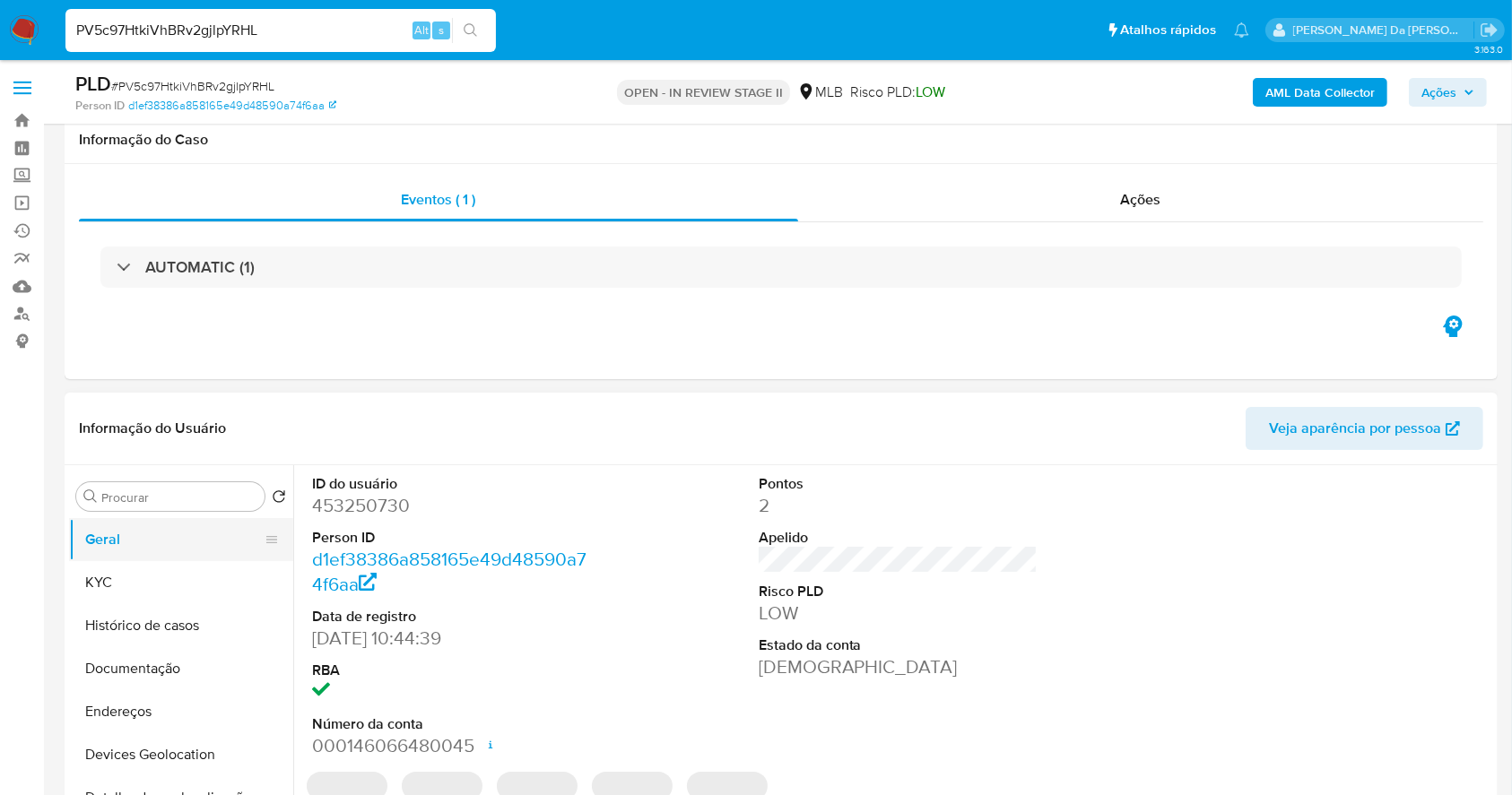
scroll to position [412, 0]
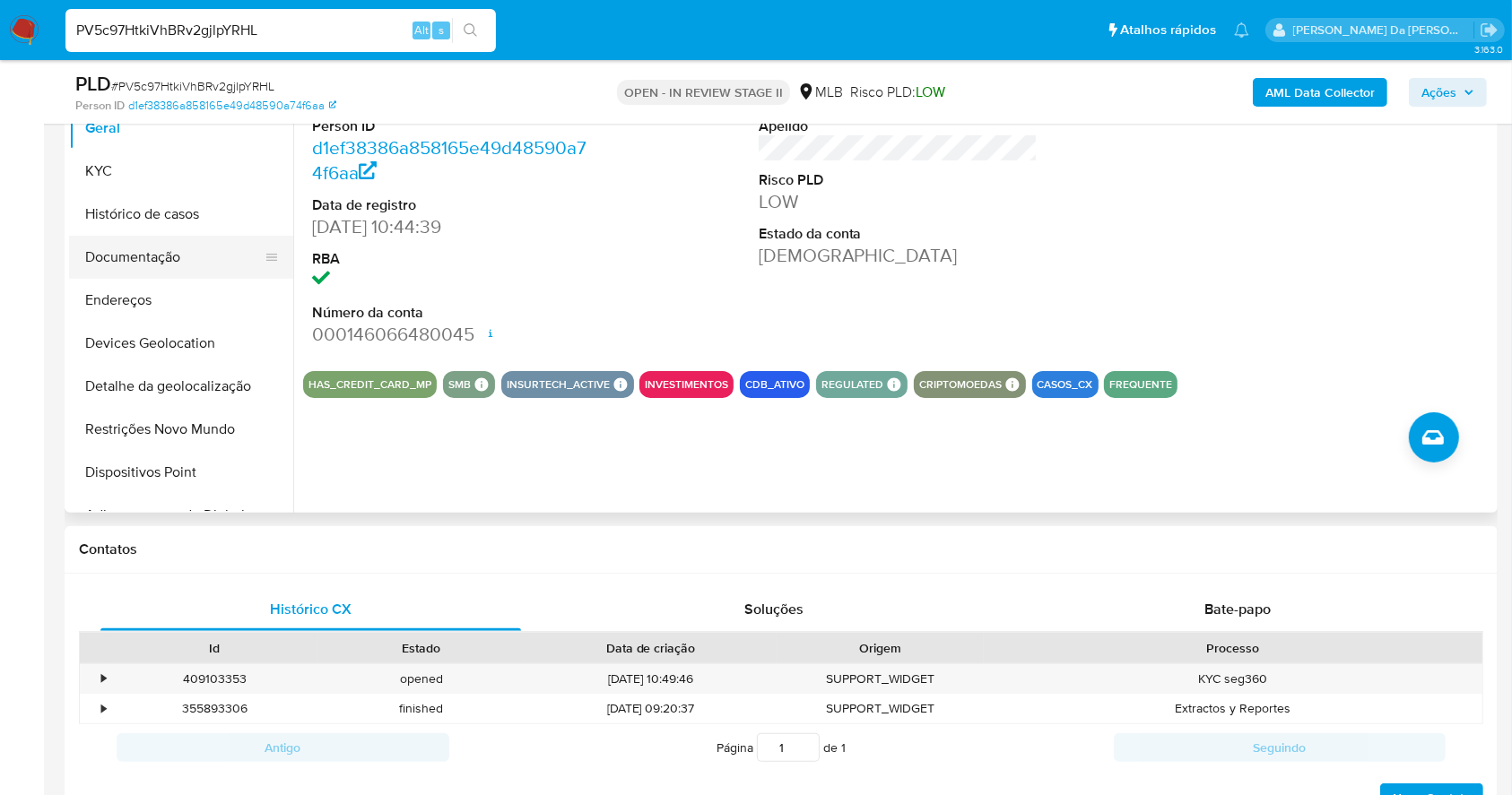
click at [197, 262] on button "Documentação" at bounding box center [174, 257] width 210 height 43
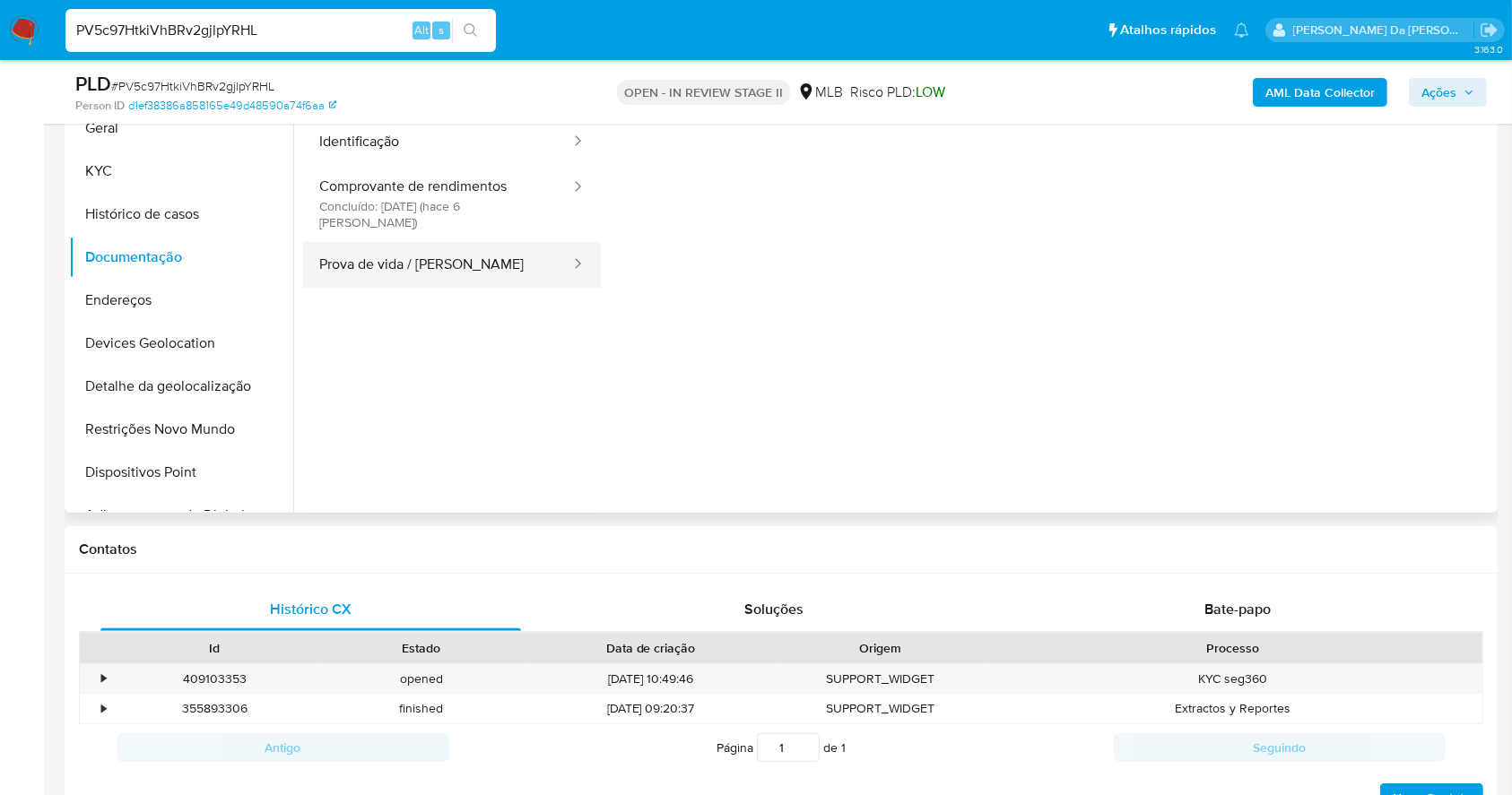
click at [494, 252] on button "Prova de vida / [PERSON_NAME]" at bounding box center [437, 265] width 269 height 46
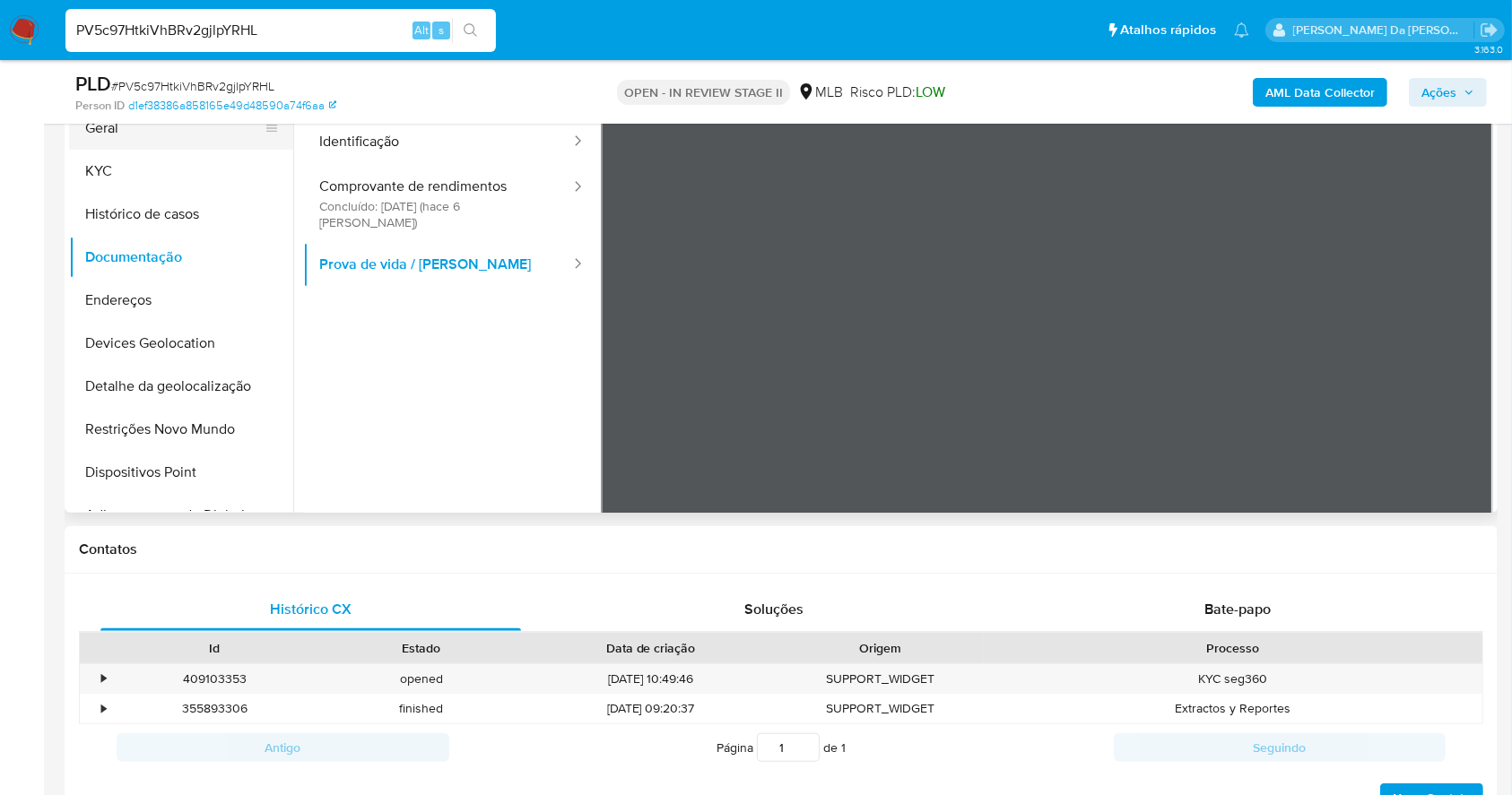
click at [150, 143] on button "Geral" at bounding box center [174, 127] width 210 height 43
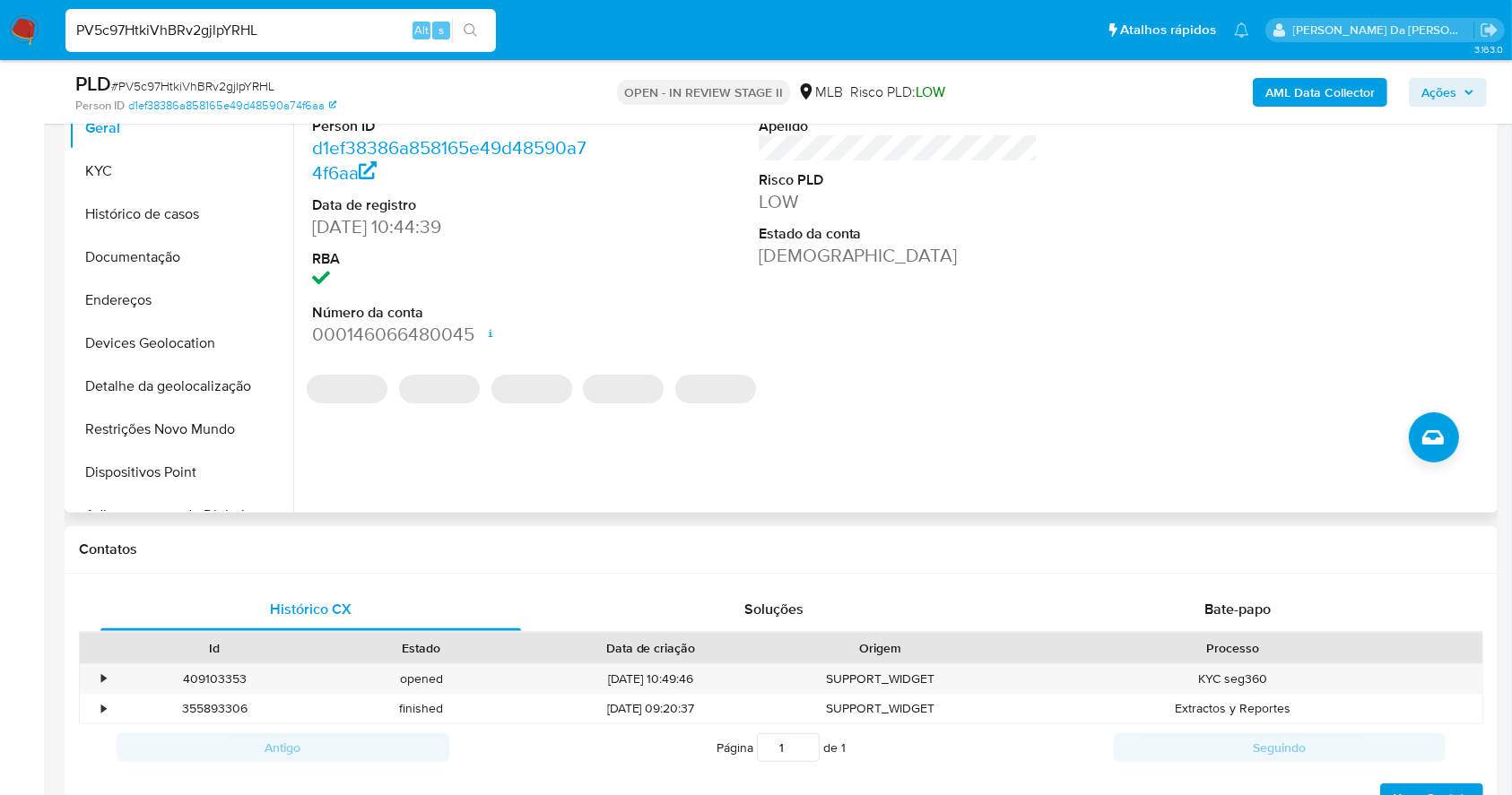
scroll to position [292, 0]
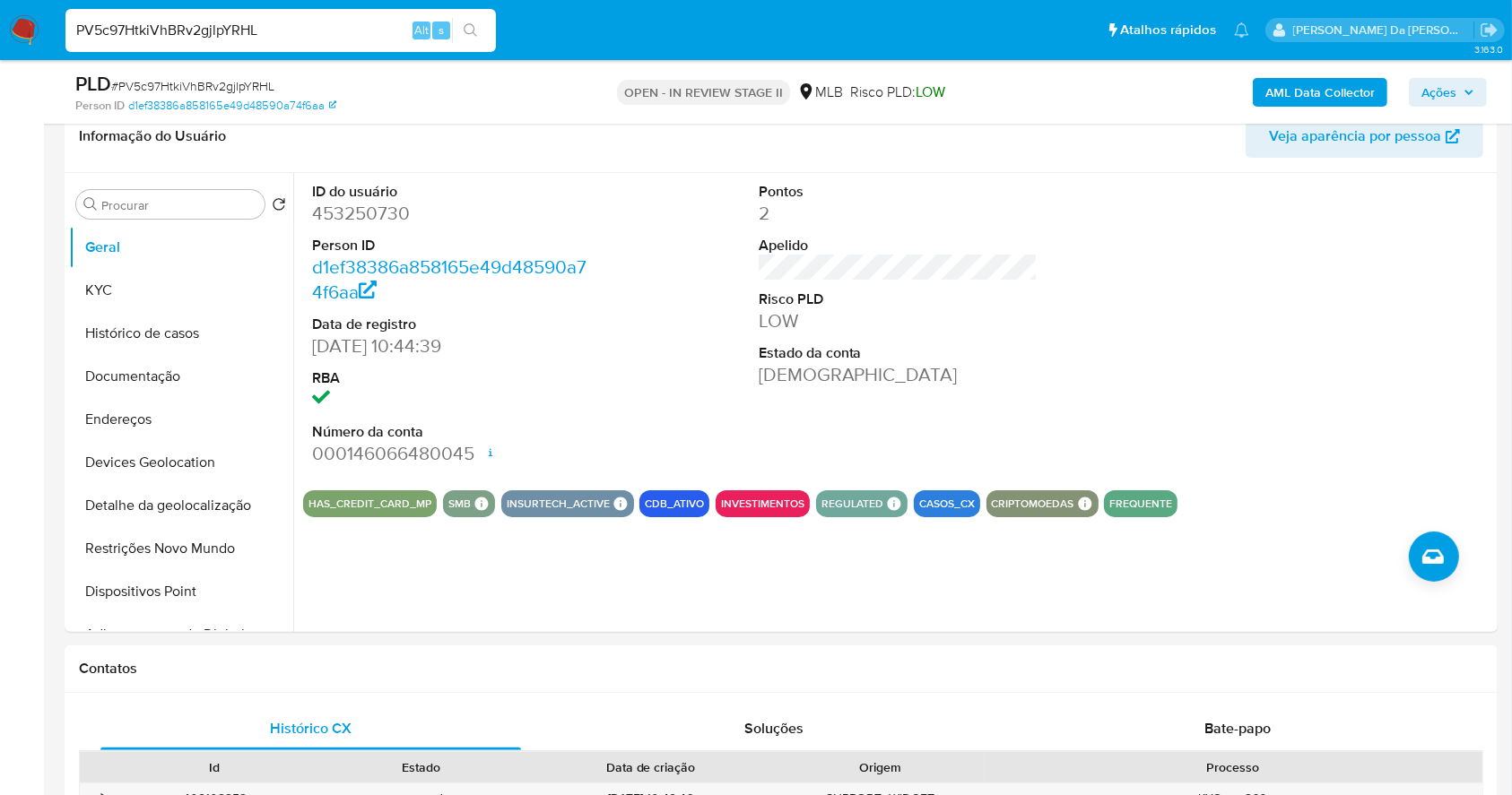
click at [248, 46] on div "PV5c97HtkiVhBRv2gjlpYRHL Alt s" at bounding box center [281, 29] width 431 height 43
click at [244, 24] on input "PV5c97HtkiVhBRv2gjlpYRHL" at bounding box center [281, 30] width 431 height 24
click at [243, 24] on input "PV5c97HtkiVhBRv2gjlpYRHL" at bounding box center [281, 30] width 431 height 24
paste input "4mn61u27lcJsoA52ev3a4T0W"
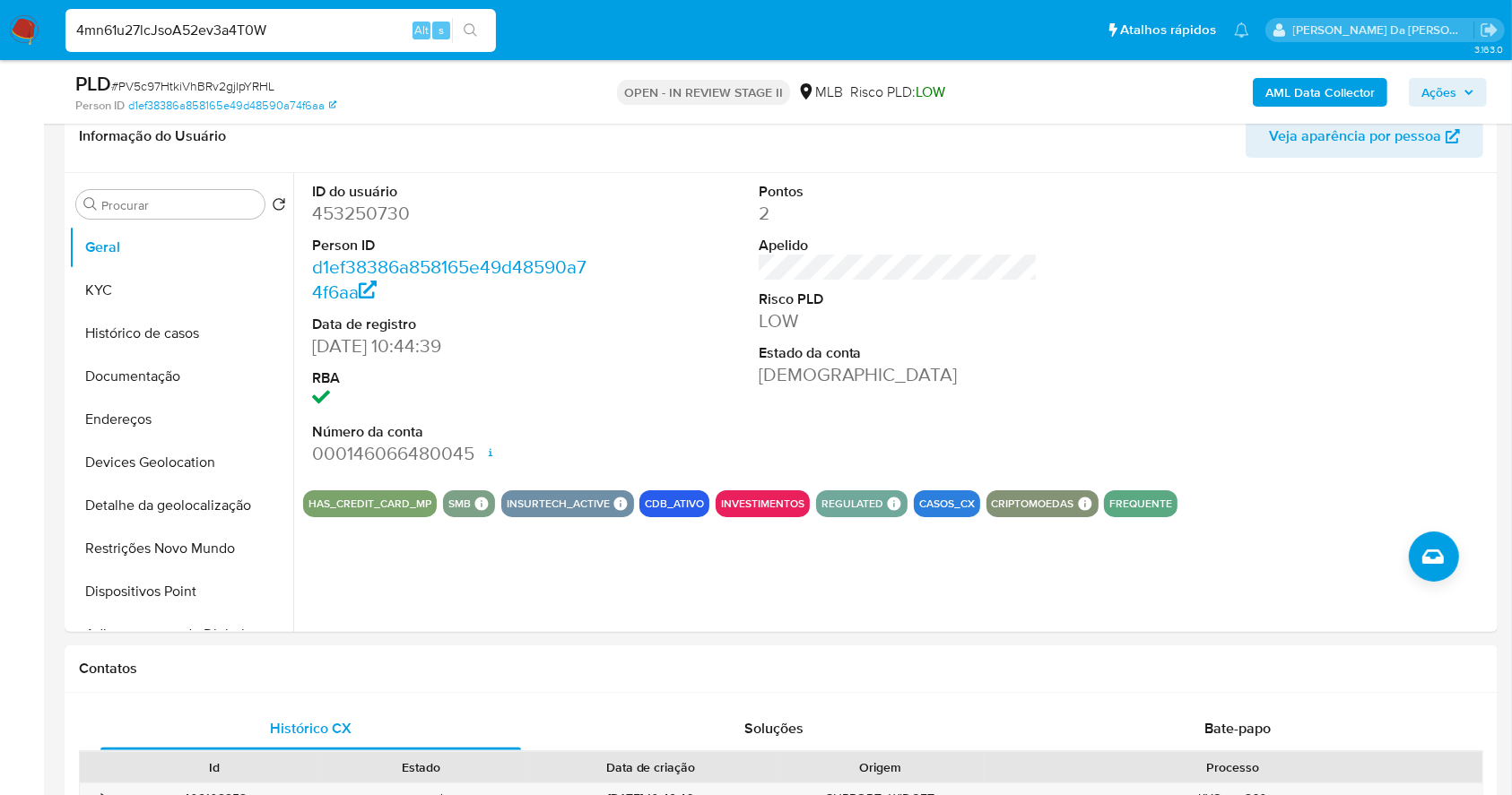
type input "4mn61u27lcJsoA52ev3a4T0W"
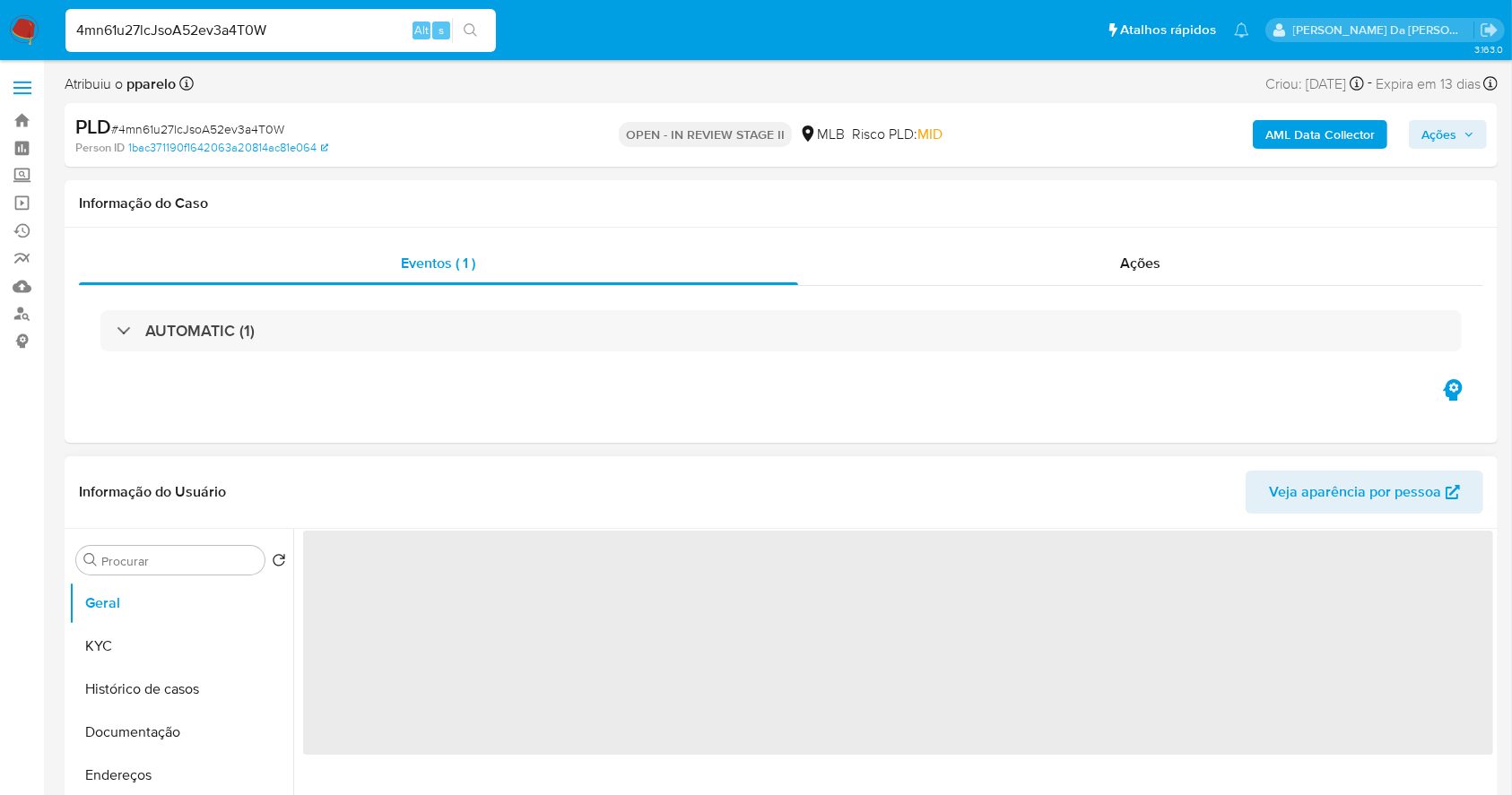
scroll to position [119, 0]
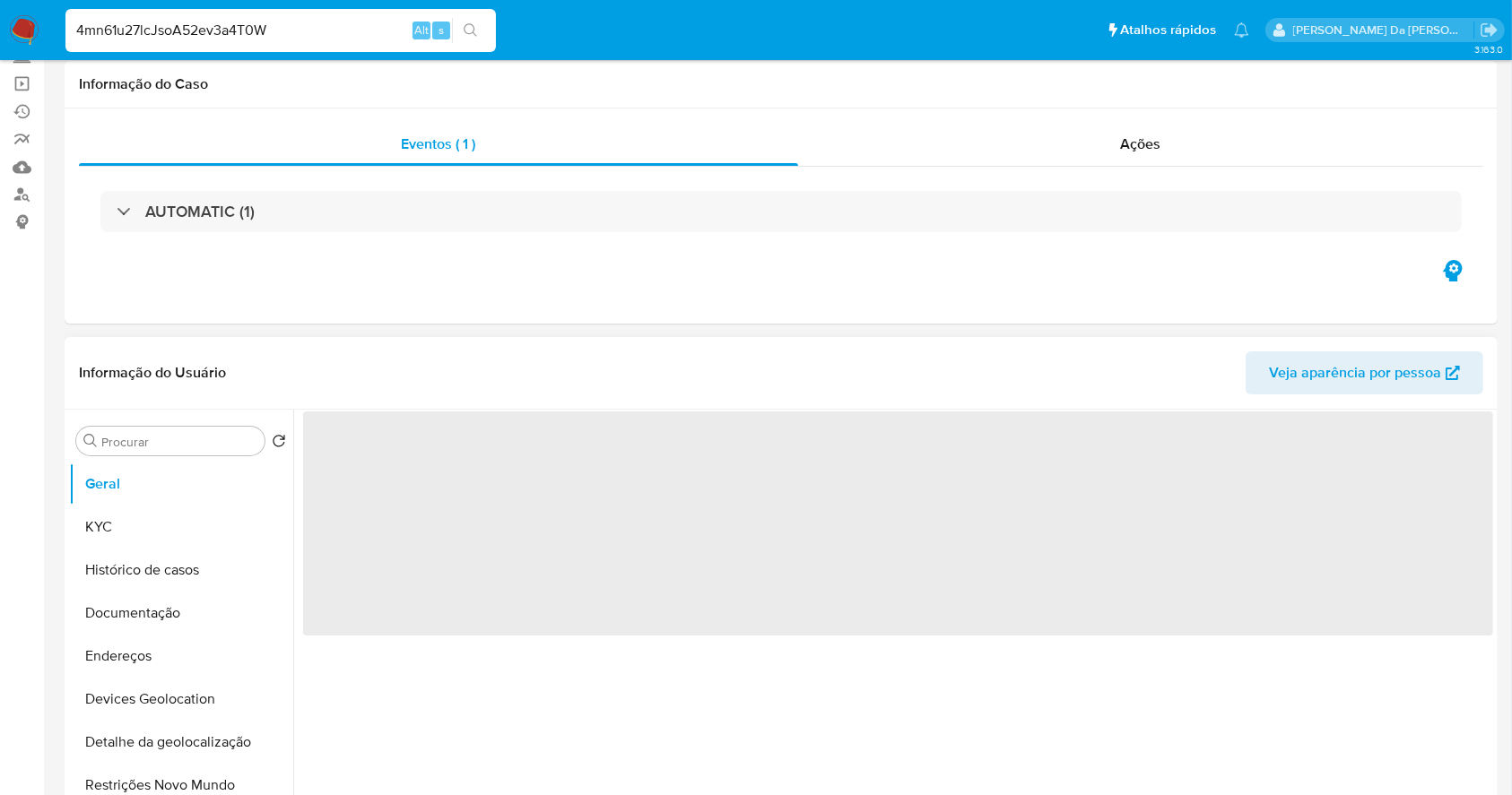
select select "10"
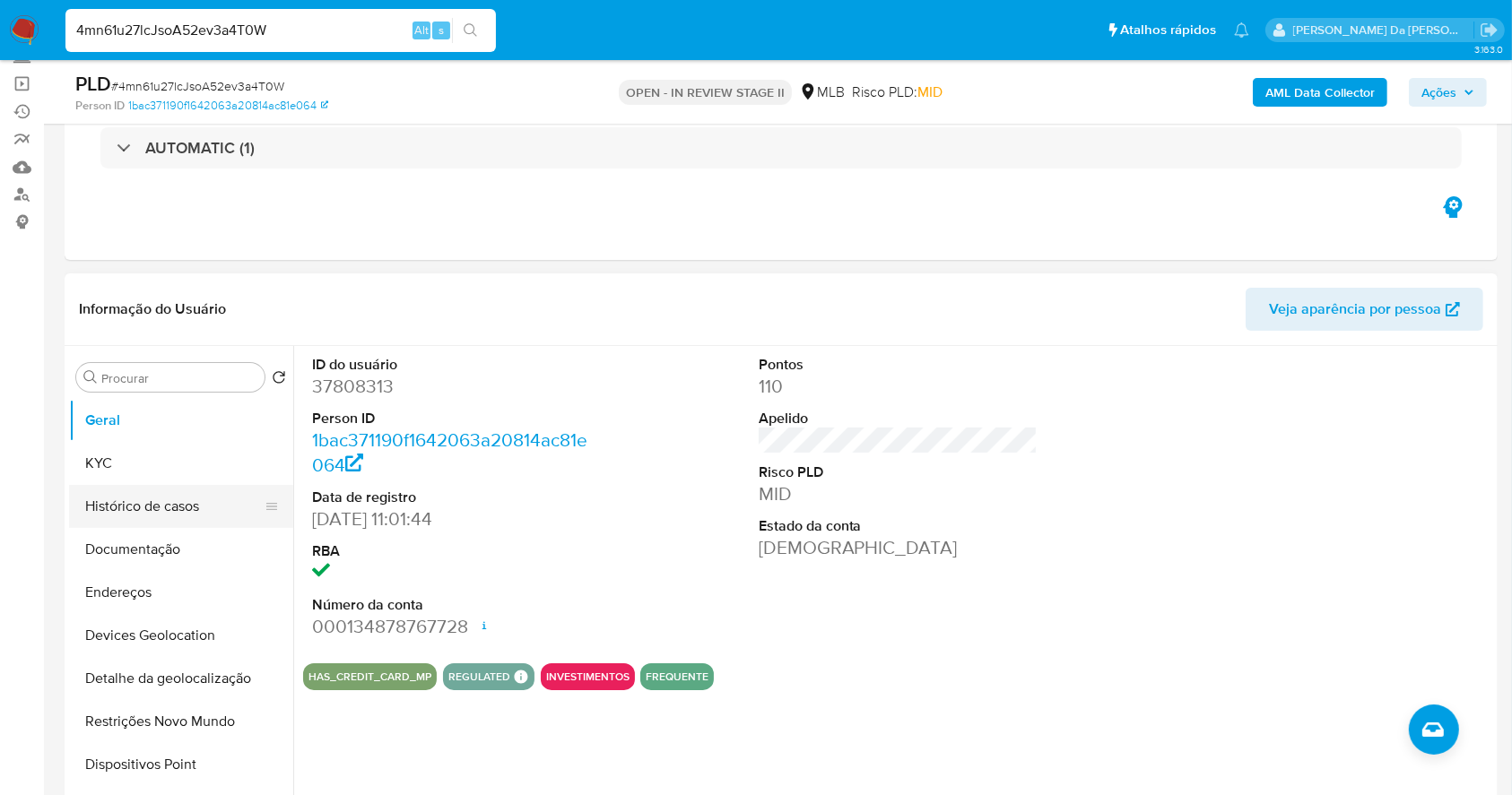
click at [163, 507] on button "Histórico de casos" at bounding box center [174, 506] width 210 height 43
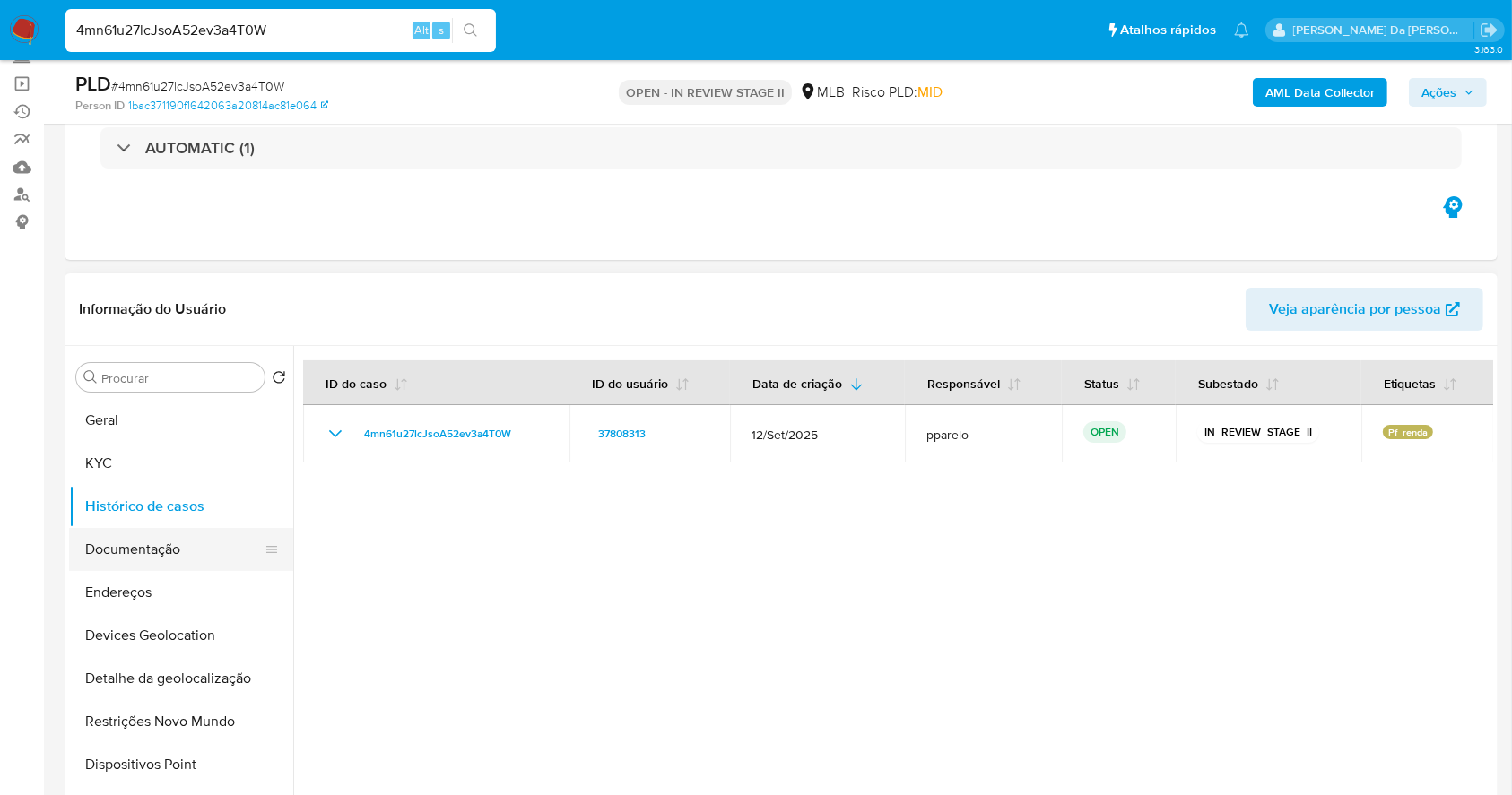
click at [166, 540] on button "Documentação" at bounding box center [174, 549] width 210 height 43
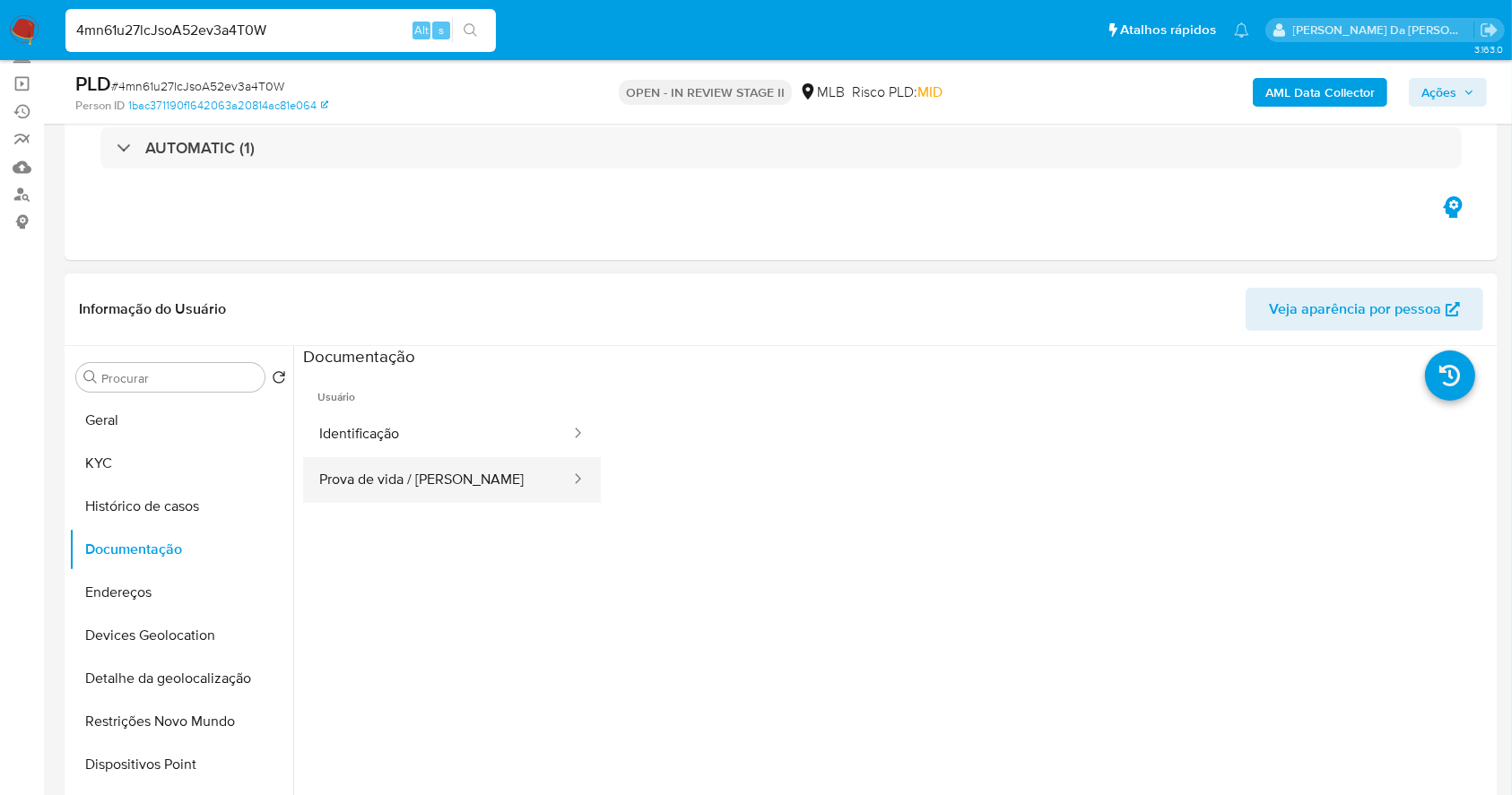
click at [409, 480] on button "Prova de vida / [PERSON_NAME]" at bounding box center [437, 480] width 269 height 46
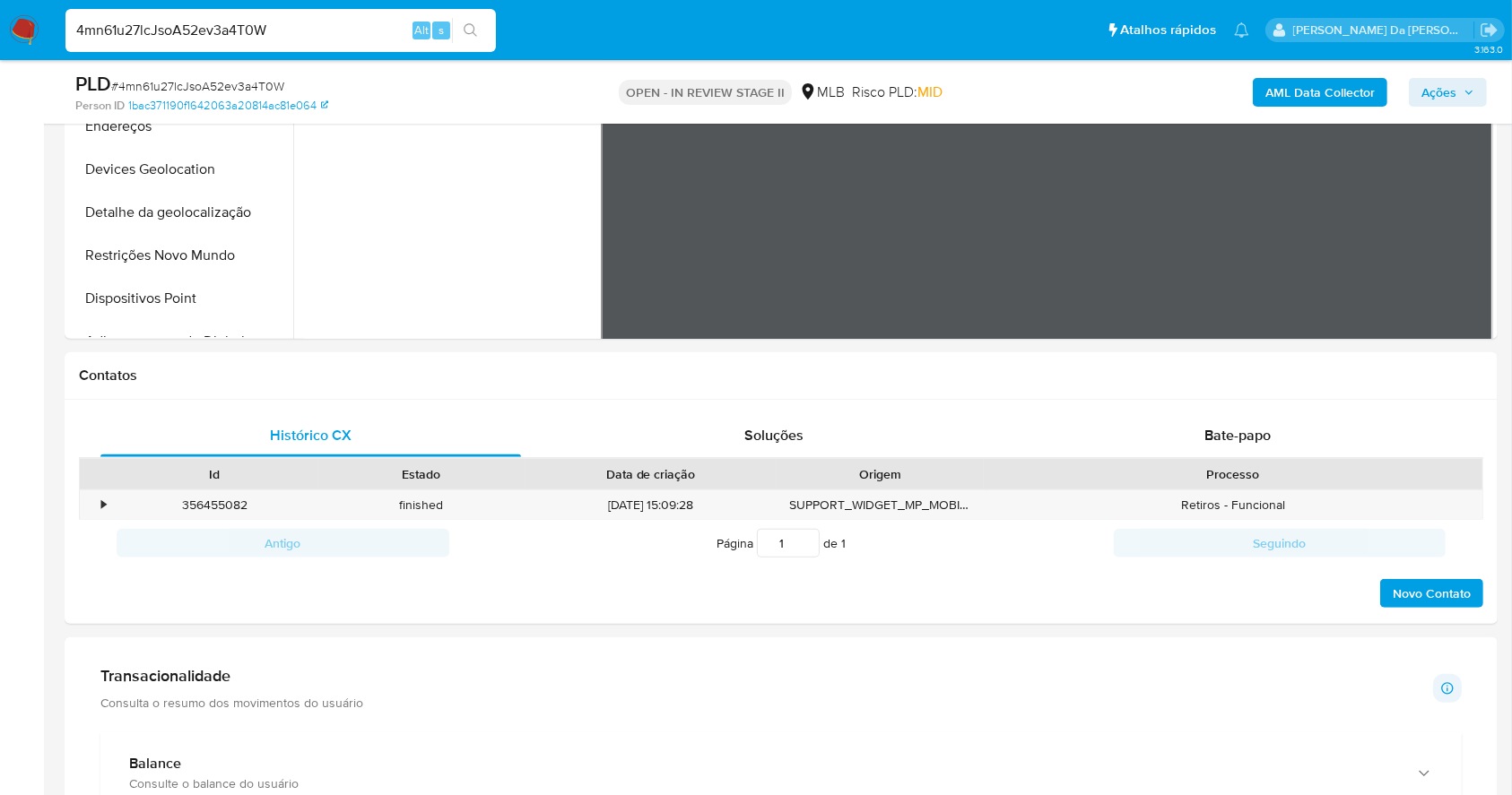
scroll to position [597, 0]
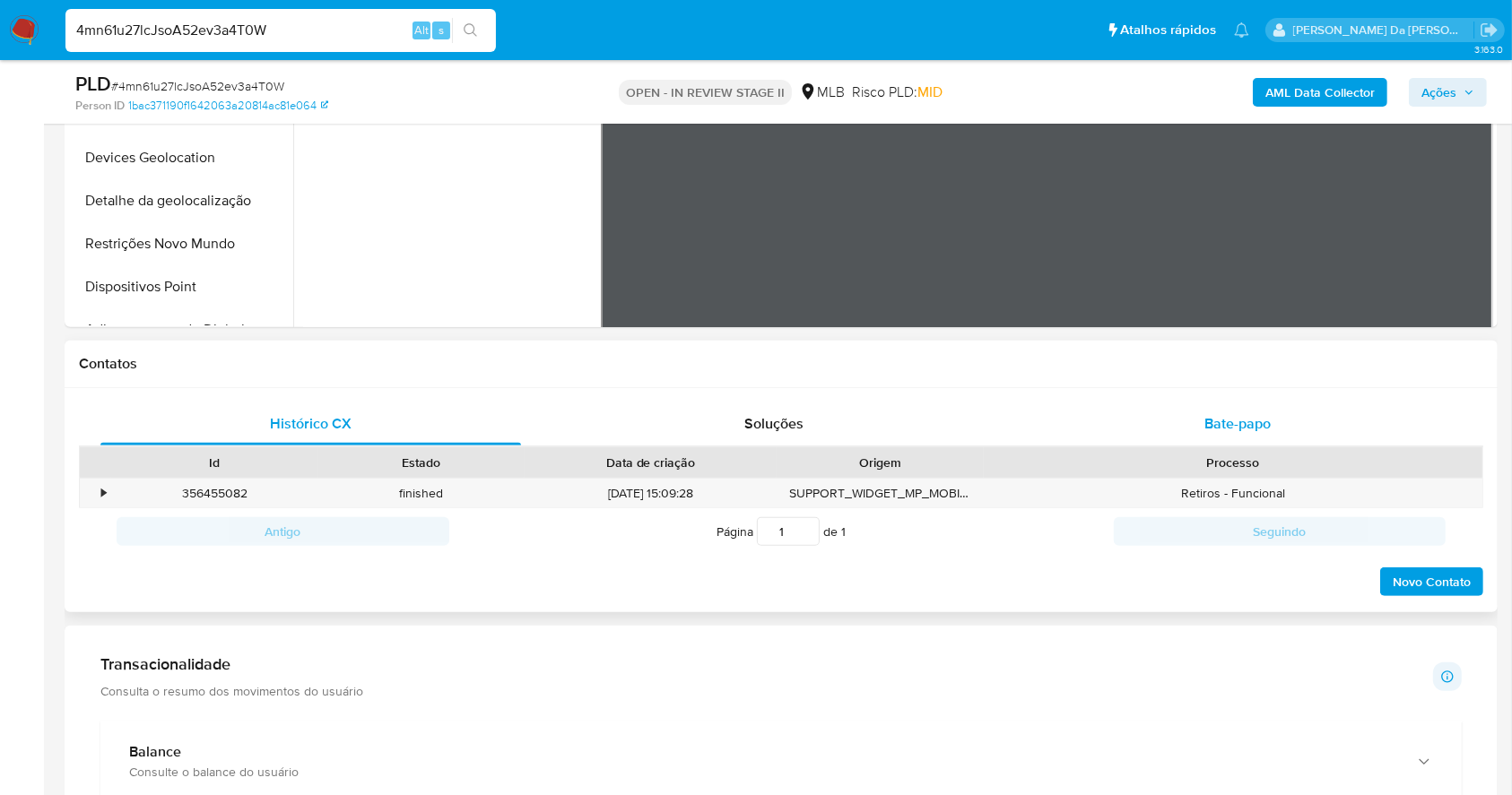
click at [1237, 429] on span "Bate-papo" at bounding box center [1237, 424] width 67 height 21
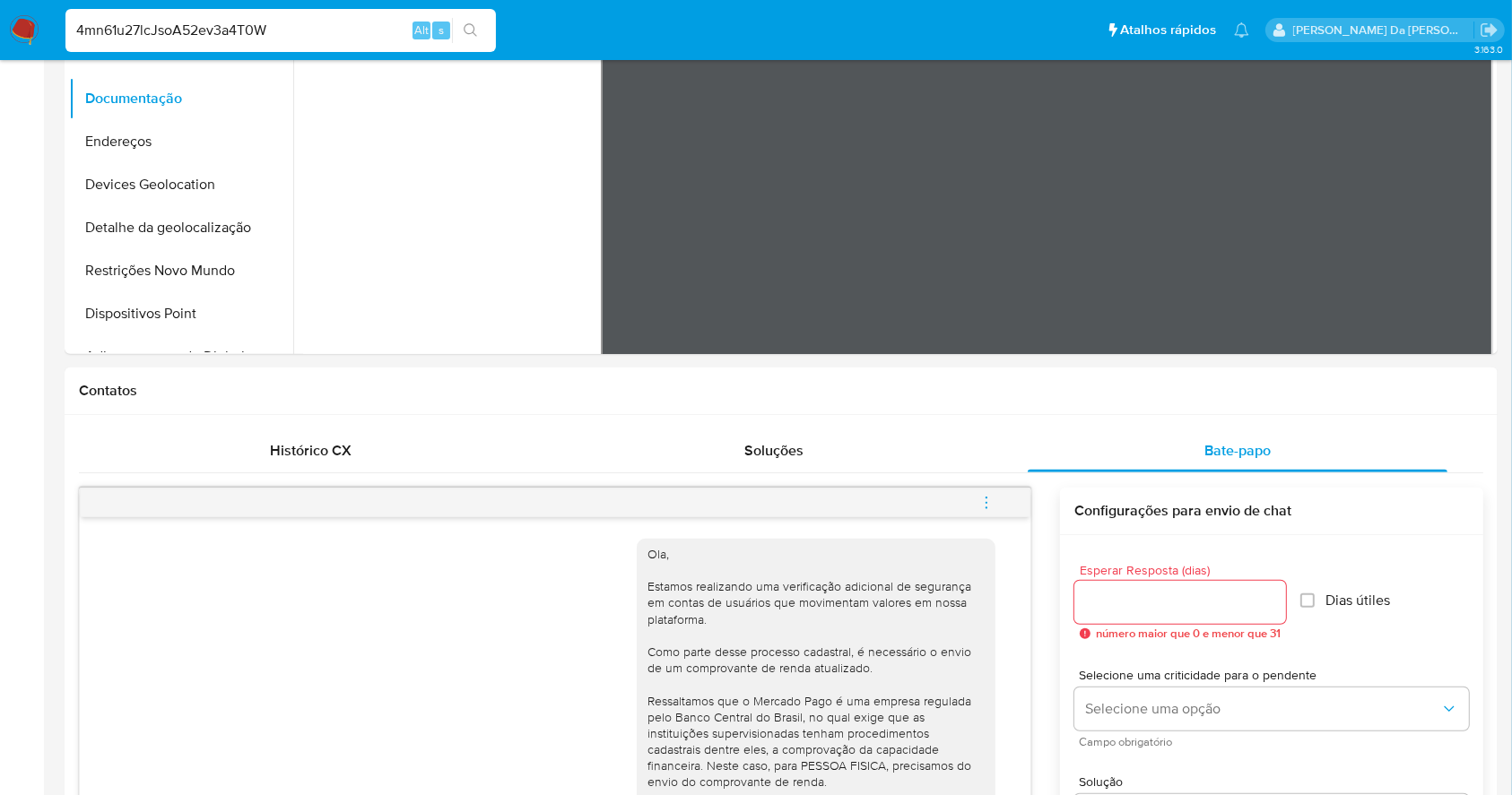
scroll to position [0, 0]
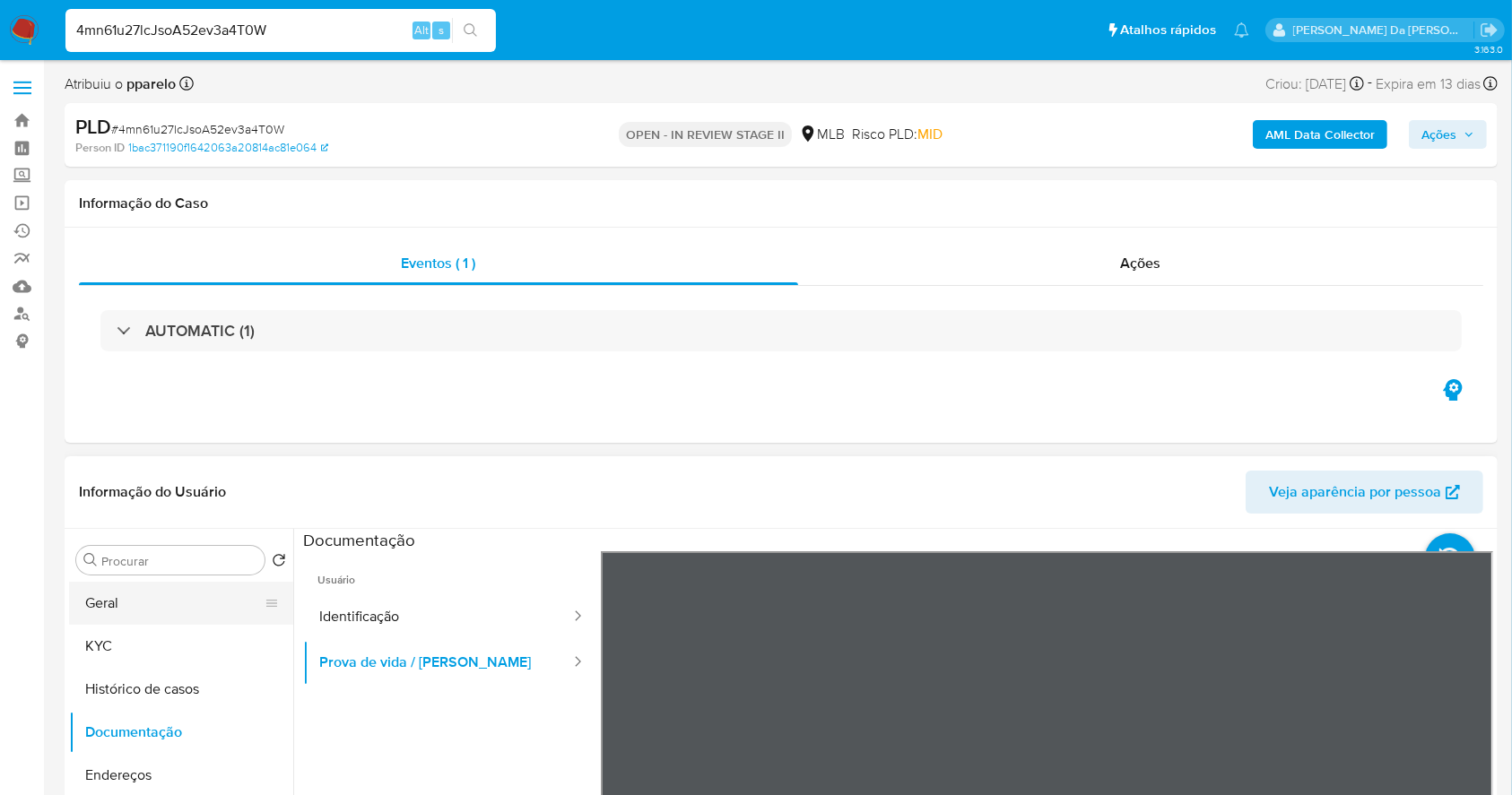
click at [168, 604] on button "Geral" at bounding box center [174, 603] width 210 height 43
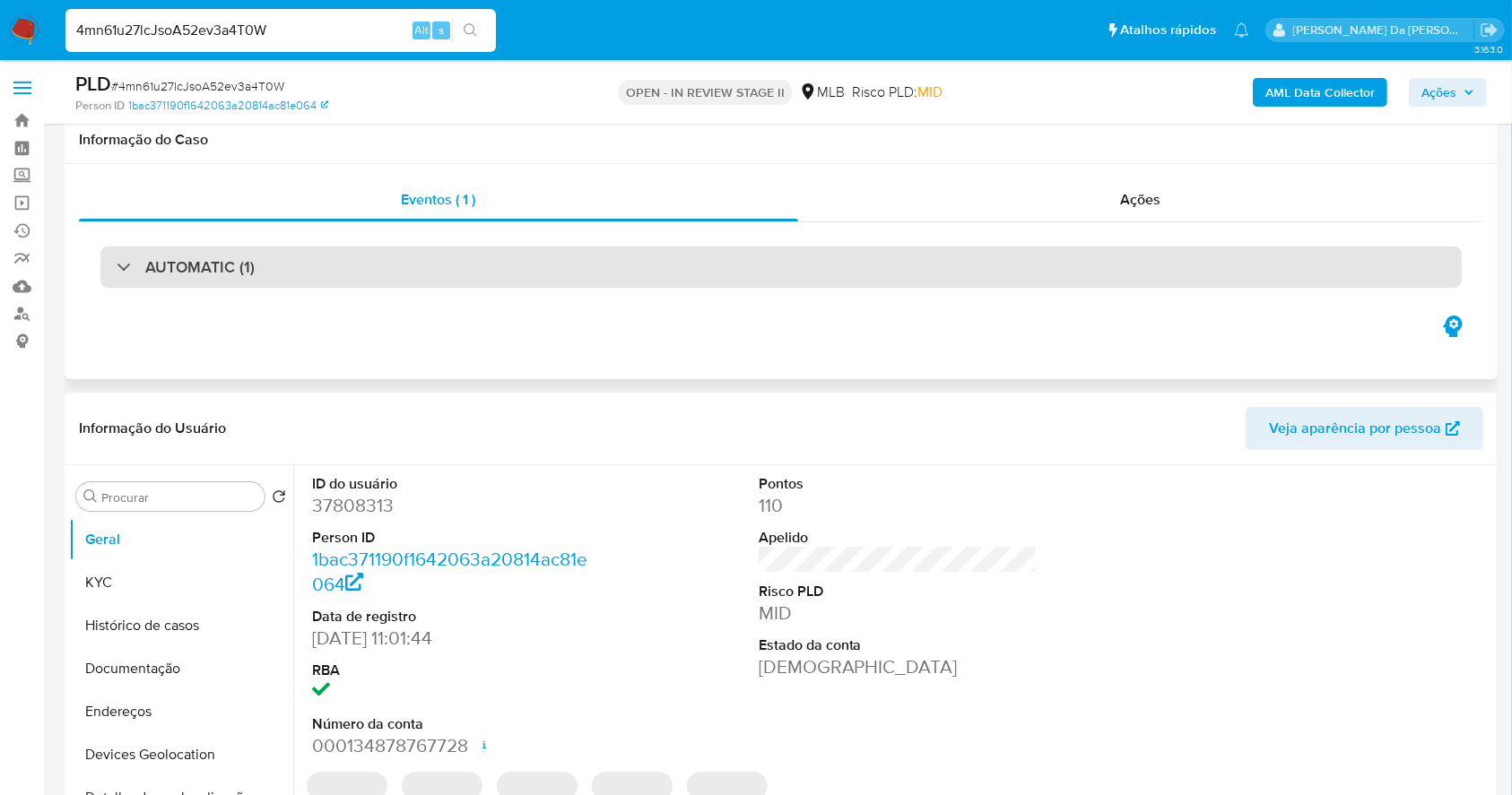
scroll to position [119, 0]
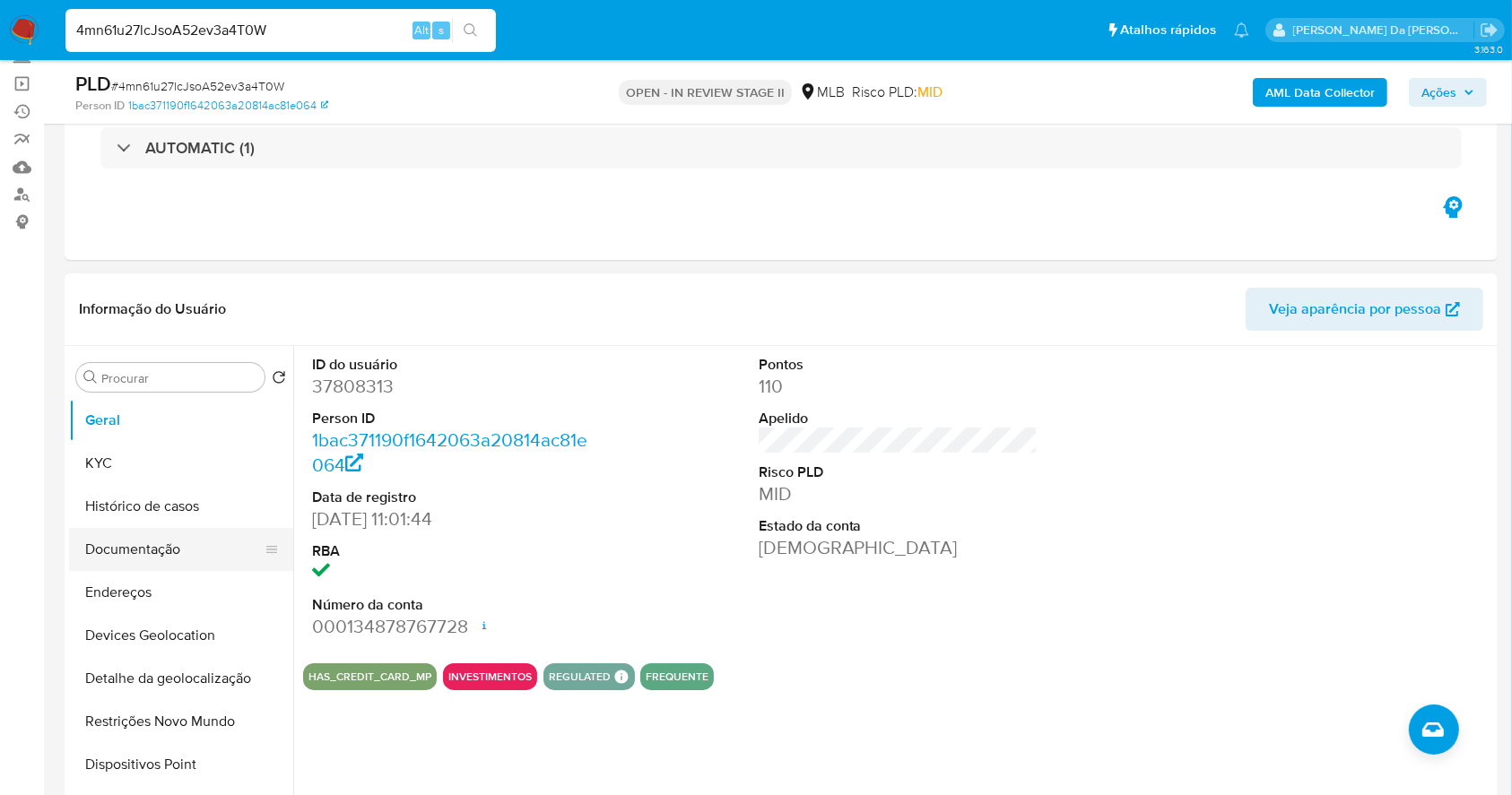
click at [165, 556] on button "Documentação" at bounding box center [174, 549] width 210 height 43
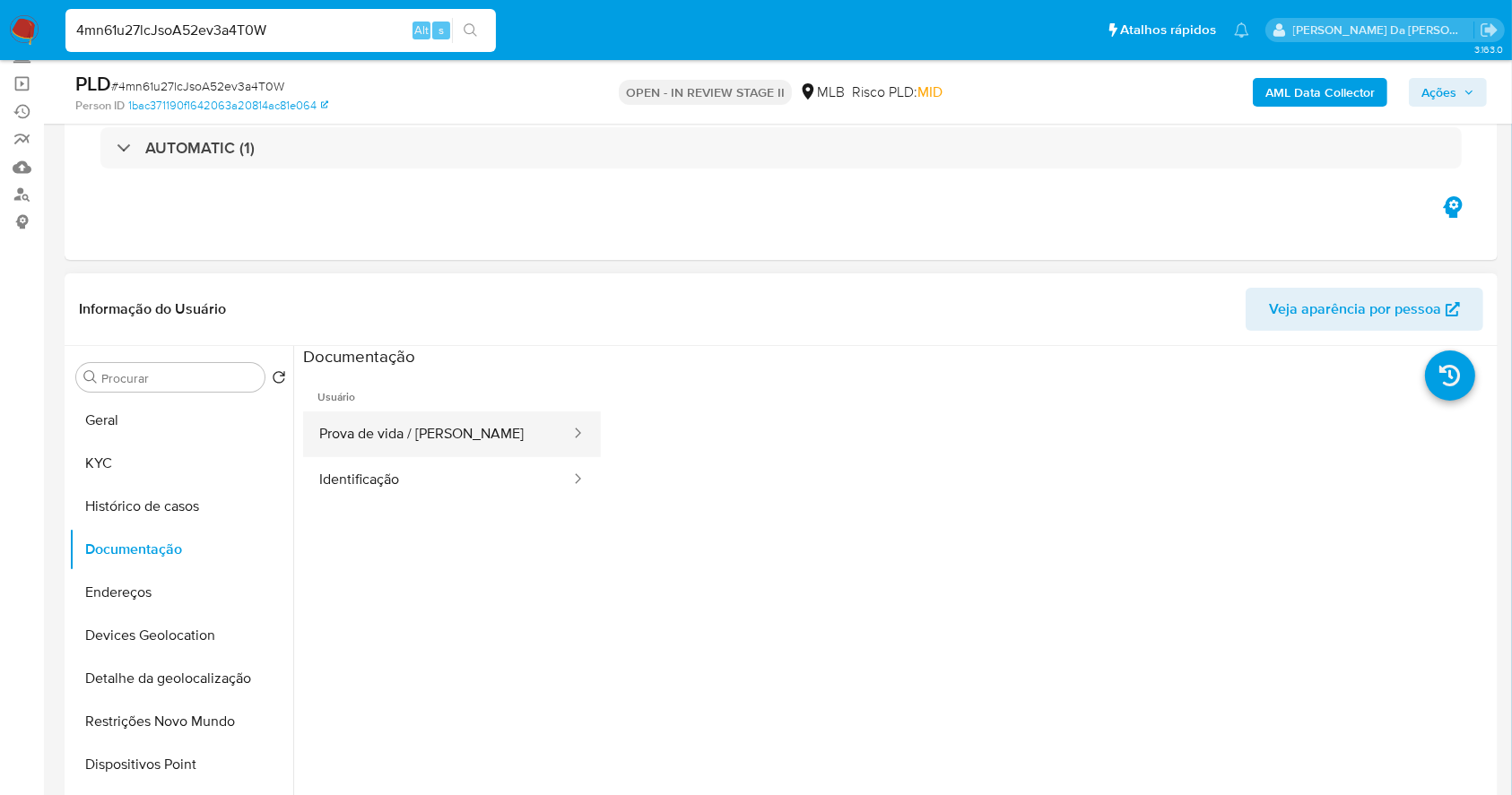
click at [469, 434] on button "Prova de vida / [PERSON_NAME]" at bounding box center [437, 435] width 269 height 46
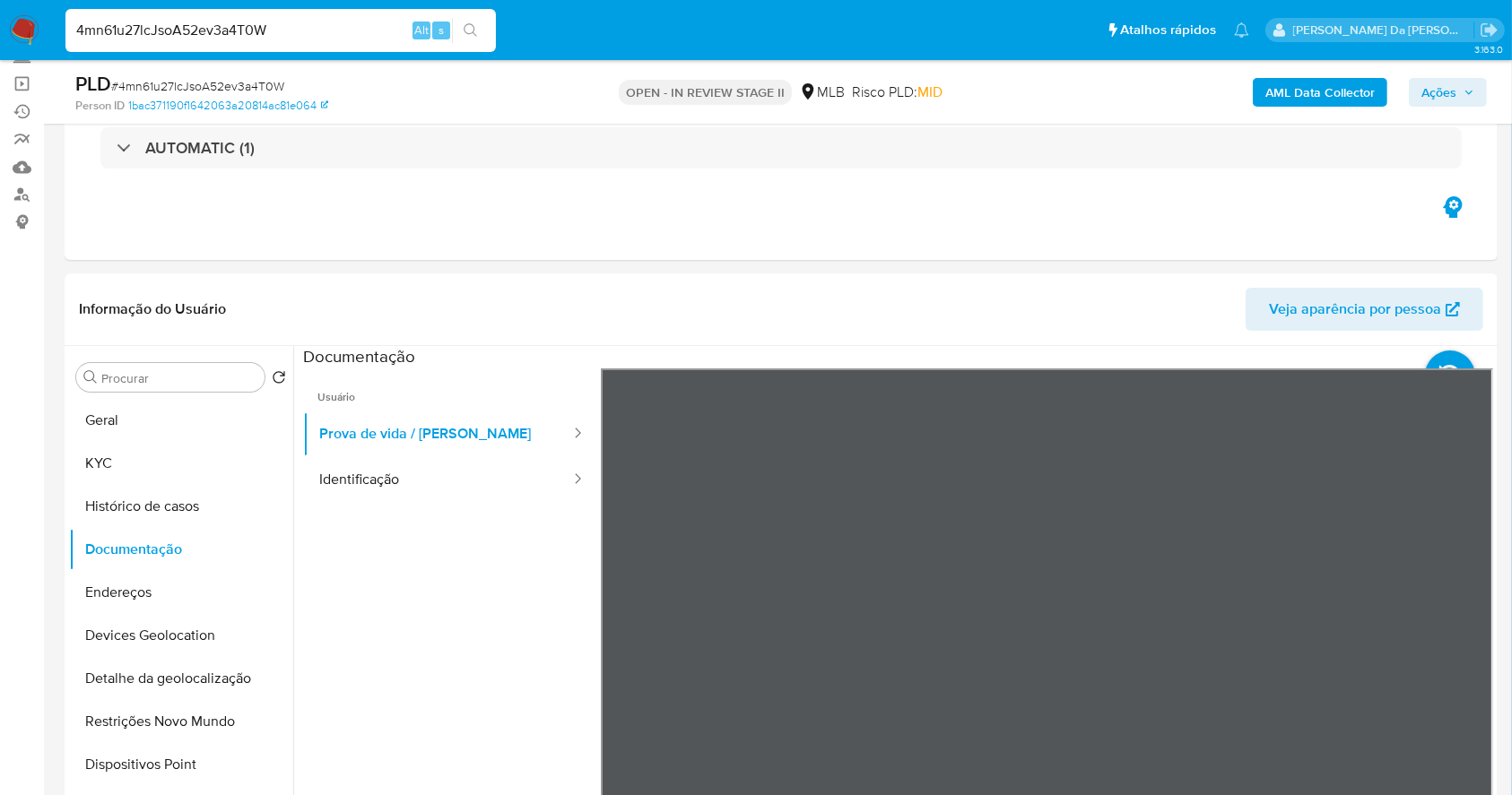
click at [259, 36] on input "4mn61u27lcJsoA52ev3a4T0W" at bounding box center [281, 30] width 431 height 24
paste input "RULYtExvFxXFDWsV8kb6Yci3"
type input "RULYtExvFxXFDWsV8kb6Yci3"
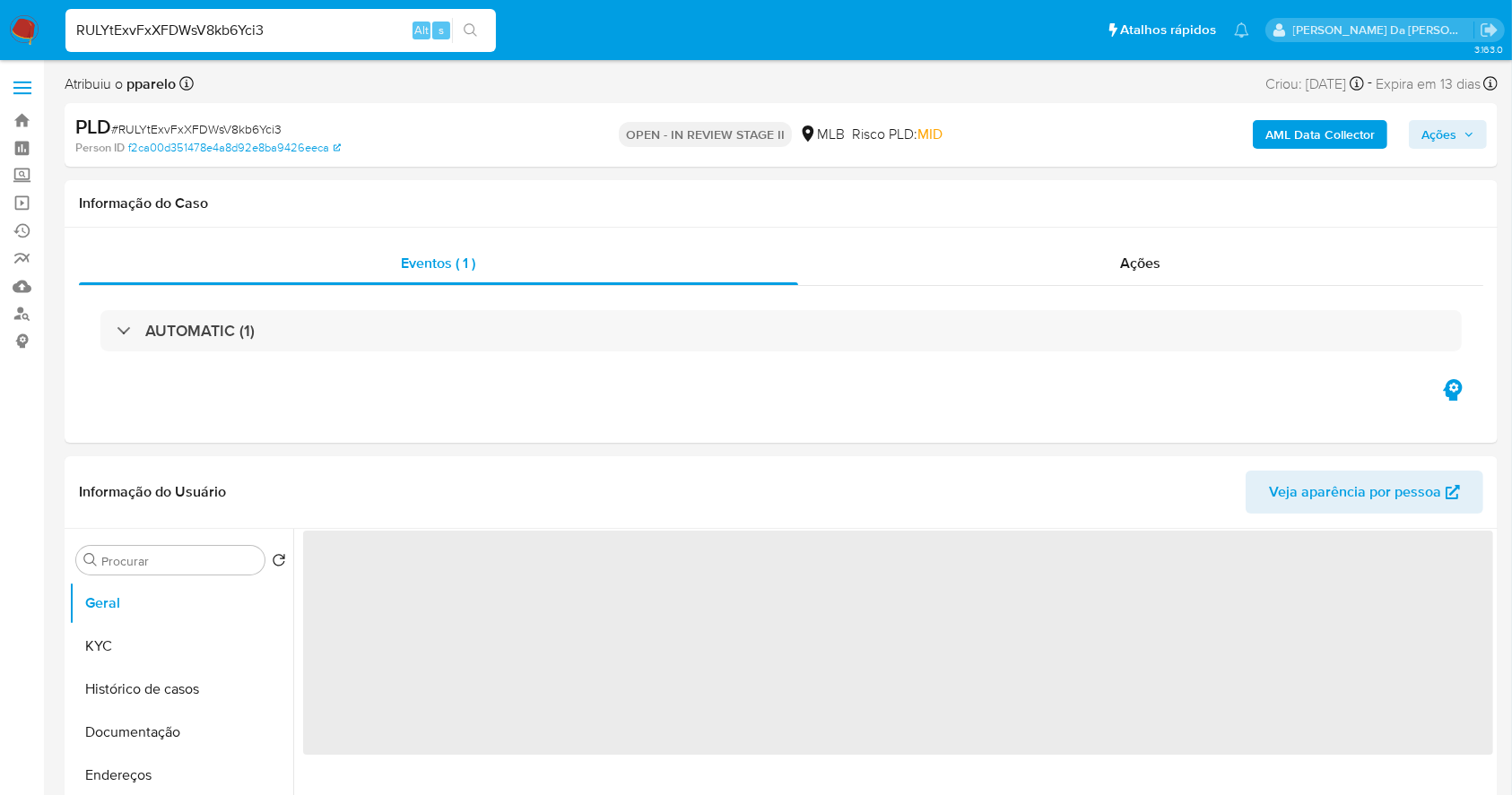
select select "10"
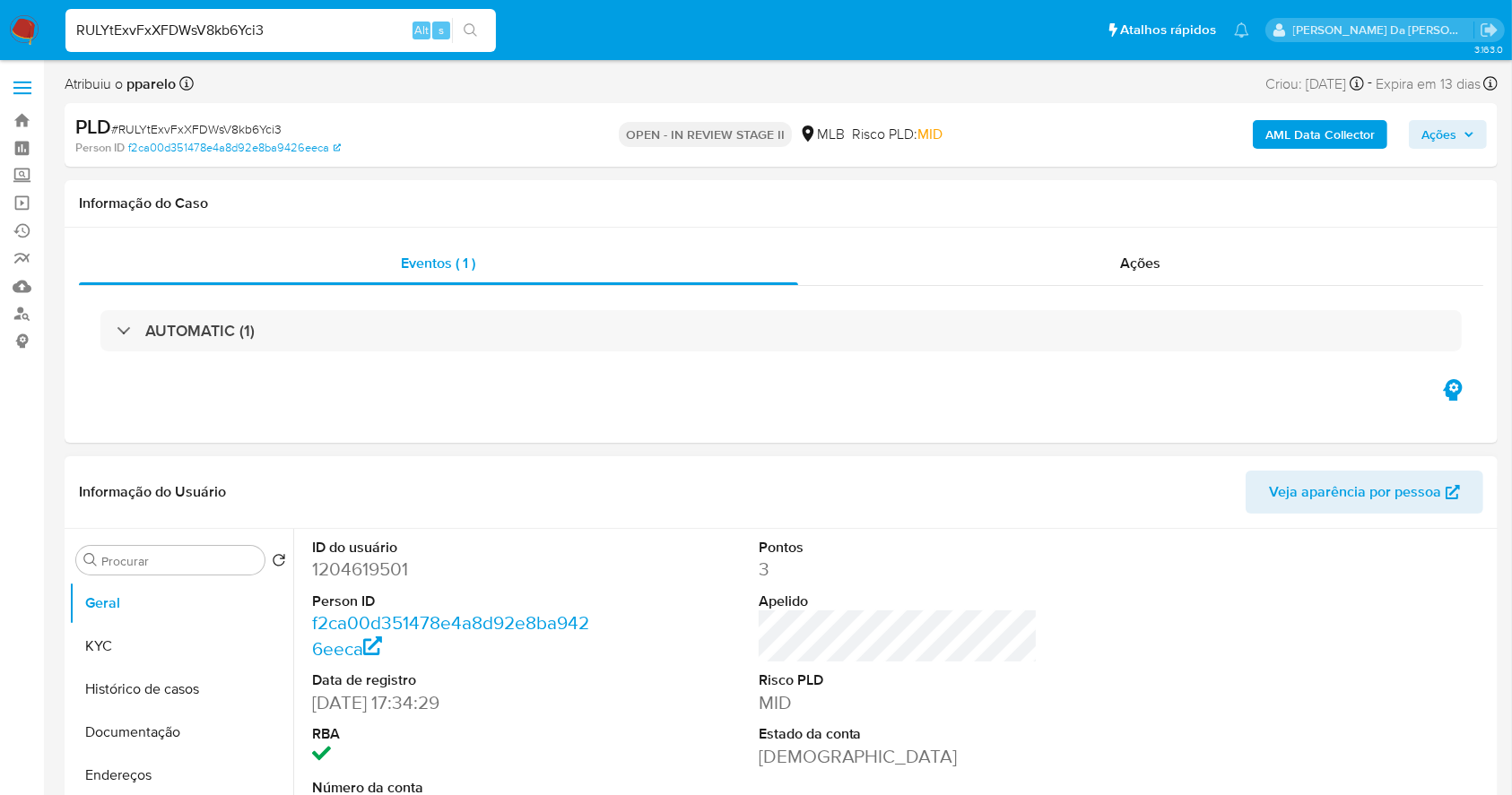
scroll to position [412, 0]
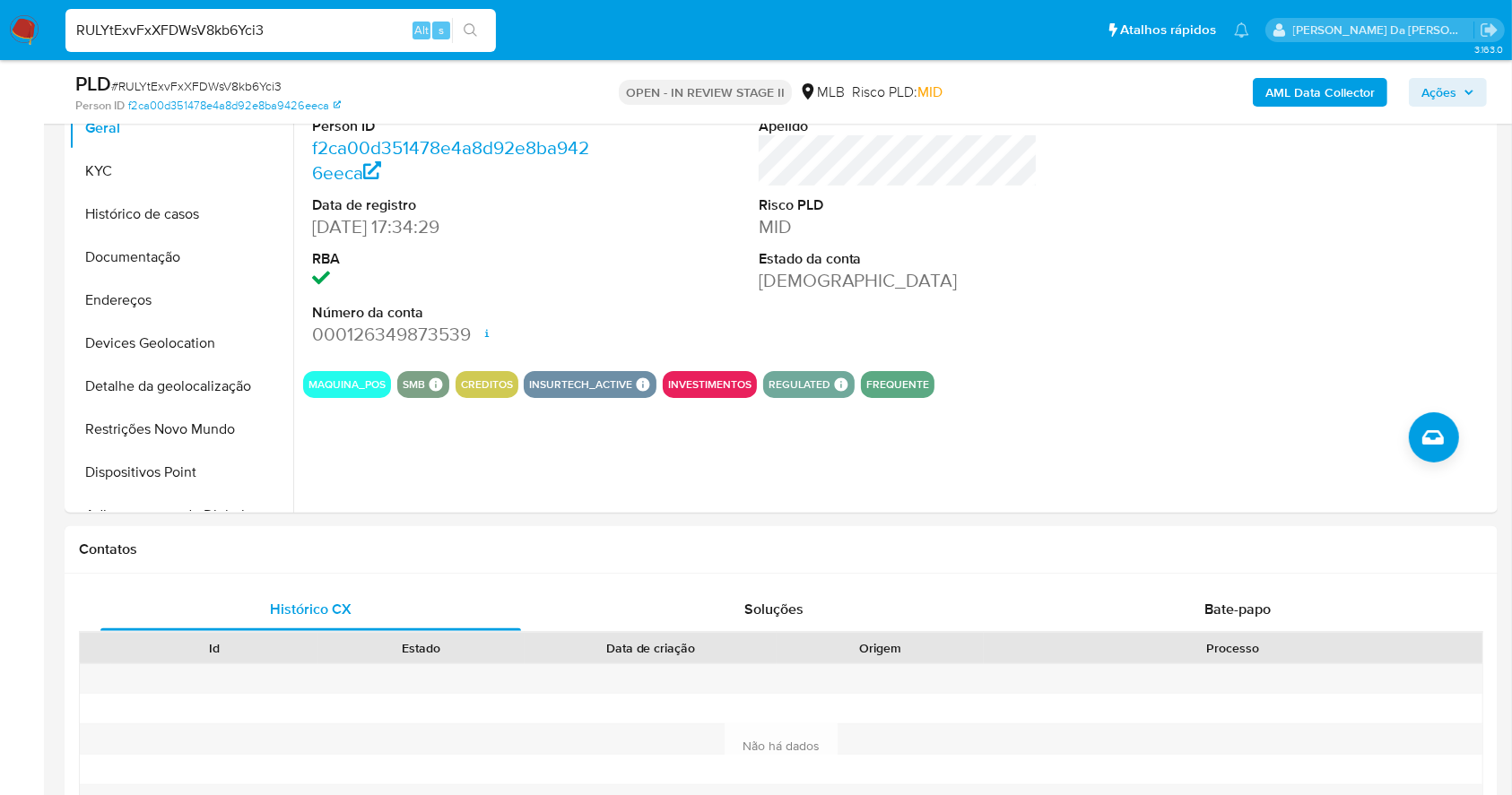
click at [204, 21] on input "RULYtExvFxXFDWsV8kb6Yci3" at bounding box center [281, 30] width 431 height 24
paste input "gBEJfscHgk8RR6cMNCqNYnMx"
type input "gBEJfscHgk8RR6cMNCqNYnMx"
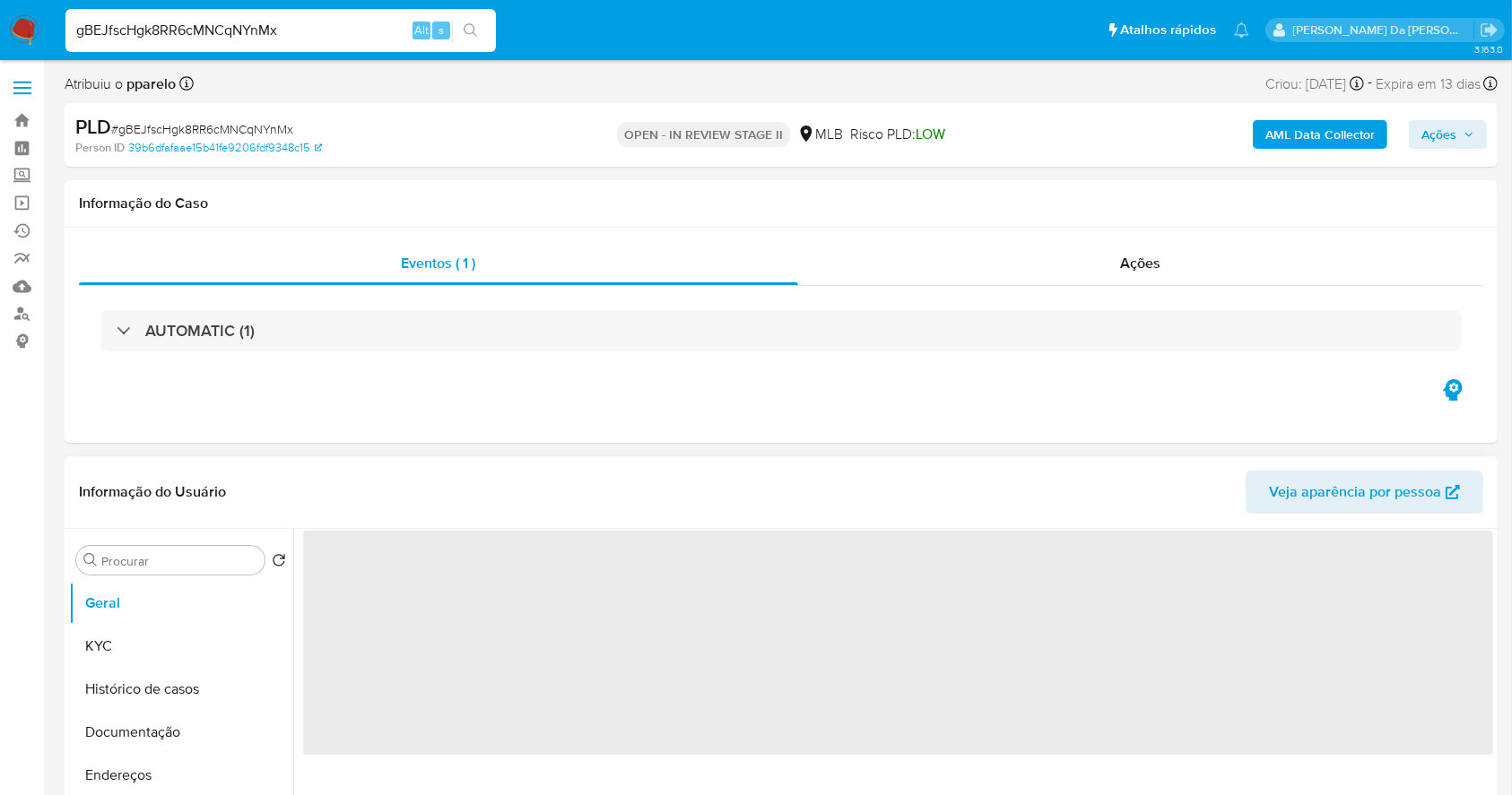
select select "10"
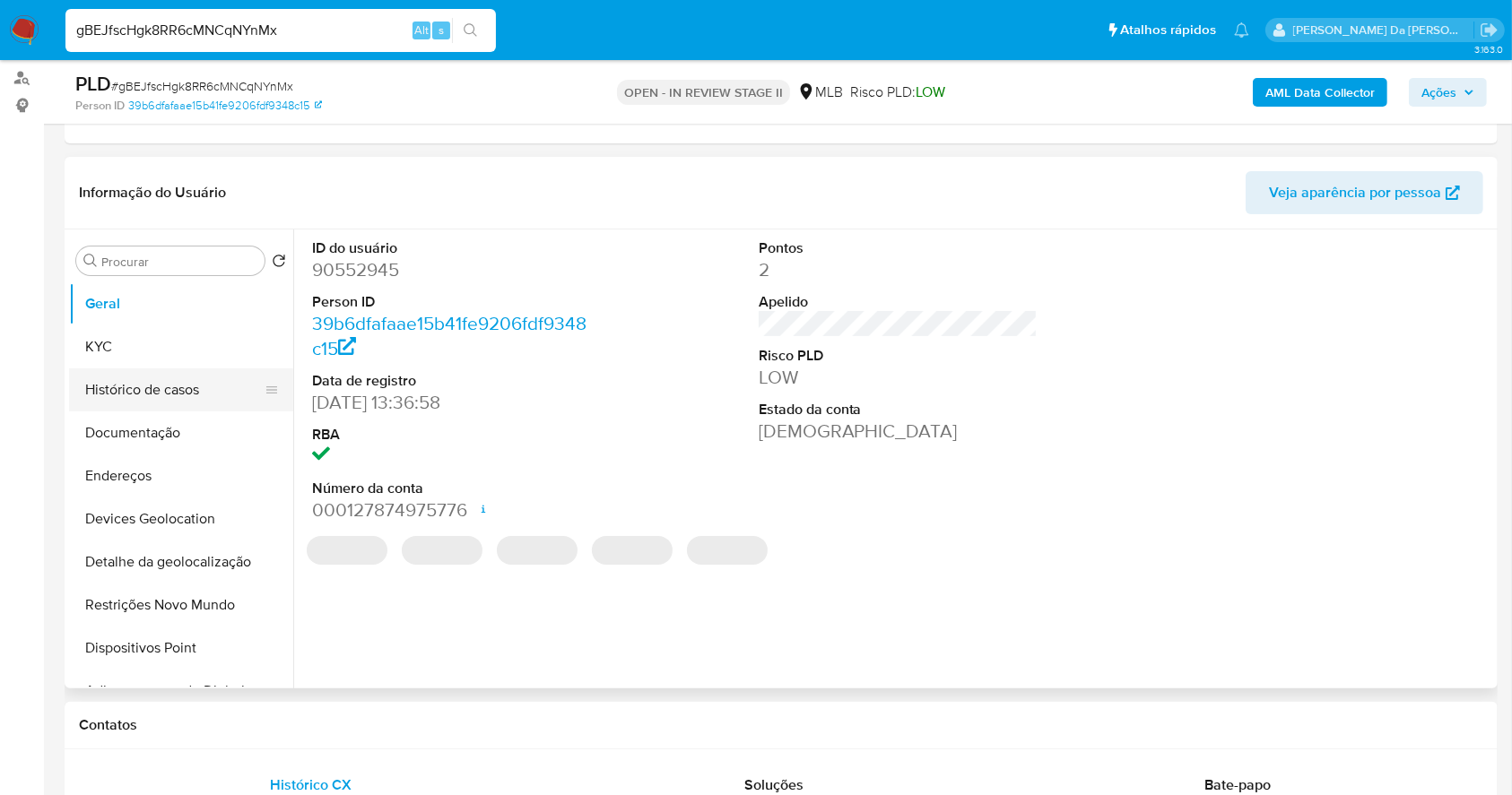
scroll to position [239, 0]
click at [149, 378] on button "Histórico de casos" at bounding box center [174, 387] width 210 height 43
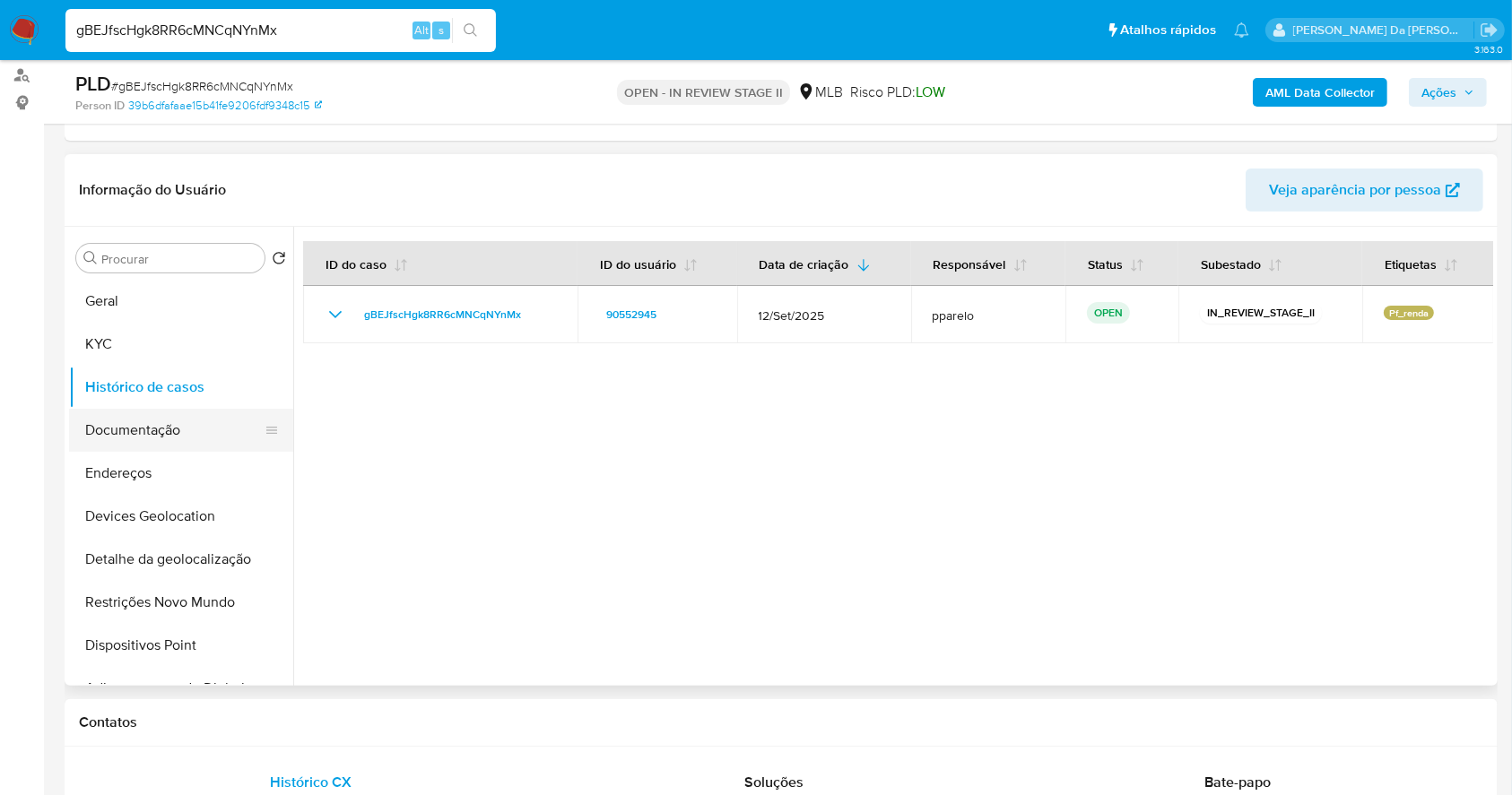
click at [184, 434] on button "Documentação" at bounding box center [174, 430] width 210 height 43
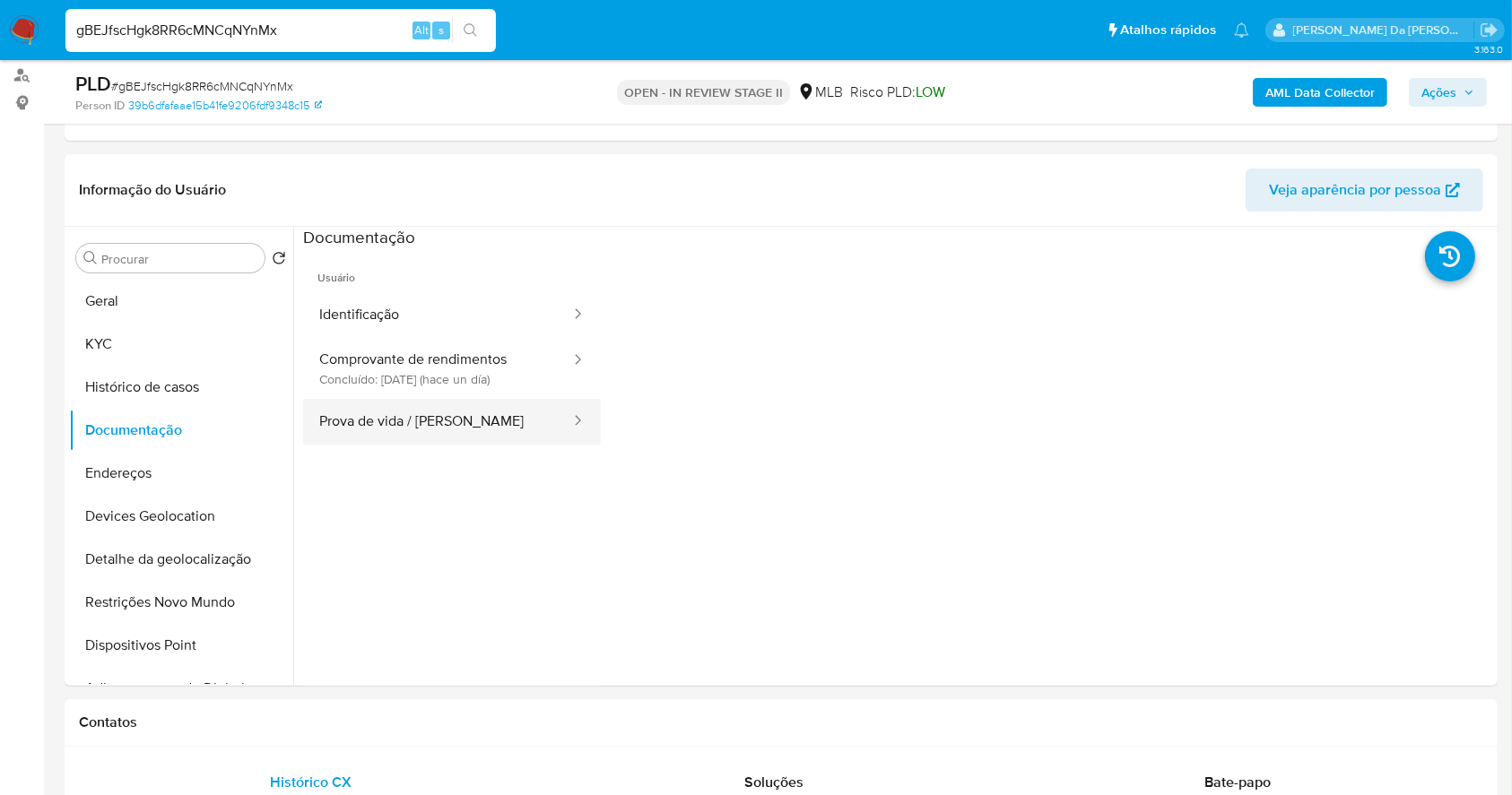
click at [419, 423] on button "Prova de vida / [PERSON_NAME]" at bounding box center [437, 422] width 269 height 46
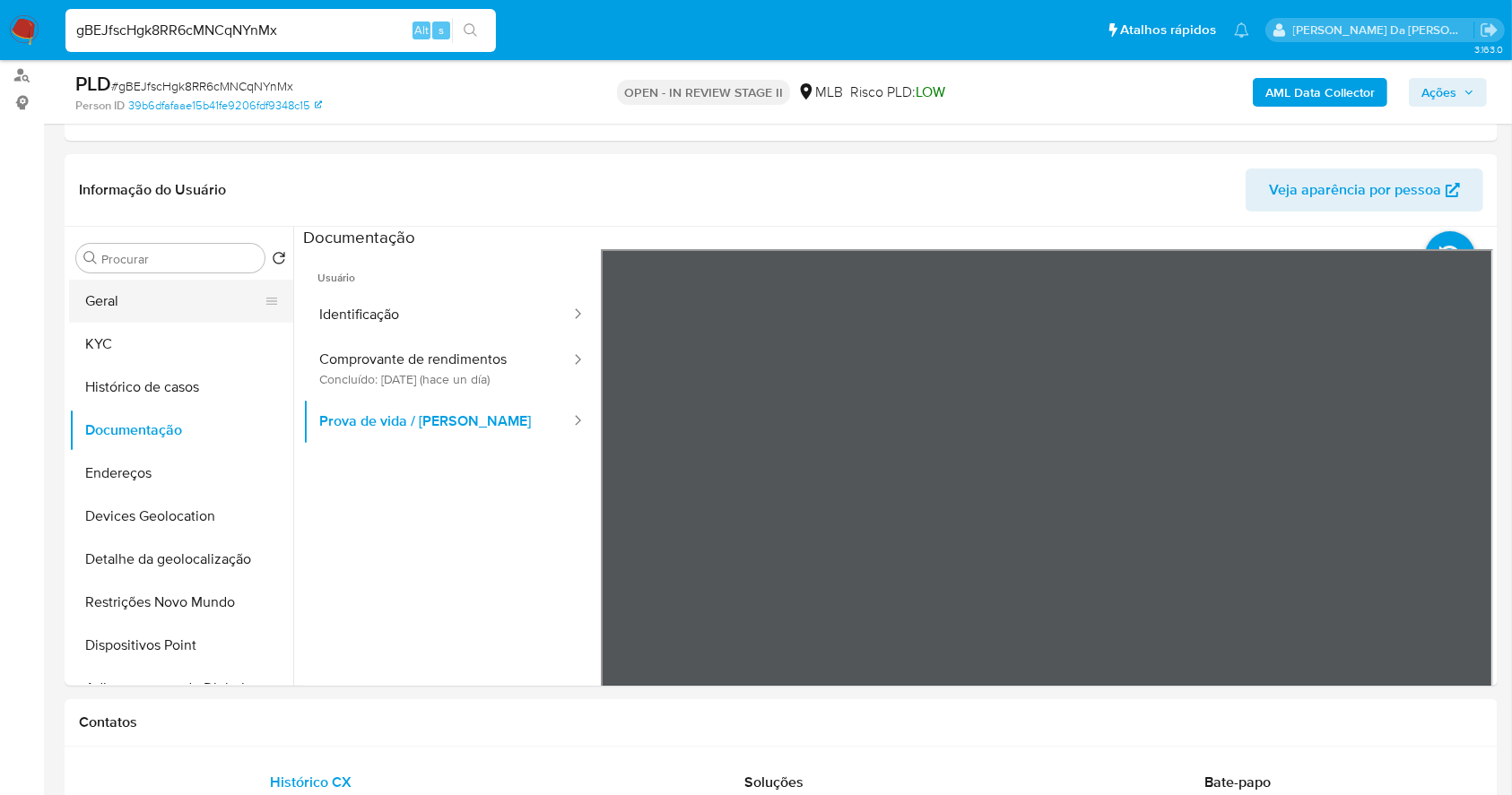
click at [112, 298] on button "Geral" at bounding box center [174, 301] width 210 height 43
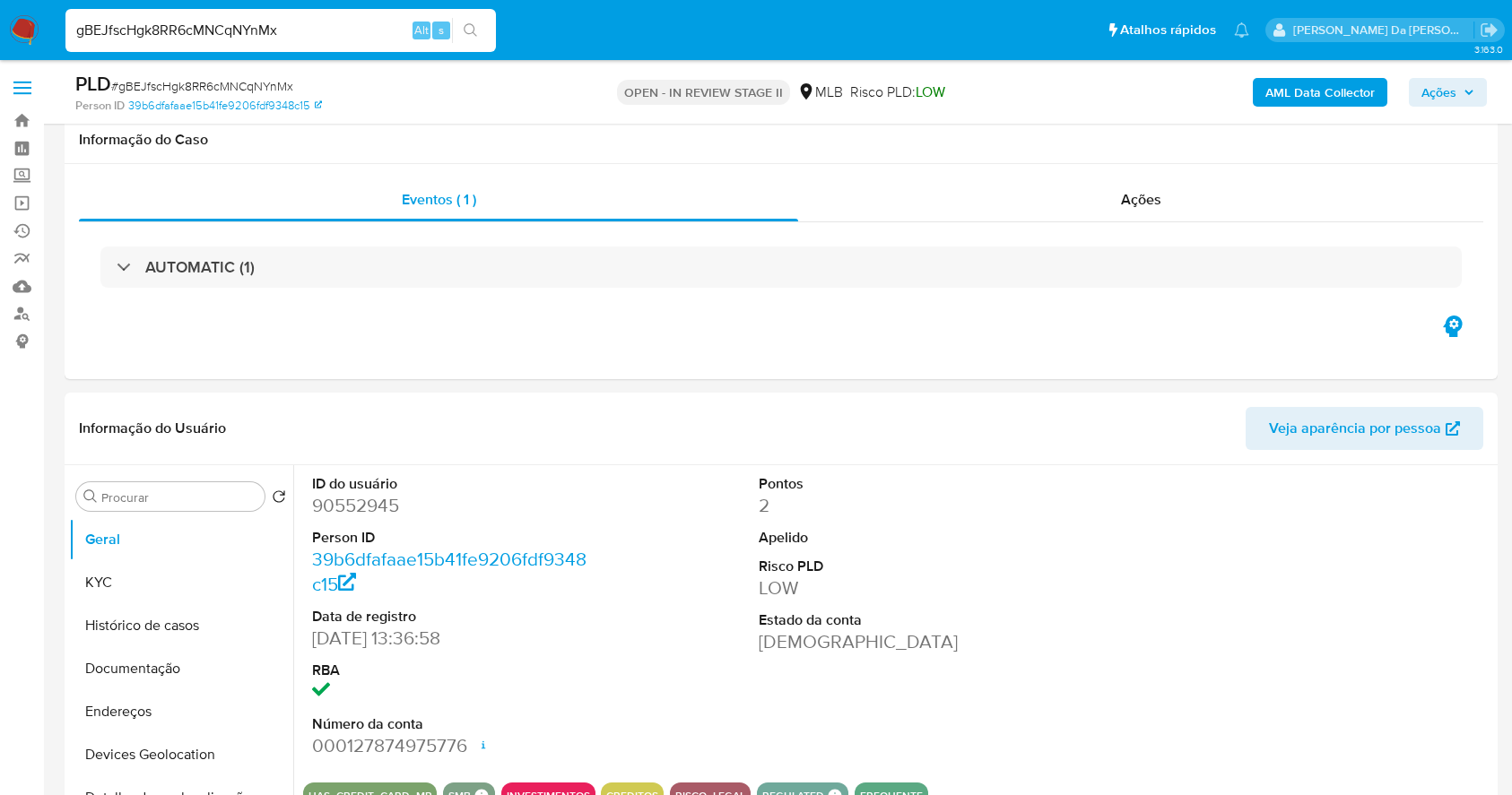
select select "10"
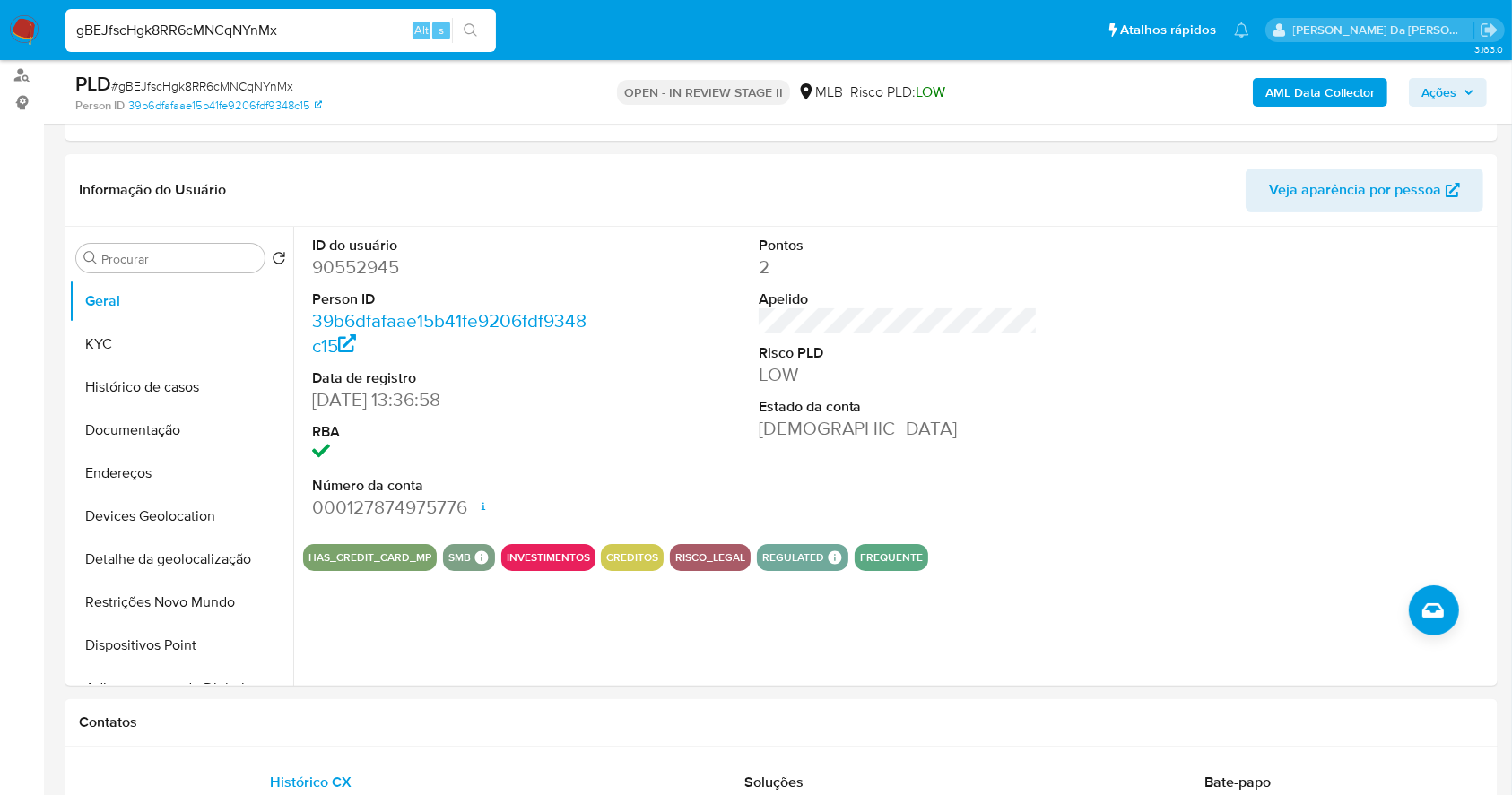
click at [274, 16] on div "gBEJfscHgk8RR6cMNCqNYnMx Alt s" at bounding box center [281, 29] width 431 height 43
click at [274, 17] on div "gBEJfscHgk8RR6cMNCqNYnMx Alt s" at bounding box center [281, 29] width 431 height 43
click at [266, 32] on input "gBEJfscHgk8RR6cMNCqNYnMx" at bounding box center [281, 30] width 431 height 24
paste input "wGCo6R0C1jJbk3zf4uoiFufE"
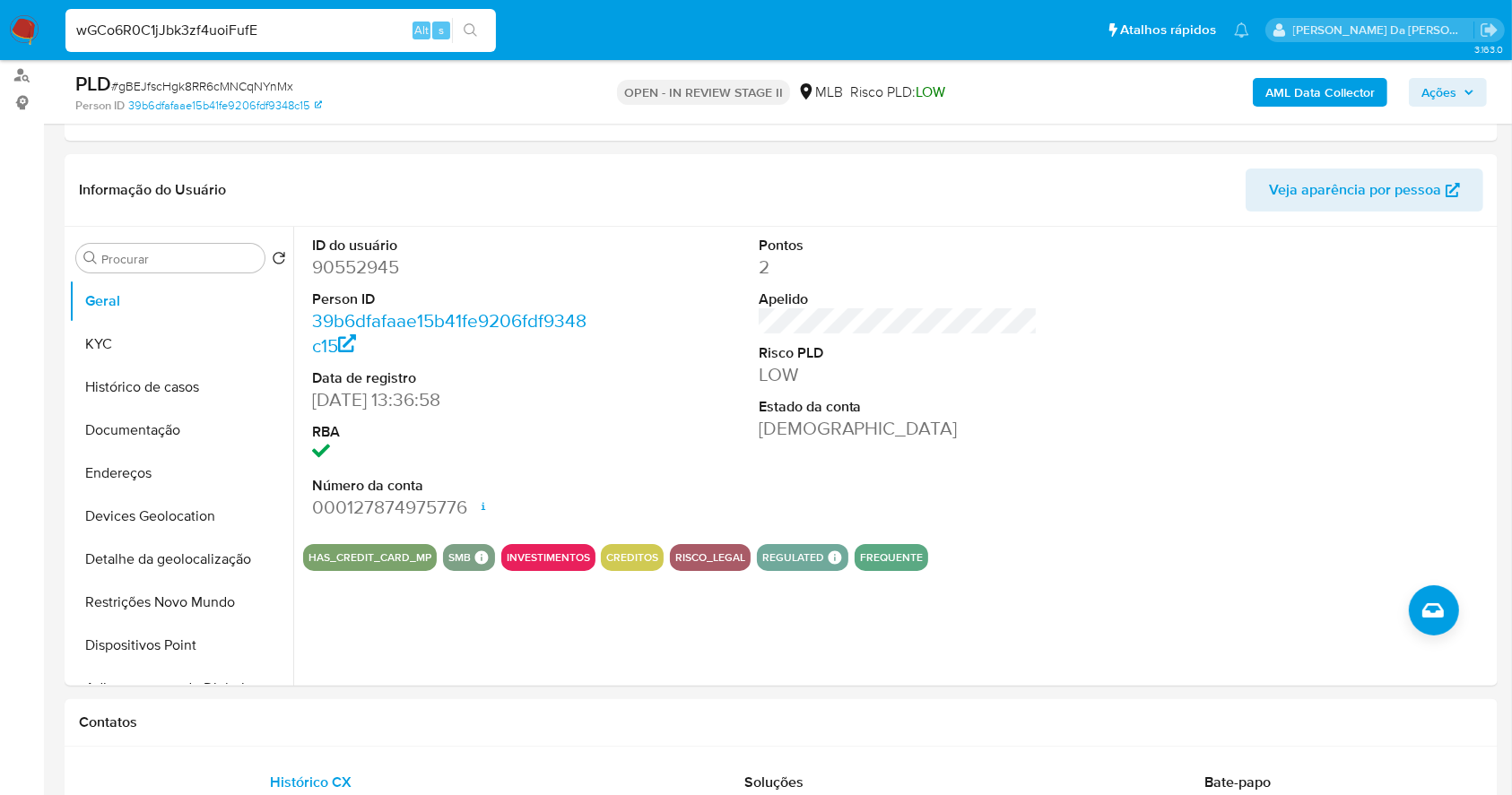
type input "wGCo6R0C1jJbk3zf4uoiFufE"
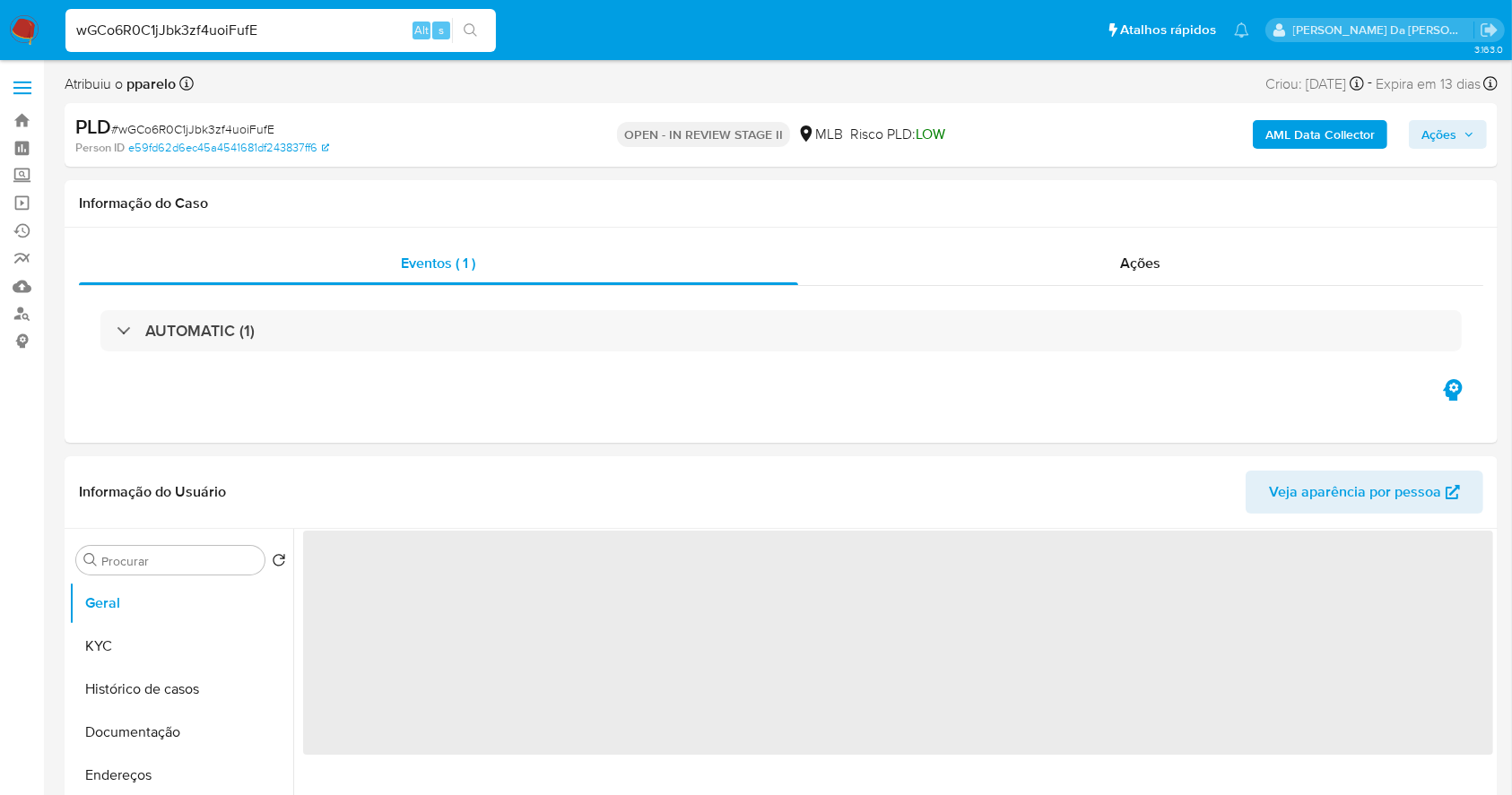
select select "10"
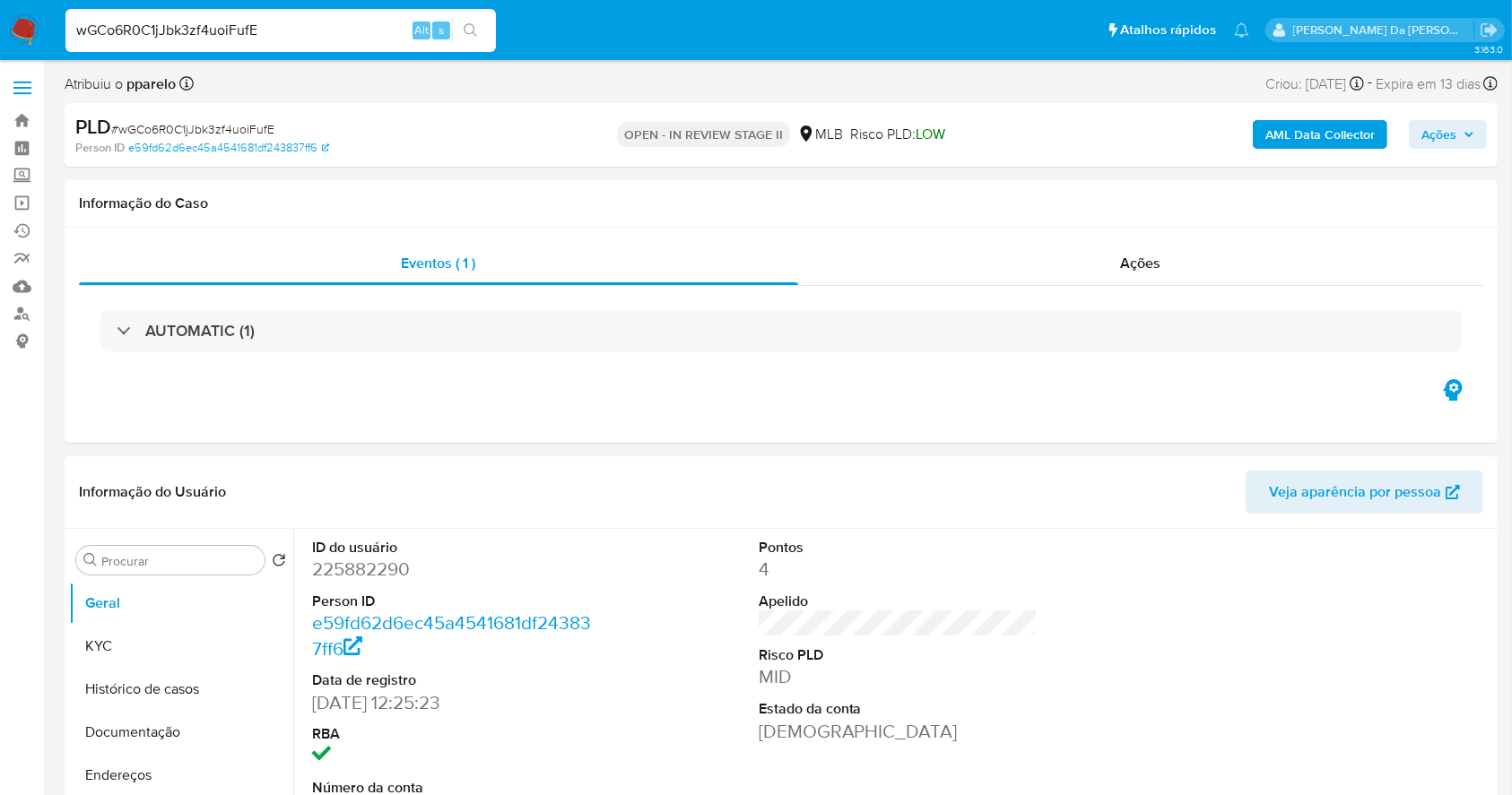
scroll to position [412, 0]
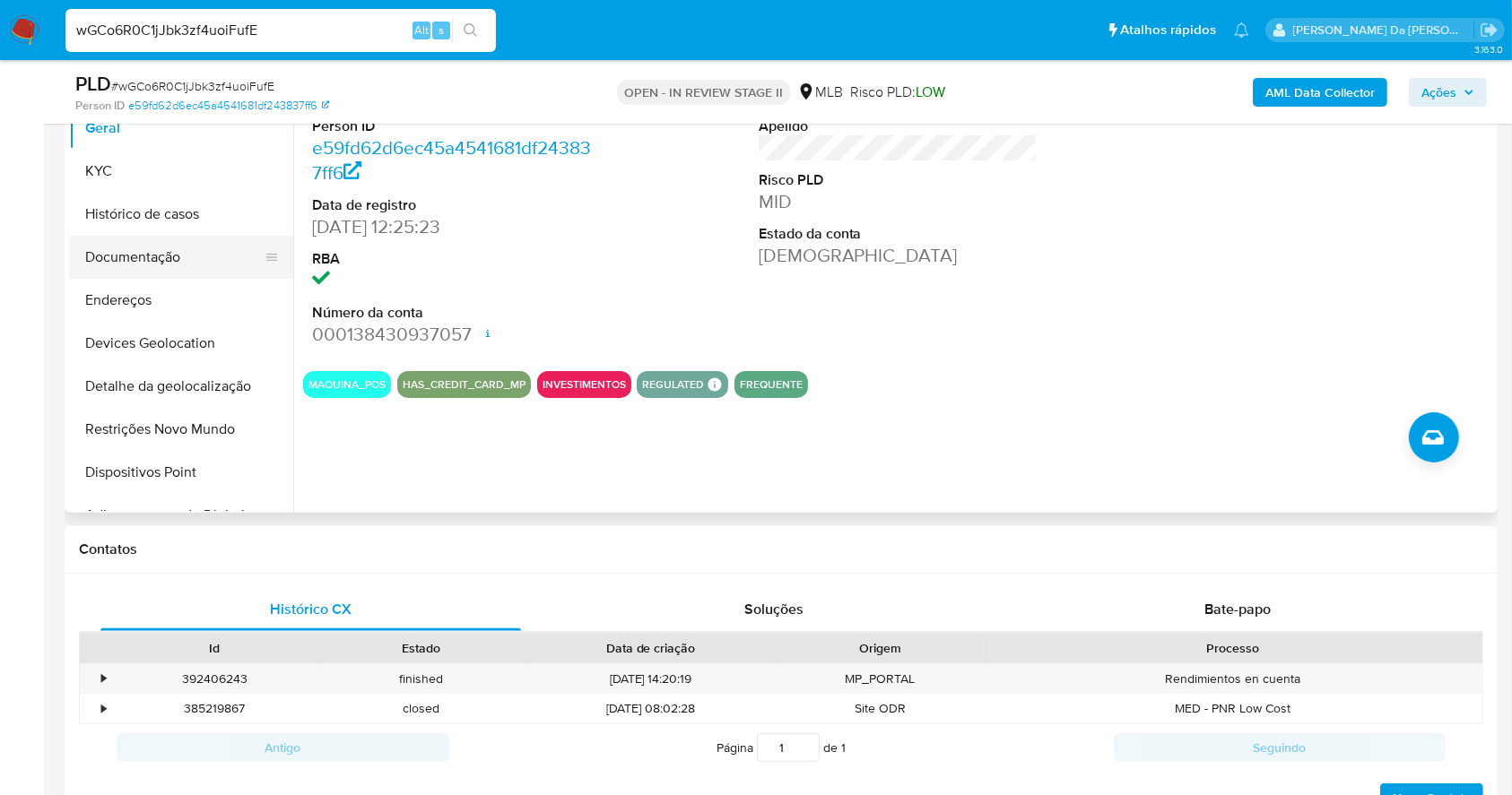
drag, startPoint x: 156, startPoint y: 257, endPoint x: 232, endPoint y: 253, distance: 76.1
click at [156, 257] on button "Documentação" at bounding box center [174, 257] width 210 height 43
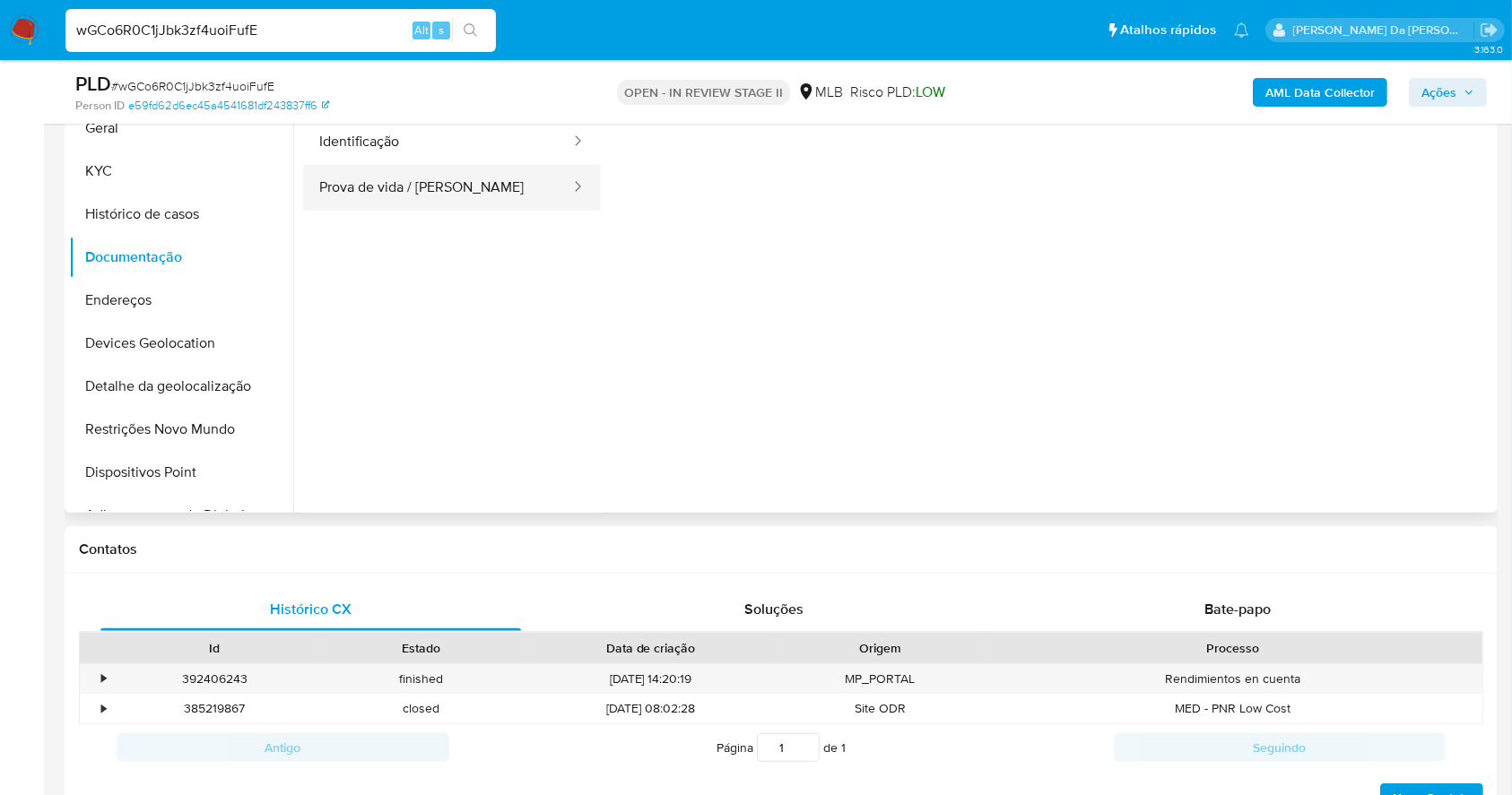
click at [412, 193] on button "Prova de vida / [PERSON_NAME]" at bounding box center [437, 188] width 269 height 46
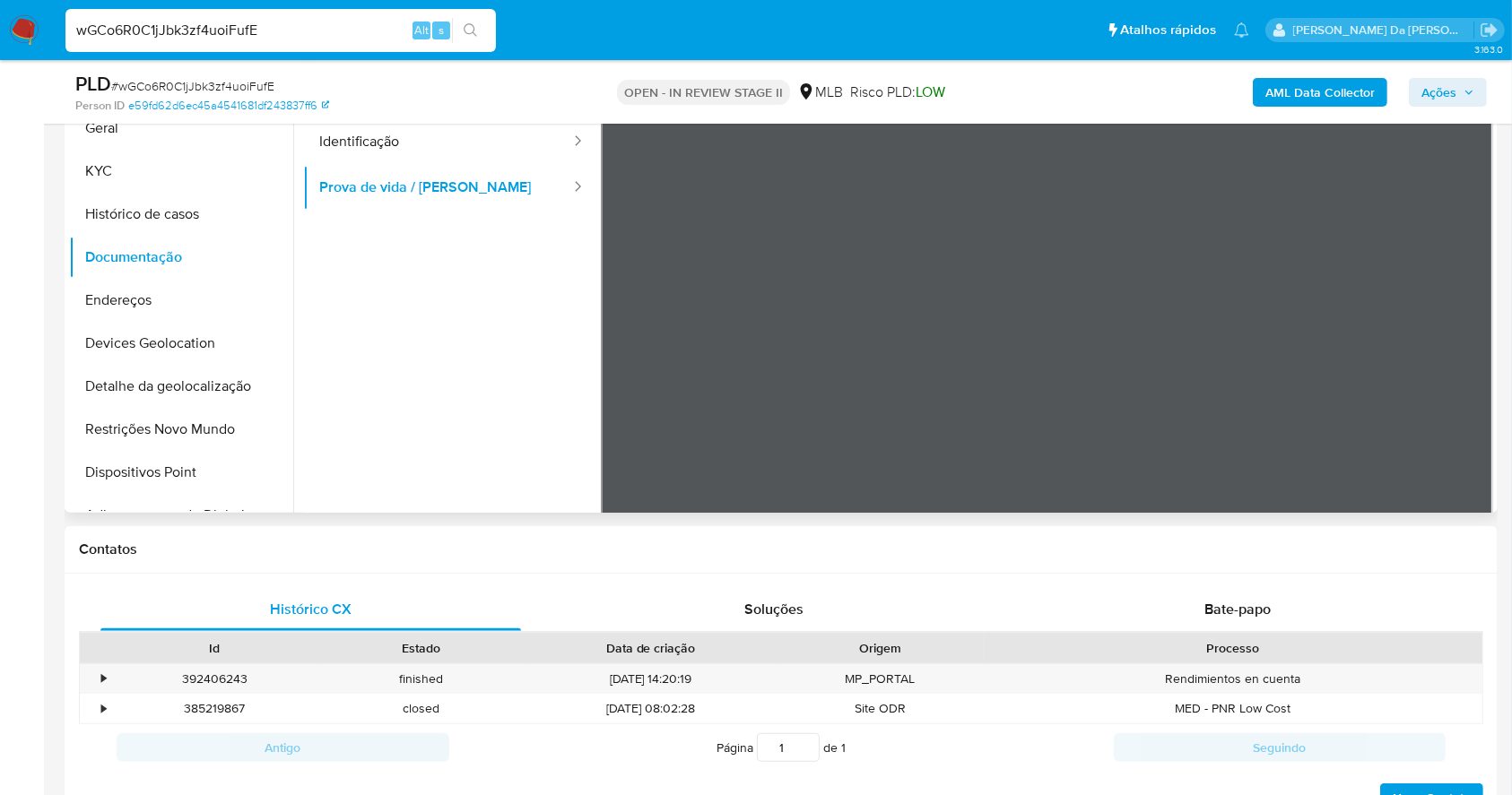
click at [513, 425] on ul "Usuário Identificação Prova de vida / Selfie" at bounding box center [452, 334] width 298 height 516
click at [1241, 610] on span "Bate-papo" at bounding box center [1237, 610] width 67 height 21
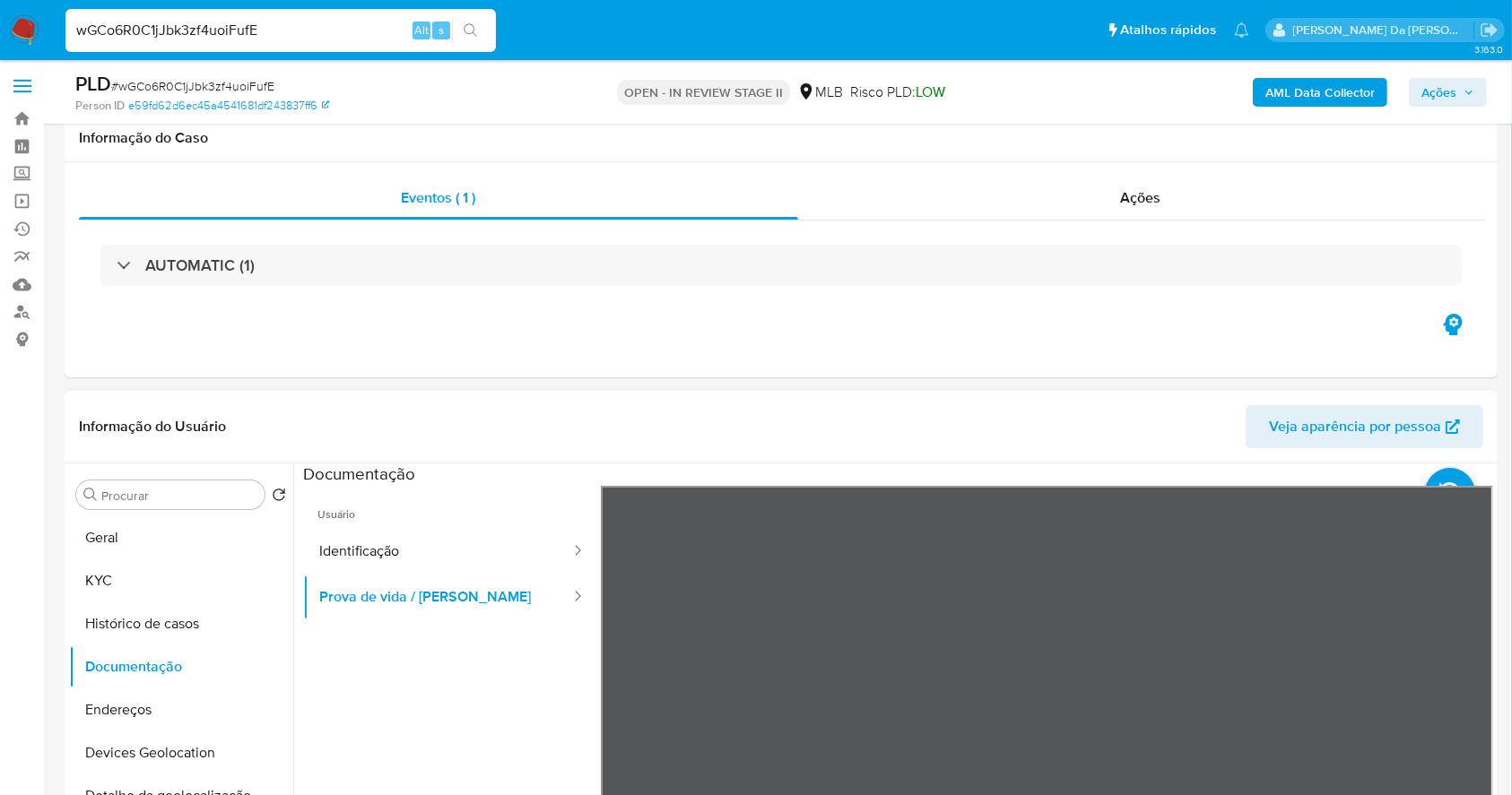
scroll to position [0, 0]
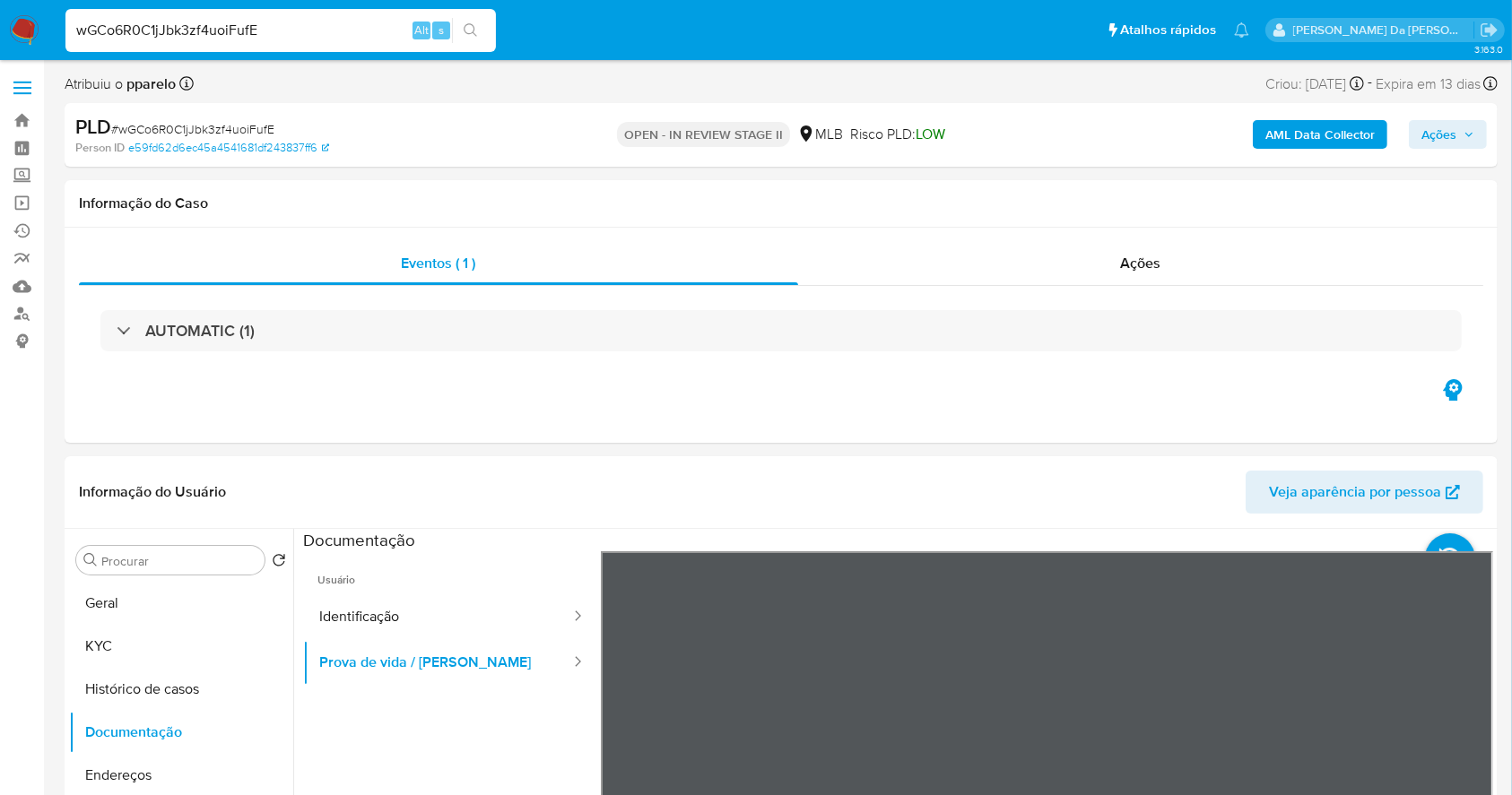
click at [267, 38] on input "wGCo6R0C1jJbk3zf4uoiFufE" at bounding box center [281, 30] width 431 height 24
paste input "SrGuadA8p8dityJUOy8uwbkg"
type input "SrGuadA8p8dityJUOy8uwbkg"
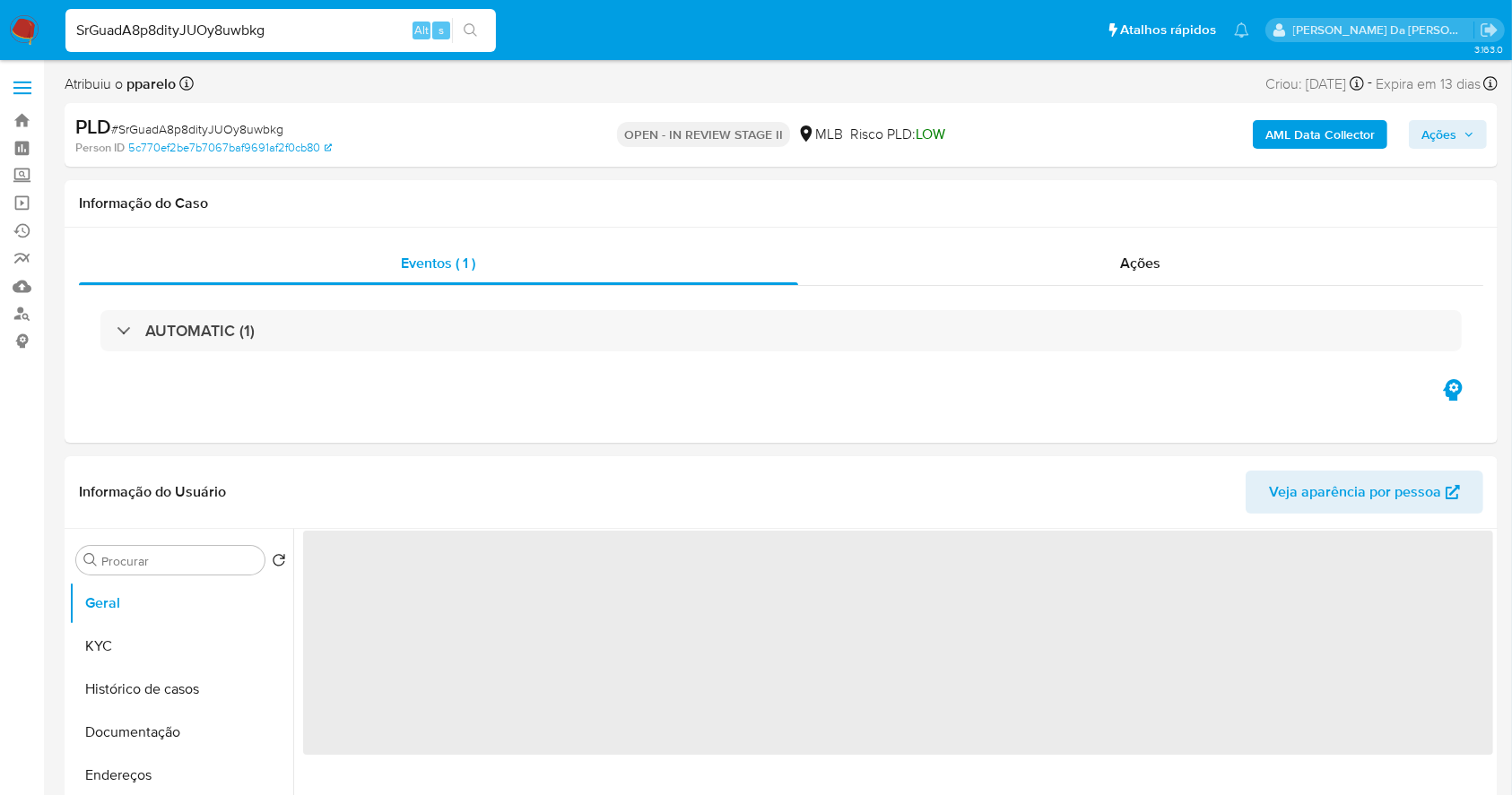
select select "10"
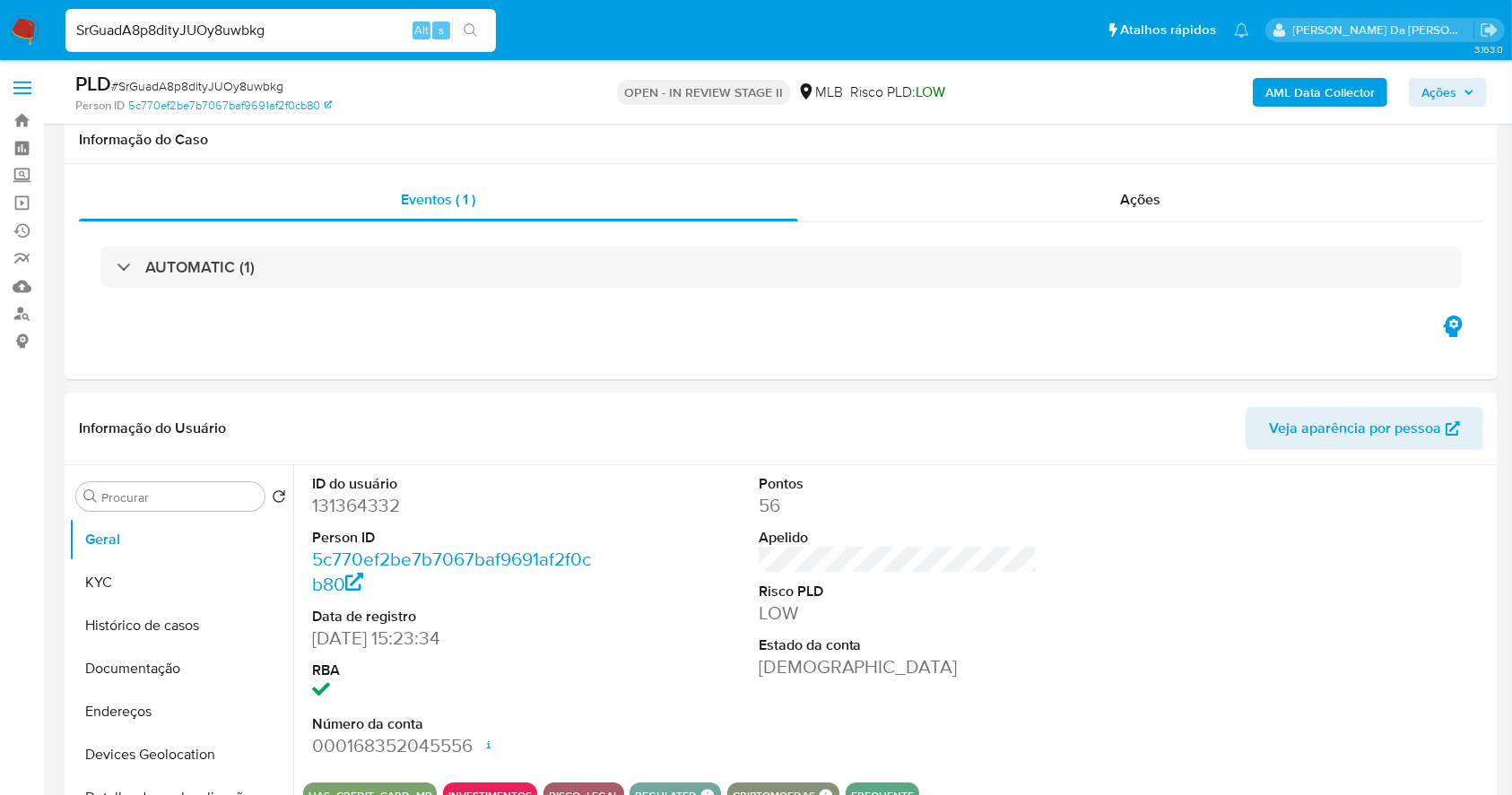
scroll to position [412, 0]
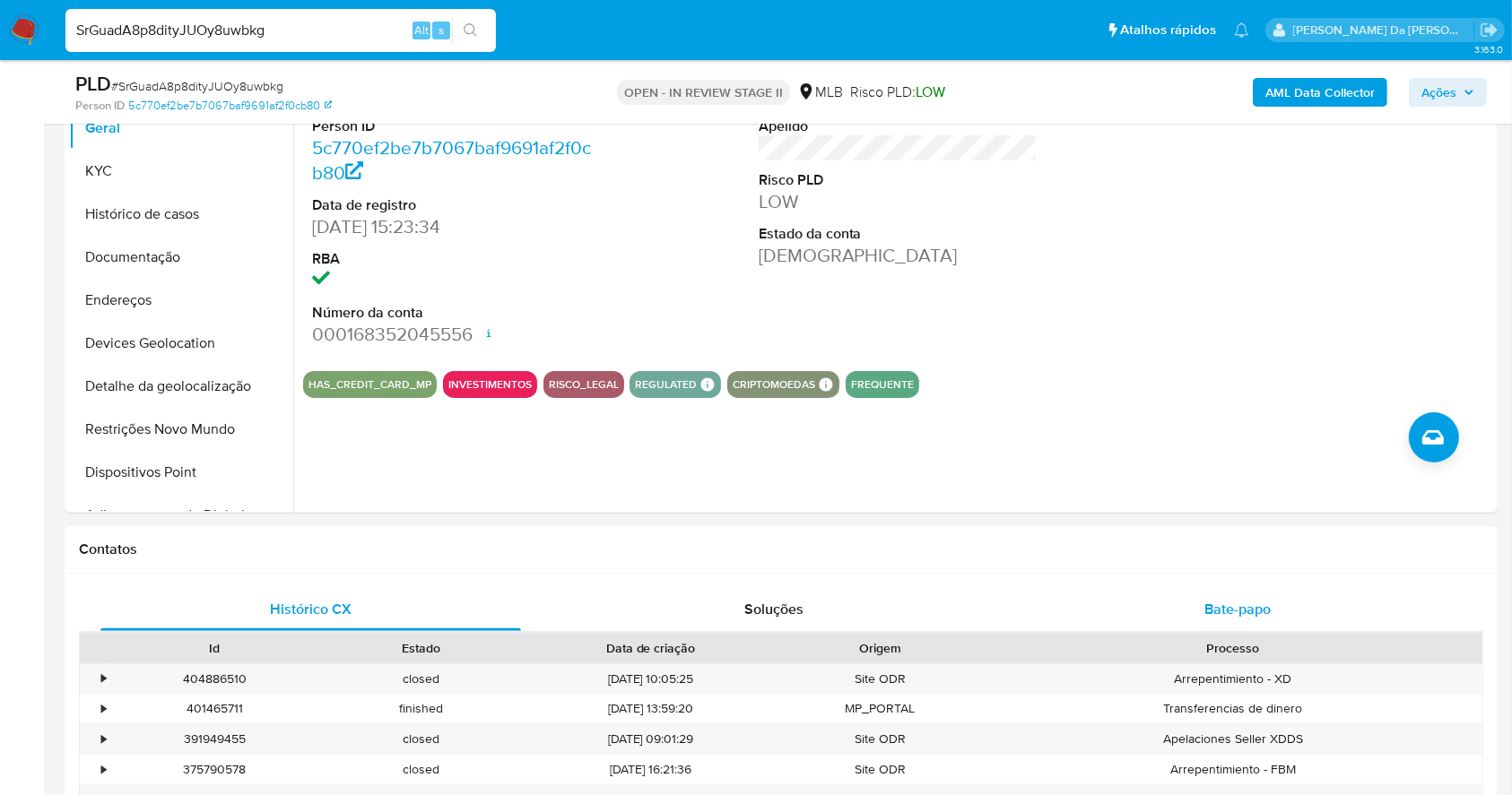
click at [1207, 604] on span "Bate-papo" at bounding box center [1237, 610] width 67 height 21
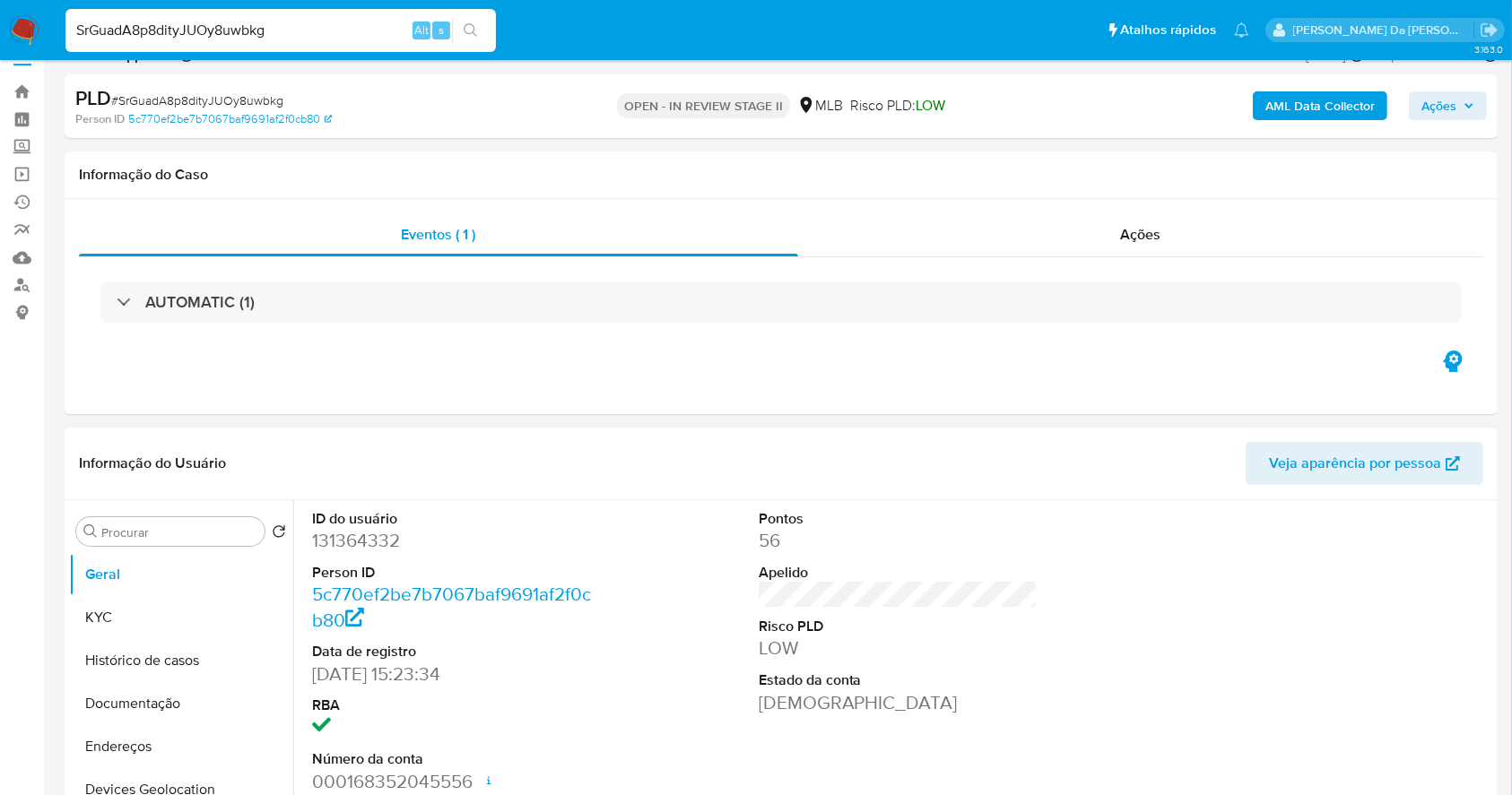
scroll to position [0, 0]
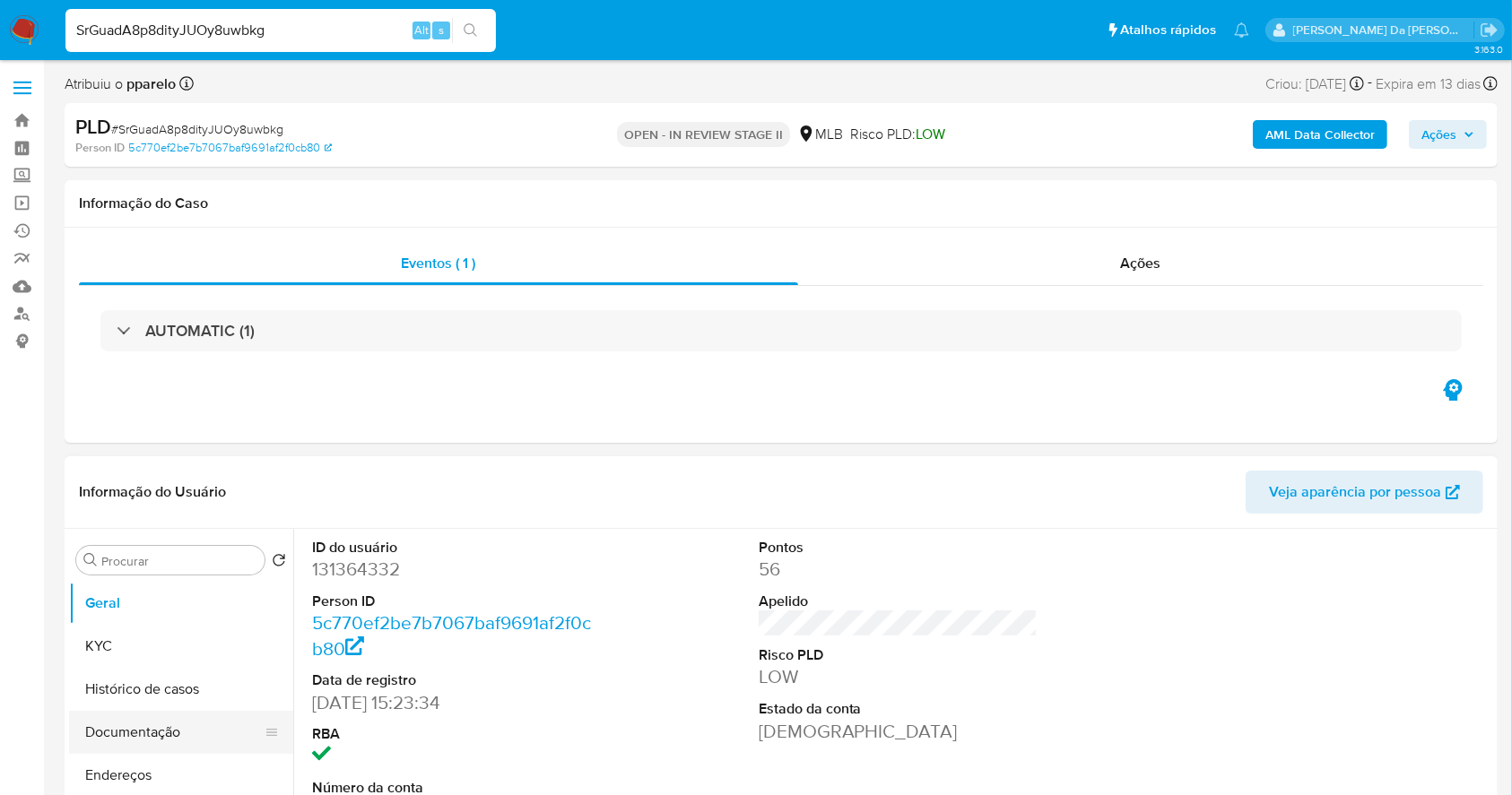
click at [146, 727] on button "Documentação" at bounding box center [174, 732] width 210 height 43
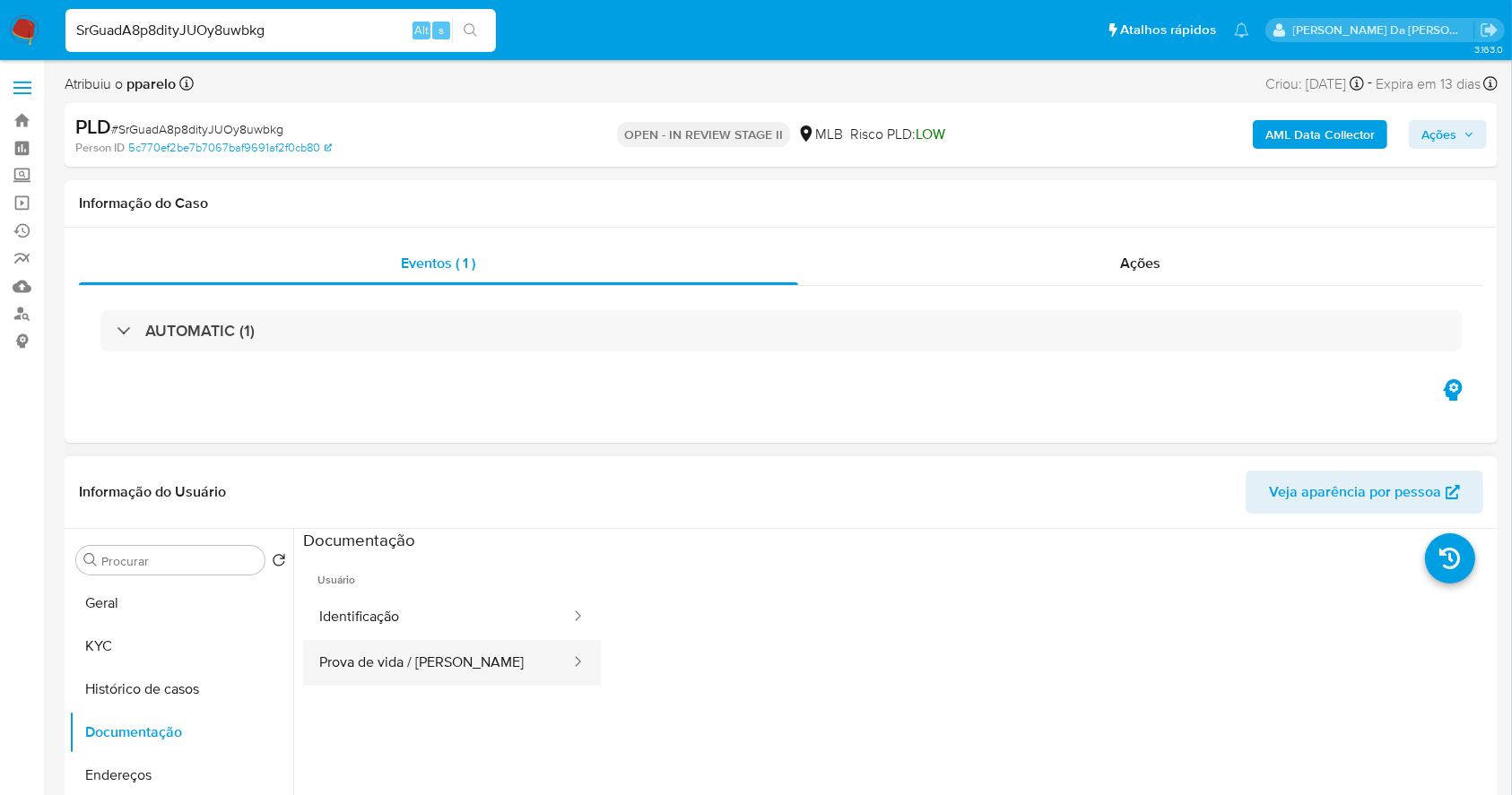
click at [472, 643] on button "Prova de vida / [PERSON_NAME]" at bounding box center [437, 663] width 269 height 46
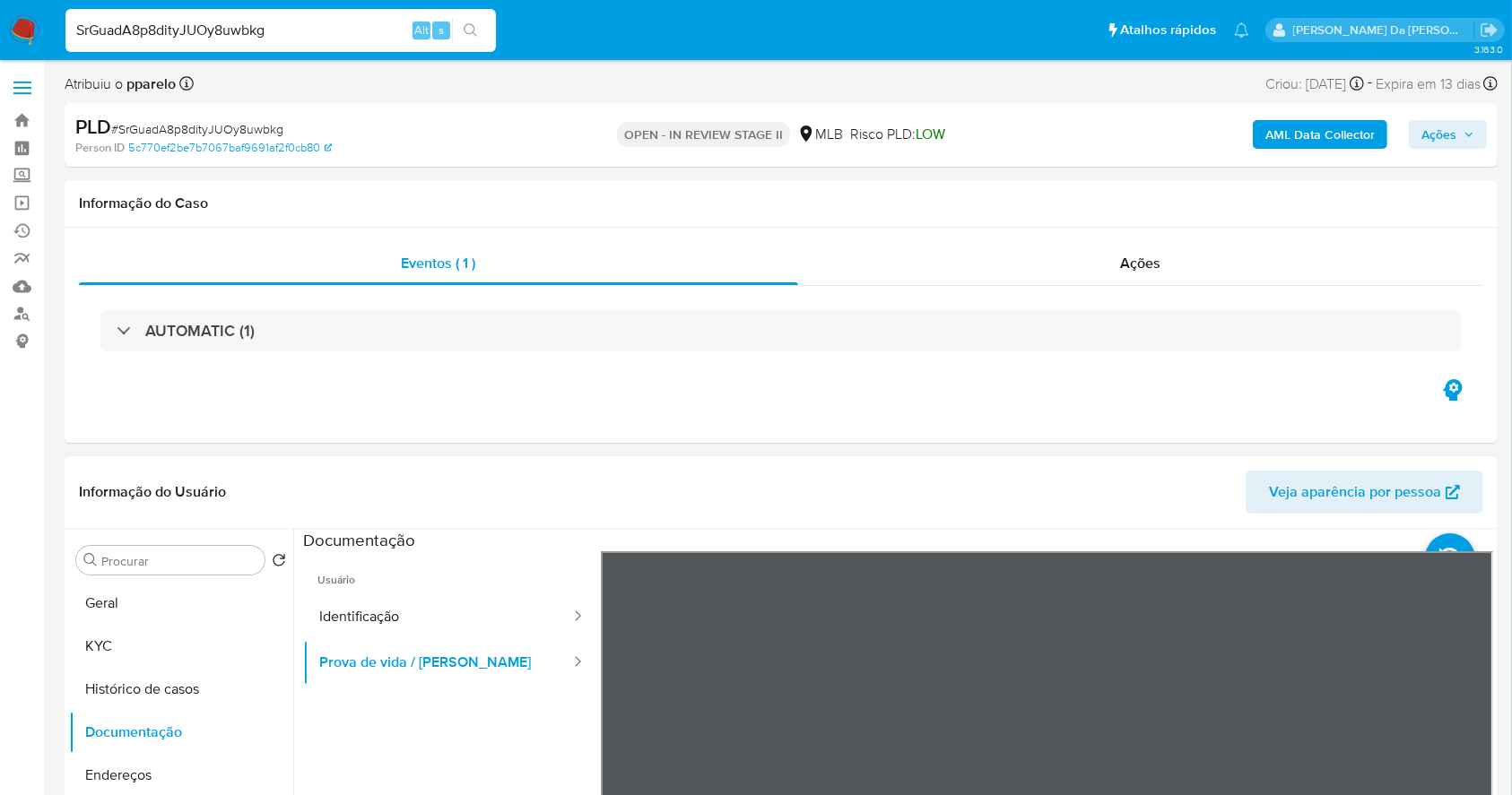
scroll to position [56, 0]
click at [293, 27] on input "SrGuadA8p8dityJUOy8uwbkg" at bounding box center [281, 30] width 431 height 24
paste input "ALTXLACshLSVWfFmWSIc220j"
type input "ALTXLACshLSVWfFmWSIc220j"
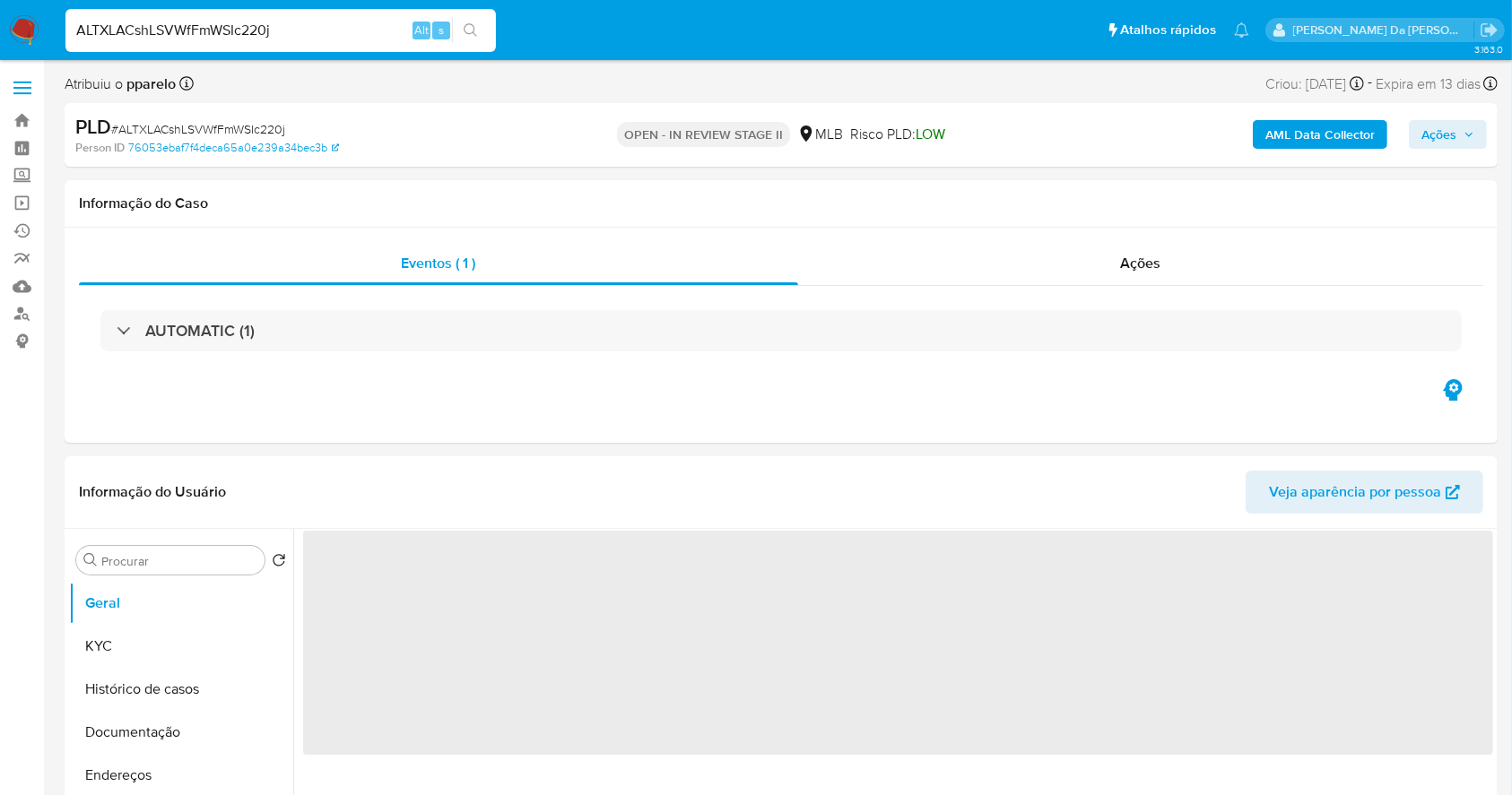
select select "10"
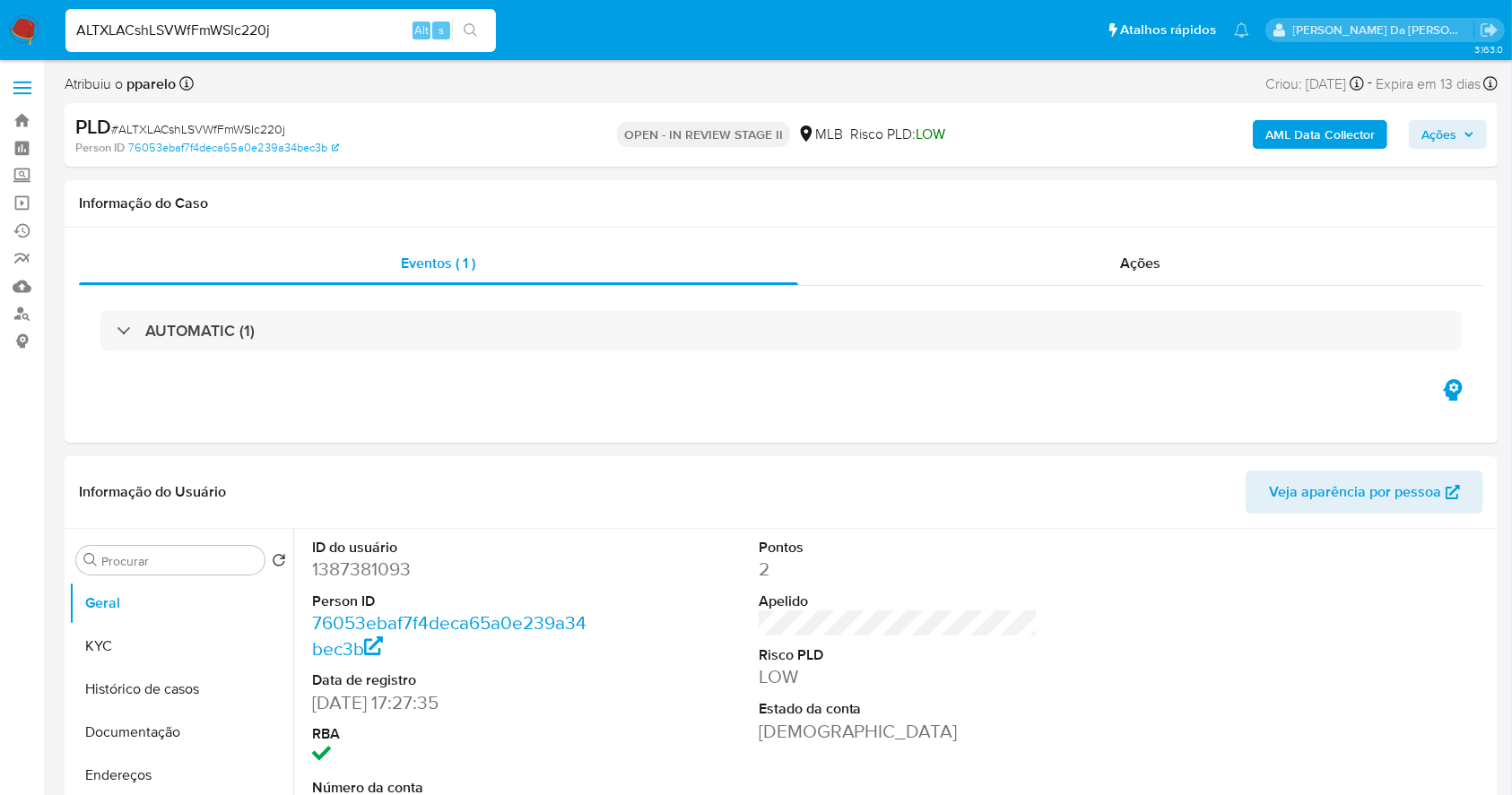
click at [322, 39] on input "ALTXLACshLSVWfFmWSIc220j" at bounding box center [281, 30] width 431 height 24
click at [203, 717] on button "Documentação" at bounding box center [174, 732] width 210 height 43
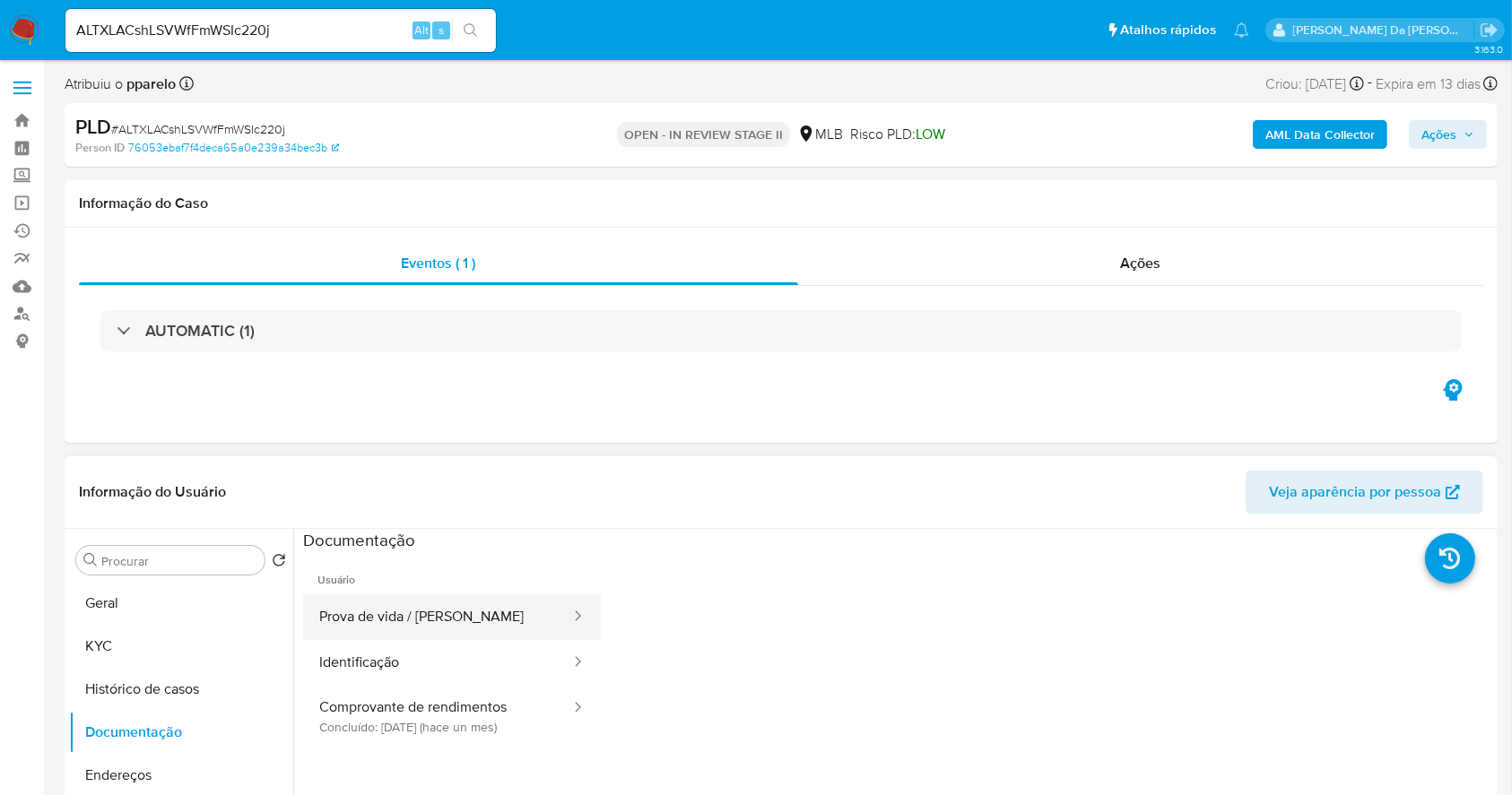
click at [405, 613] on button "Prova de vida / [PERSON_NAME]" at bounding box center [437, 617] width 269 height 46
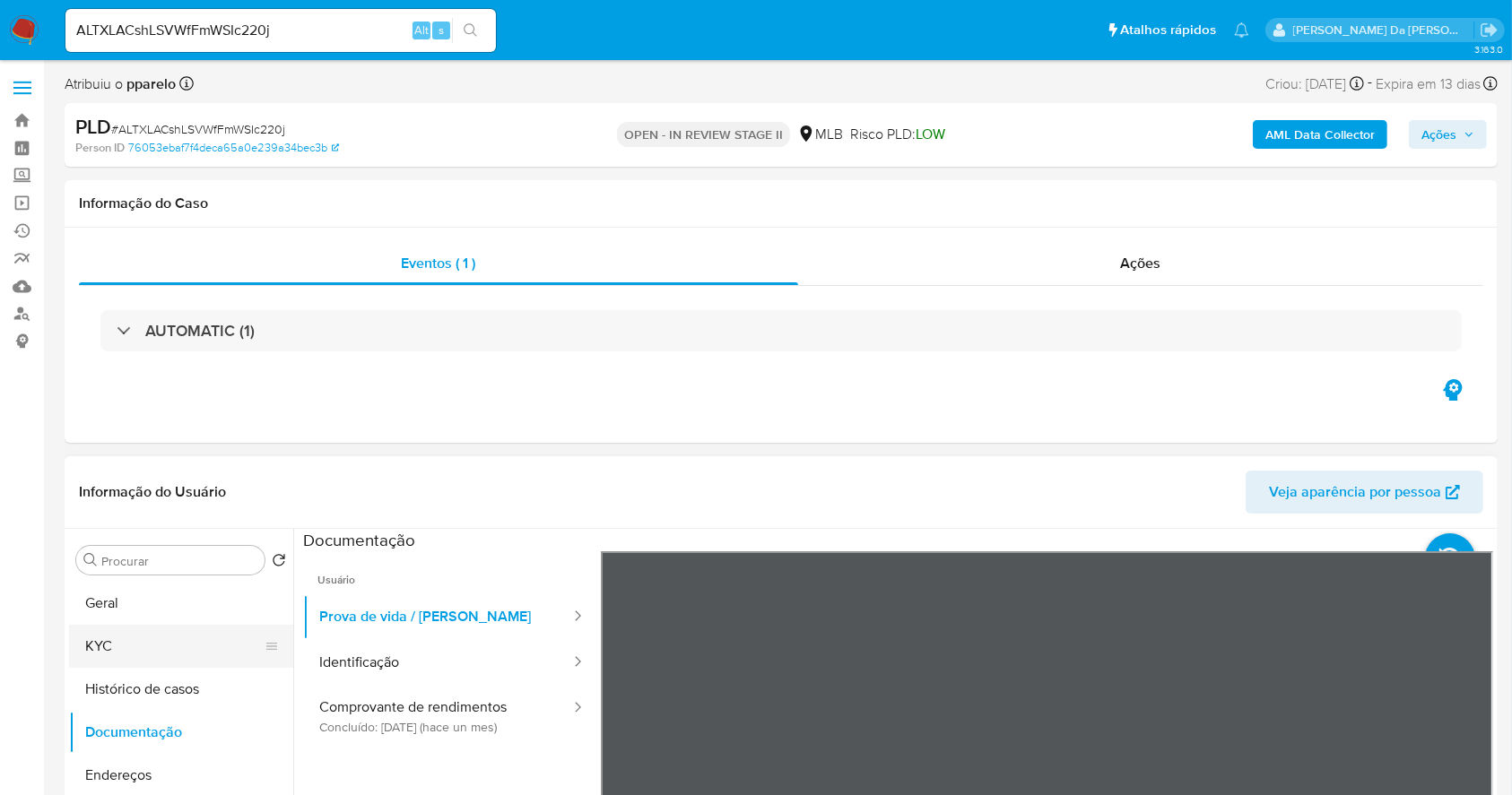
click at [151, 656] on button "KYC" at bounding box center [174, 646] width 210 height 43
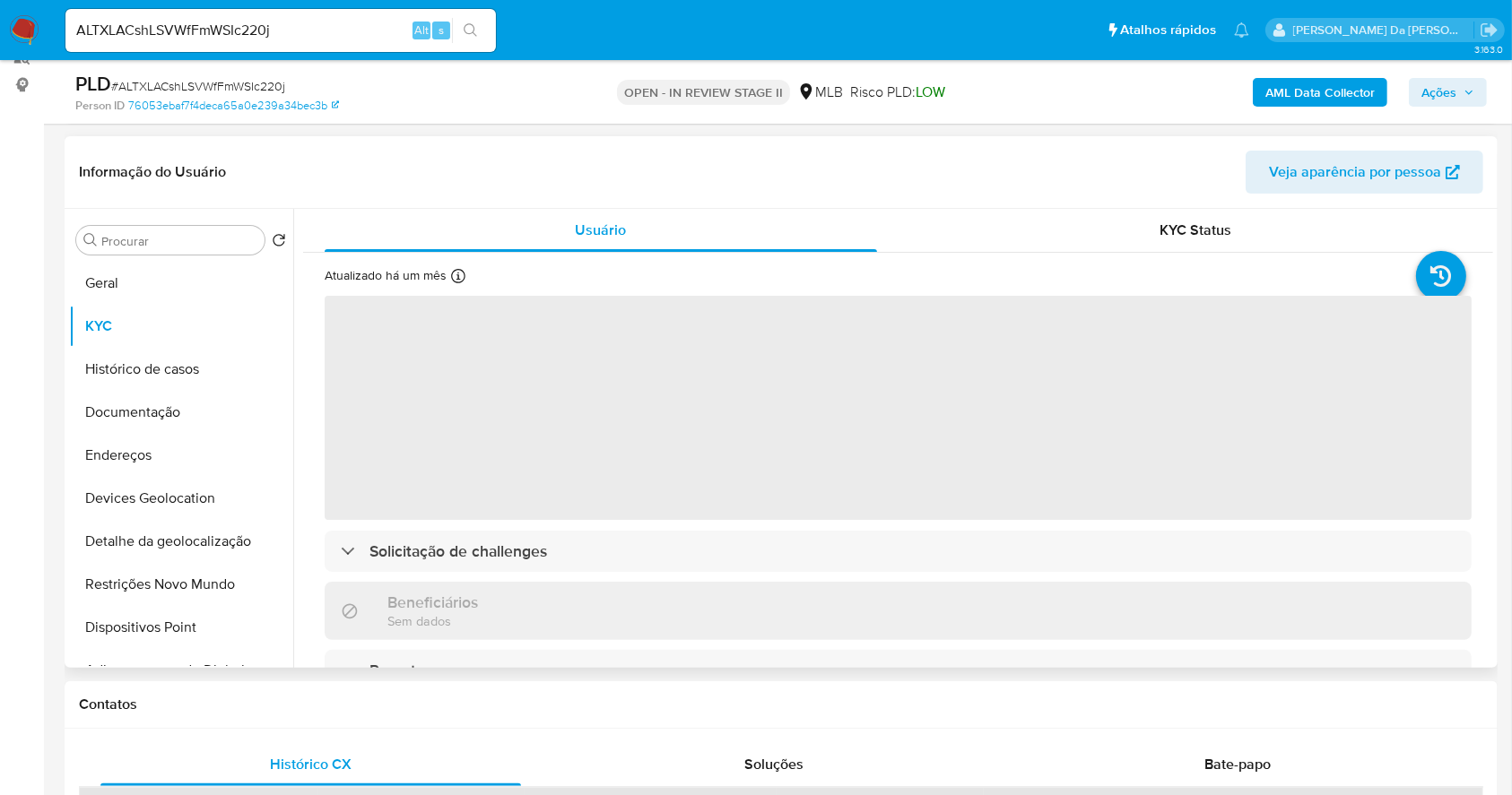
scroll to position [359, 0]
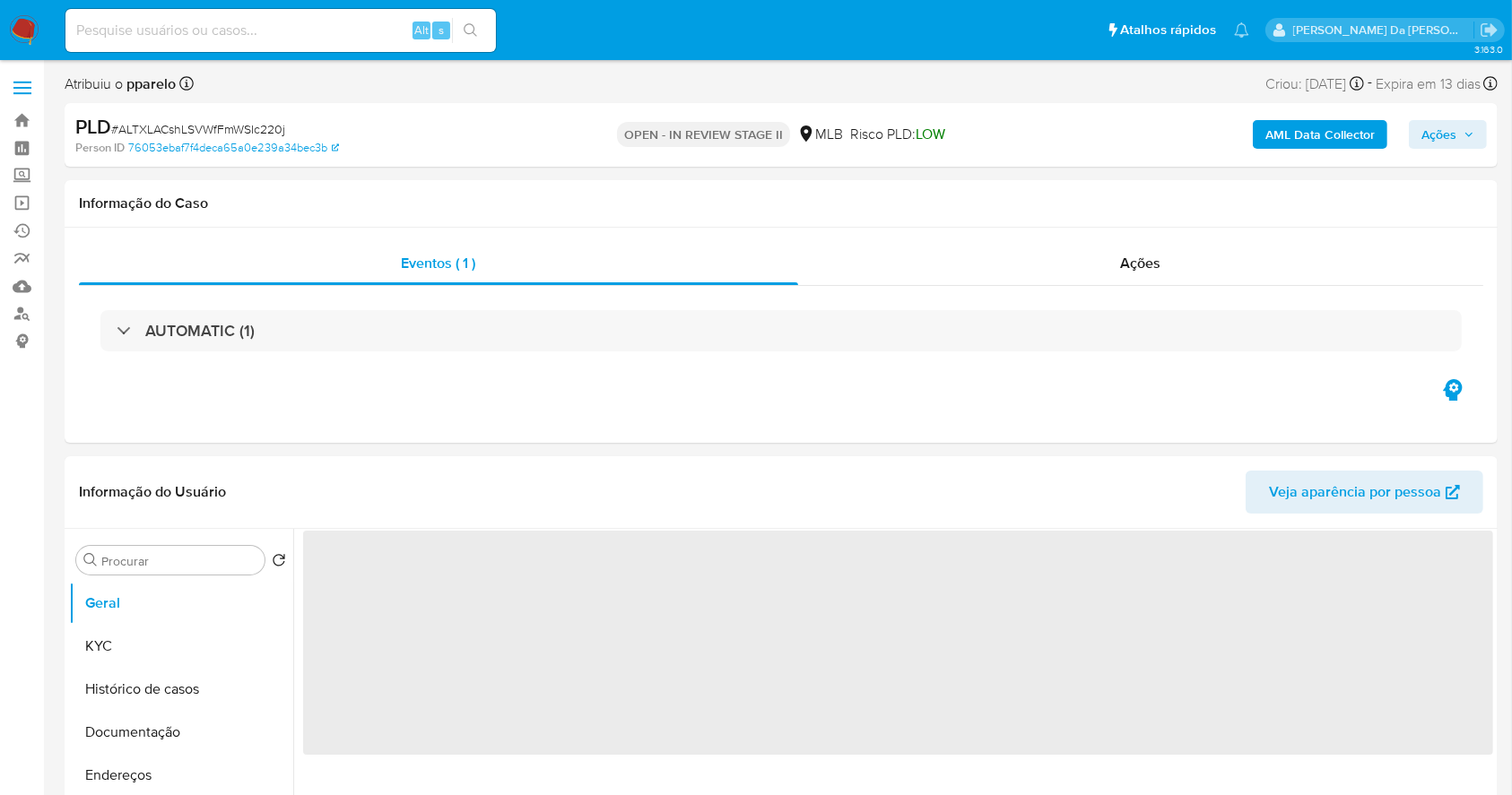
select select "10"
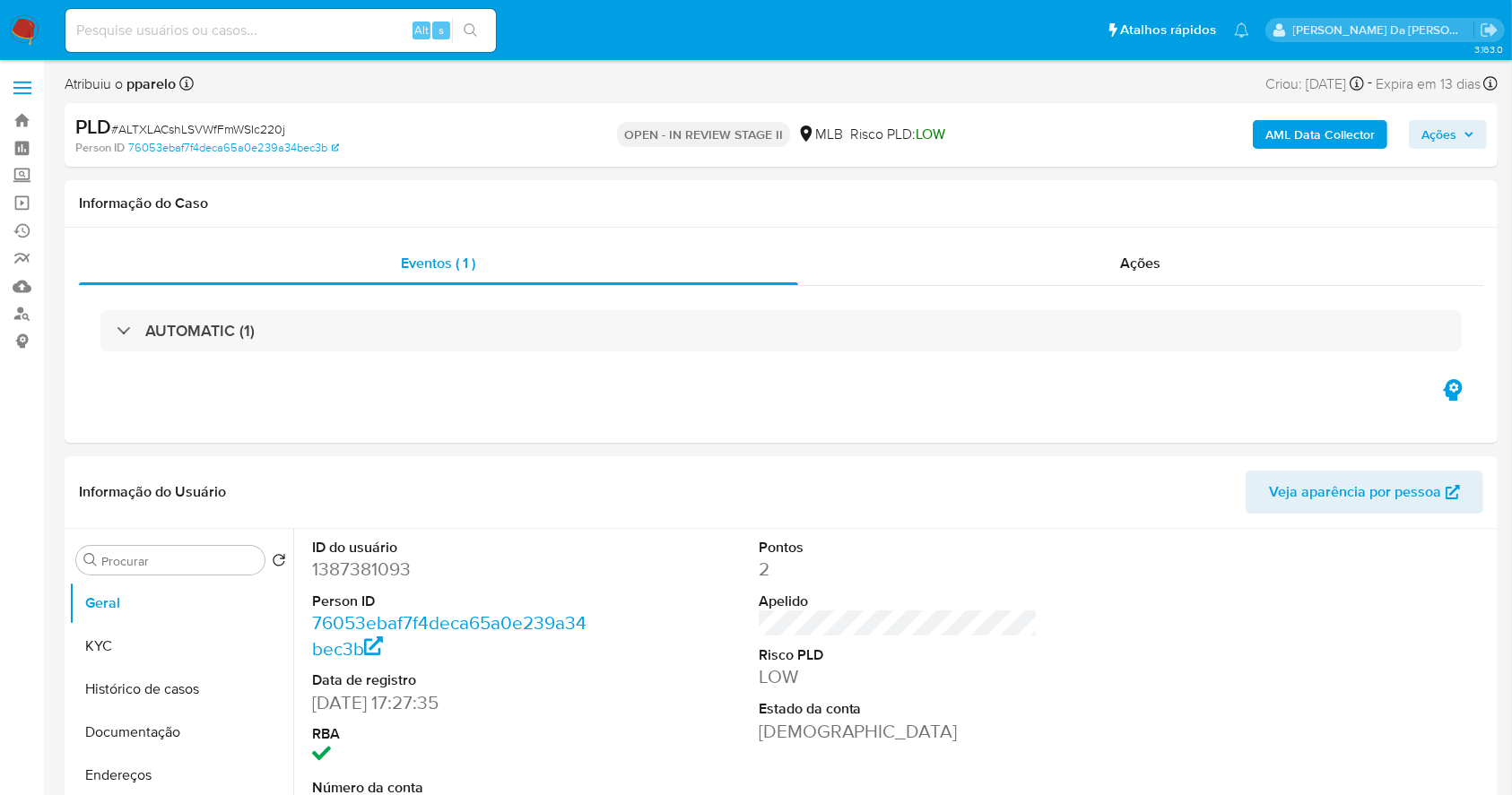
click at [393, 32] on input at bounding box center [281, 30] width 431 height 24
paste input "GFHBrFEoX8GdcdCbDsF71CI6"
type input "GFHBrFEoX8GdcdCbDsF71CI6"
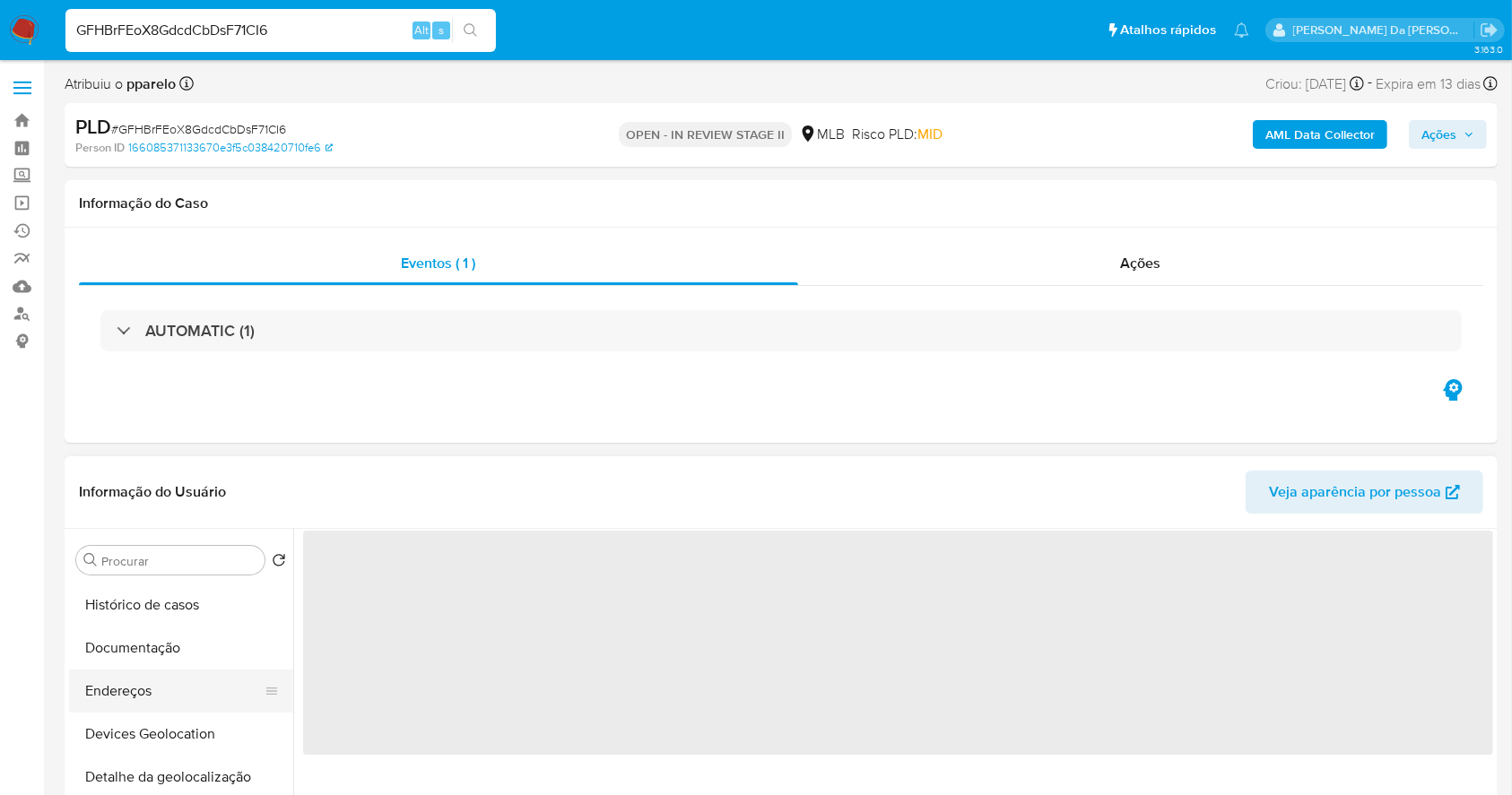
scroll to position [119, 0]
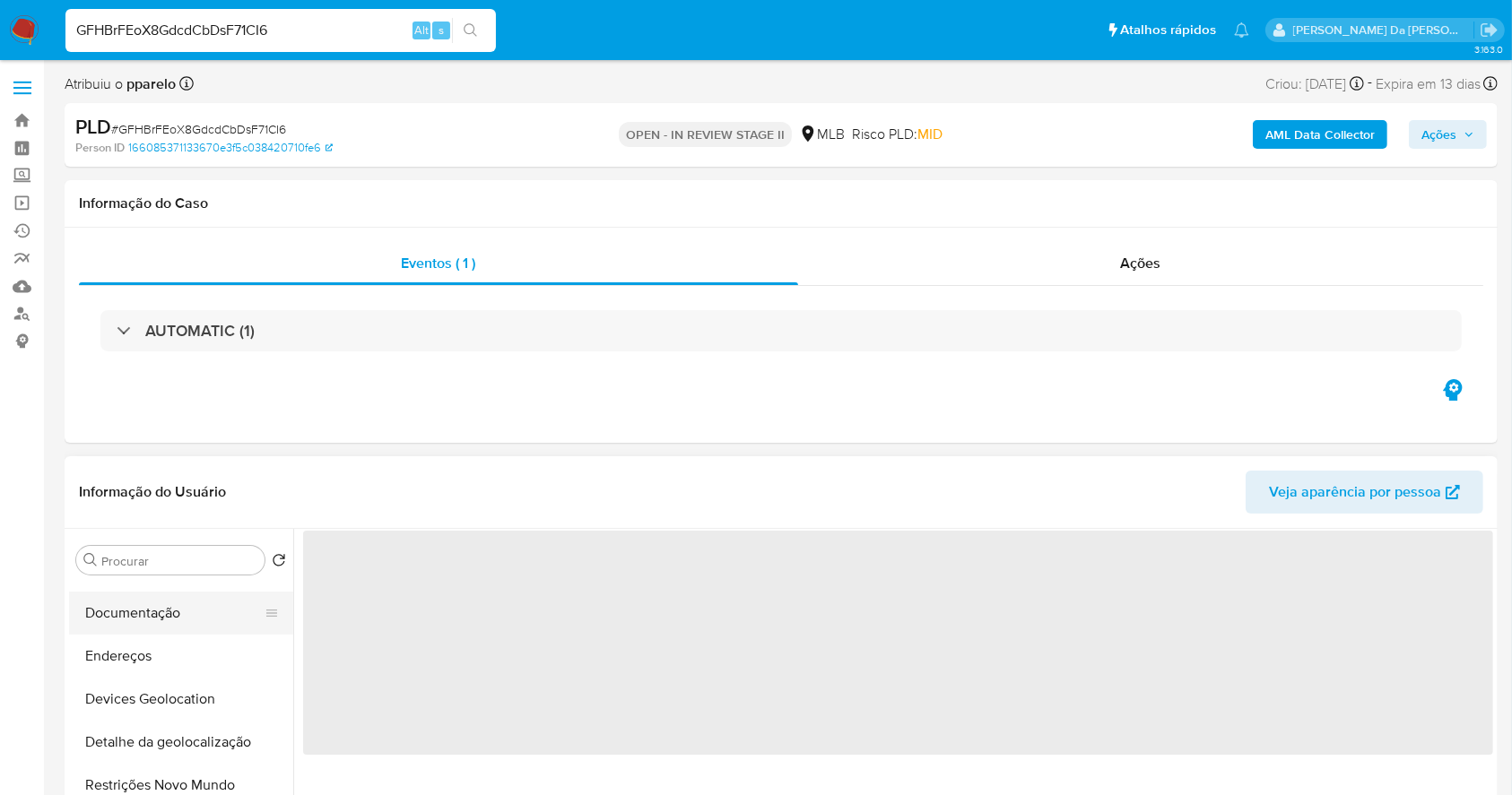
select select "10"
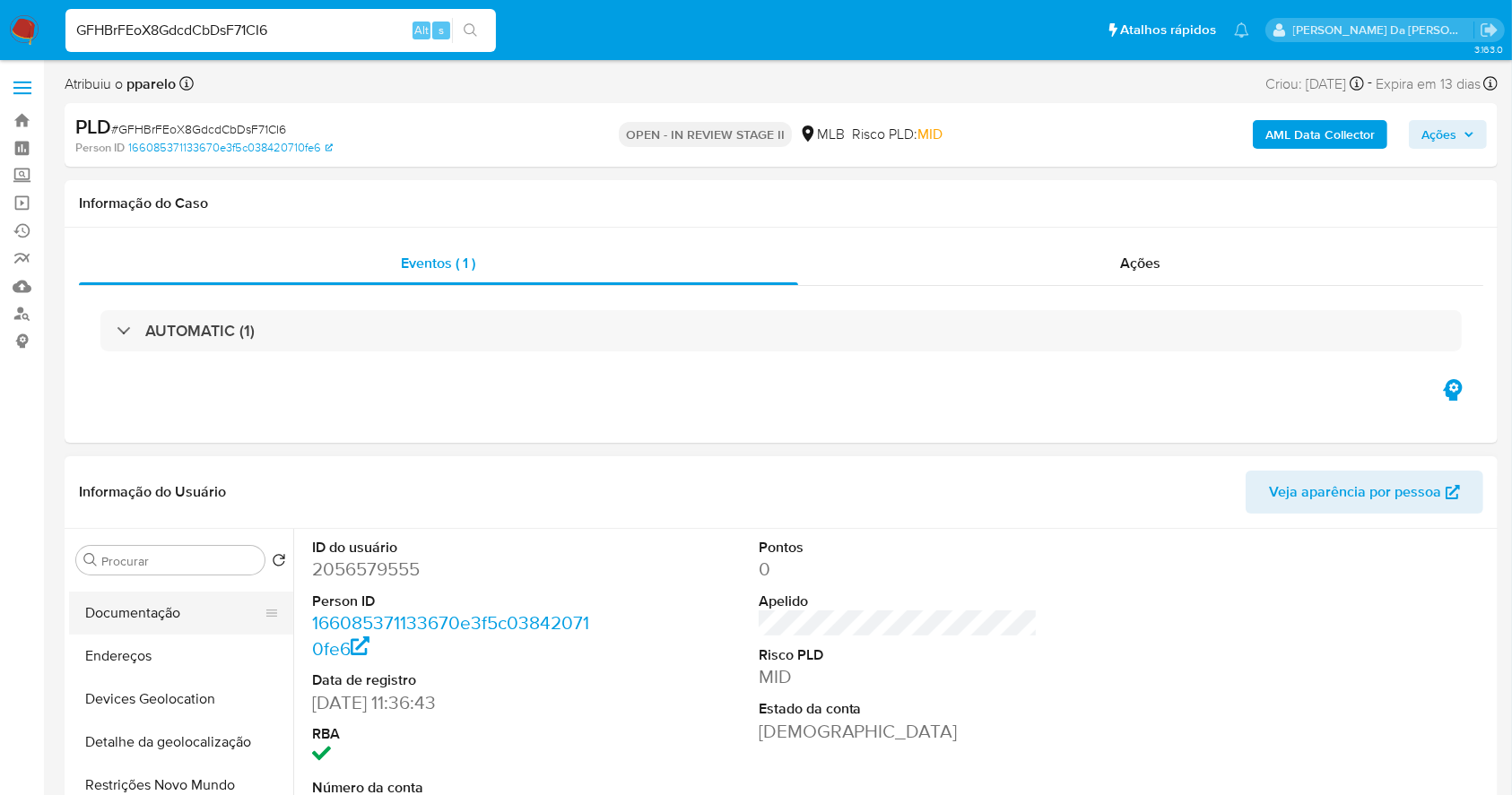
click at [180, 610] on button "Documentação" at bounding box center [174, 612] width 210 height 43
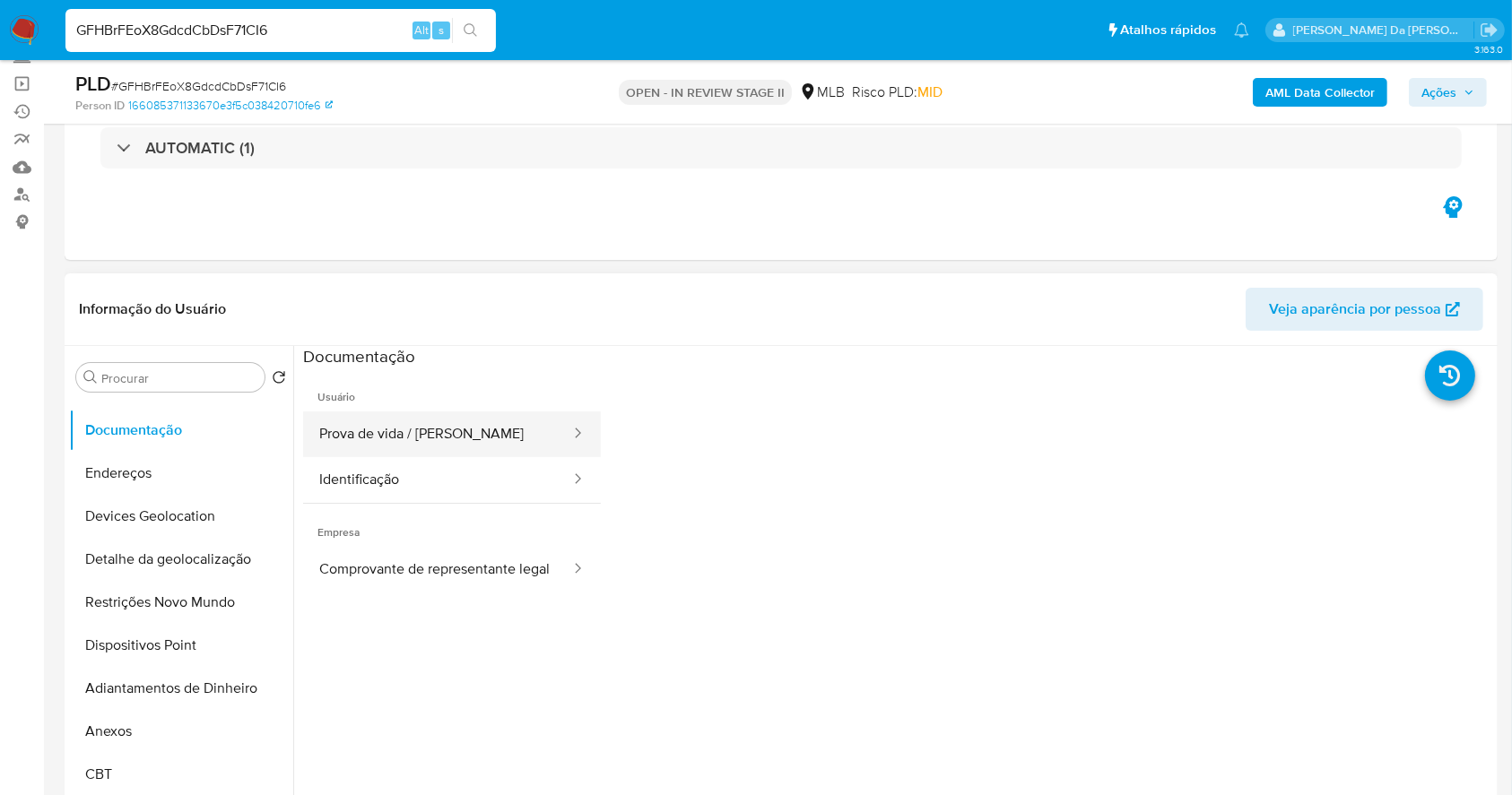
click at [479, 447] on button "Prova de vida / [PERSON_NAME]" at bounding box center [437, 435] width 269 height 46
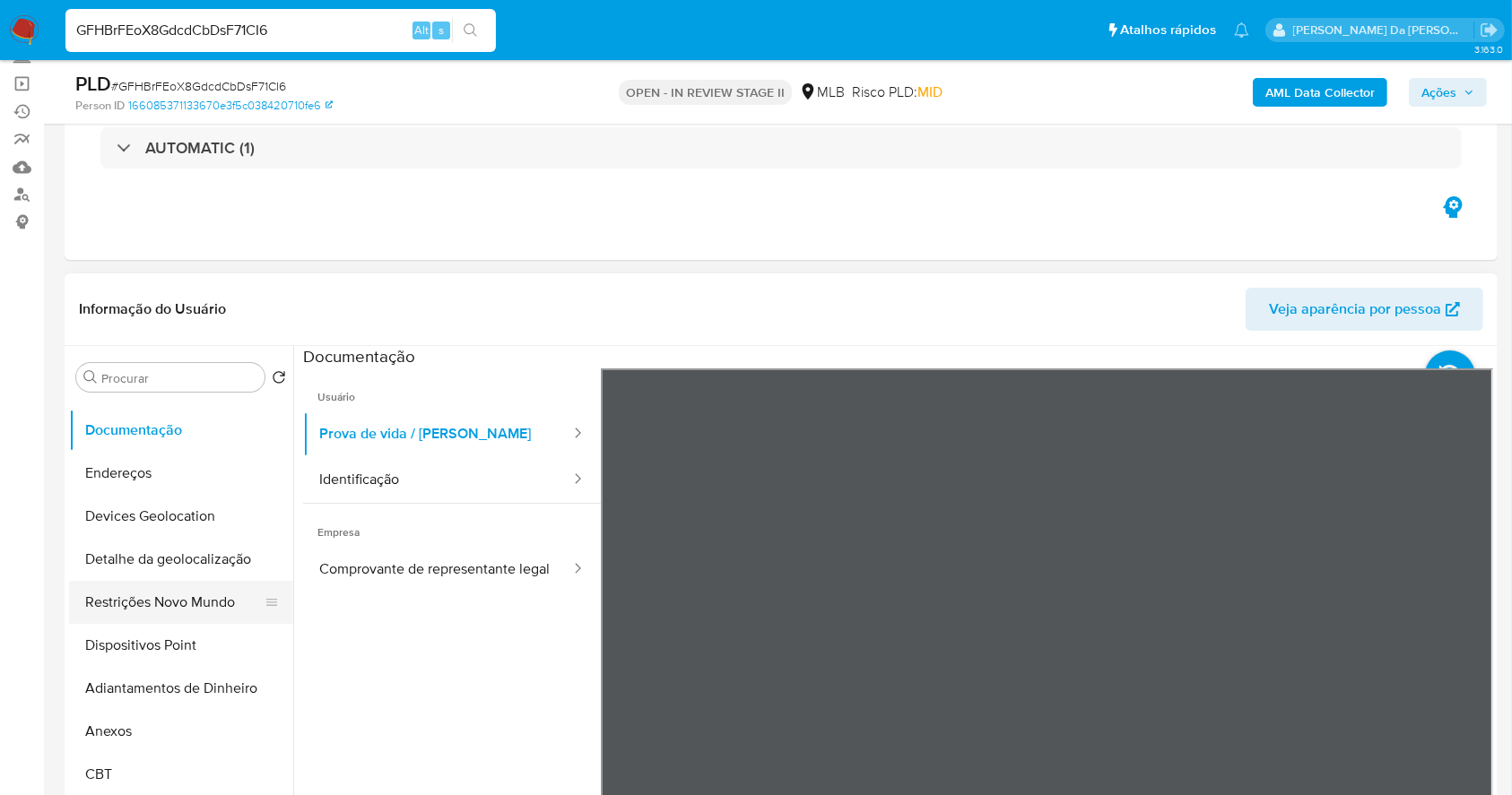
click at [200, 592] on button "Restrições Novo Mundo" at bounding box center [174, 602] width 210 height 43
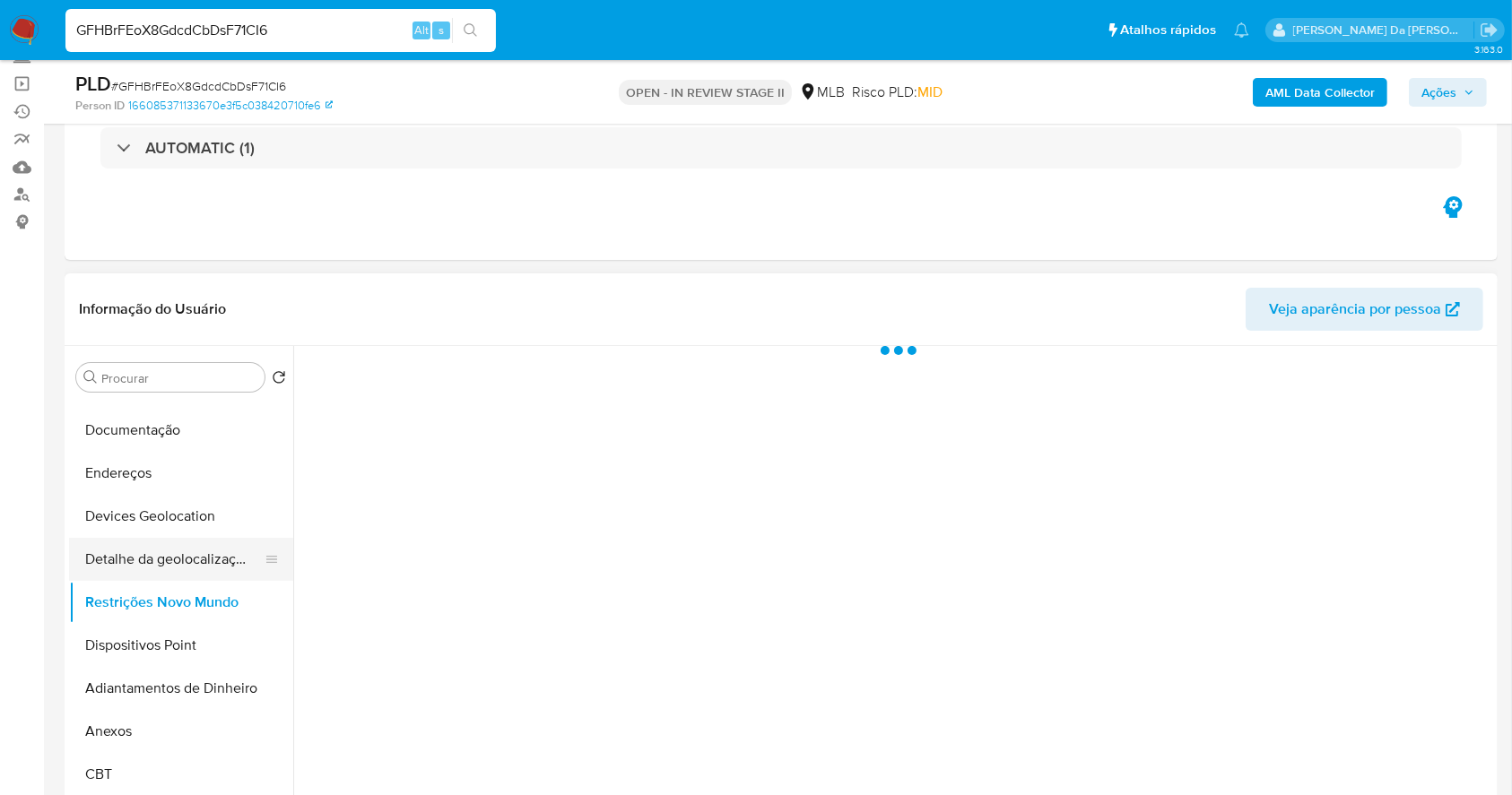
click at [215, 555] on button "Detalhe da geolocalização" at bounding box center [174, 559] width 210 height 43
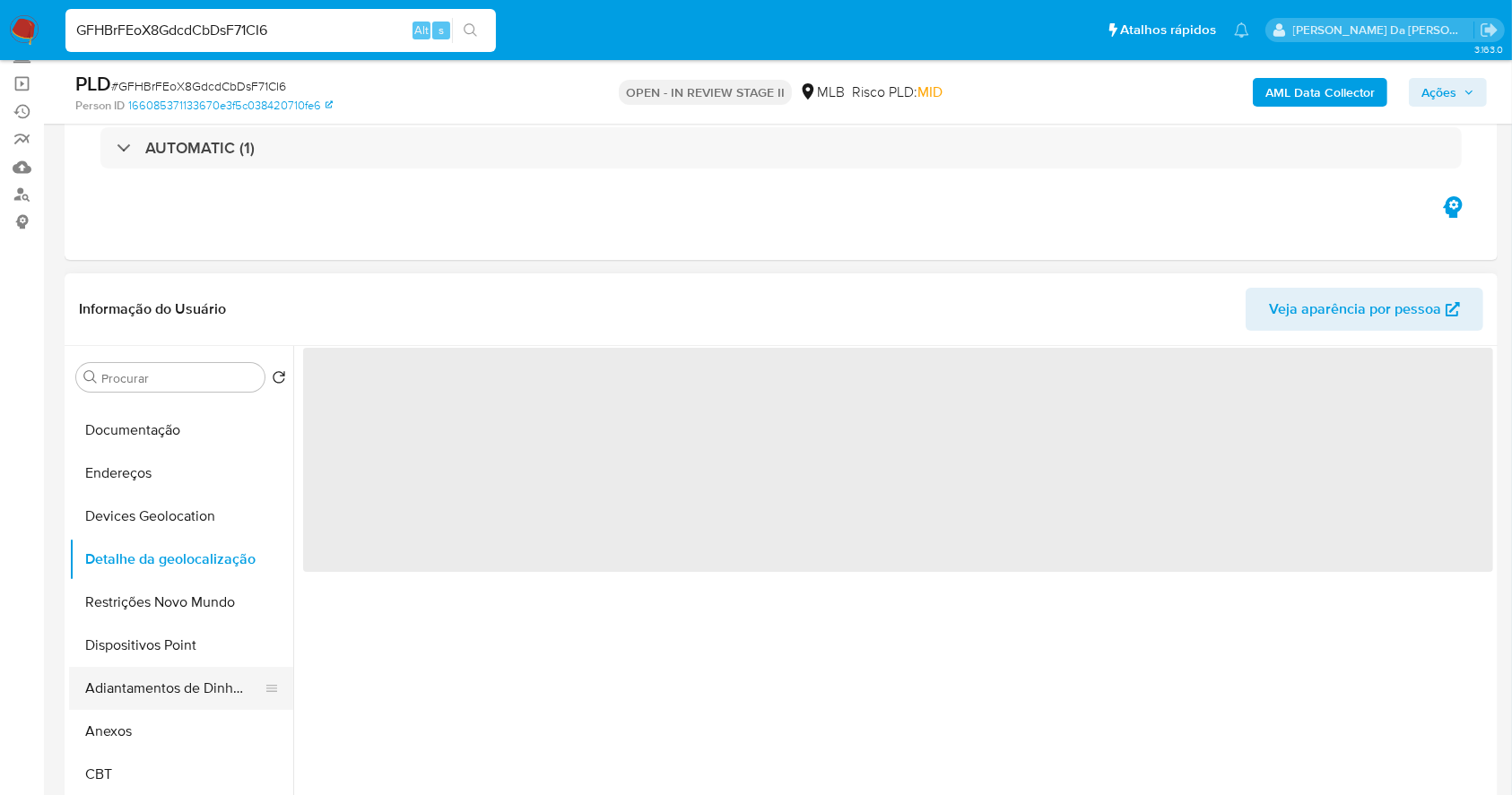
click at [229, 688] on button "Adiantamentos de Dinheiro" at bounding box center [174, 688] width 210 height 43
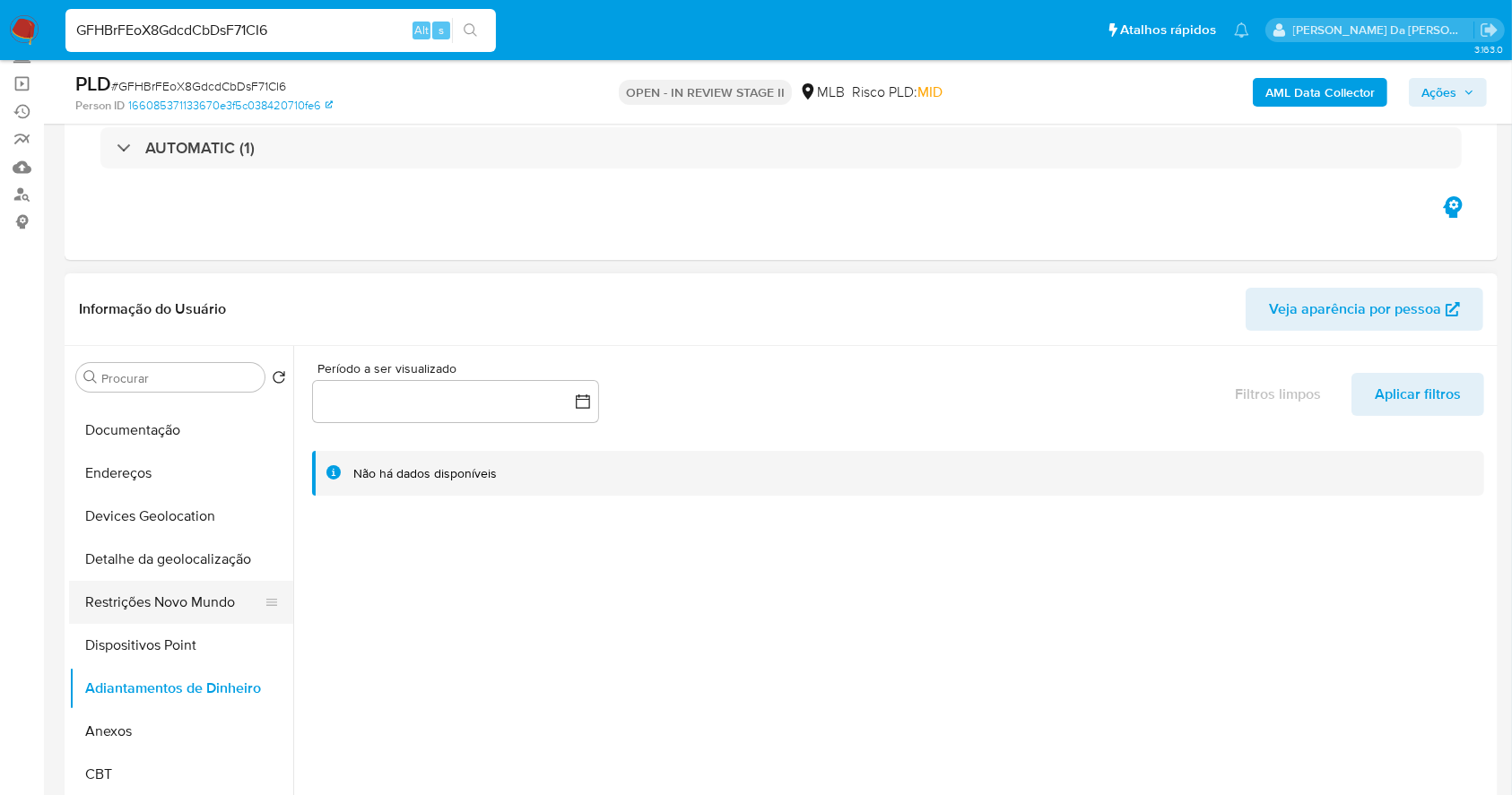
scroll to position [0, 0]
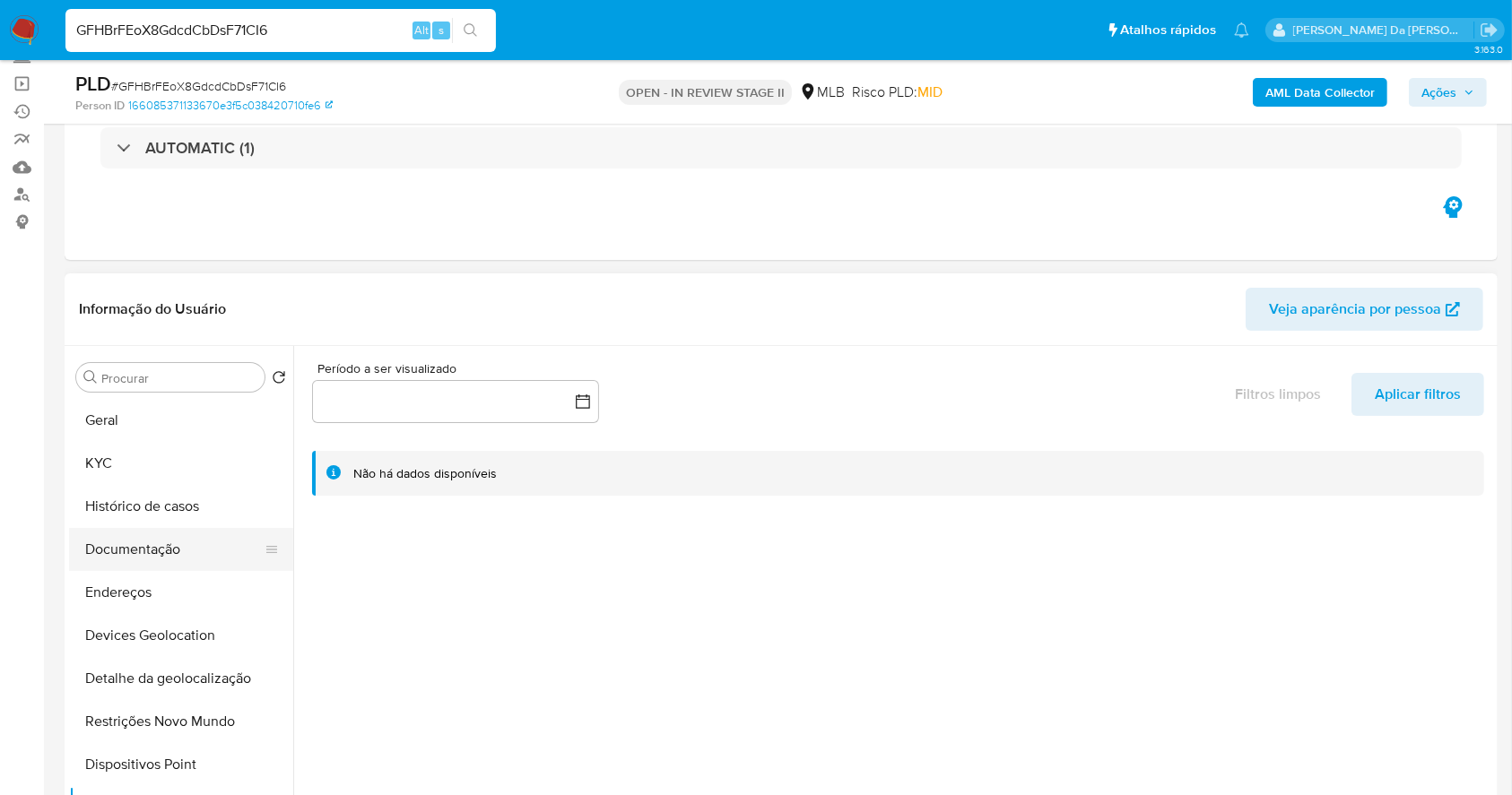
click at [199, 553] on button "Documentação" at bounding box center [174, 549] width 210 height 43
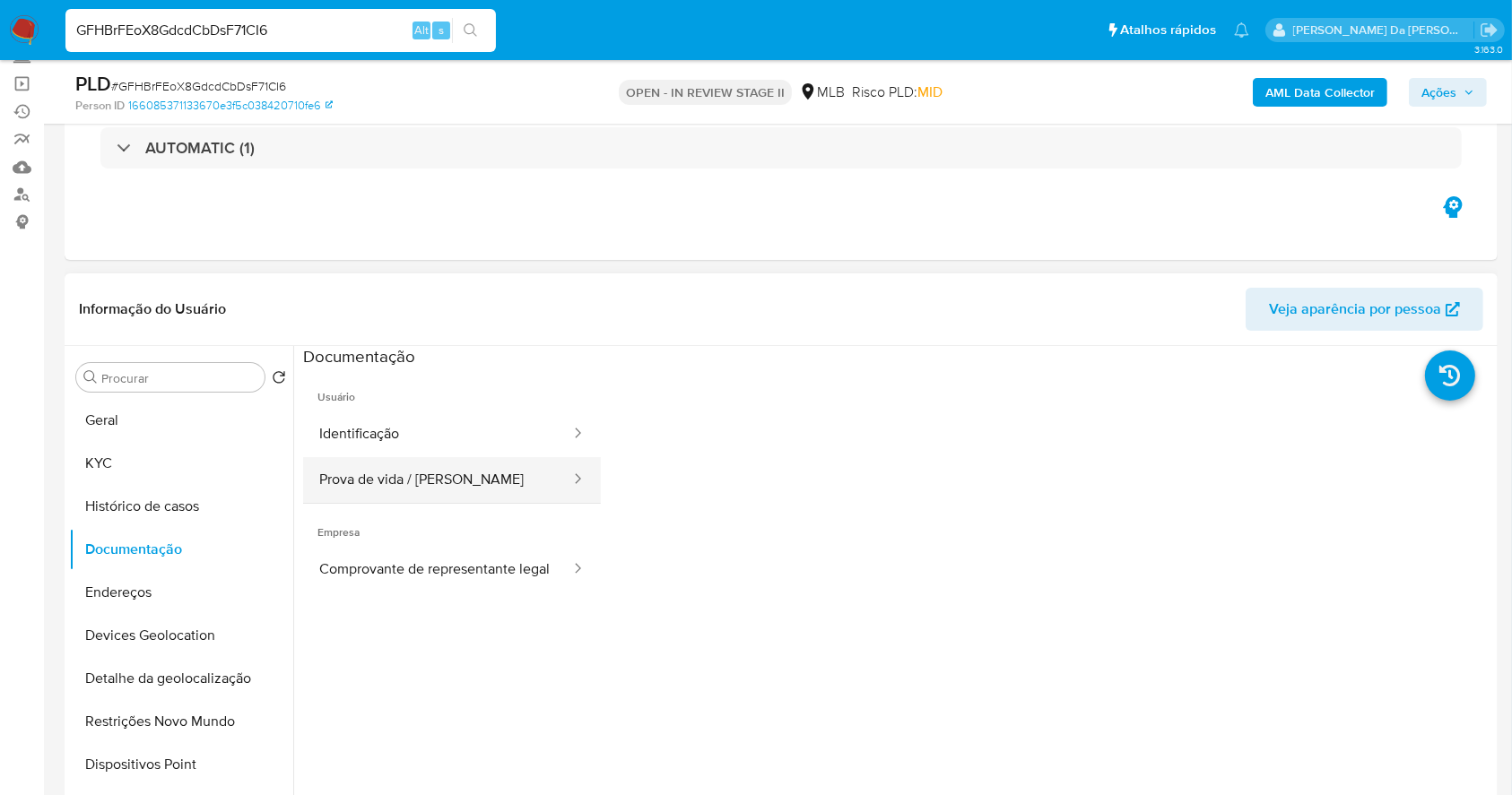
click at [453, 470] on button "Prova de vida / [PERSON_NAME]" at bounding box center [437, 480] width 269 height 46
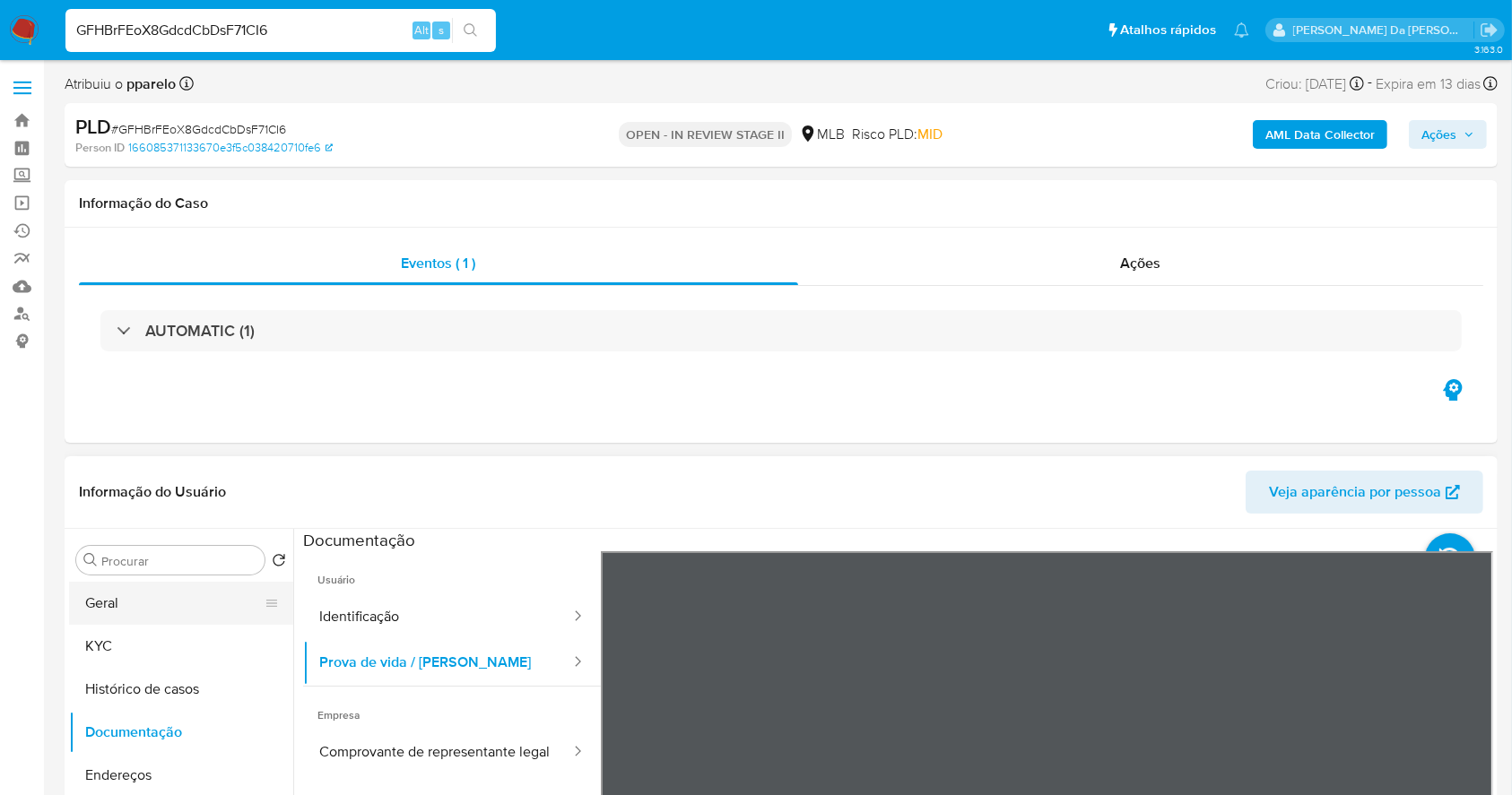
click at [147, 614] on button "Geral" at bounding box center [174, 603] width 210 height 43
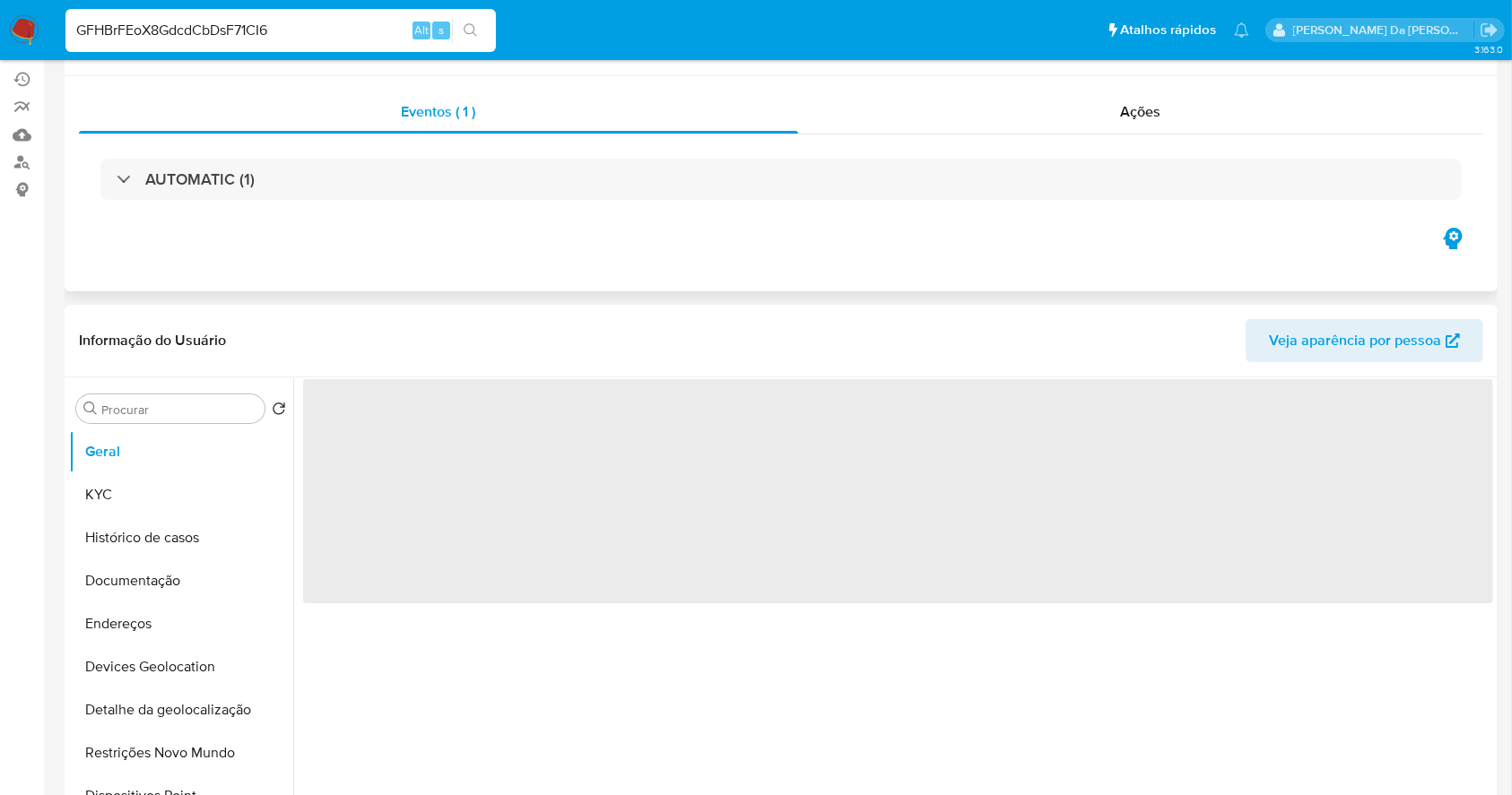
scroll to position [239, 0]
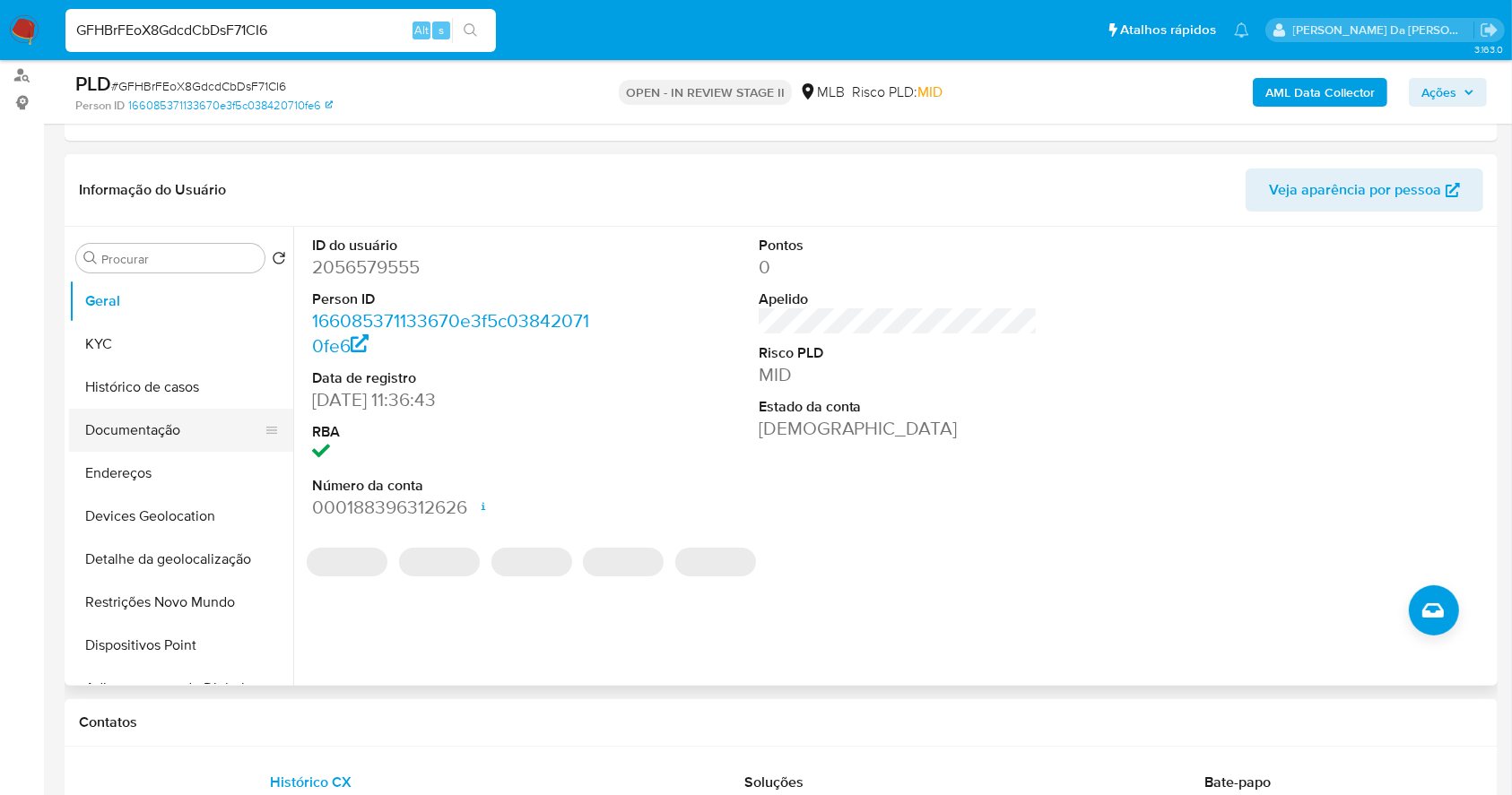
click at [157, 437] on button "Documentação" at bounding box center [174, 430] width 210 height 43
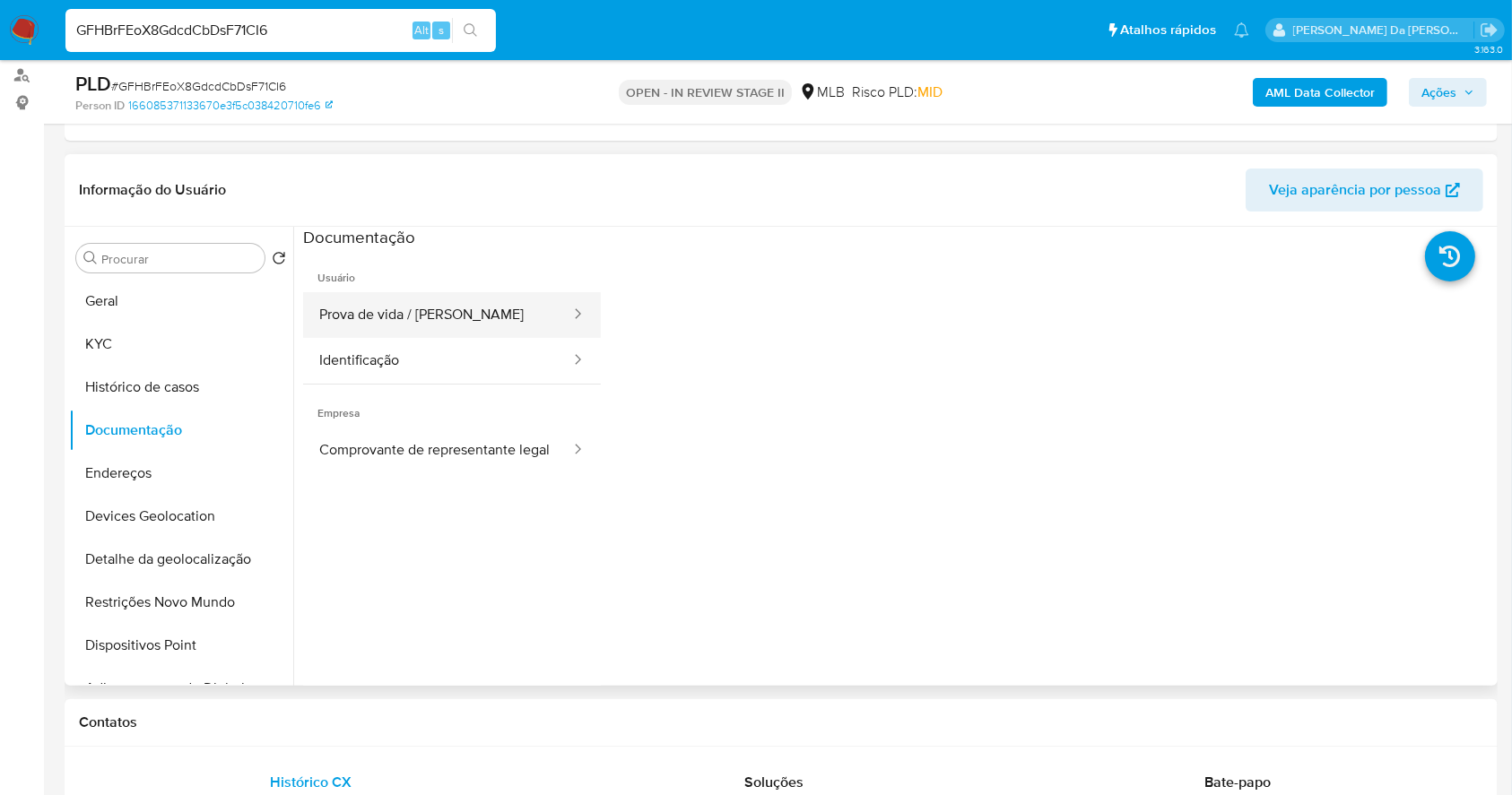
click at [432, 322] on button "Prova de vida / [PERSON_NAME]" at bounding box center [437, 315] width 269 height 46
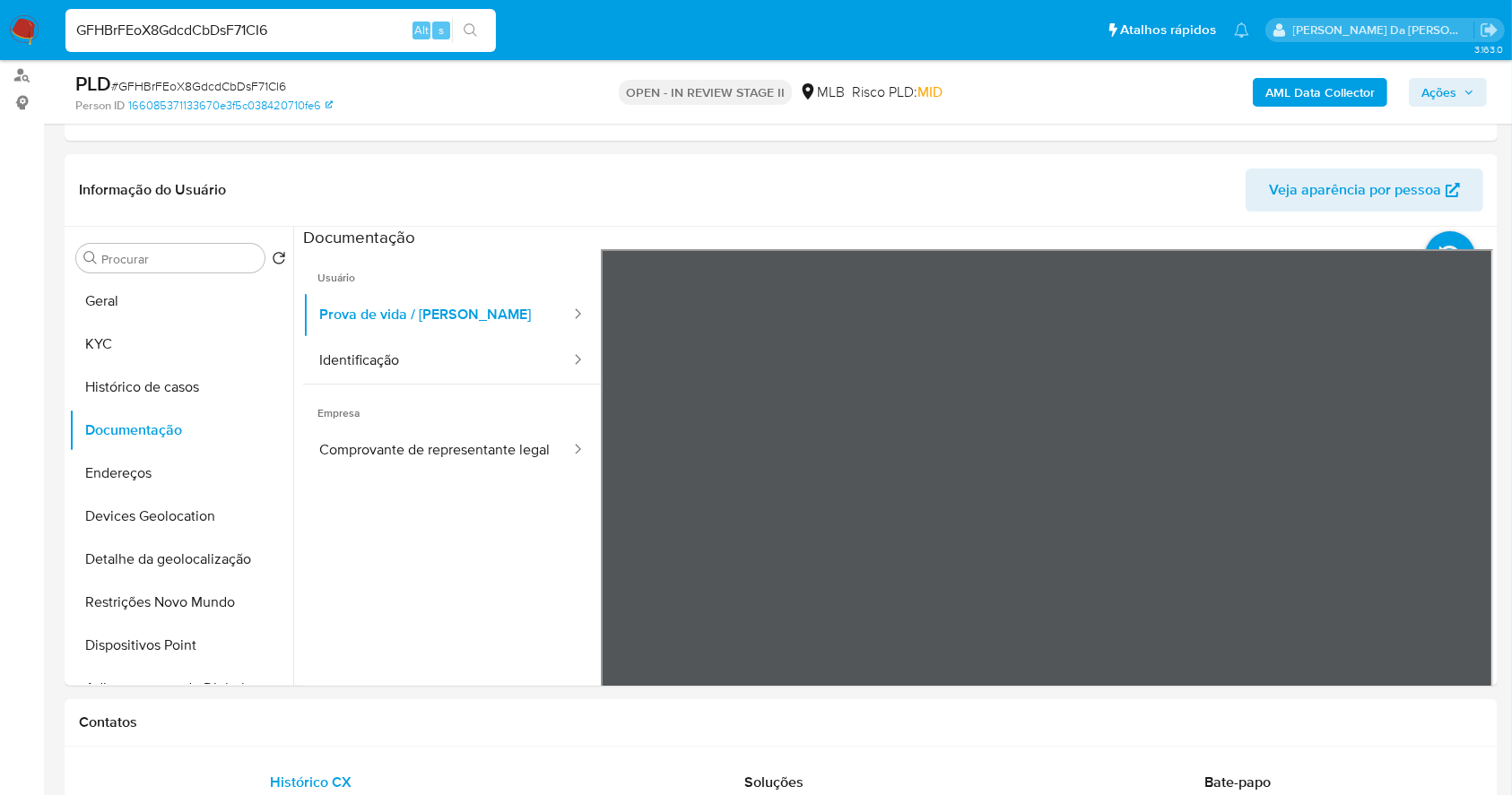
click at [409, 29] on input "GFHBrFEoX8GdcdCbDsF71CI6" at bounding box center [281, 30] width 431 height 24
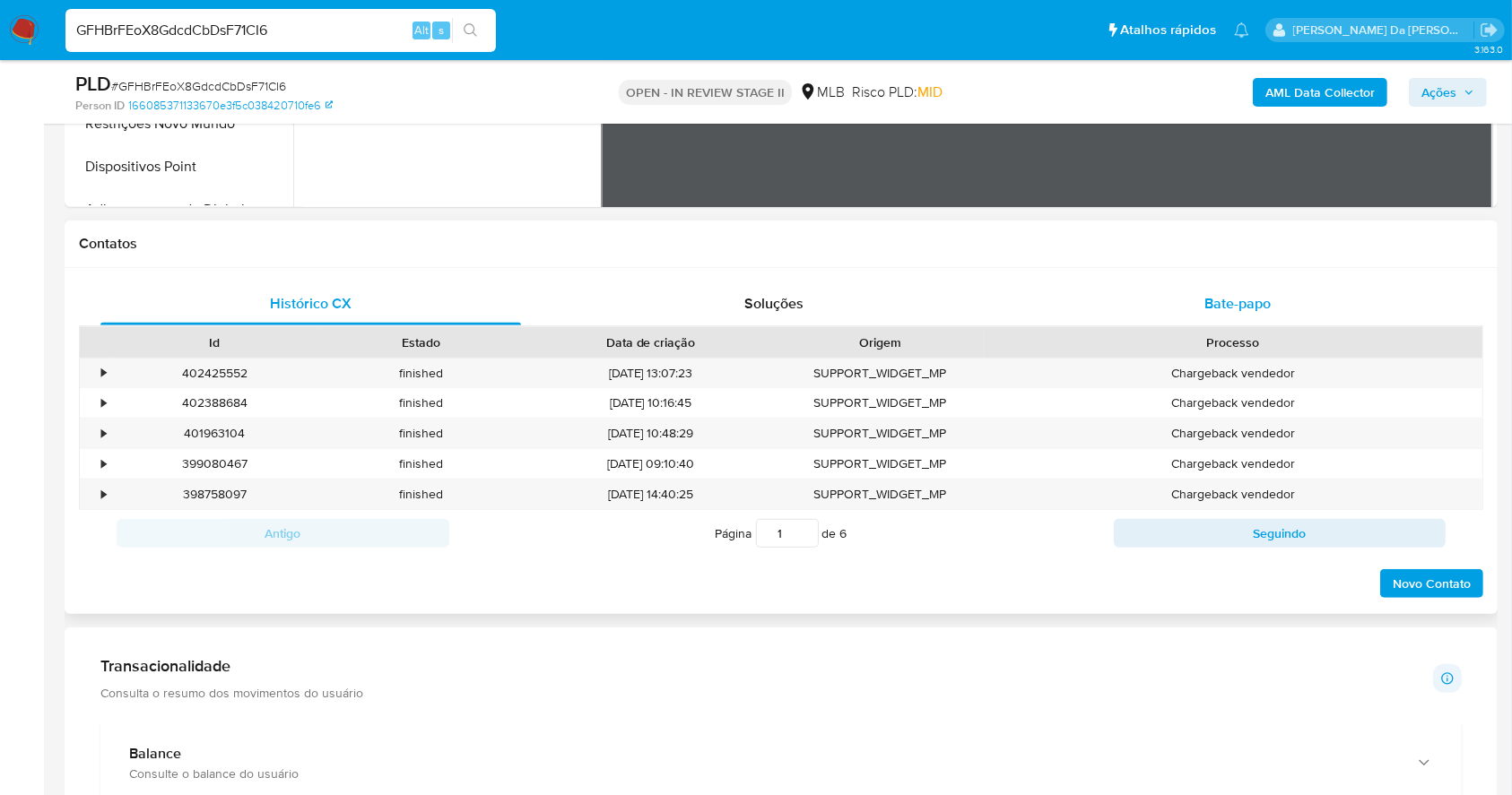
click at [1238, 286] on div "Bate-papo" at bounding box center [1238, 303] width 420 height 43
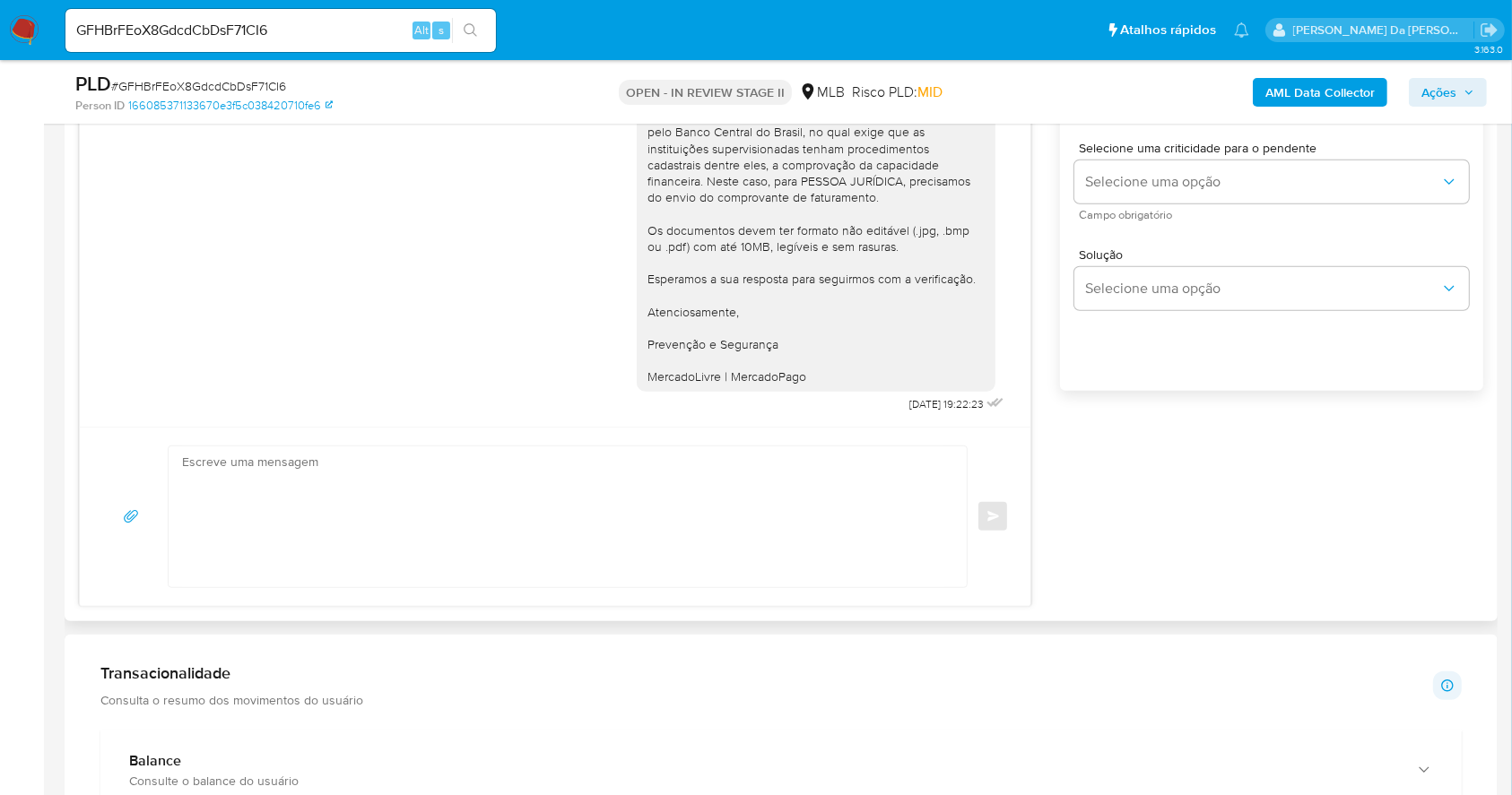
scroll to position [1195, 0]
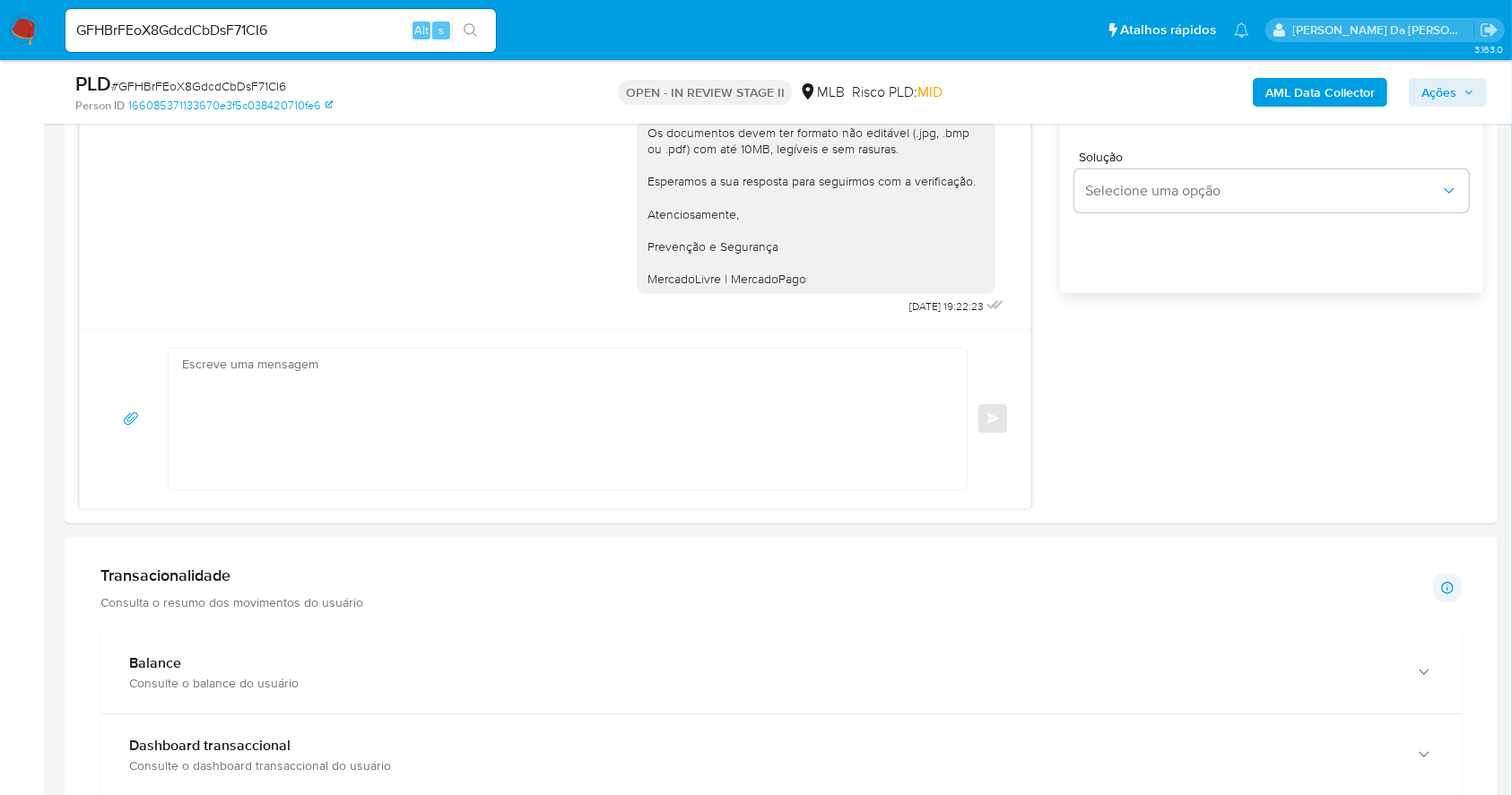
click at [395, 37] on input "GFHBrFEoX8GdcdCbDsF71CI6" at bounding box center [281, 30] width 431 height 24
paste input "QjNIgQX0fsR8LX1Jmoj7tli8"
type input "QjNIgQX0fsR8LX1Jmoj7tli8"
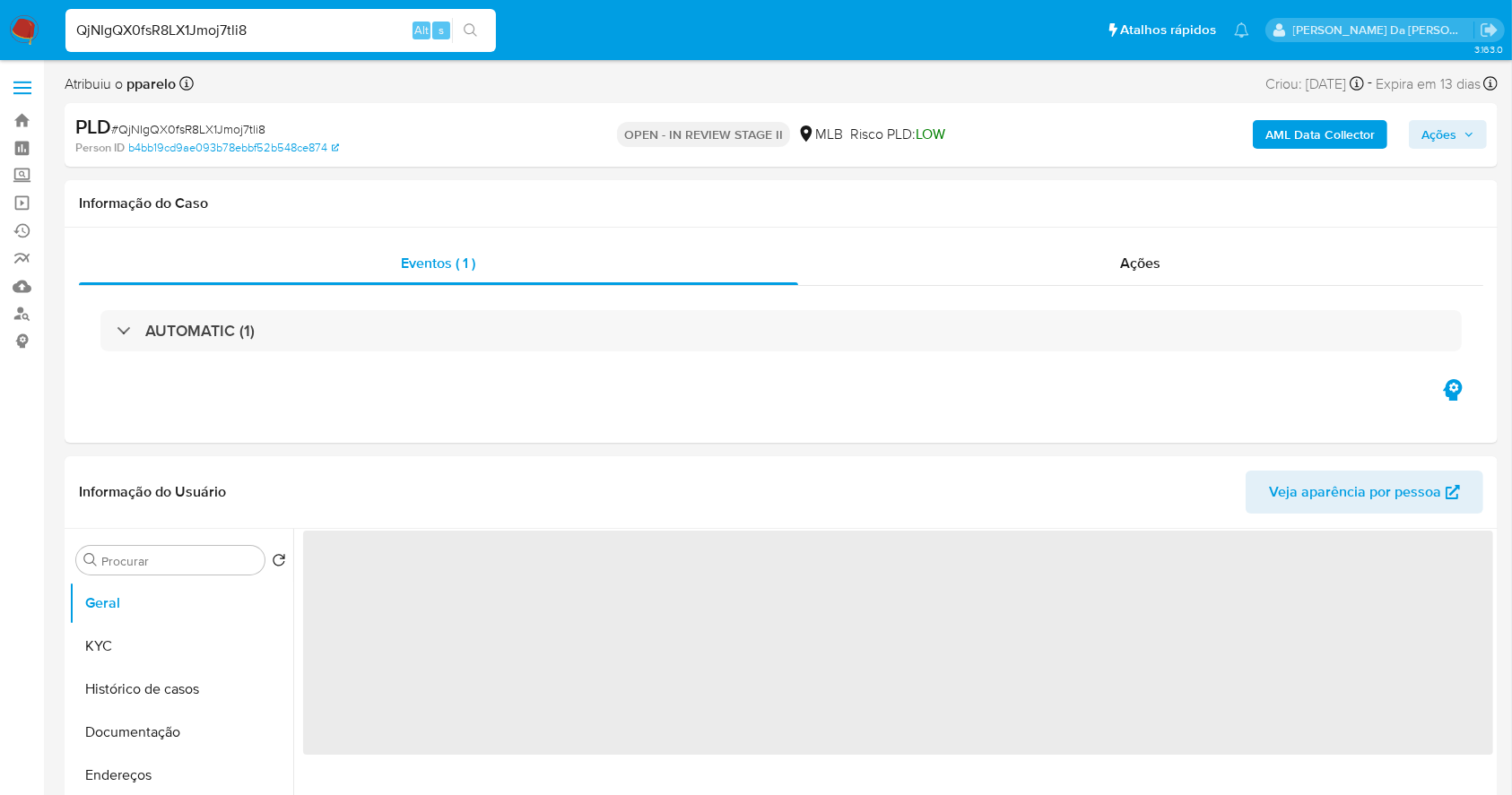
select select "10"
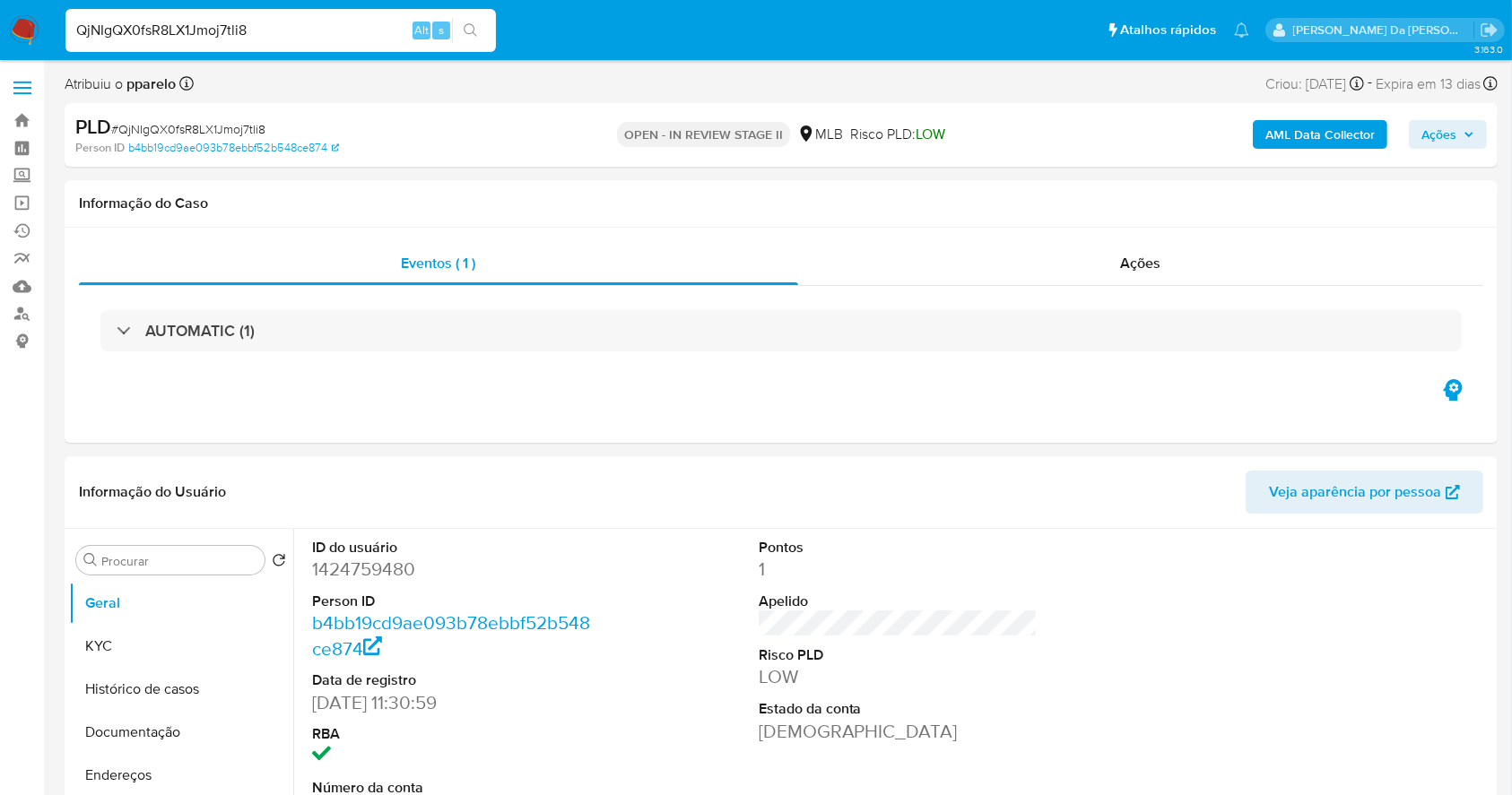
scroll to position [412, 0]
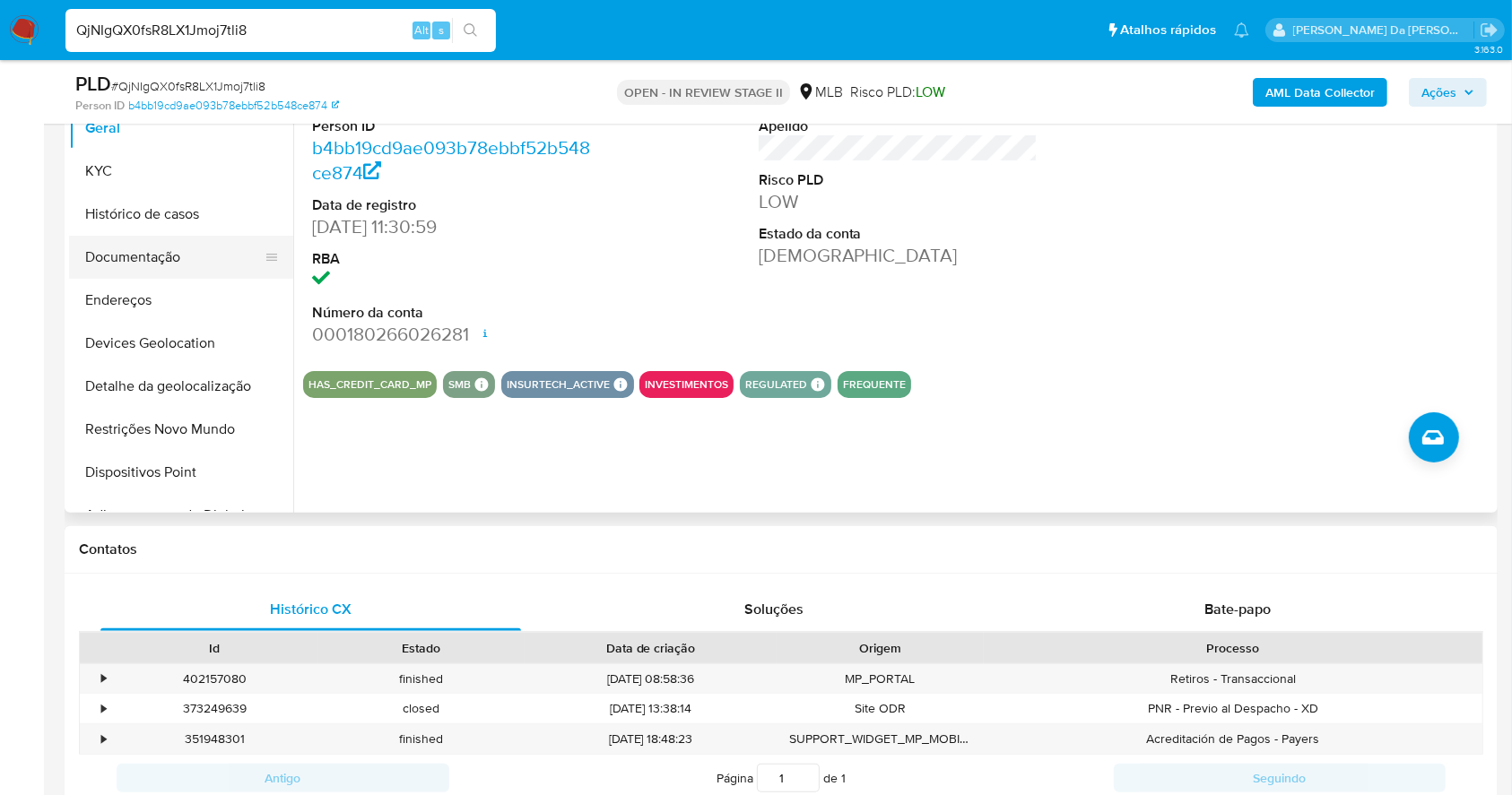
click at [164, 263] on button "Documentação" at bounding box center [174, 257] width 210 height 43
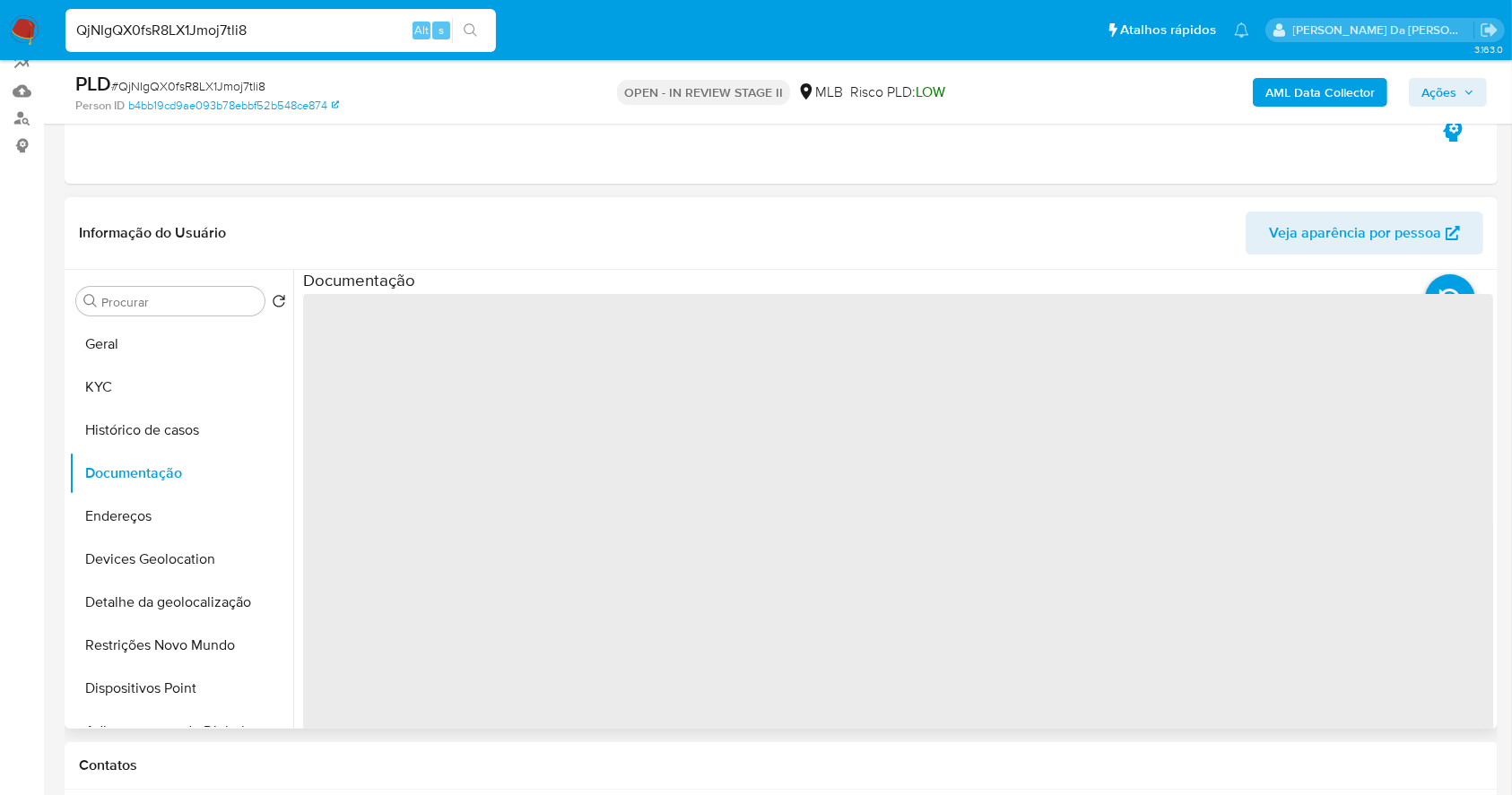
scroll to position [172, 0]
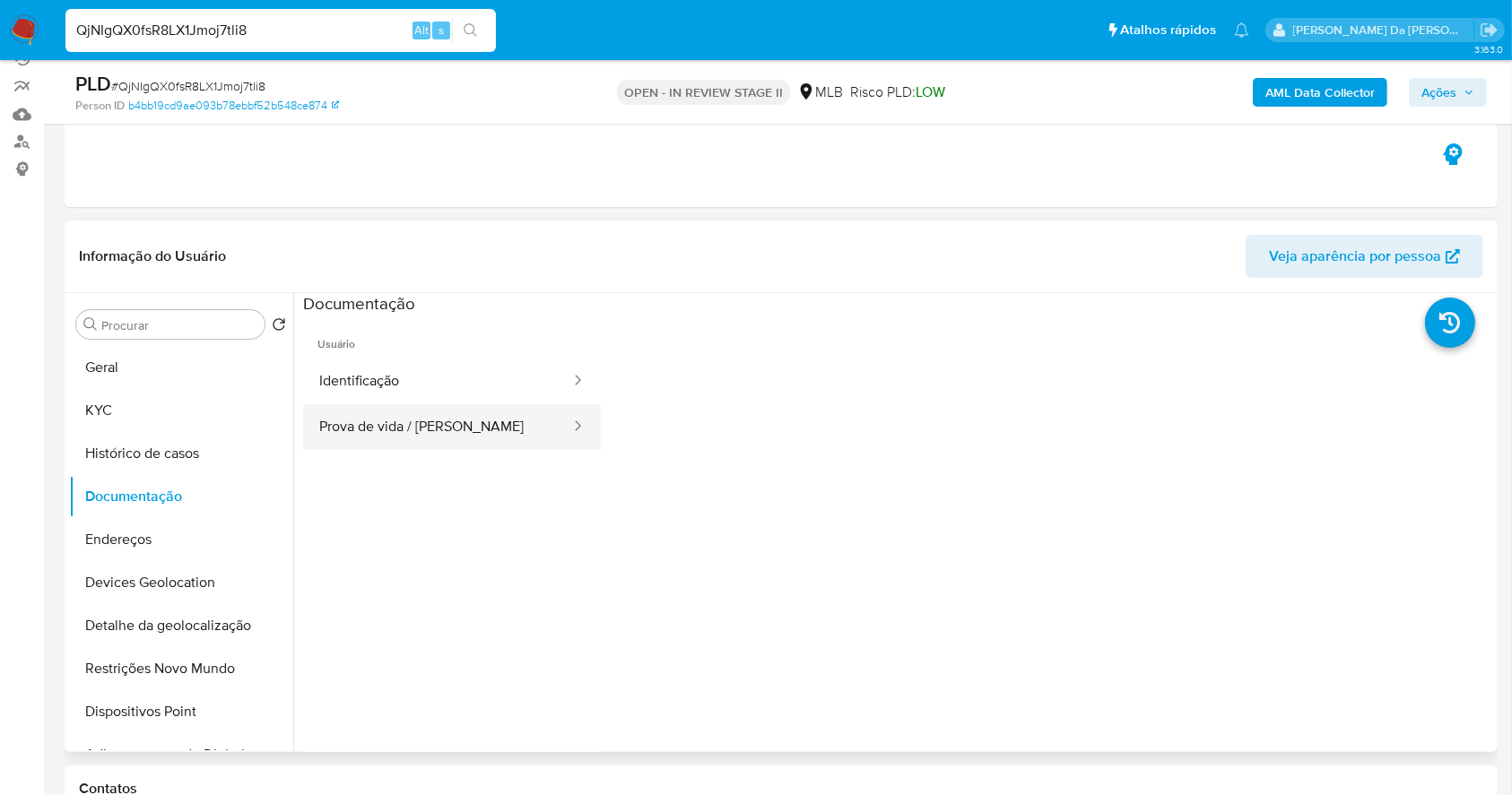
click at [401, 421] on button "Prova de vida / [PERSON_NAME]" at bounding box center [437, 427] width 269 height 46
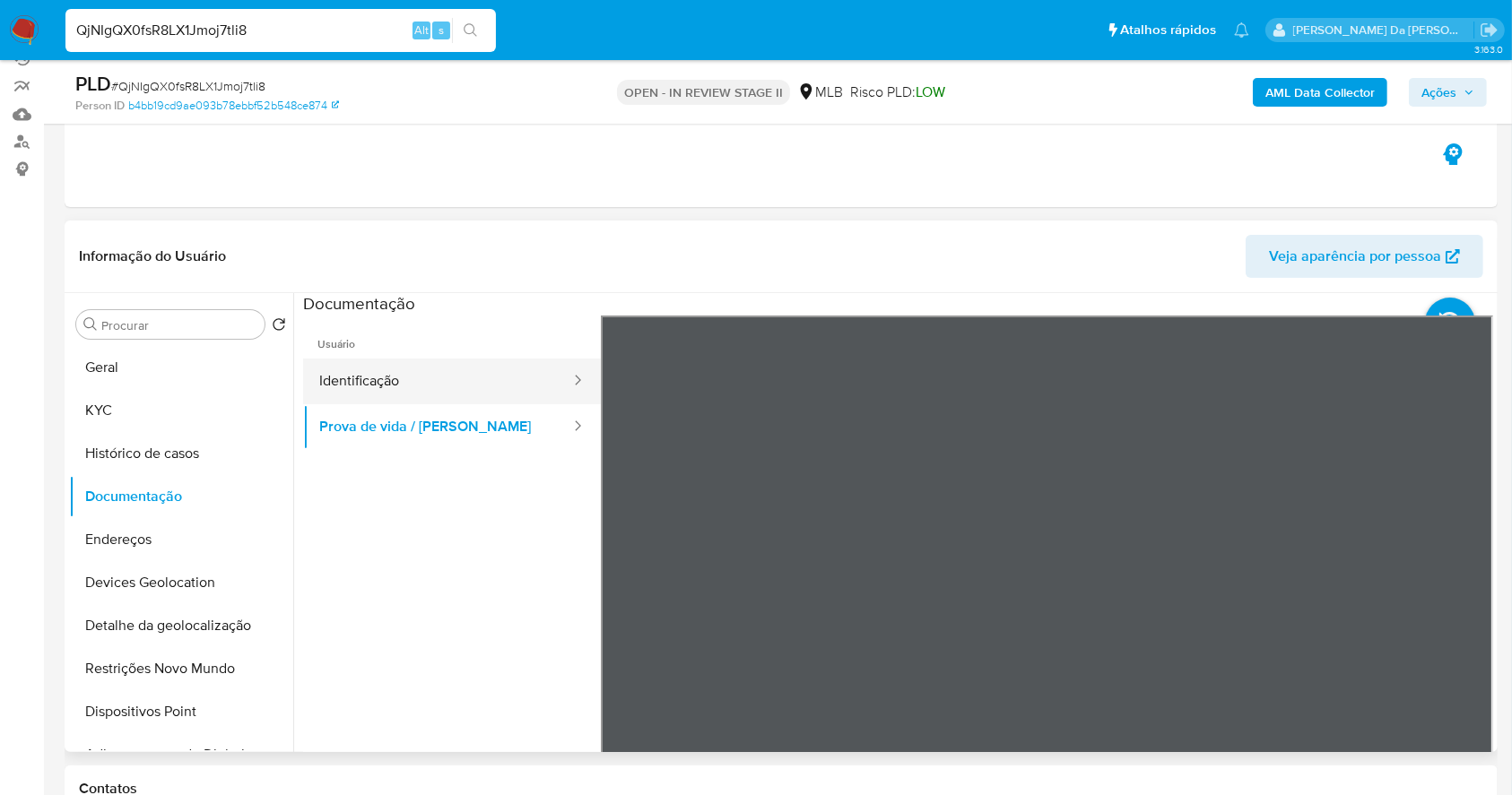
click at [403, 376] on button "Identificação" at bounding box center [437, 381] width 269 height 46
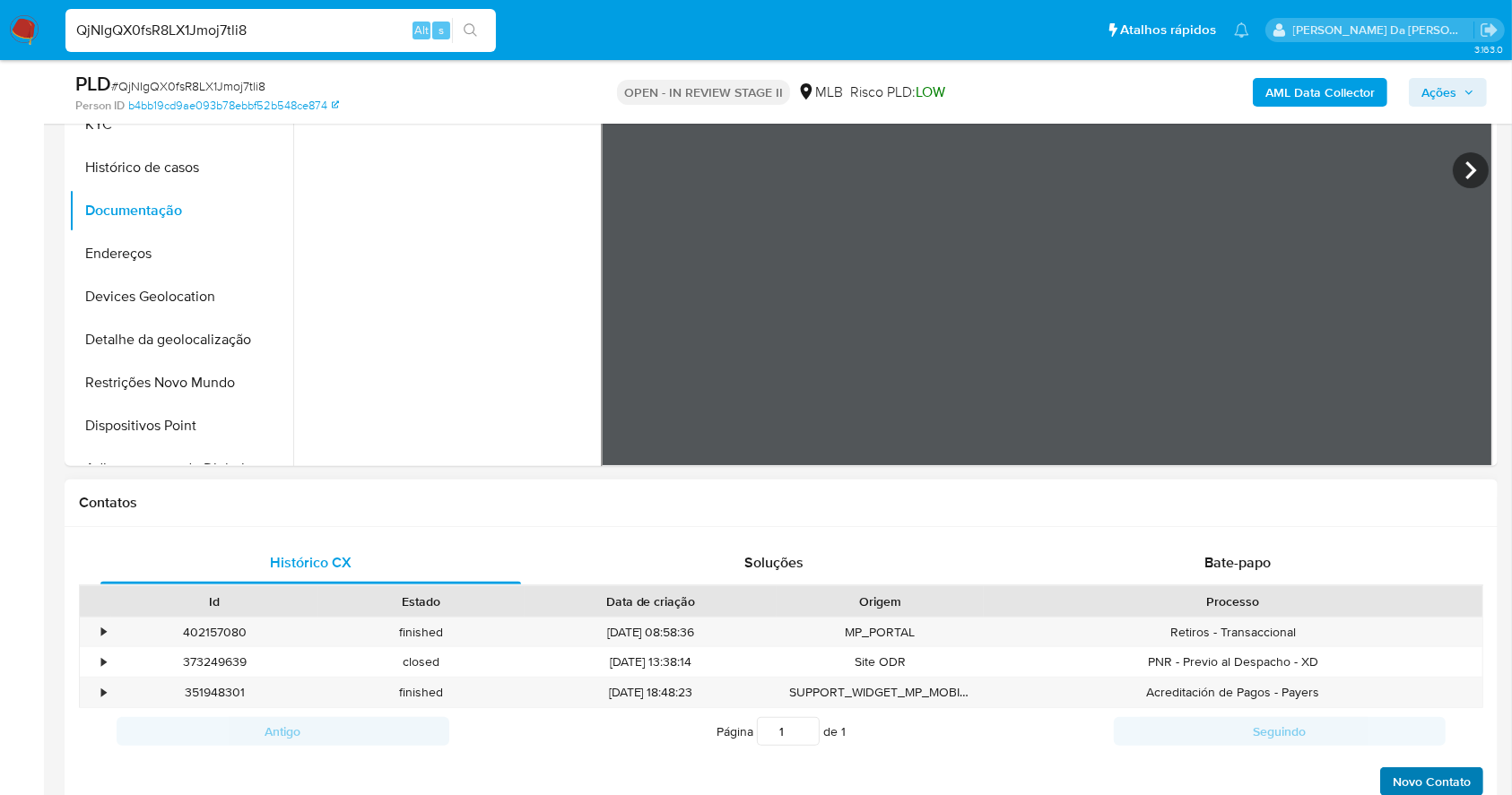
scroll to position [651, 0]
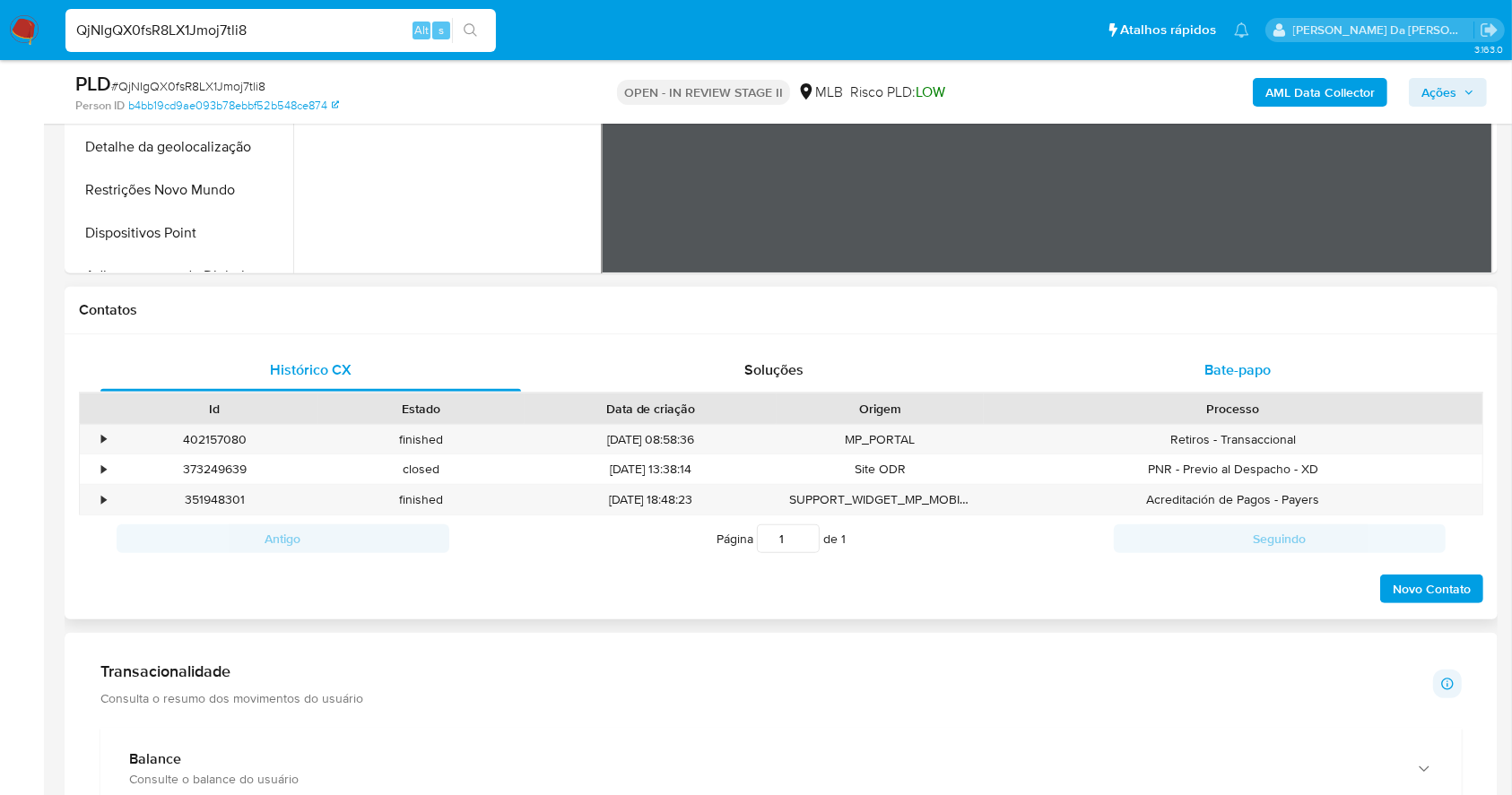
click at [1252, 386] on div "Bate-papo" at bounding box center [1238, 370] width 420 height 43
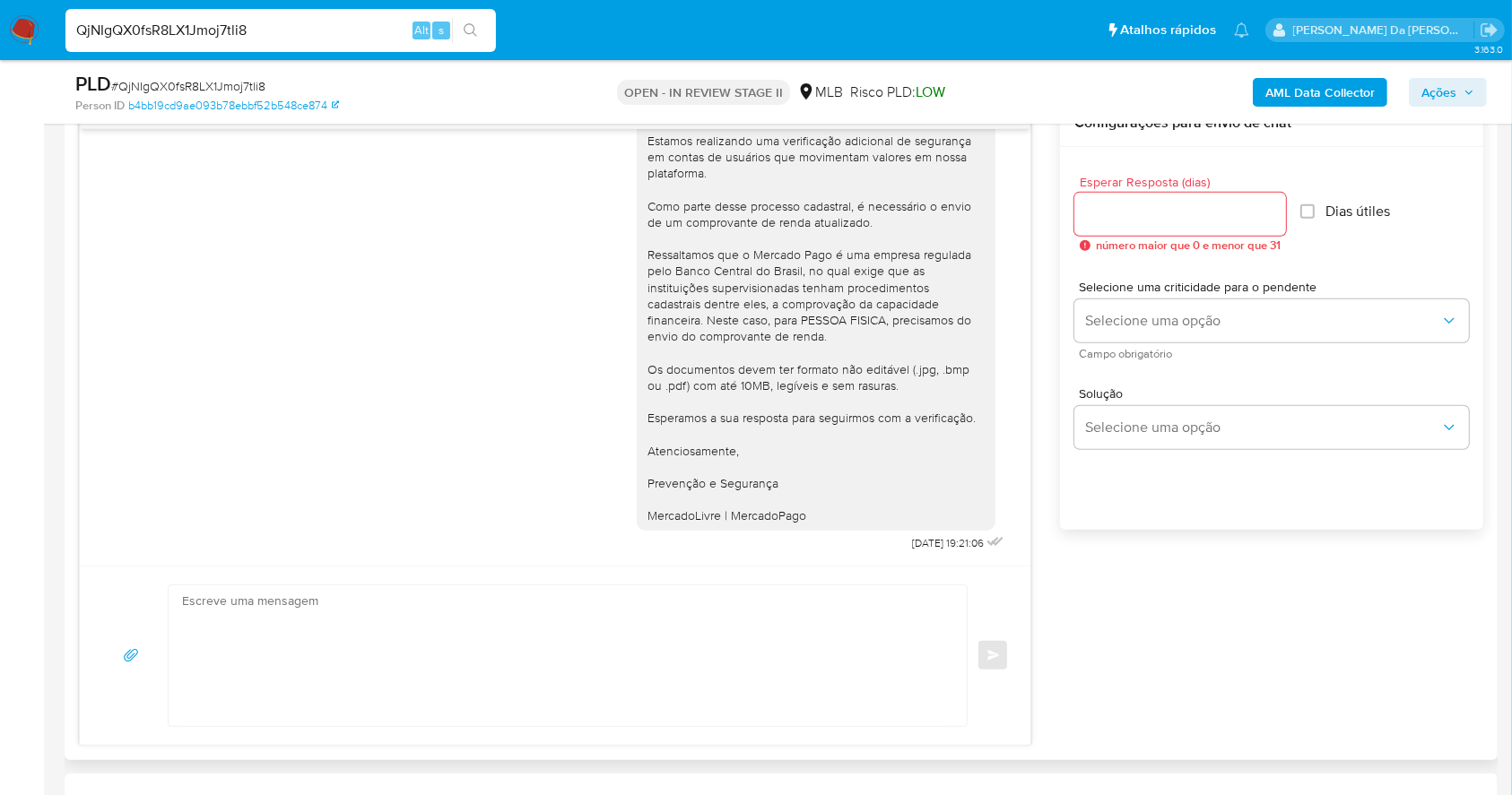
scroll to position [1010, 0]
